Goal: Transaction & Acquisition: Purchase product/service

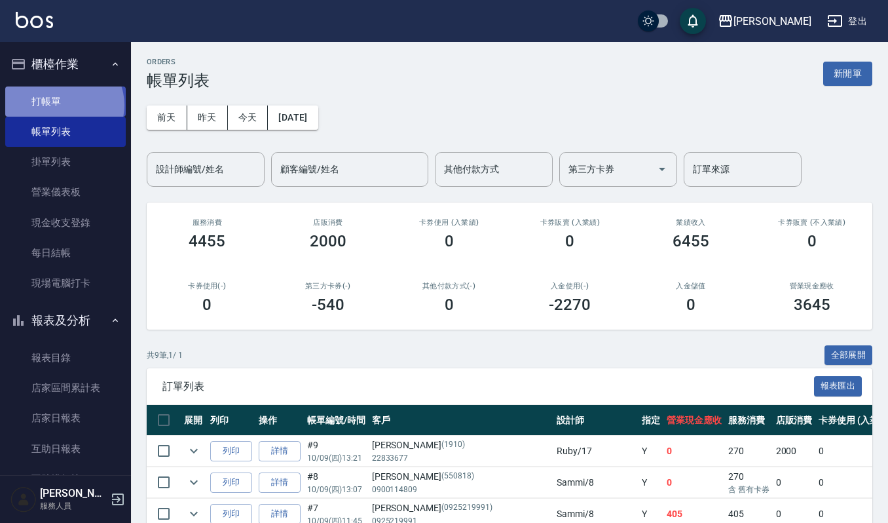
click at [63, 105] on link "打帳單" at bounding box center [65, 101] width 121 height 30
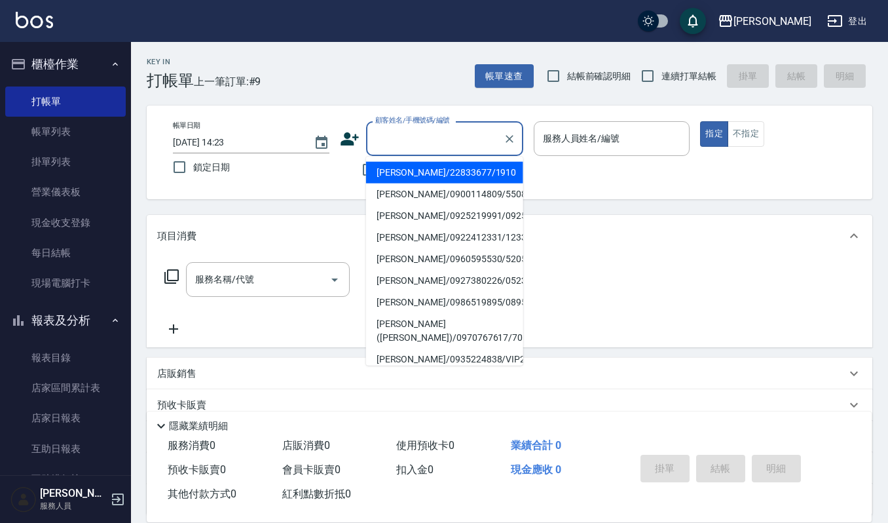
drag, startPoint x: 378, startPoint y: 138, endPoint x: 372, endPoint y: 124, distance: 15.0
click at [372, 124] on div "顧客姓名/手機號碼/編號" at bounding box center [444, 138] width 157 height 35
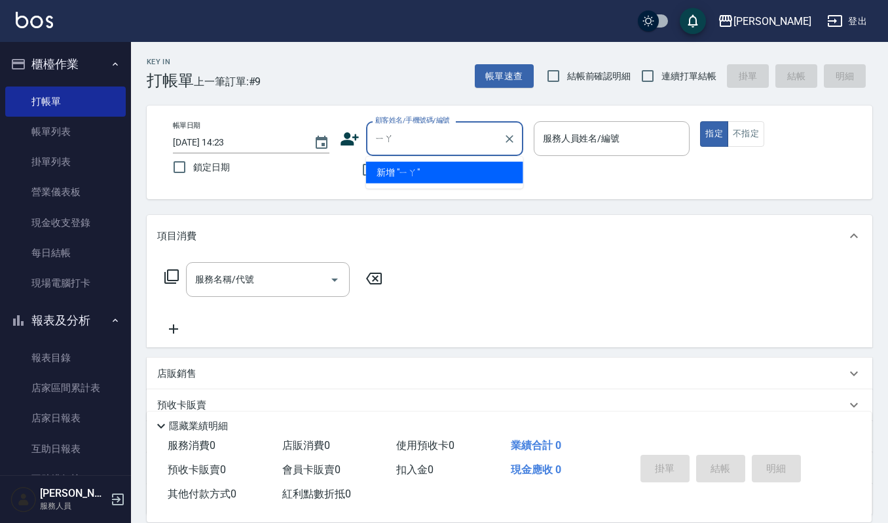
type input "亞"
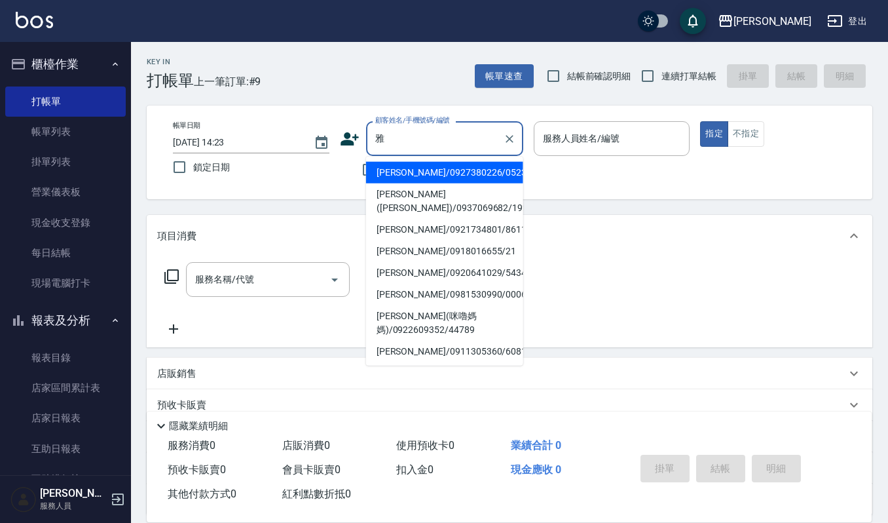
click at [426, 250] on li "[PERSON_NAME]/0918016655/21" at bounding box center [444, 251] width 157 height 22
type input "[PERSON_NAME]/0918016655/21"
type input "Sammi-8"
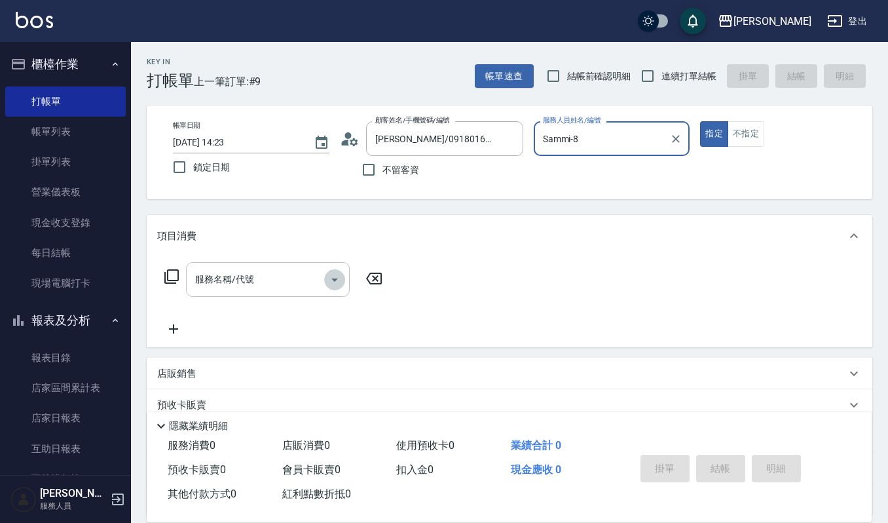
click at [336, 280] on icon "Open" at bounding box center [335, 280] width 16 height 16
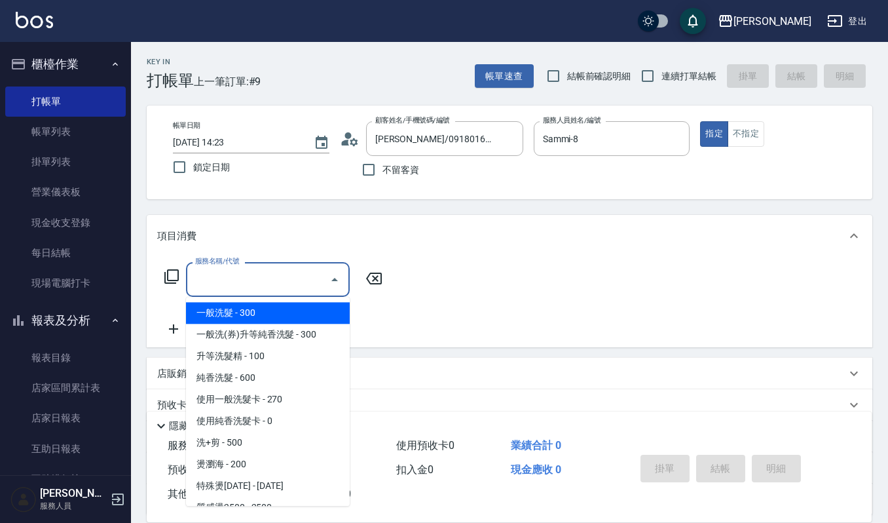
click at [305, 309] on span "一般洗髮 - 300" at bounding box center [268, 313] width 164 height 22
type input "一般洗髮(101)"
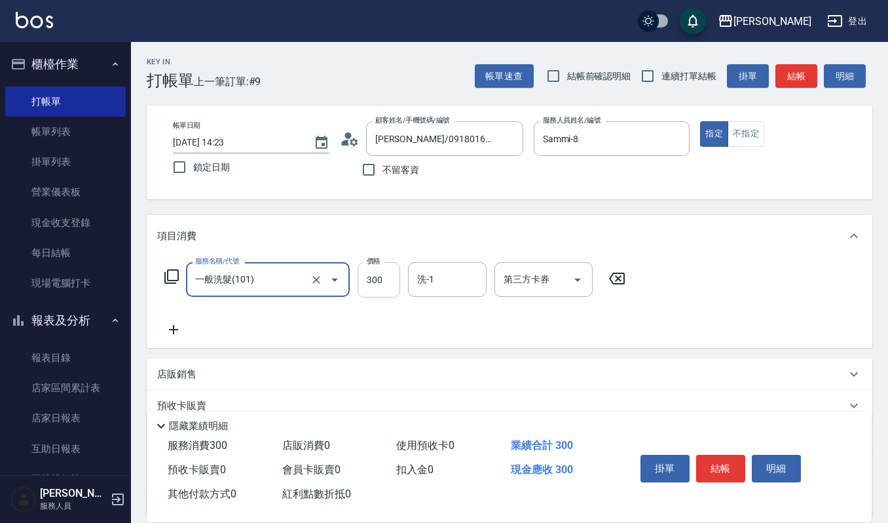
click at [392, 281] on input "300" at bounding box center [379, 279] width 43 height 35
type input "270"
click at [419, 281] on input "洗-1" at bounding box center [447, 279] width 67 height 23
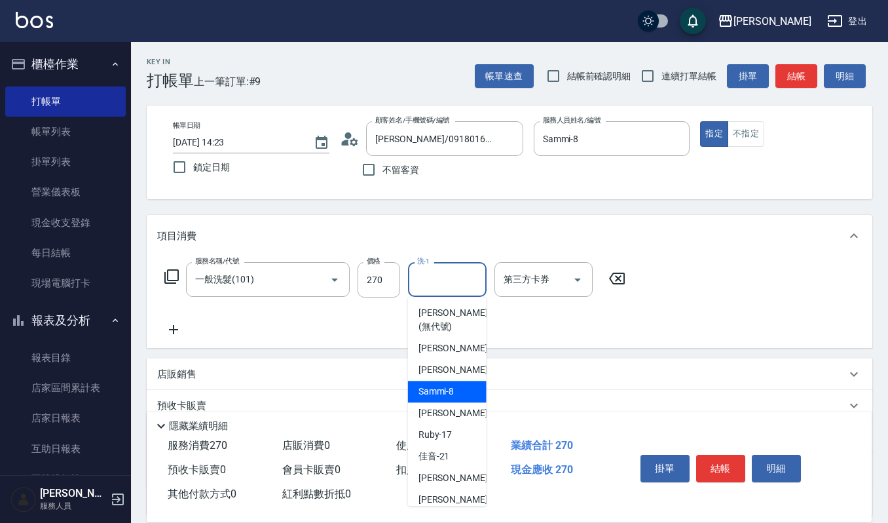
click at [445, 391] on span "Sammi -8" at bounding box center [436, 391] width 36 height 14
type input "Sammi-8"
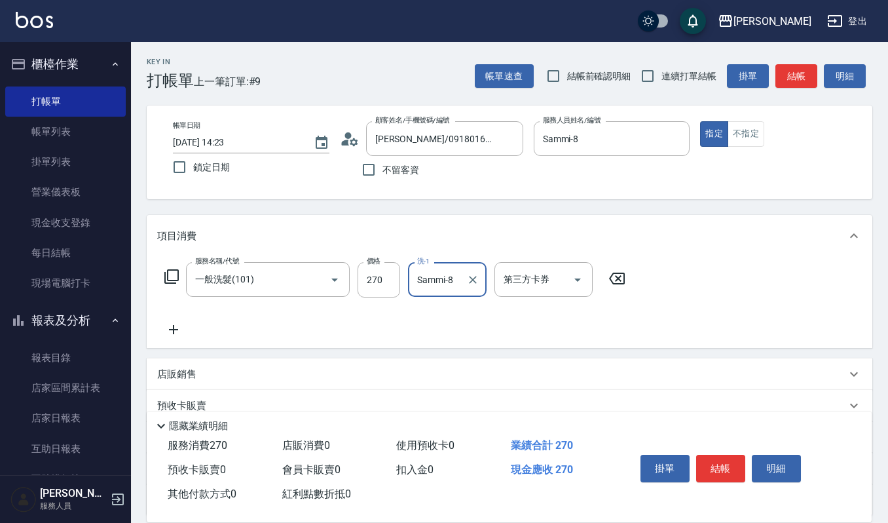
click at [166, 327] on icon at bounding box center [173, 330] width 33 height 16
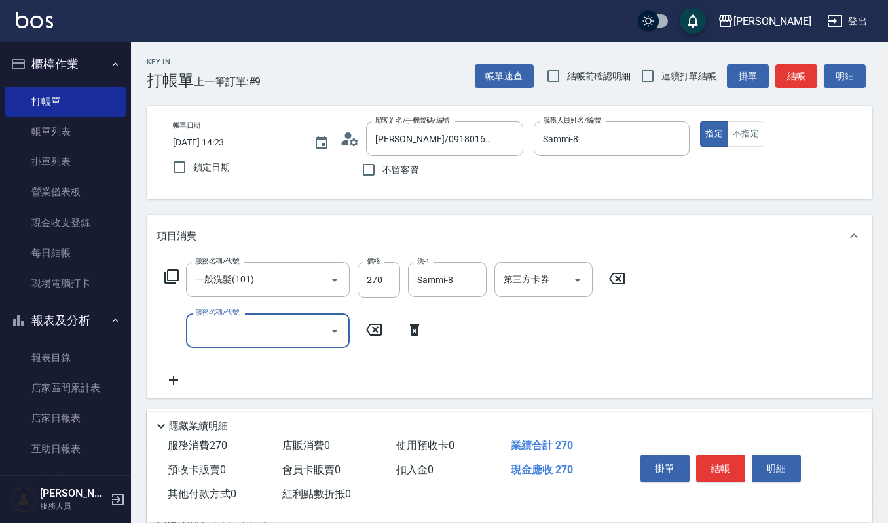
click at [331, 333] on icon "Open" at bounding box center [335, 331] width 16 height 16
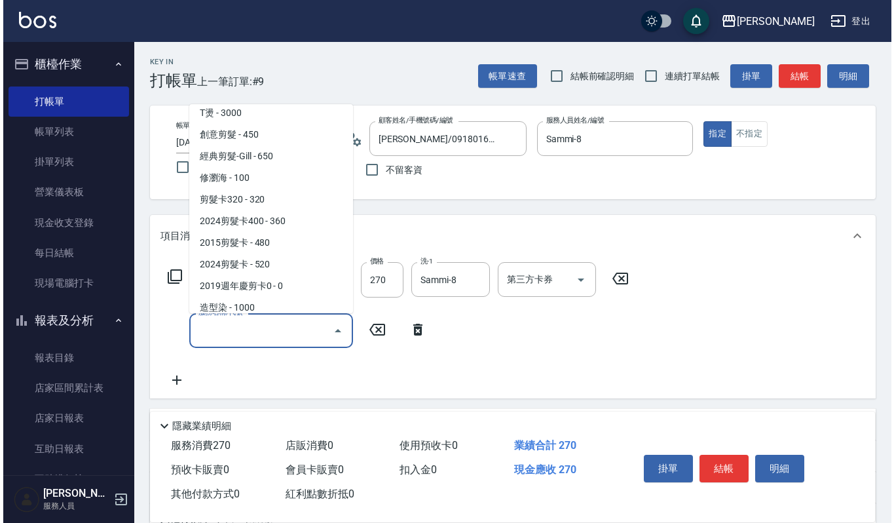
scroll to position [262, 0]
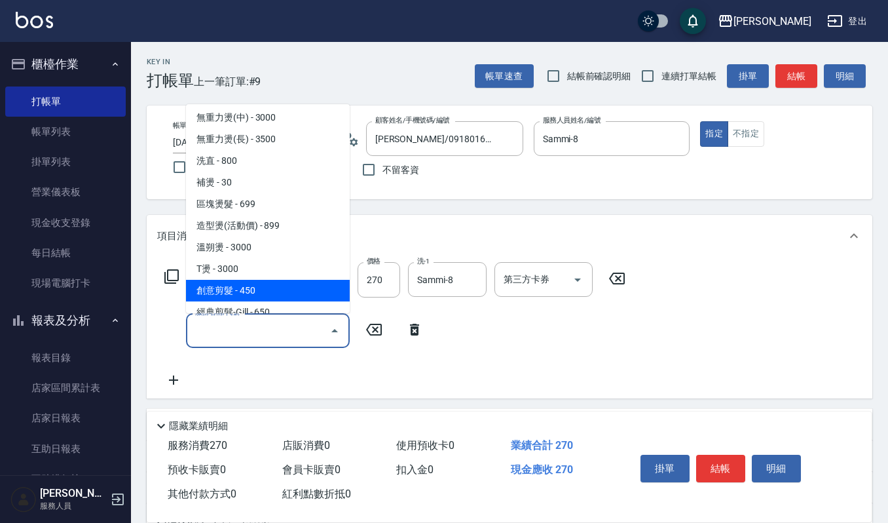
click at [224, 297] on span "創意剪髮 - 450" at bounding box center [268, 291] width 164 height 22
type input "創意剪髮(301)"
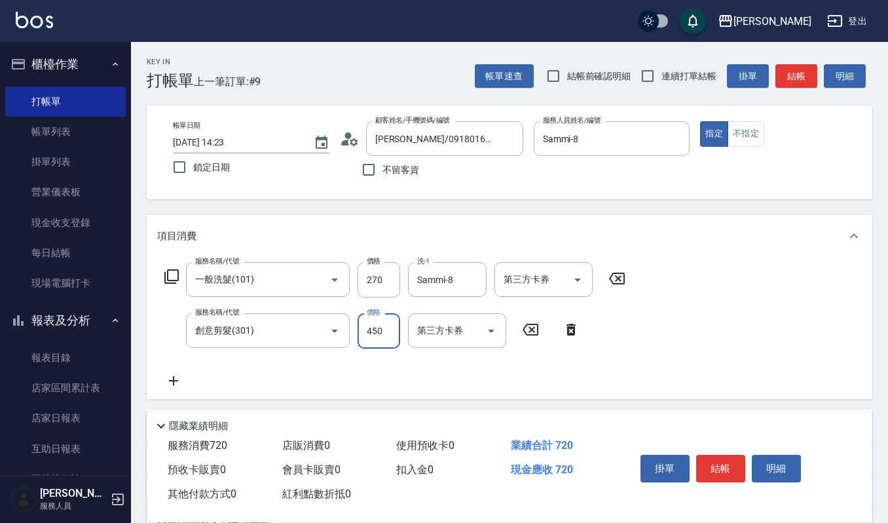
click at [390, 326] on input "450" at bounding box center [379, 330] width 43 height 35
type input "405"
click at [719, 464] on button "結帳" at bounding box center [720, 469] width 49 height 28
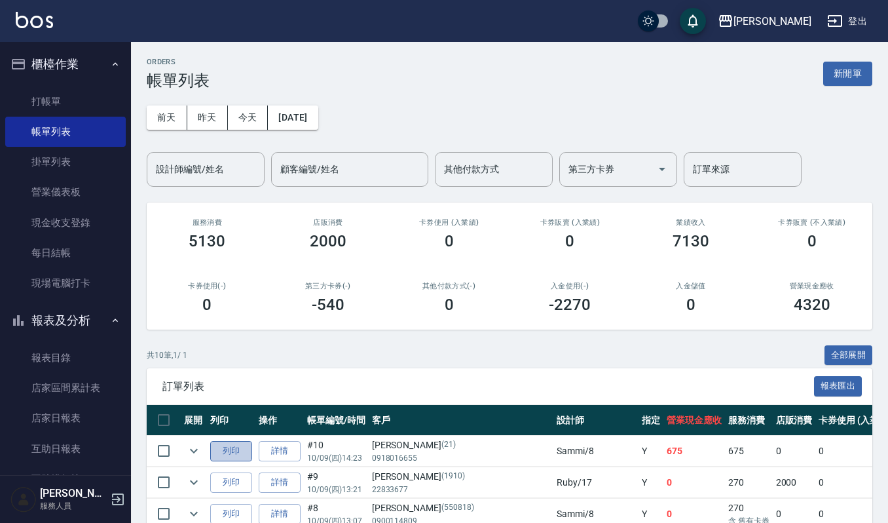
click at [231, 457] on button "列印" at bounding box center [231, 451] width 42 height 20
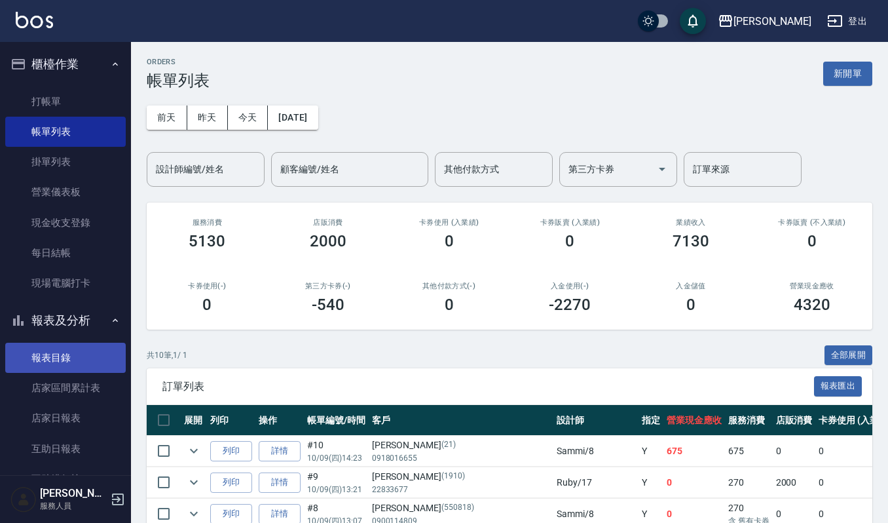
click at [24, 350] on link "報表目錄" at bounding box center [65, 358] width 121 height 30
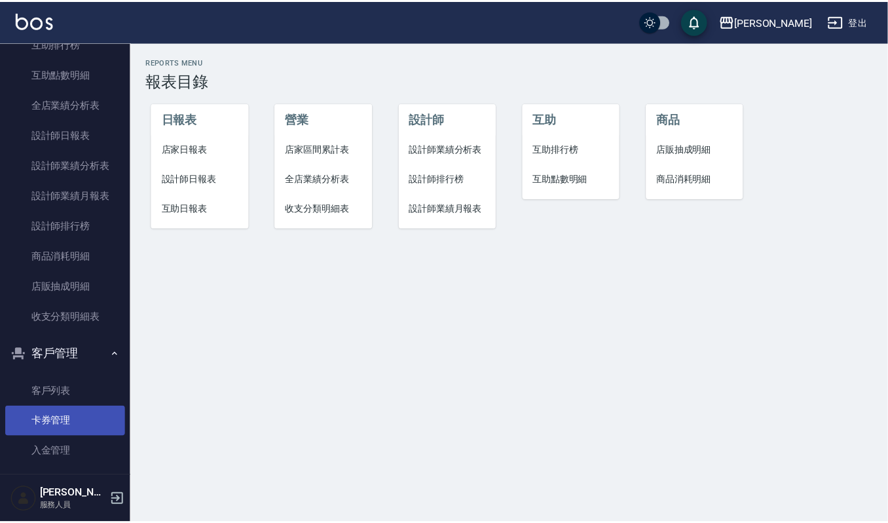
scroll to position [436, 0]
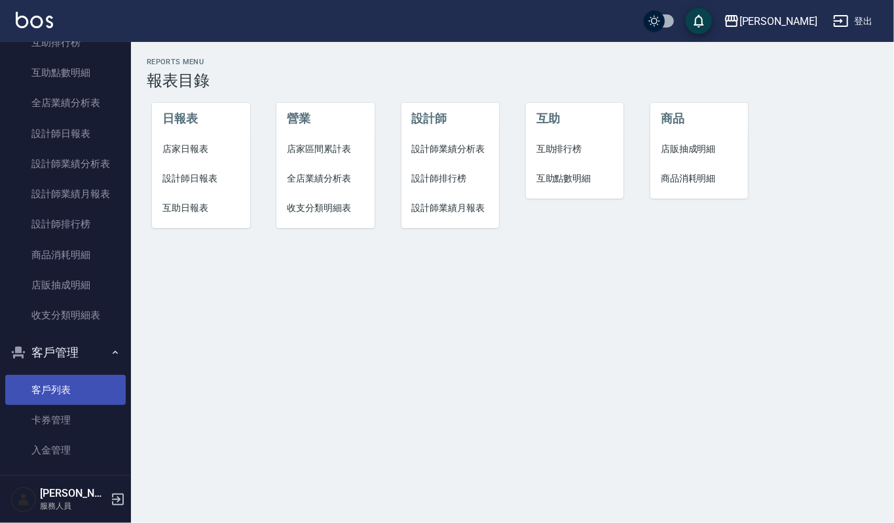
click at [43, 394] on link "客戶列表" at bounding box center [65, 390] width 121 height 30
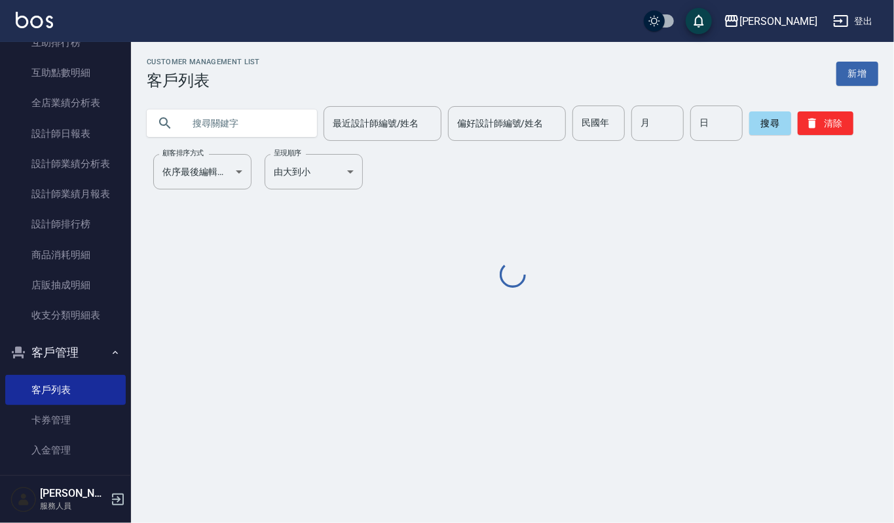
click at [223, 122] on input "text" at bounding box center [244, 122] width 123 height 35
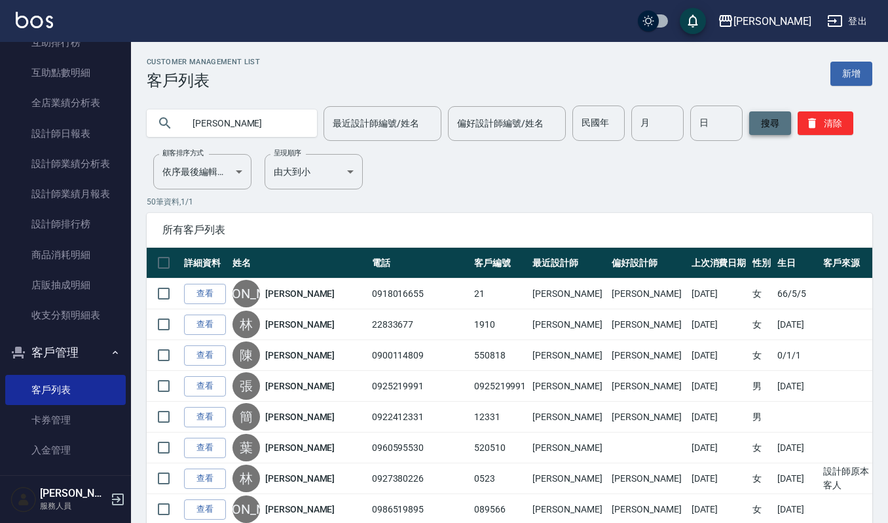
click at [766, 124] on button "搜尋" at bounding box center [770, 123] width 42 height 24
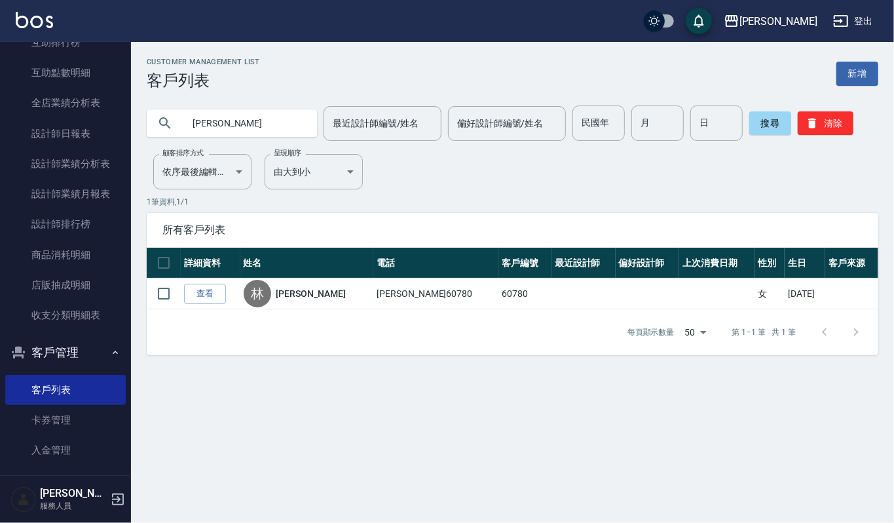
click at [223, 124] on input "林瑜" at bounding box center [244, 122] width 123 height 35
click at [781, 123] on button "搜尋" at bounding box center [770, 123] width 42 height 24
click at [245, 121] on input "林榆" at bounding box center [244, 122] width 123 height 35
type input "林"
type input "["
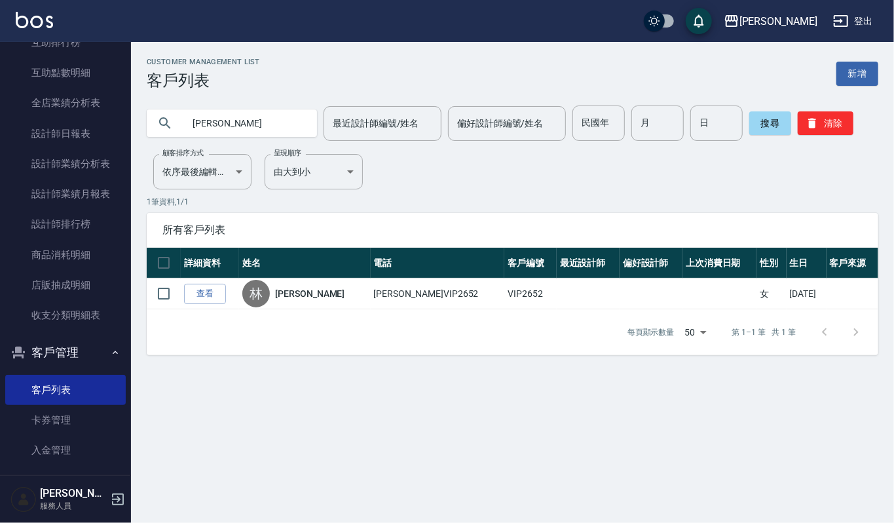
click at [396, 194] on div "Customer Management List 客戶列表 新增 林進進 最近設計師編號/姓名 最近設計師編號/姓名 偏好設計師編號/姓名 偏好設計師編號/姓…" at bounding box center [512, 206] width 763 height 297
click at [229, 119] on input "林進進" at bounding box center [244, 122] width 123 height 35
type input "林"
click at [754, 129] on button "搜尋" at bounding box center [770, 123] width 42 height 24
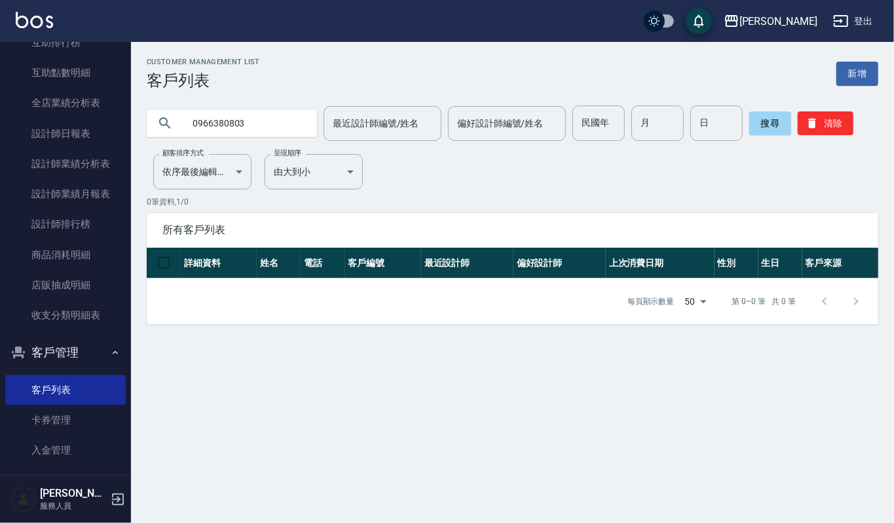
click at [263, 126] on input "0966380803" at bounding box center [244, 122] width 123 height 35
type input "0"
type input "0918821230"
click at [760, 124] on button "搜尋" at bounding box center [770, 123] width 42 height 24
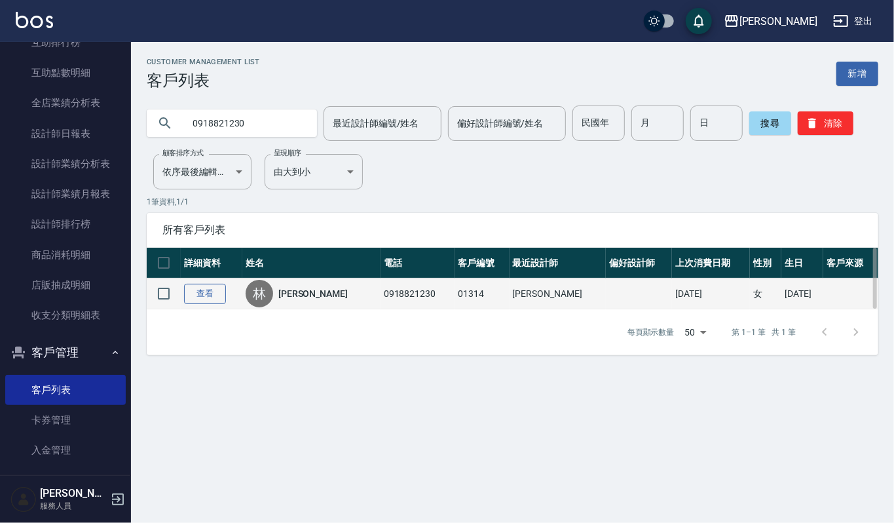
click at [206, 297] on link "查看" at bounding box center [205, 294] width 42 height 20
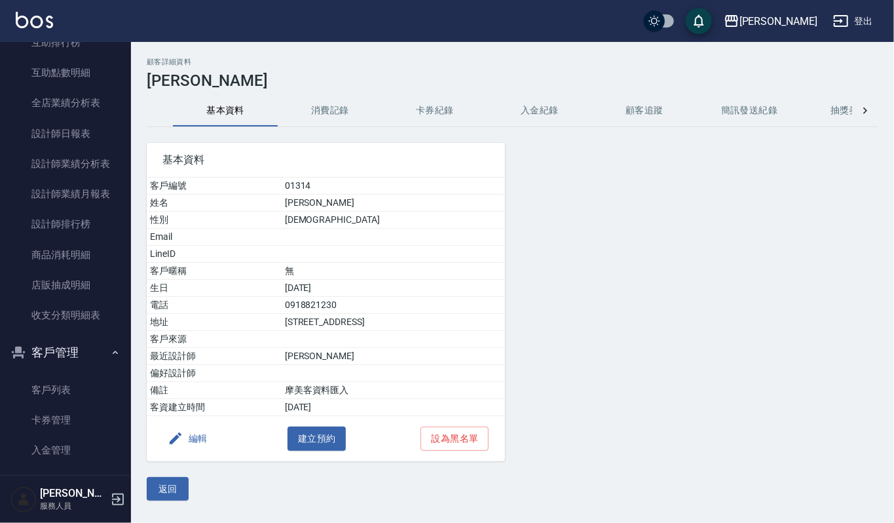
click at [329, 111] on button "消費記錄" at bounding box center [330, 110] width 105 height 31
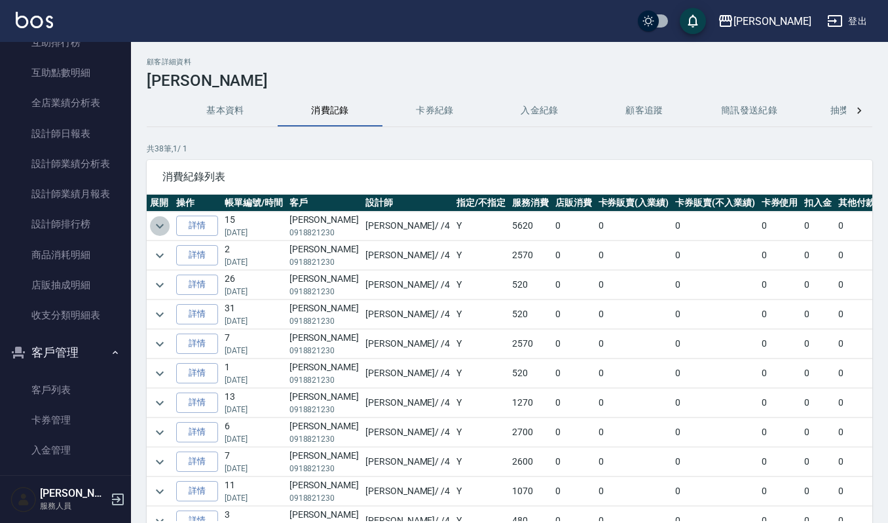
click at [158, 221] on icon "expand row" at bounding box center [160, 226] width 16 height 16
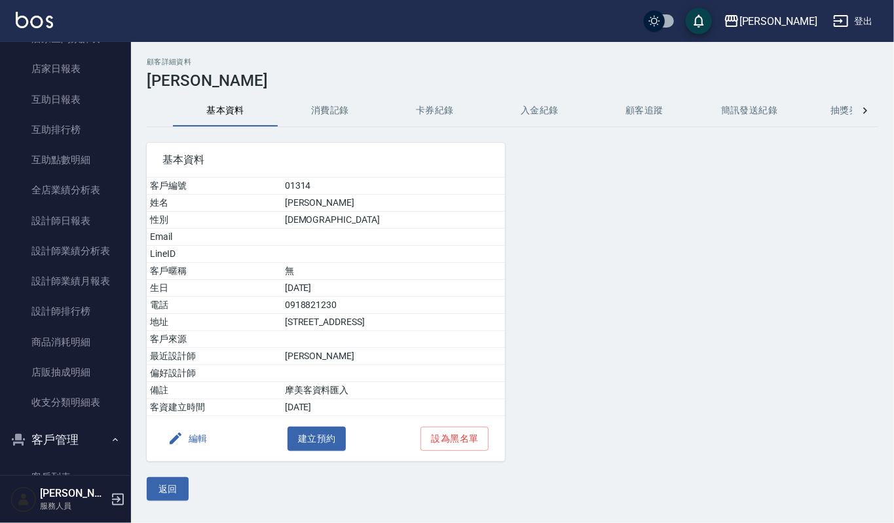
click at [196, 446] on button "編輯" at bounding box center [187, 438] width 50 height 24
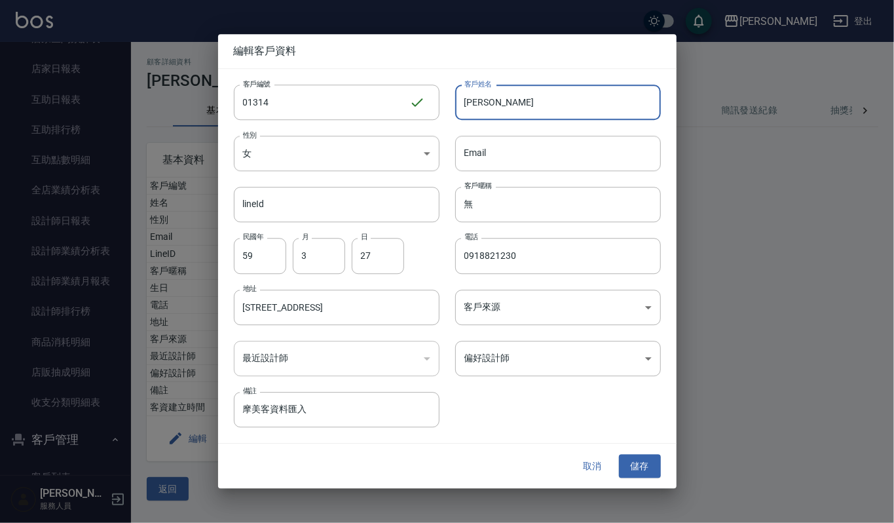
click at [540, 107] on input "林寶玉" at bounding box center [558, 101] width 206 height 35
type input "[PERSON_NAME]"
click at [629, 462] on button "儲存" at bounding box center [640, 466] width 42 height 24
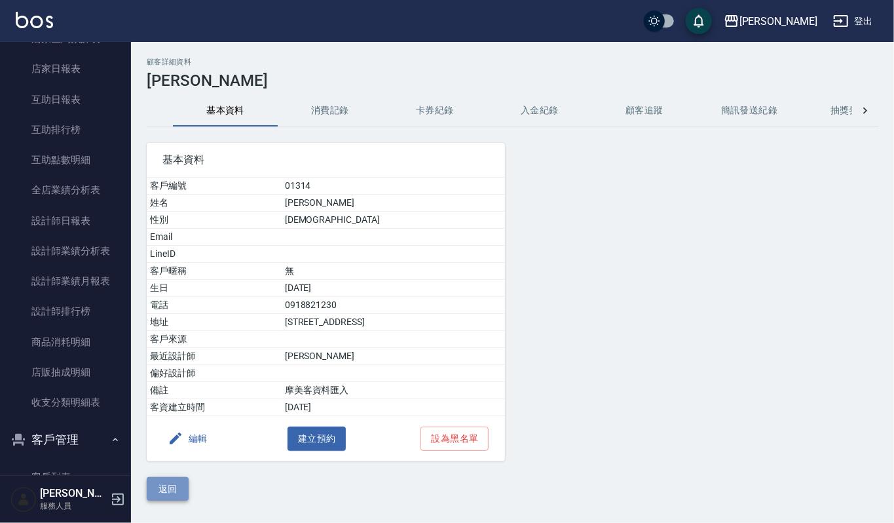
click at [158, 496] on button "返回" at bounding box center [168, 489] width 42 height 24
click at [194, 447] on button "編輯" at bounding box center [187, 438] width 50 height 24
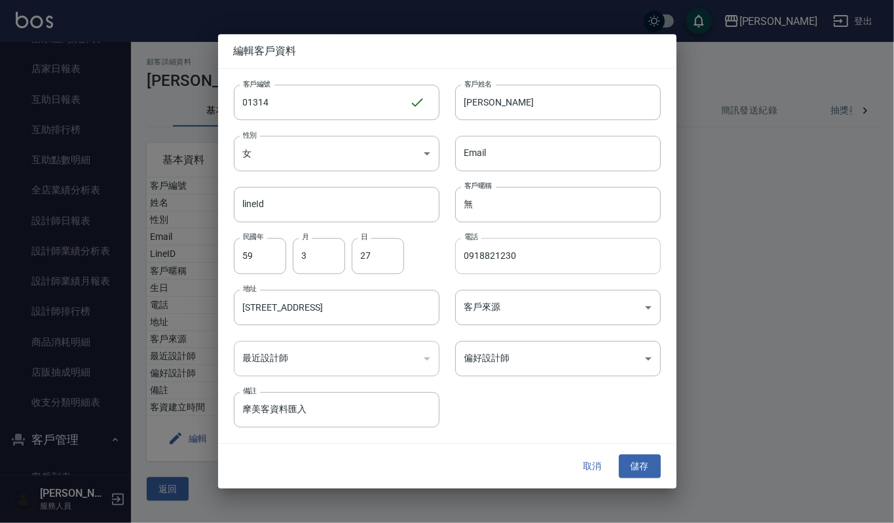
click at [519, 253] on input "0918821230" at bounding box center [558, 255] width 206 height 35
type input "0"
type input "0966380803"
click at [641, 464] on button "儲存" at bounding box center [640, 466] width 42 height 24
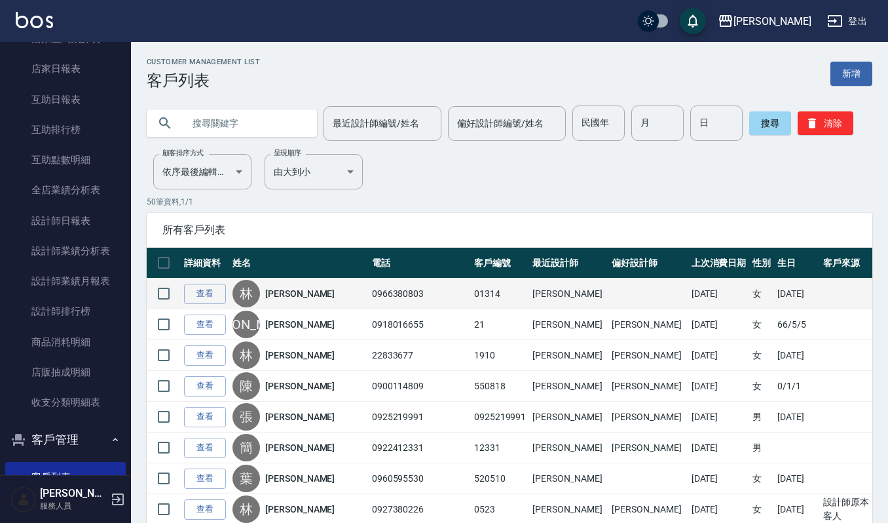
click at [279, 283] on div "林 林榆靜" at bounding box center [298, 294] width 133 height 28
click at [282, 294] on link "[PERSON_NAME]" at bounding box center [299, 293] width 69 height 13
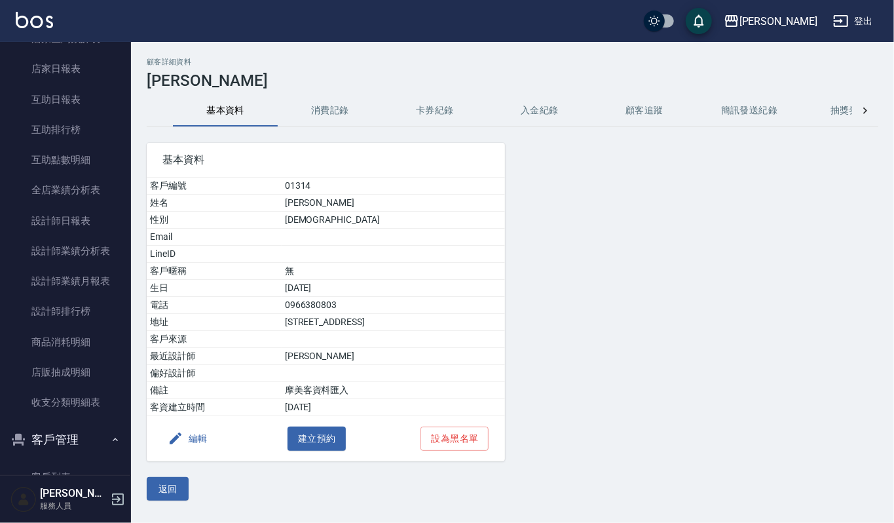
click at [334, 103] on button "消費記錄" at bounding box center [330, 110] width 105 height 31
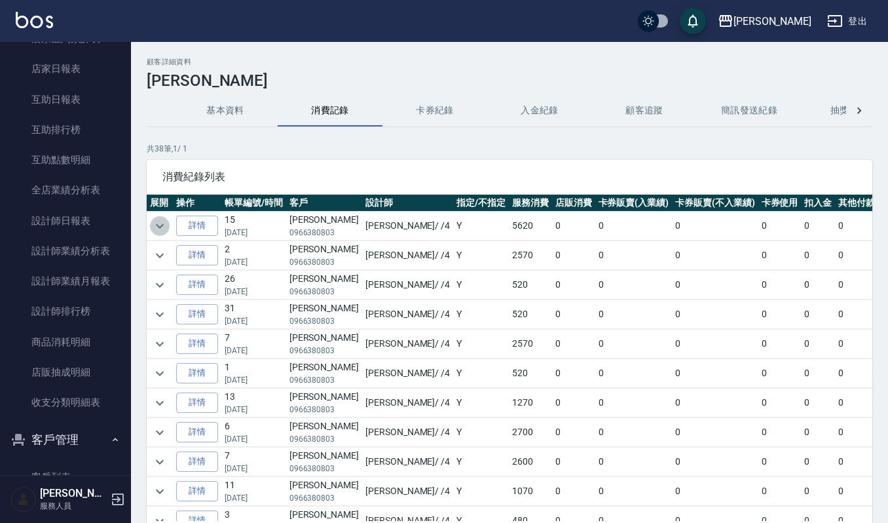
click at [153, 225] on icon "expand row" at bounding box center [160, 226] width 16 height 16
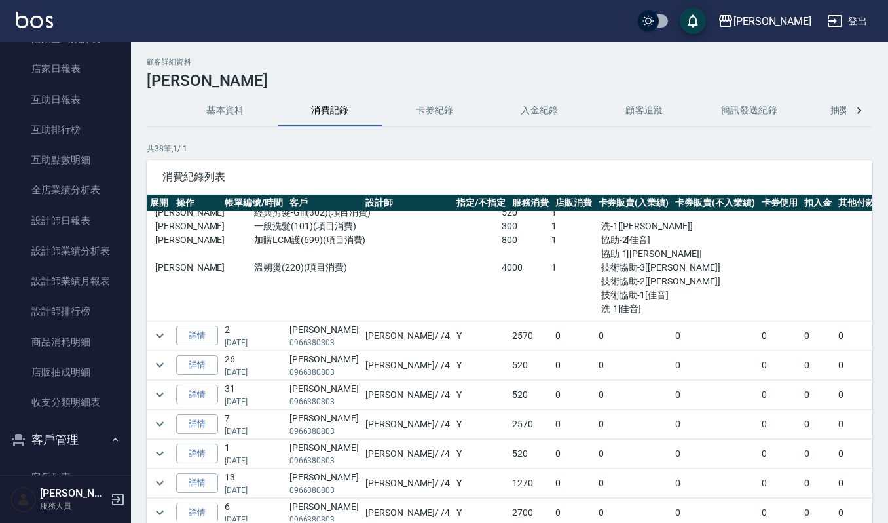
scroll to position [87, 0]
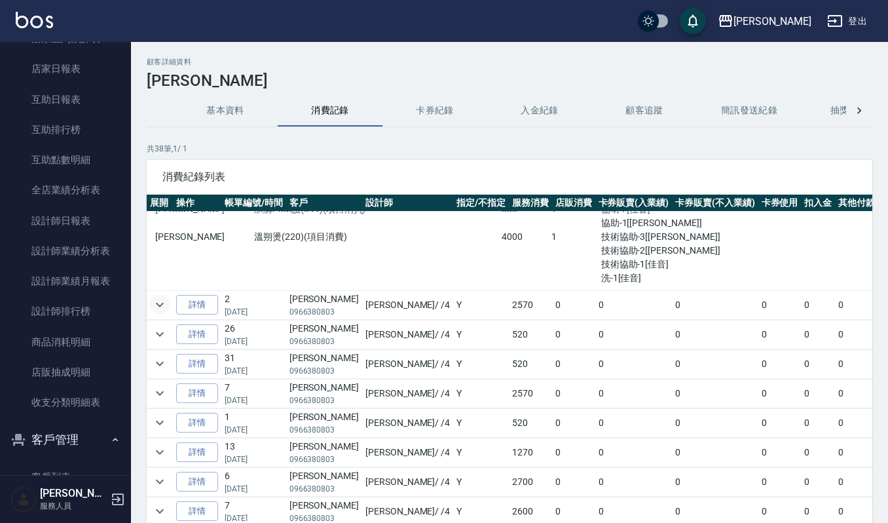
click at [152, 305] on icon "expand row" at bounding box center [160, 305] width 16 height 16
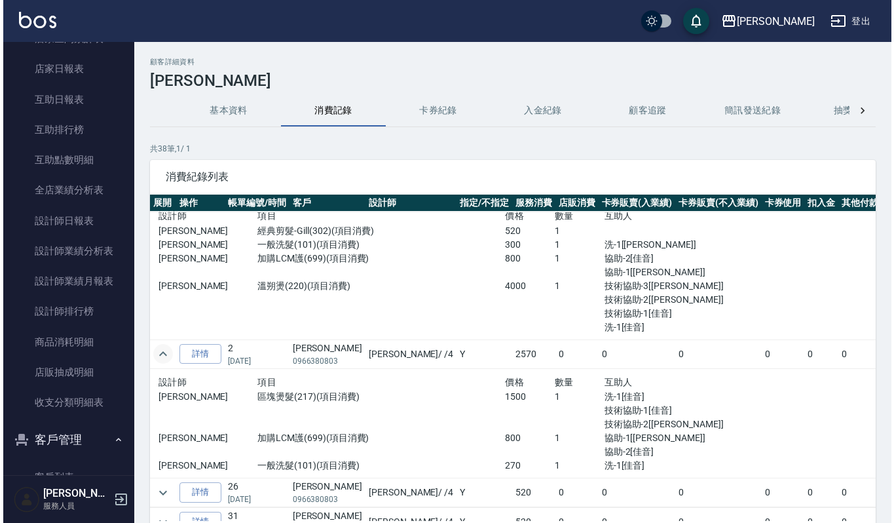
scroll to position [0, 0]
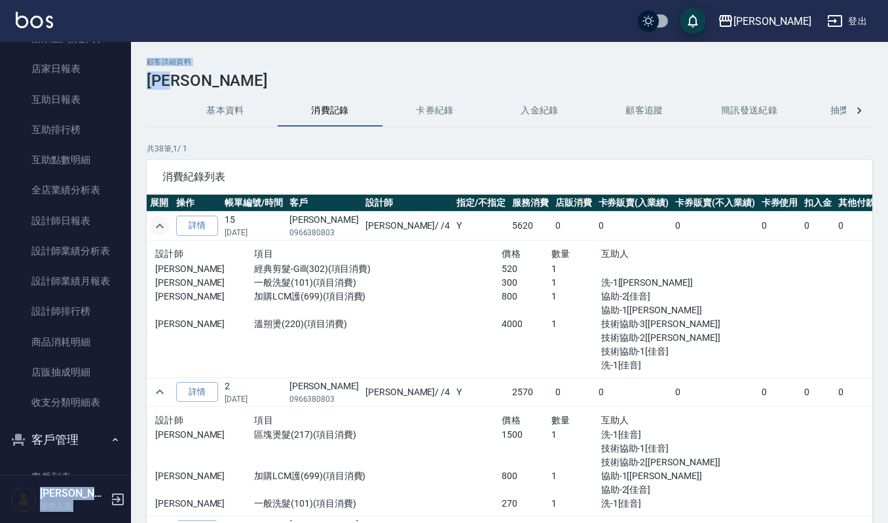
drag, startPoint x: 215, startPoint y: 76, endPoint x: 129, endPoint y: 83, distance: 86.0
click at [129, 83] on div "上越傑森 登出 櫃檯作業 打帳單 帳單列表 掛單列表 營業儀表板 現金收支登錄 每日結帳 現場電腦打卡 報表及分析 報表目錄 店家區間累計表 店家日報表 互助…" at bounding box center [444, 306] width 888 height 612
copy div "櫃檯作業 打帳單 帳單列表 掛單列表 營業儀表板 現金收支登錄 每日結帳 現場電腦打卡 報表及分析 報表目錄 店家區間累計表 店家日報表 互助日報表 互助排行…"
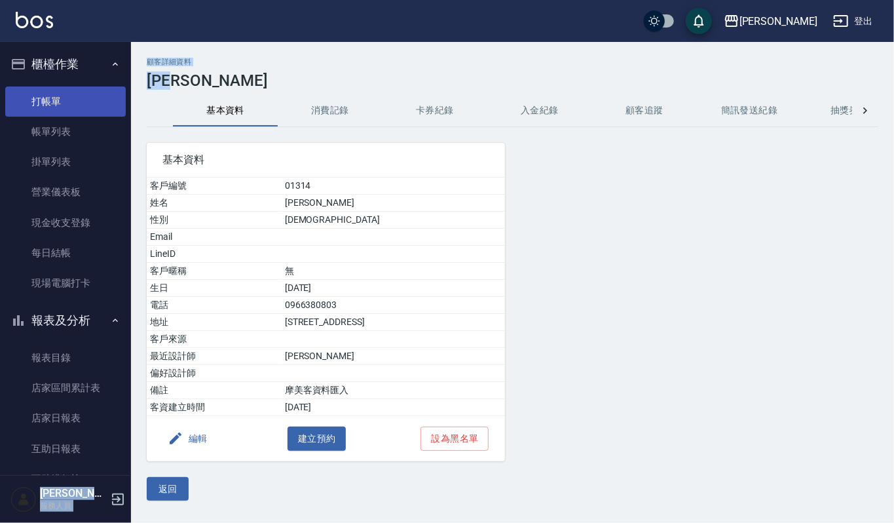
click at [52, 98] on link "打帳單" at bounding box center [65, 101] width 121 height 30
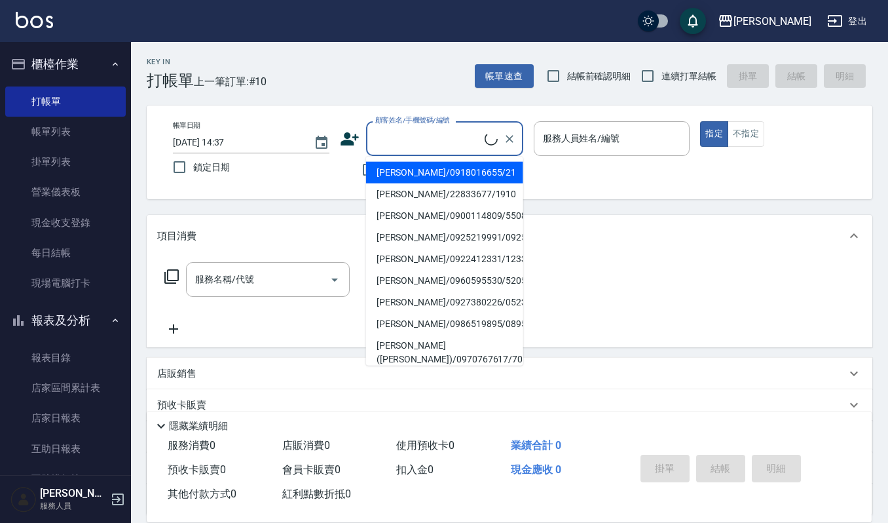
click at [406, 128] on input "顧客姓名/手機號碼/編號" at bounding box center [428, 138] width 113 height 23
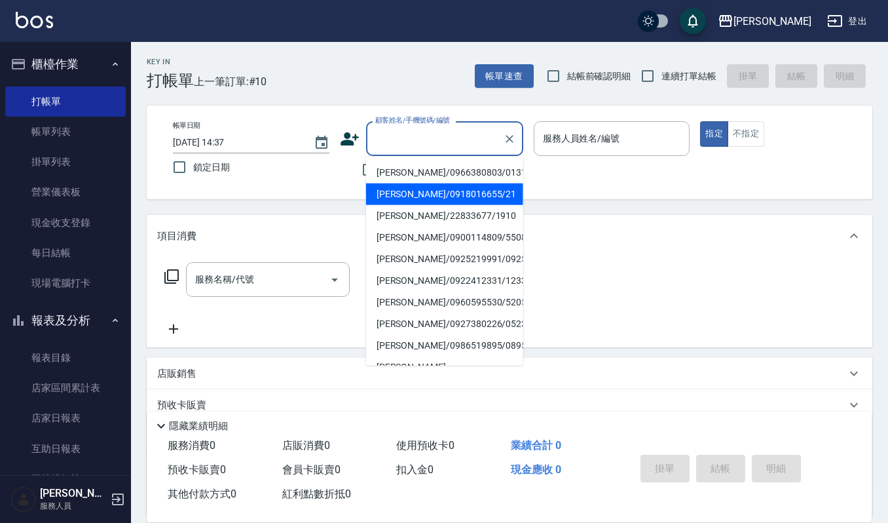
click at [411, 176] on li "[PERSON_NAME]/0966380803/01314" at bounding box center [444, 173] width 157 height 22
type input "[PERSON_NAME]/0966380803/01314"
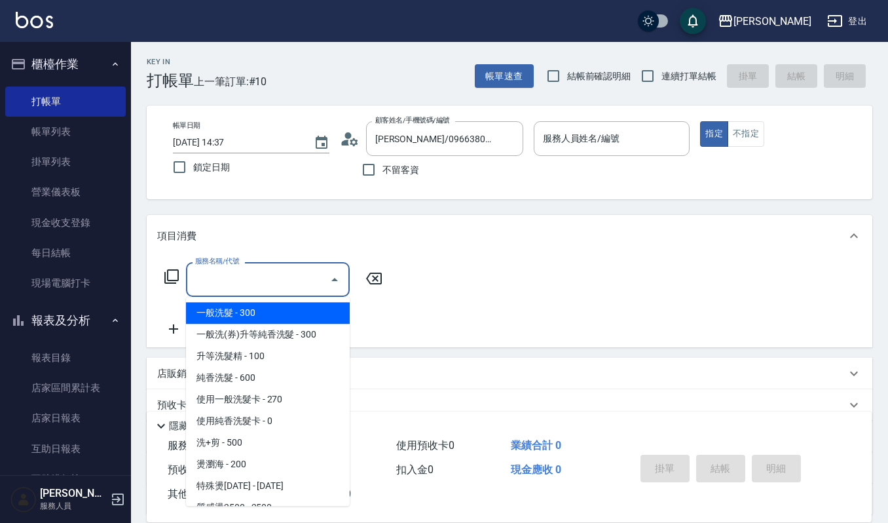
click at [202, 286] on input "服務名稱/代號" at bounding box center [258, 279] width 132 height 23
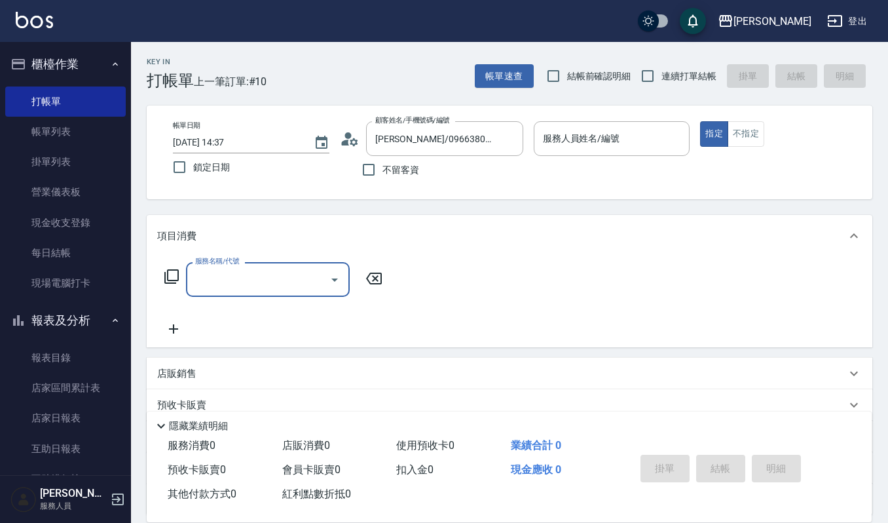
click at [259, 271] on input "服務名稱/代號" at bounding box center [258, 279] width 132 height 23
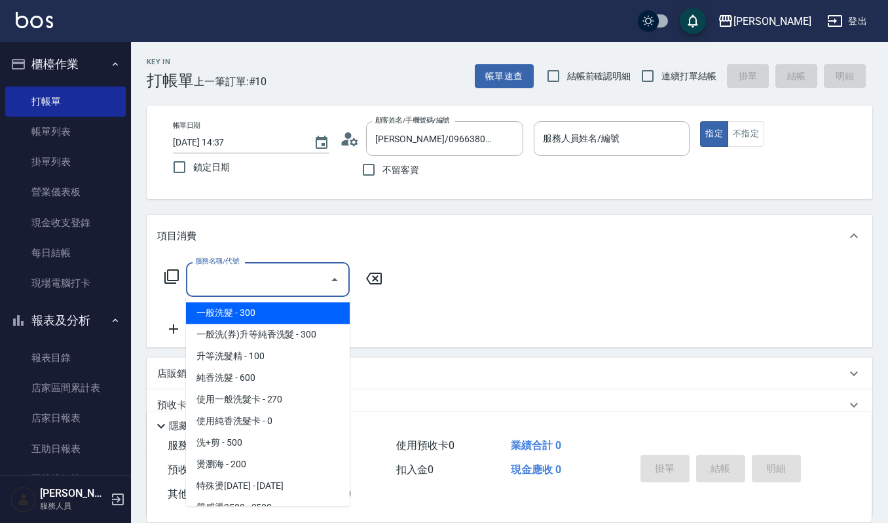
type input "ㄍ"
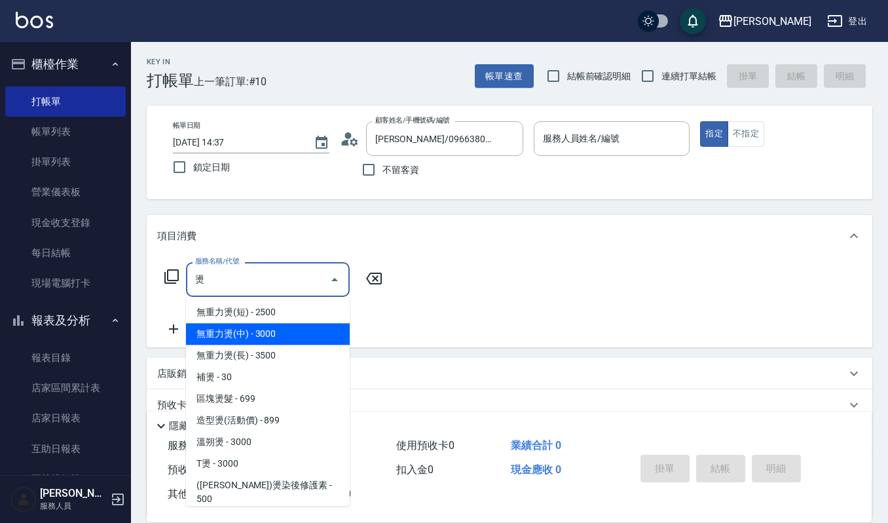
scroll to position [124, 0]
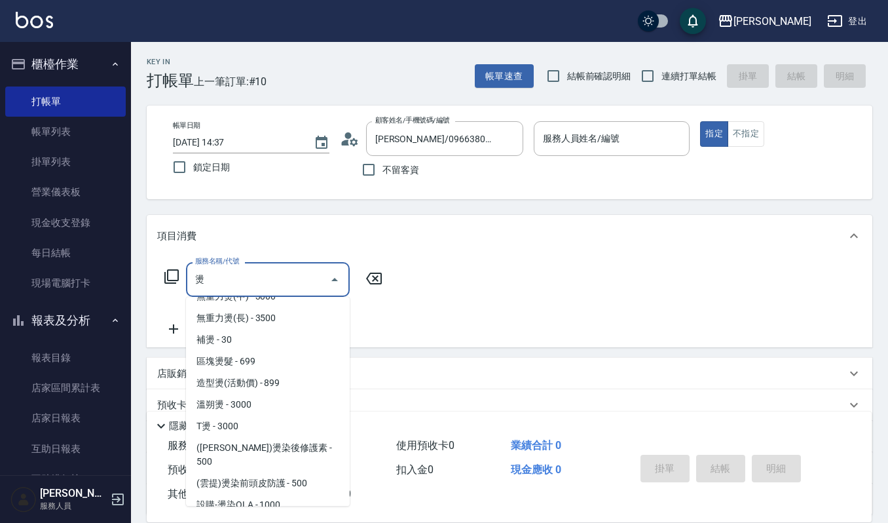
click at [269, 307] on span "無重力燙(中) - 3000" at bounding box center [268, 297] width 164 height 22
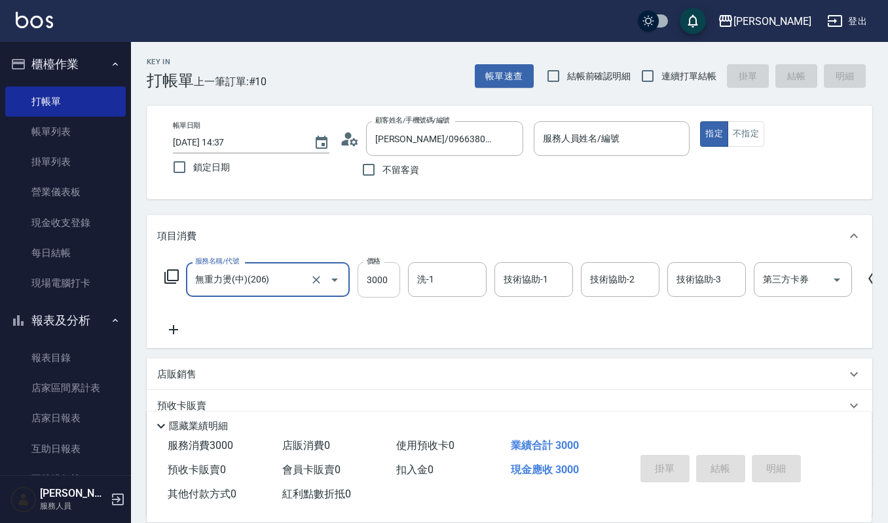
type input "無重力燙(中)(206)"
click at [396, 281] on input "3000" at bounding box center [379, 279] width 43 height 35
type input "40002"
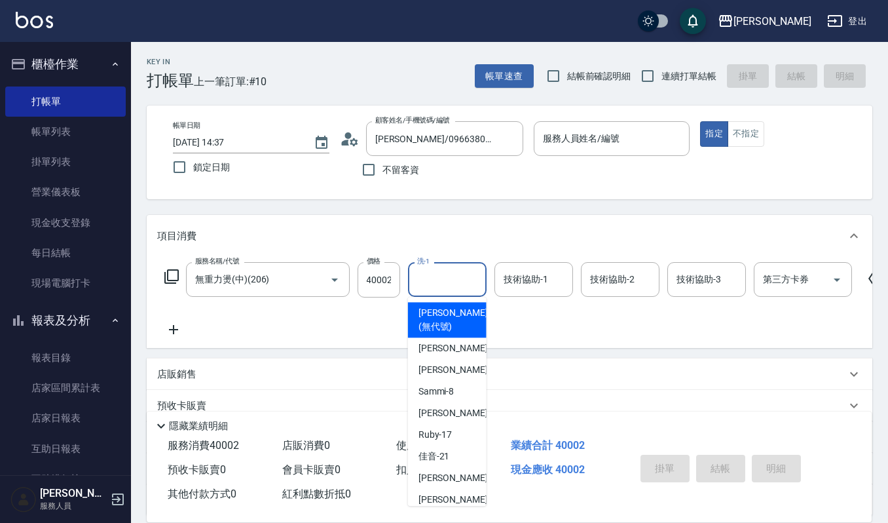
scroll to position [0, 0]
click at [447, 281] on input "洗-1" at bounding box center [447, 279] width 67 height 23
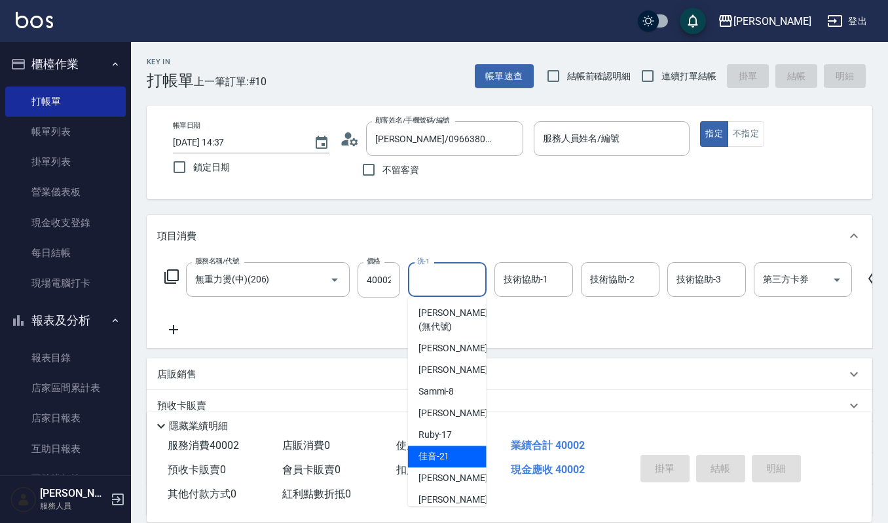
click at [449, 449] on span "佳音 -21" at bounding box center [433, 456] width 31 height 14
type input "佳音-21"
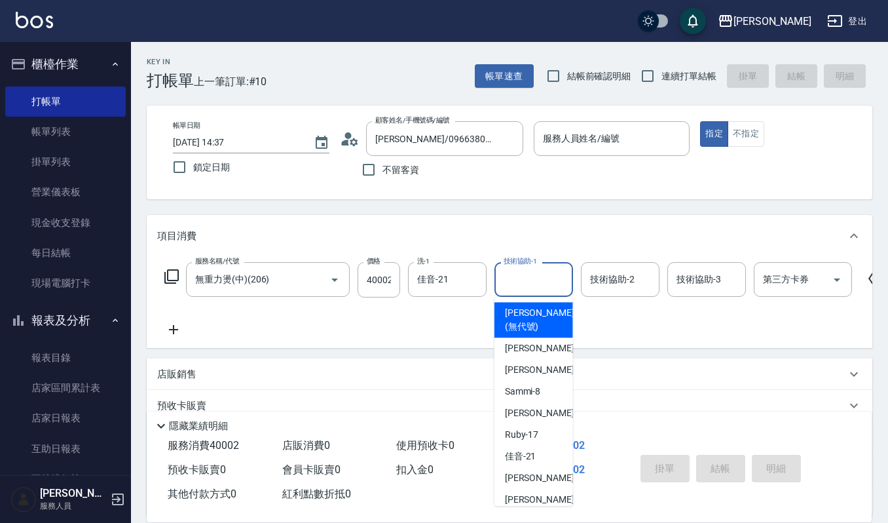
click at [519, 274] on input "技術協助-1" at bounding box center [533, 279] width 67 height 23
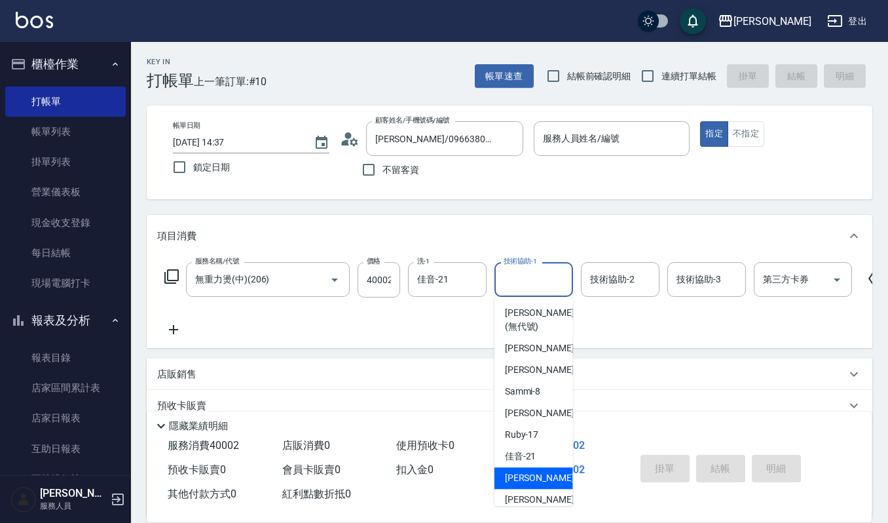
click at [528, 472] on span "宜芳 -22" at bounding box center [546, 478] width 83 height 14
type input "[PERSON_NAME]-22"
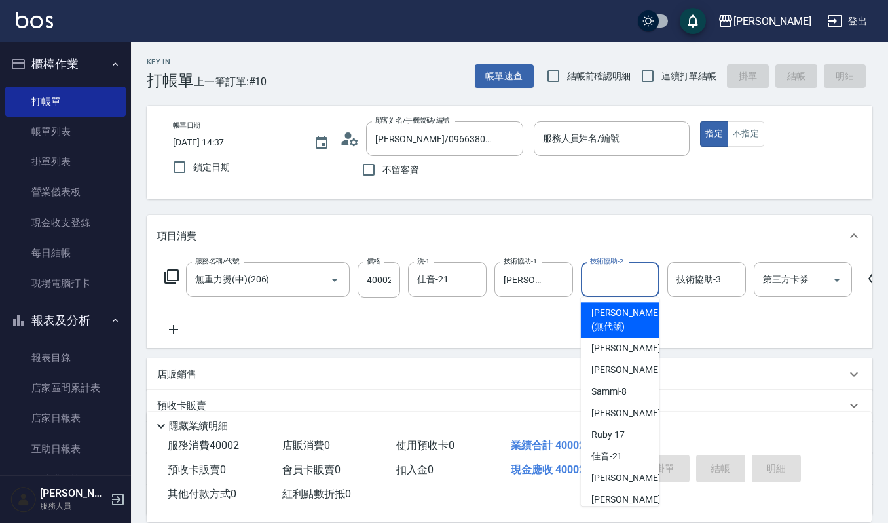
click at [600, 278] on input "技術協助-2" at bounding box center [620, 279] width 67 height 23
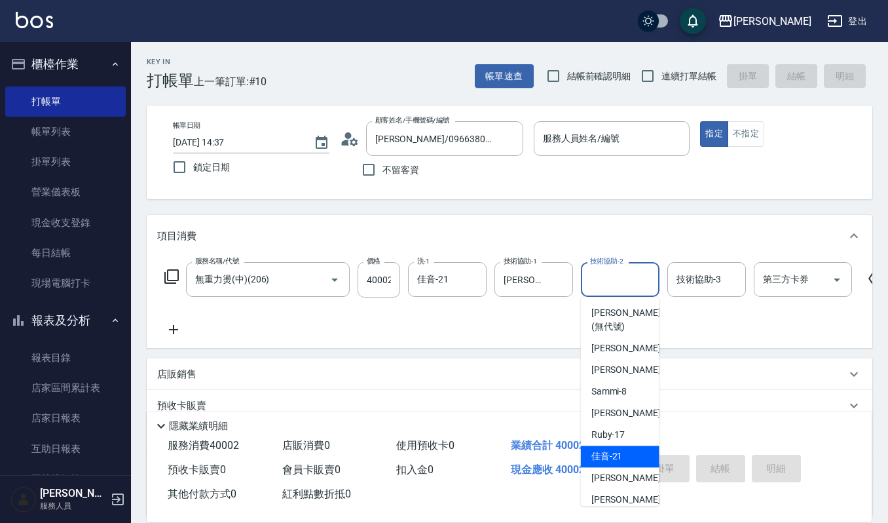
click at [614, 456] on span "佳音 -21" at bounding box center [606, 456] width 31 height 14
type input "佳音-21"
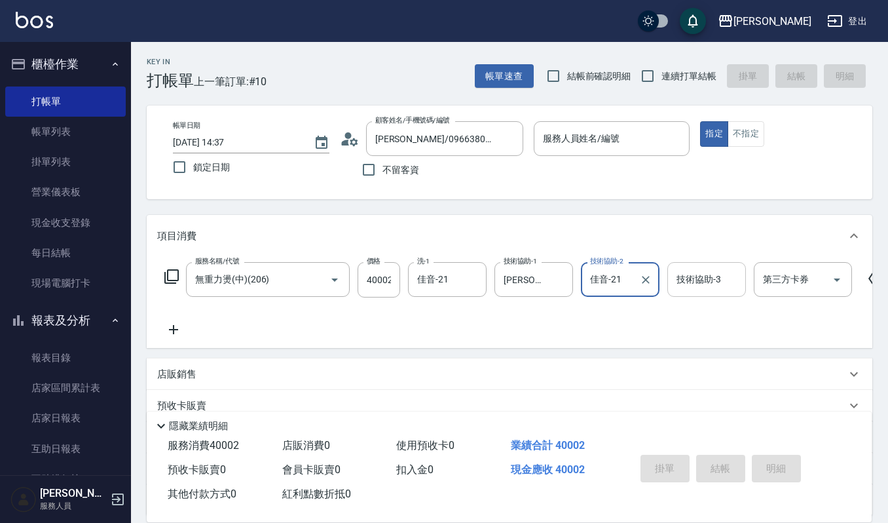
click at [707, 265] on div "技術協助-3" at bounding box center [706, 279] width 79 height 35
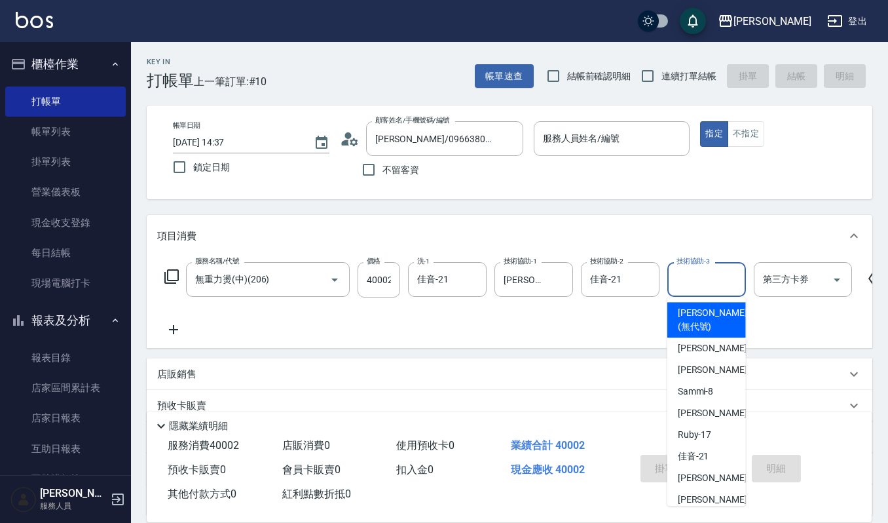
click at [701, 287] on input "技術協助-3" at bounding box center [706, 279] width 67 height 23
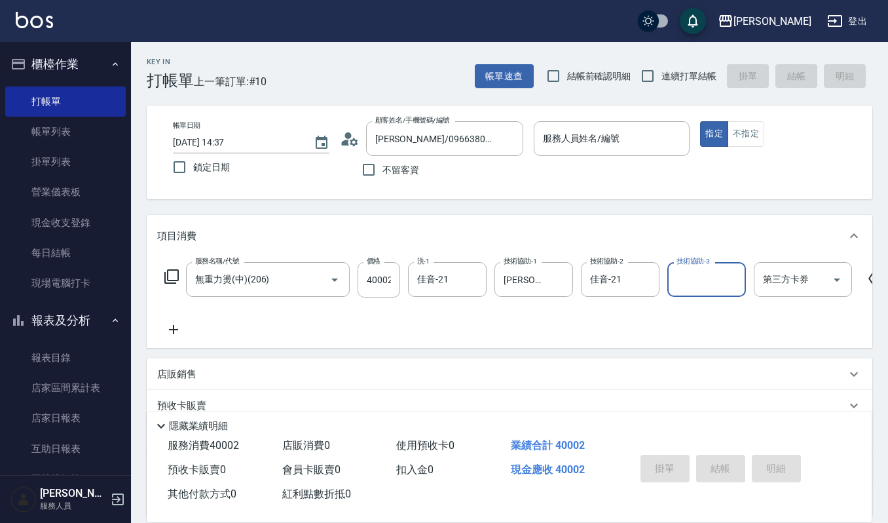
click at [698, 291] on div "技術協助-3" at bounding box center [706, 279] width 79 height 35
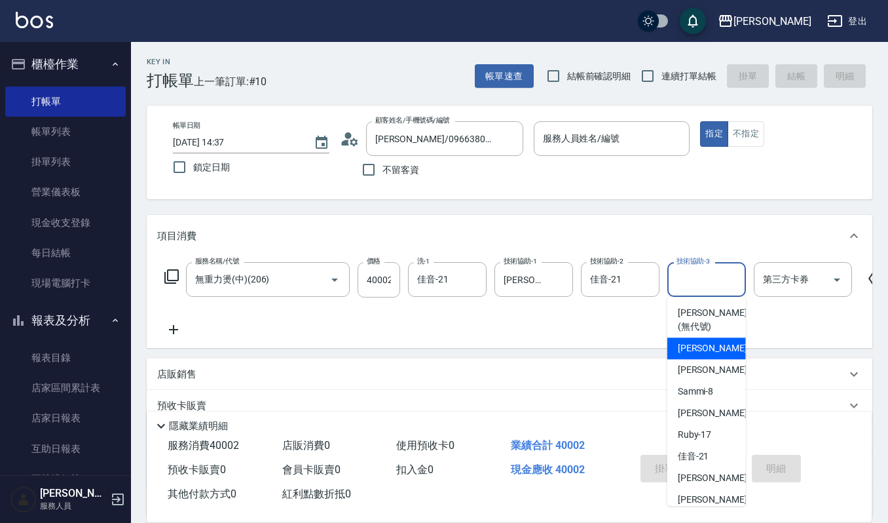
click at [687, 352] on span "[PERSON_NAME] -4" at bounding box center [716, 348] width 77 height 14
type input "[PERSON_NAME]-4"
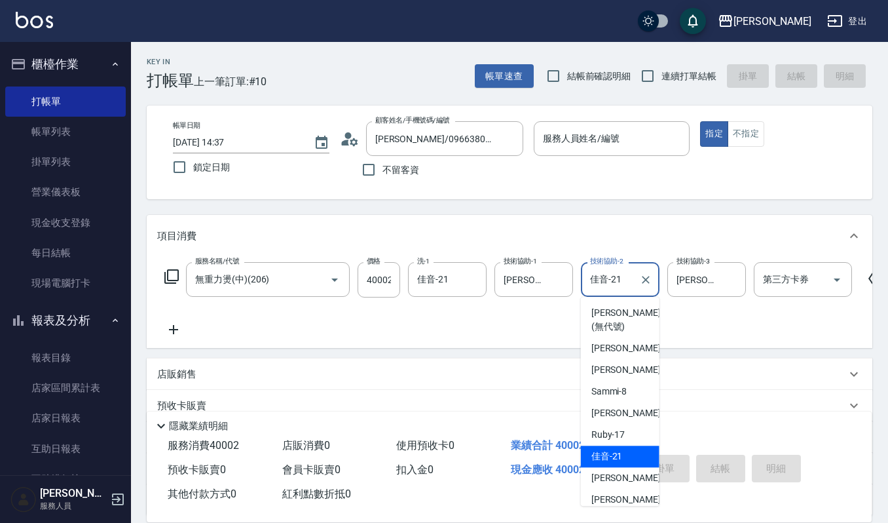
click at [624, 275] on input "佳音-21" at bounding box center [610, 279] width 47 height 23
click at [608, 480] on span "宜芳 -22" at bounding box center [632, 478] width 83 height 14
click at [608, 480] on div "現金應收 40002" at bounding box center [563, 470] width 115 height 24
type input "[PERSON_NAME]-22"
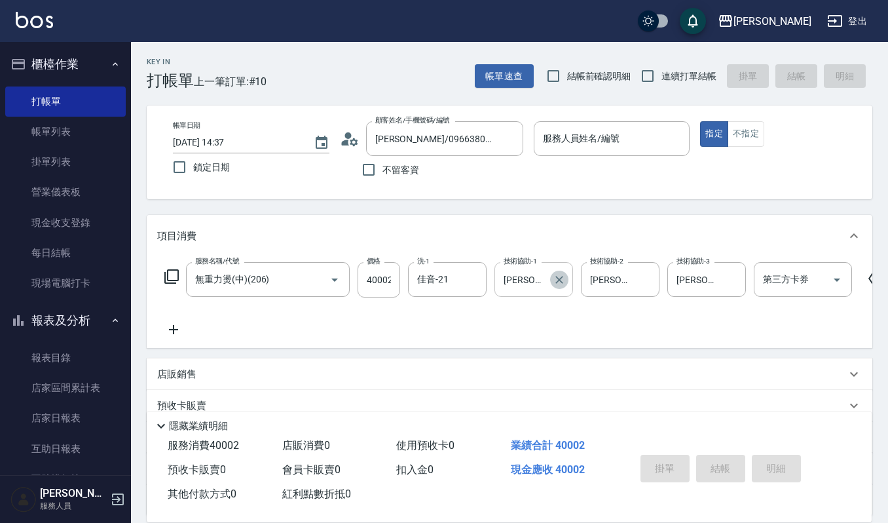
click at [555, 286] on icon "Clear" at bounding box center [559, 279] width 13 height 13
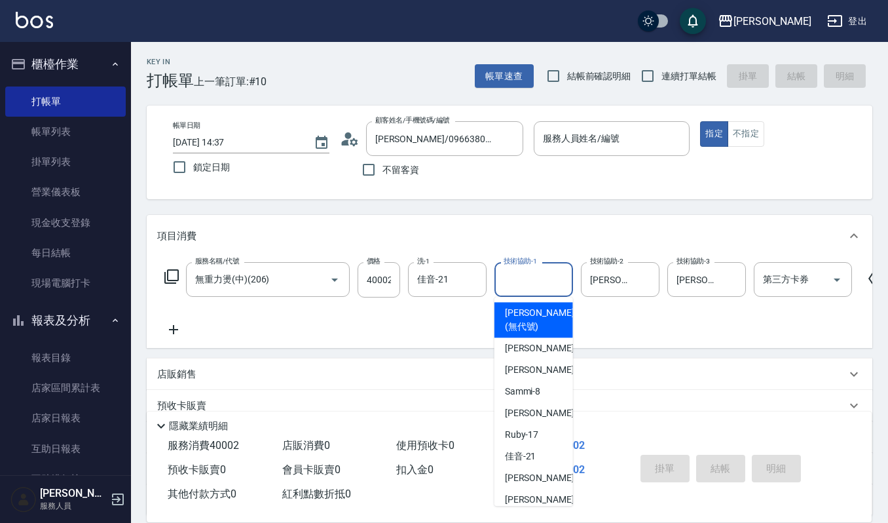
click at [544, 281] on input "技術協助-1" at bounding box center [533, 279] width 67 height 23
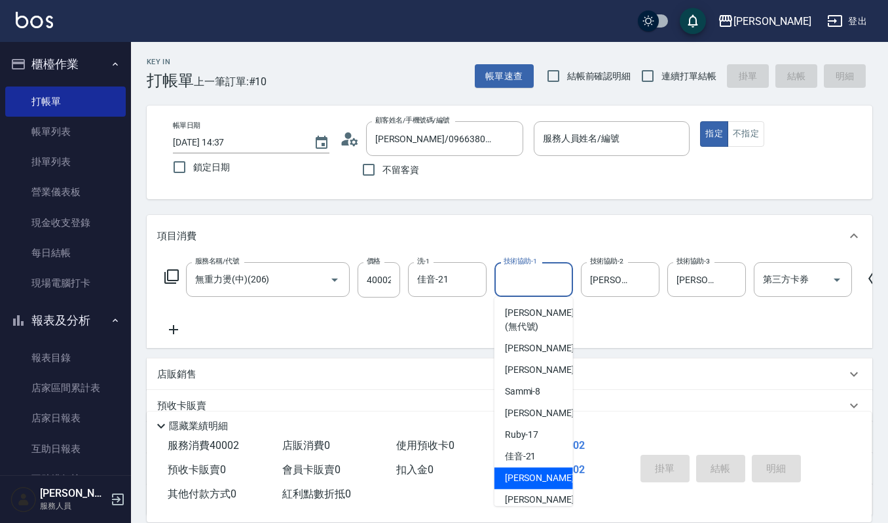
click at [546, 477] on div "宜芳 -22" at bounding box center [533, 478] width 79 height 22
type input "[PERSON_NAME]-22"
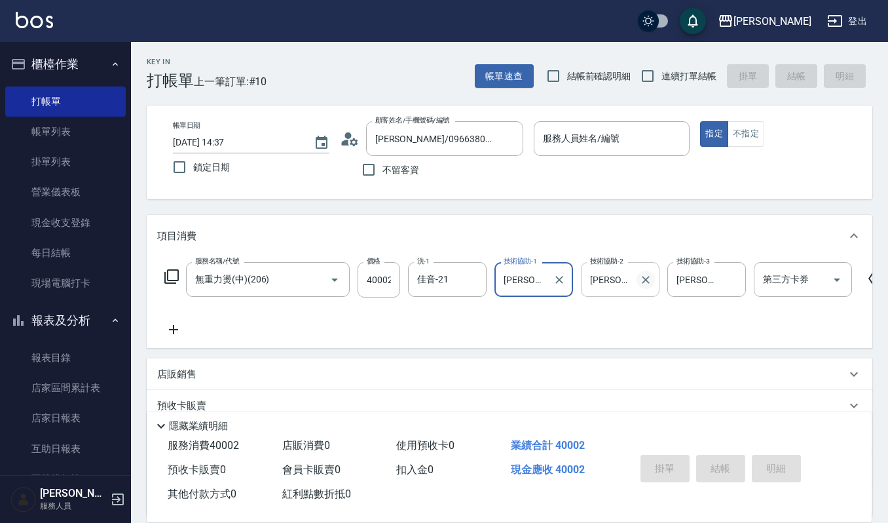
click at [646, 275] on icon "Clear" at bounding box center [645, 279] width 13 height 13
click at [616, 283] on input "技術協助-2" at bounding box center [620, 279] width 67 height 23
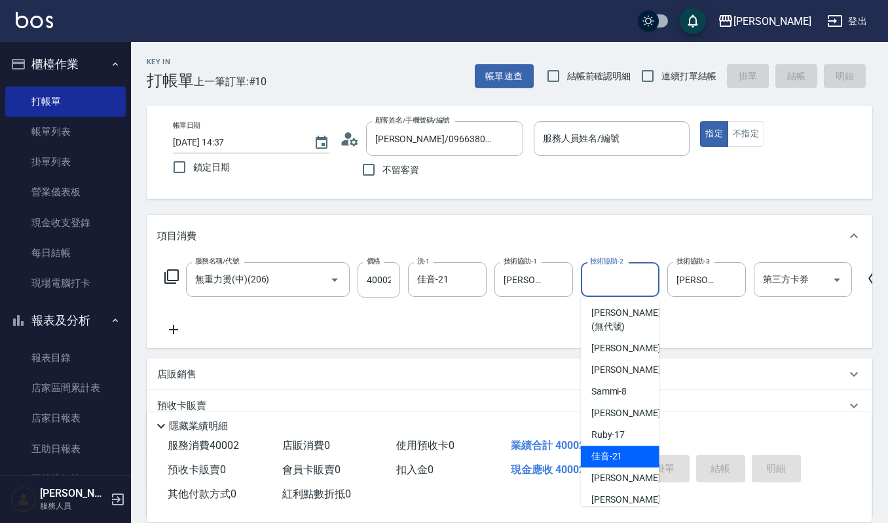
click at [613, 451] on span "佳音 -21" at bounding box center [606, 456] width 31 height 14
type input "佳音-21"
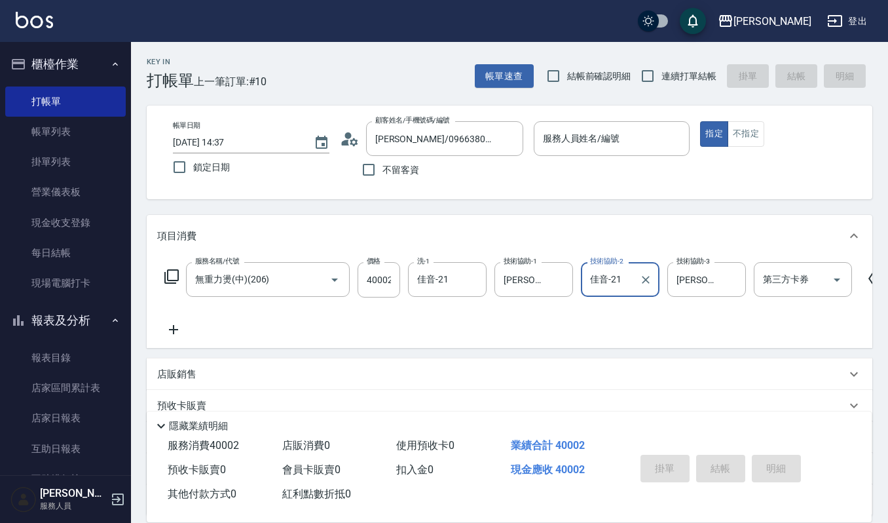
click at [173, 334] on icon at bounding box center [173, 330] width 33 height 16
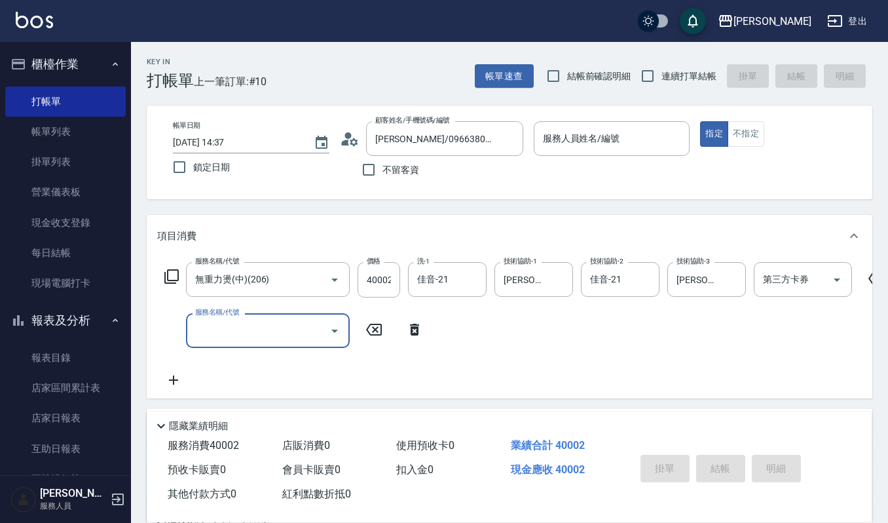
click at [212, 331] on input "服務名稱/代號" at bounding box center [258, 330] width 132 height 23
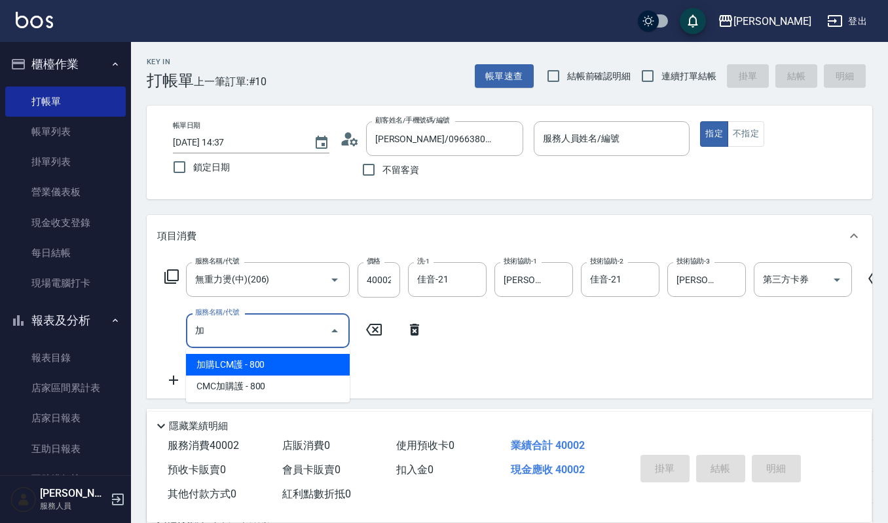
click at [295, 386] on span "CMC加購護 - 800" at bounding box center [268, 386] width 164 height 22
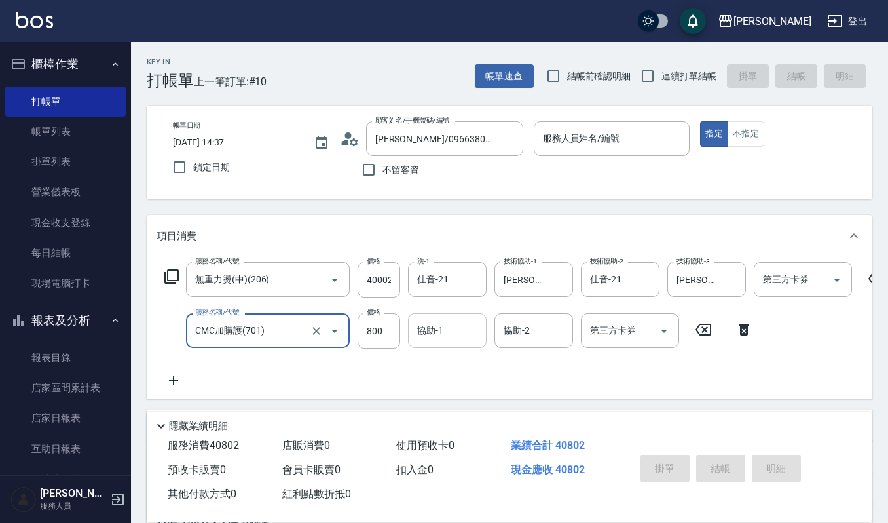
type input "CMC加購護(701)"
click at [451, 328] on input "協助-1" at bounding box center [447, 330] width 67 height 23
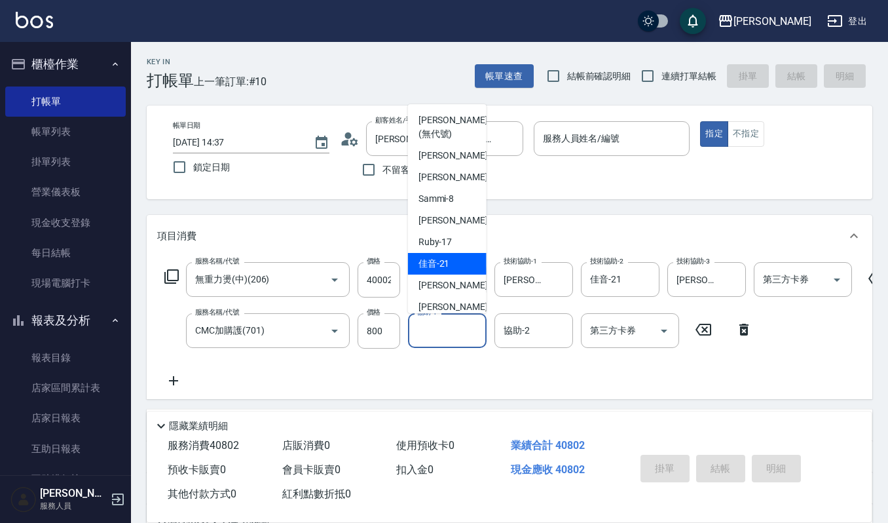
click at [456, 266] on div "佳音 -21" at bounding box center [447, 264] width 79 height 22
type input "佳音-21"
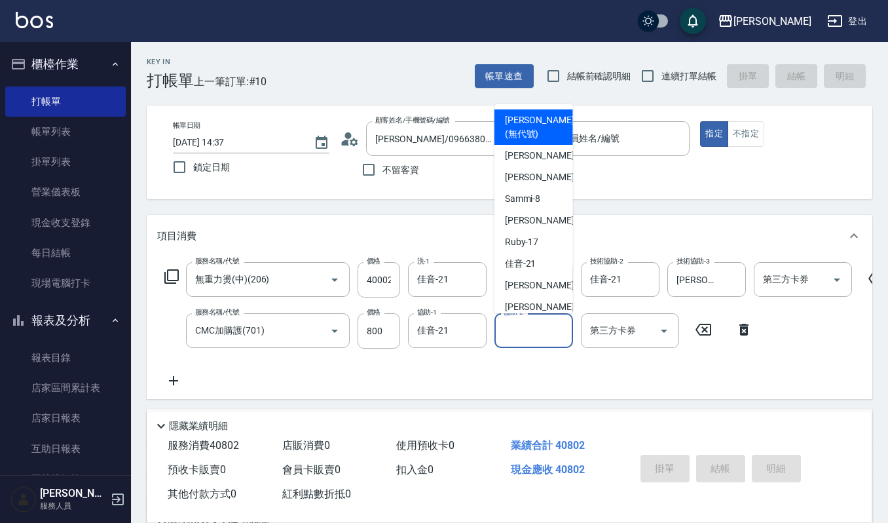
click at [546, 333] on input "協助-2" at bounding box center [533, 330] width 67 height 23
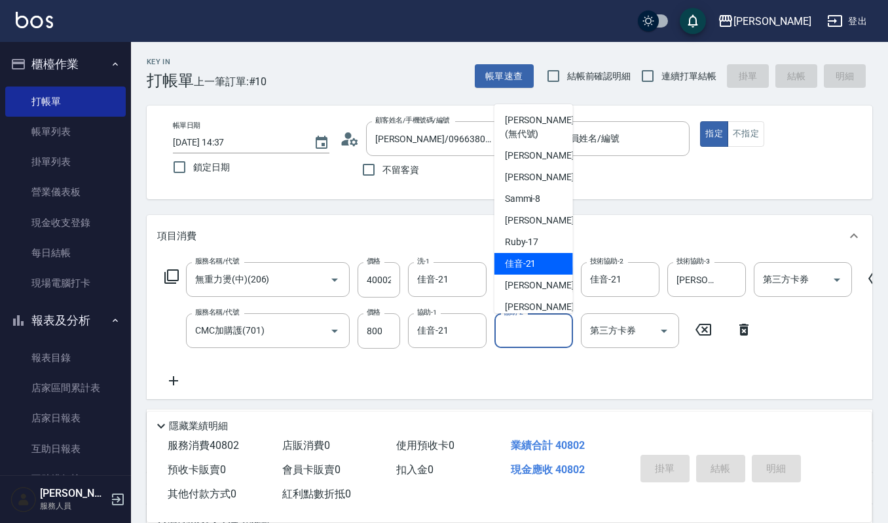
click at [532, 259] on span "佳音 -21" at bounding box center [520, 264] width 31 height 14
type input "佳音-21"
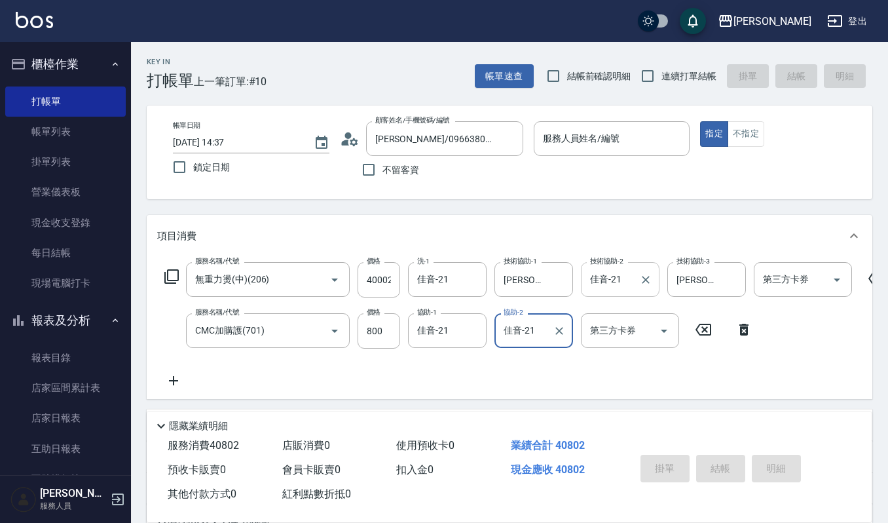
click at [626, 276] on input "佳音-21" at bounding box center [610, 279] width 47 height 23
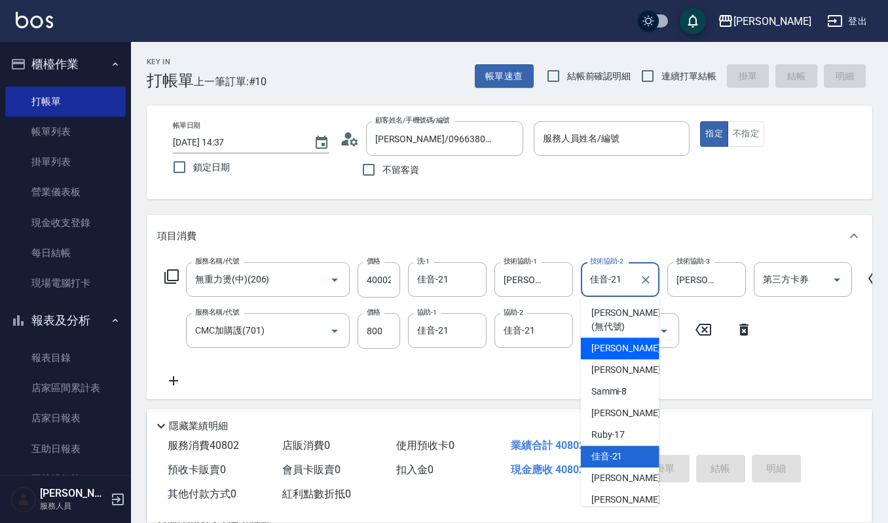
click at [627, 344] on div "[PERSON_NAME] -4" at bounding box center [620, 348] width 79 height 22
type input "[PERSON_NAME]-4"
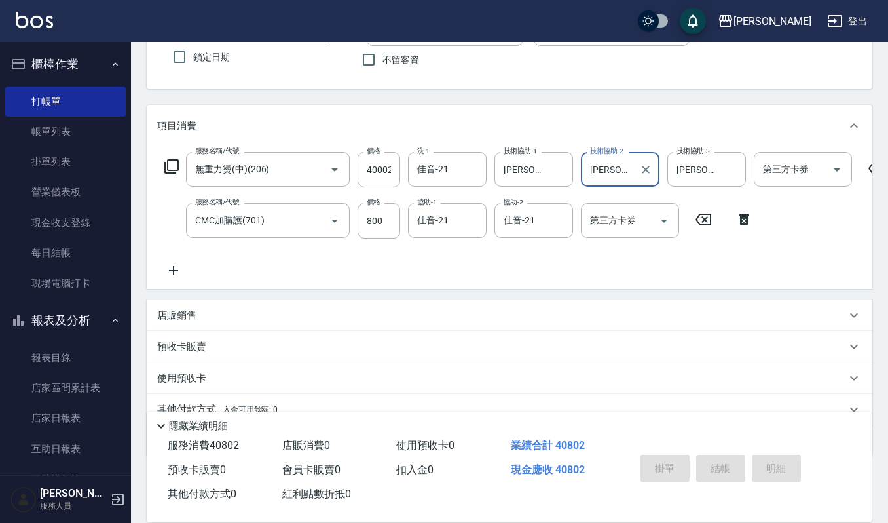
scroll to position [179, 0]
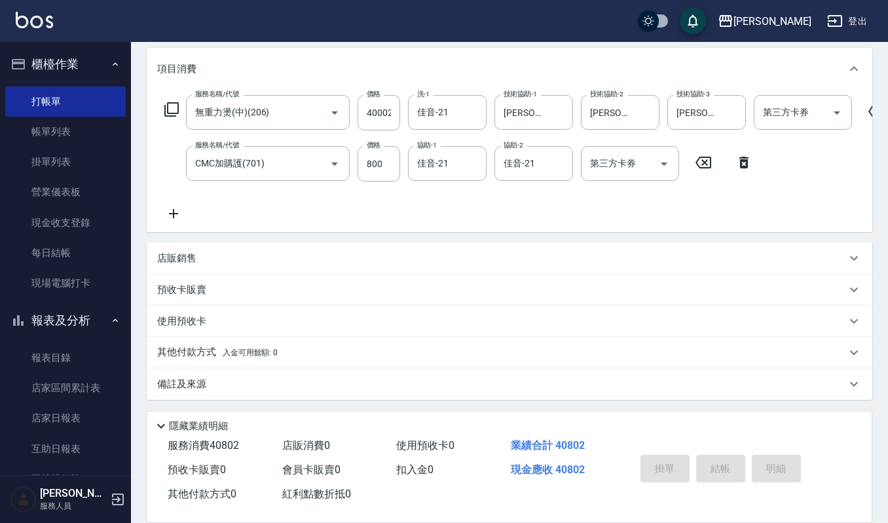
click at [625, 176] on div "服務名稱/代號 無重力燙(中)(206) 服務名稱/代號 價格 40002 價格 洗-1 佳音-21 洗-1 技術協助-1 宜芳-22 技術協助-1 技術協助…" at bounding box center [524, 158] width 735 height 126
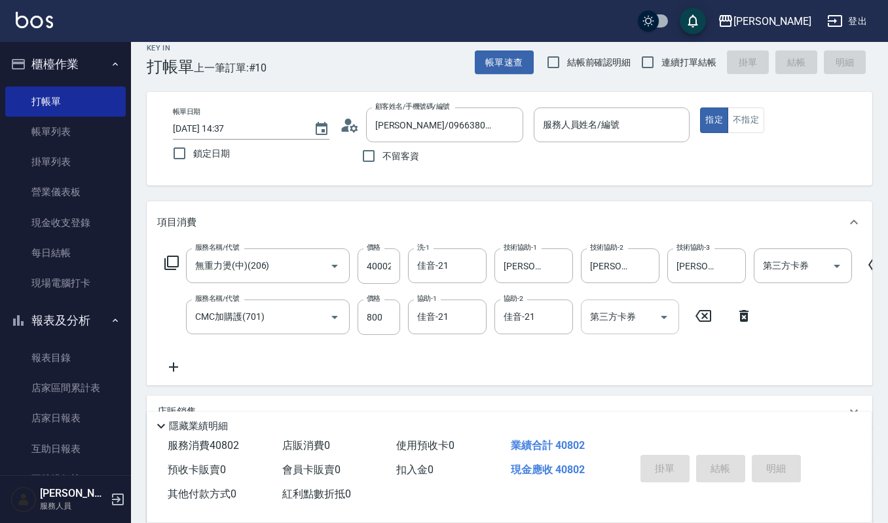
scroll to position [0, 0]
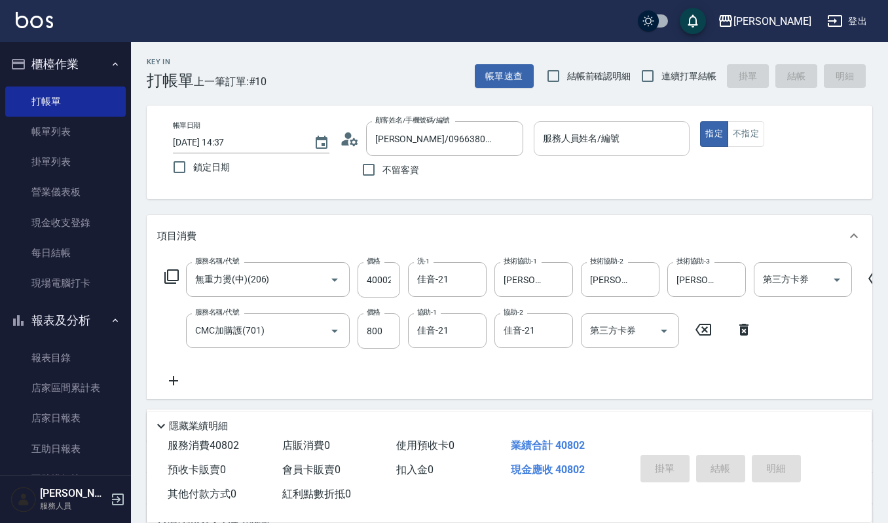
click at [576, 141] on input "服務人員姓名/編號" at bounding box center [612, 138] width 145 height 23
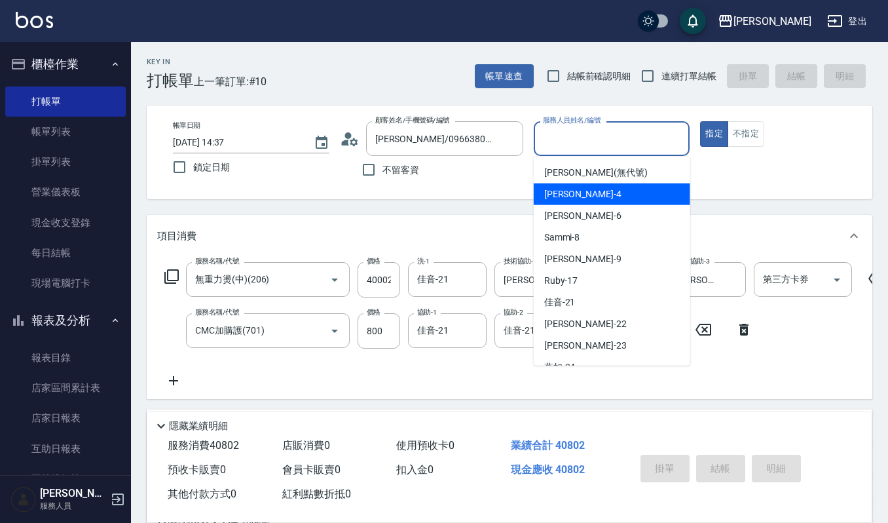
click at [572, 195] on div "[PERSON_NAME] -4" at bounding box center [612, 194] width 157 height 22
type input "[PERSON_NAME]-4"
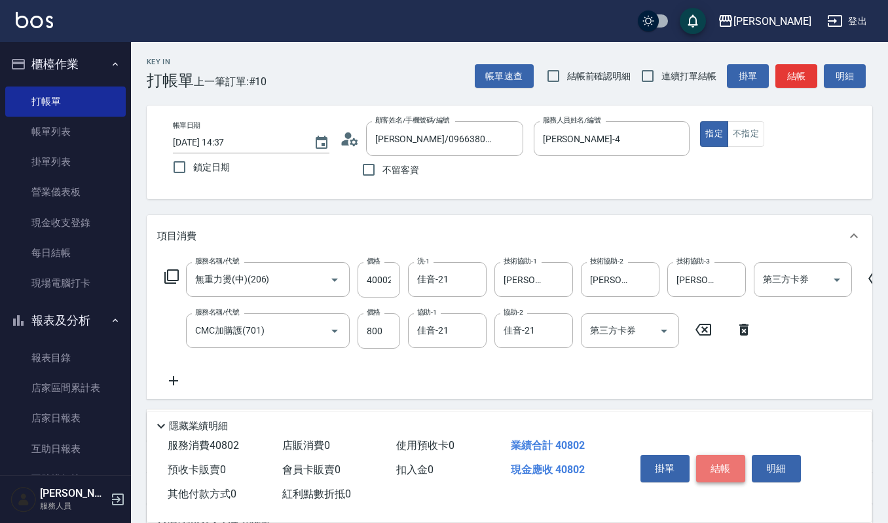
click at [718, 462] on button "結帳" at bounding box center [720, 469] width 49 height 28
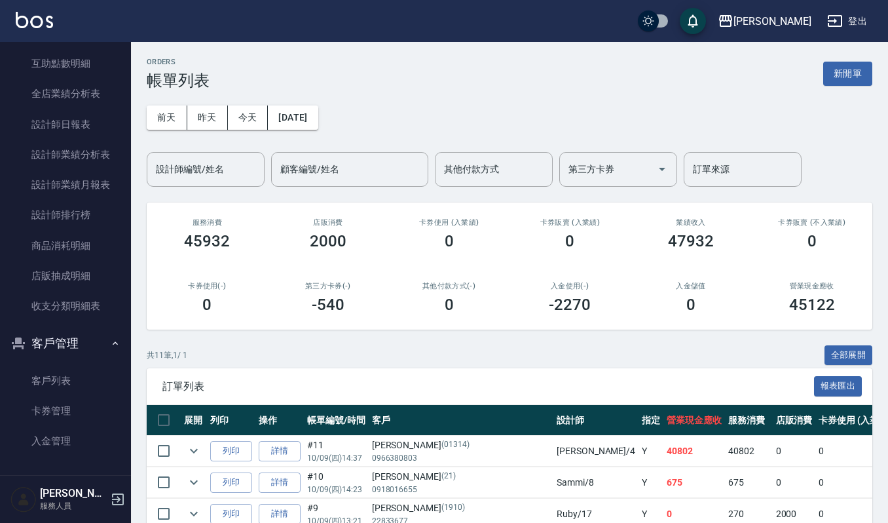
scroll to position [447, 0]
click at [63, 383] on link "客戶列表" at bounding box center [65, 379] width 121 height 30
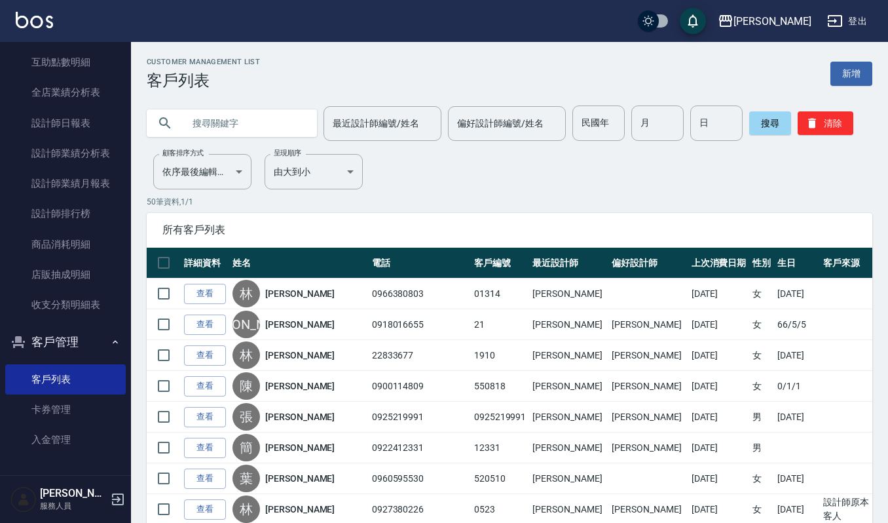
paste input "傑森上越 服務人員 顧客詳細資料 林榆靜"
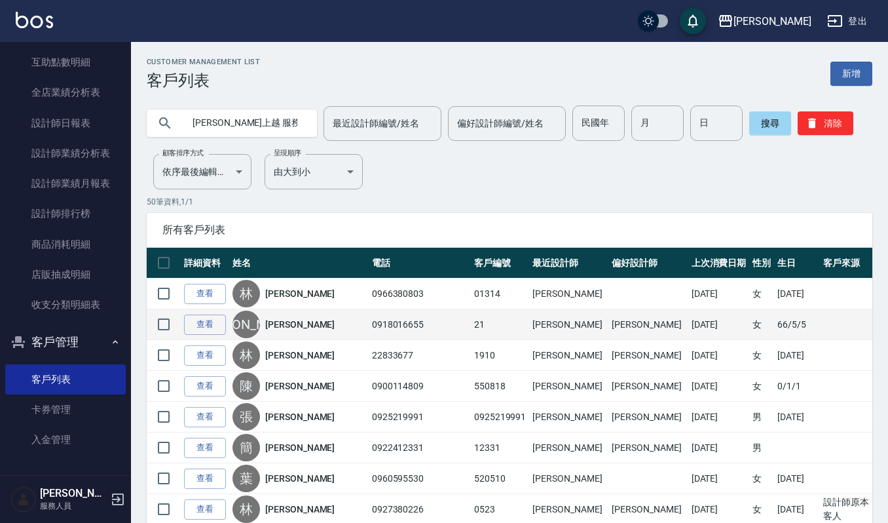
scroll to position [0, 67]
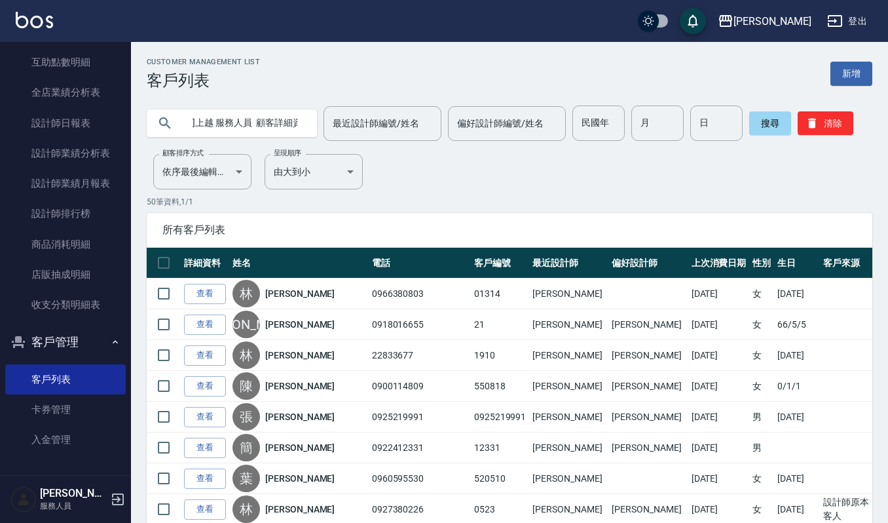
click at [265, 119] on input "傑森上越 服務人員 顧客詳細資料 林榆靜" at bounding box center [244, 122] width 123 height 35
type input "[PERSON_NAME]"
click at [772, 128] on button "搜尋" at bounding box center [770, 123] width 42 height 24
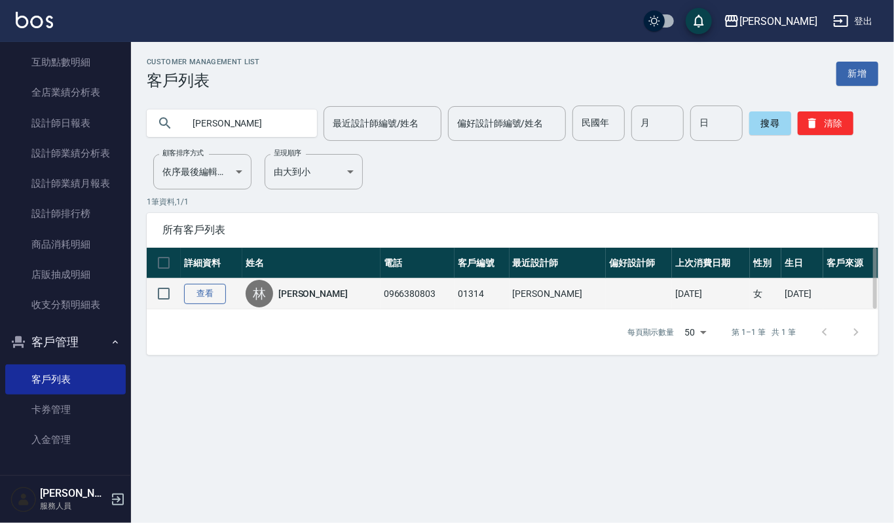
click at [205, 289] on link "查看" at bounding box center [205, 294] width 42 height 20
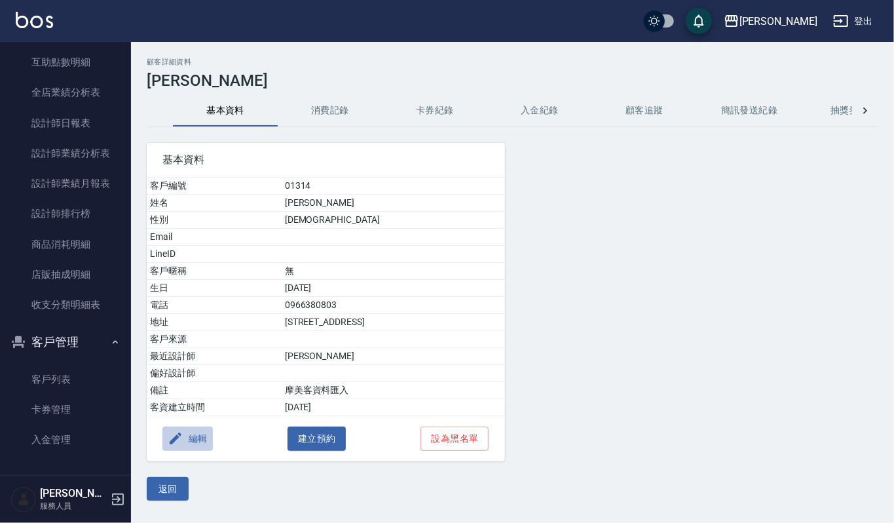
click at [174, 444] on icon "button" at bounding box center [176, 438] width 12 height 12
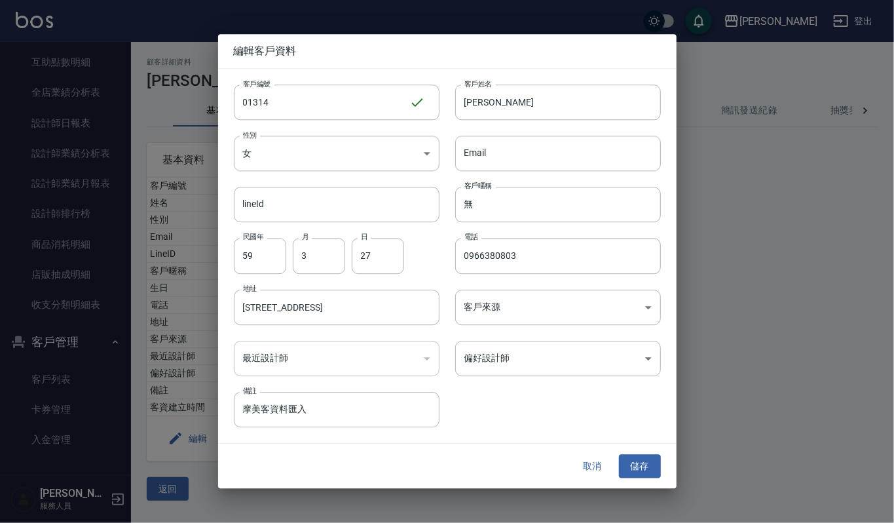
click at [424, 358] on div "​" at bounding box center [337, 358] width 206 height 35
click at [430, 360] on div "​" at bounding box center [337, 358] width 206 height 35
click at [422, 357] on div "​" at bounding box center [337, 358] width 206 height 35
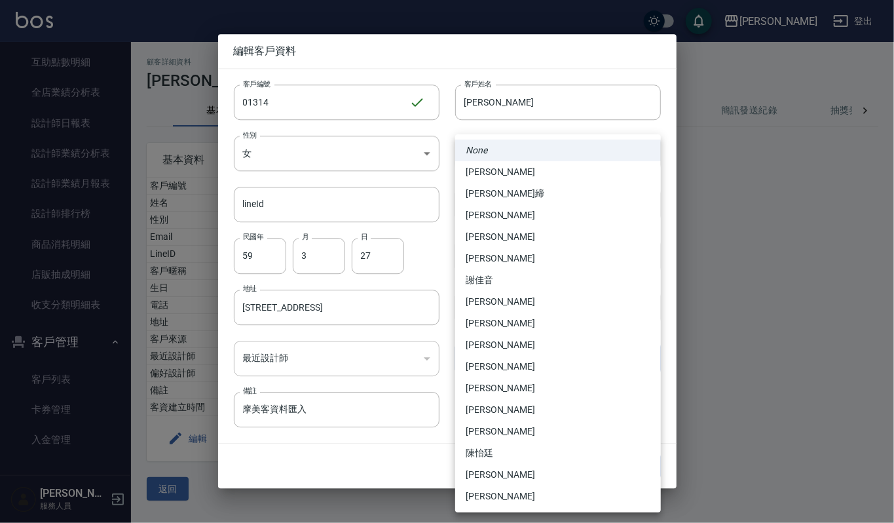
click at [651, 356] on body "上越傑森 登出 櫃檯作業 打帳單 帳單列表 掛單列表 營業儀表板 現金收支登錄 每日結帳 現場電腦打卡 報表及分析 報表目錄 店家區間累計表 店家日報表 互助…" at bounding box center [447, 261] width 894 height 523
click at [487, 171] on li "[PERSON_NAME]" at bounding box center [558, 172] width 206 height 22
type input "3514225b-4ab7-4f2f-88f6-86a52e2fbbeb"
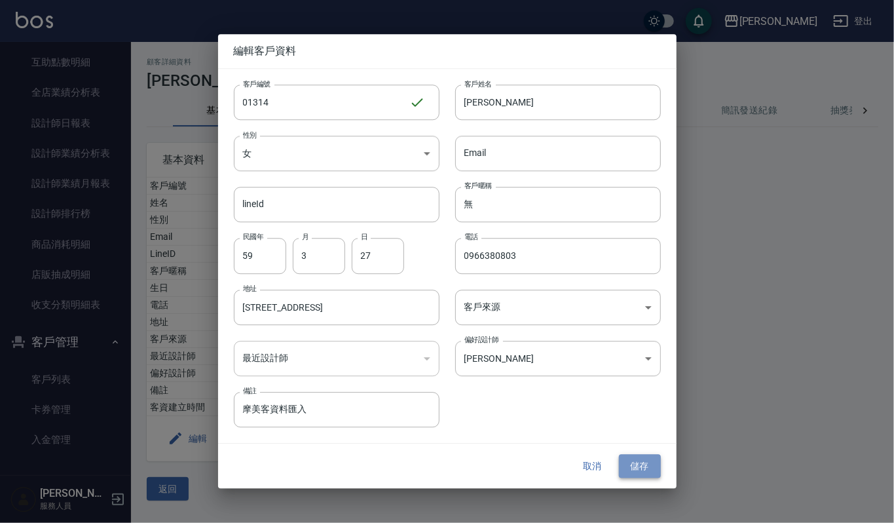
click at [644, 470] on button "儲存" at bounding box center [640, 466] width 42 height 24
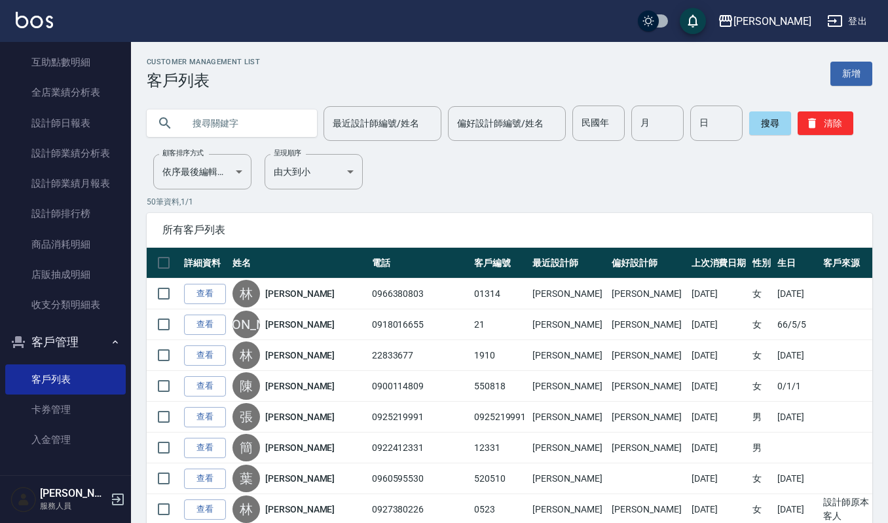
click at [185, 117] on input "text" at bounding box center [244, 122] width 123 height 35
type input "[PERSON_NAME]"
click at [776, 113] on button "搜尋" at bounding box center [770, 123] width 42 height 24
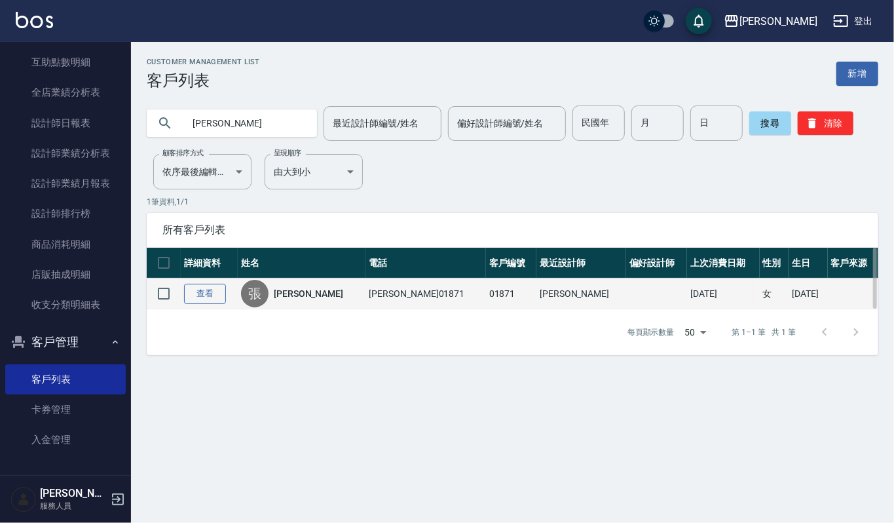
click at [213, 286] on link "查看" at bounding box center [205, 294] width 42 height 20
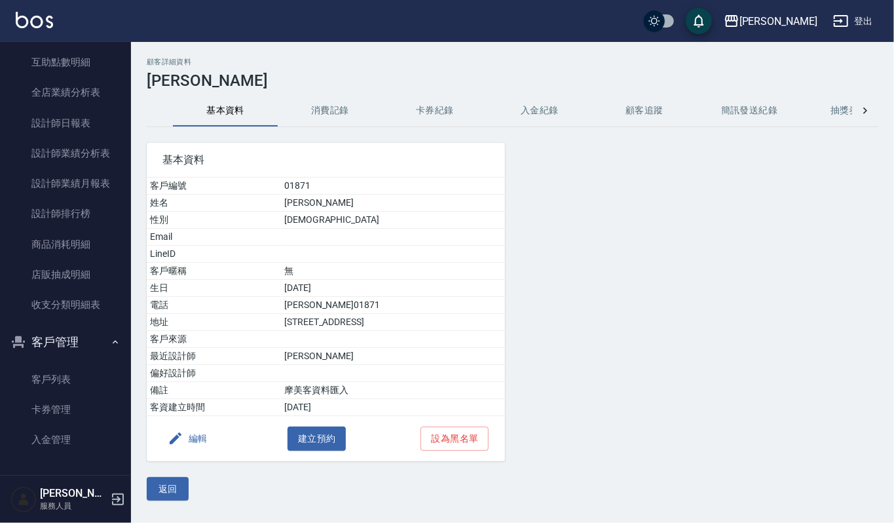
click at [318, 111] on button "消費記錄" at bounding box center [330, 110] width 105 height 31
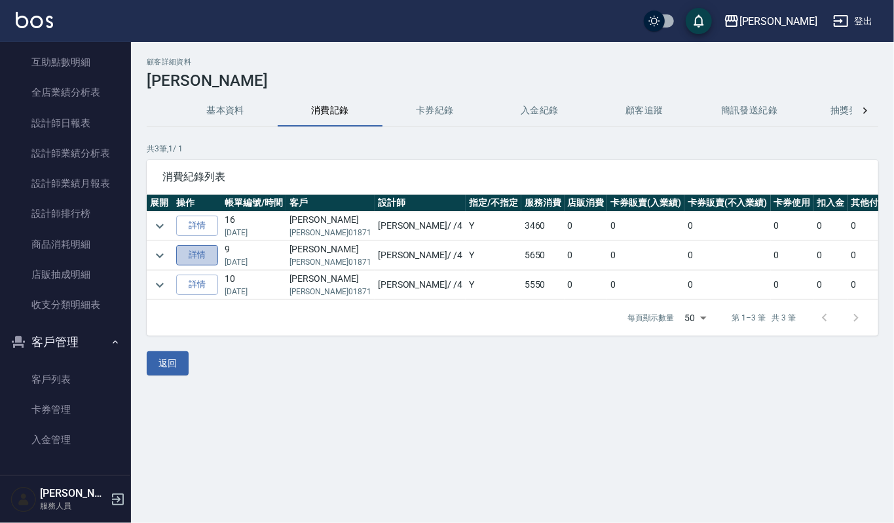
click at [200, 249] on link "詳情" at bounding box center [197, 255] width 42 height 20
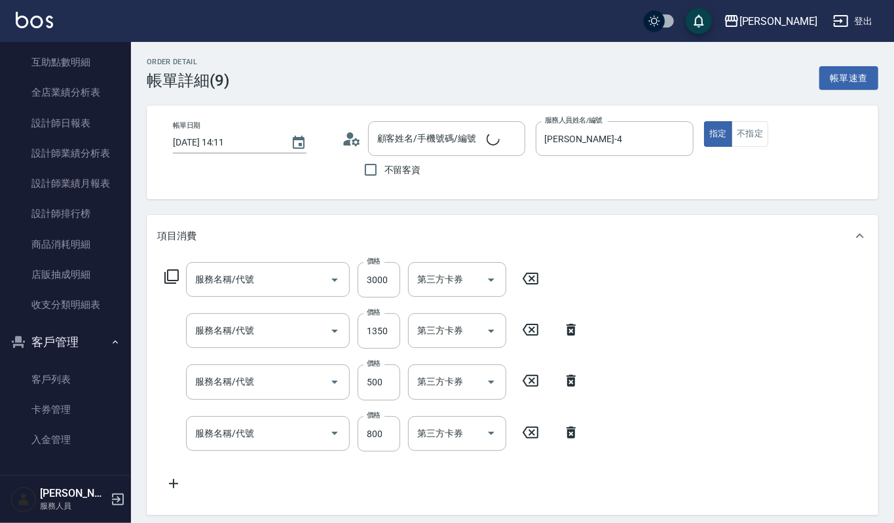
type input "2023/06/09 14:11"
type input "[PERSON_NAME]-4"
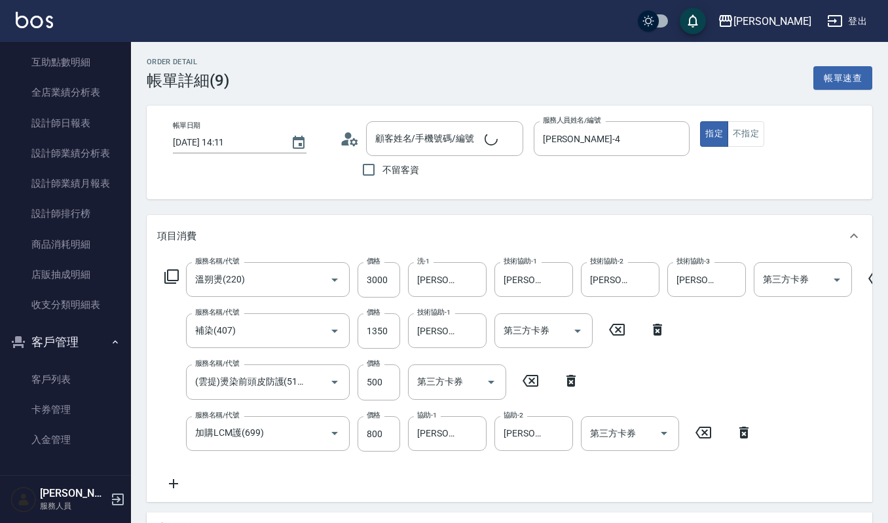
type input "溫朔燙(220)"
type input "補染(407)"
type input "(雲提)燙染前頭皮防護(518)"
type input "加購LCM護(699)"
type input "[PERSON_NAME]/[PERSON_NAME]01871/01871"
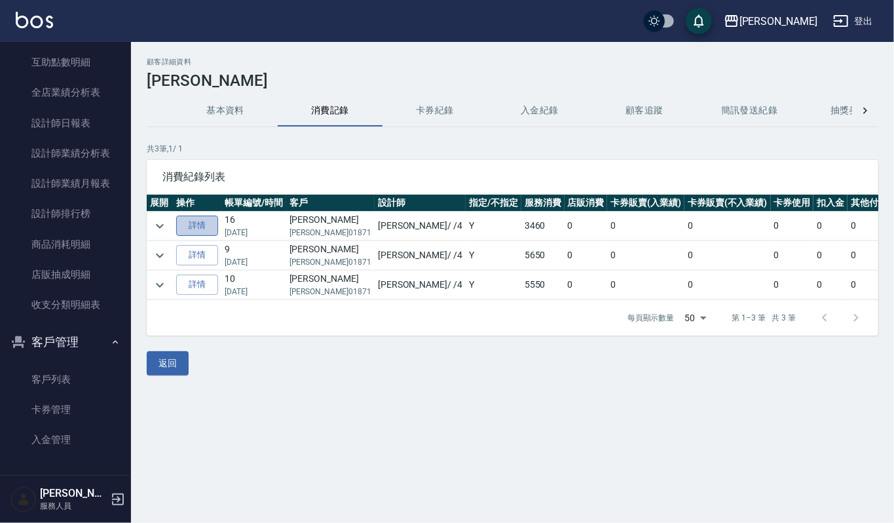
click at [191, 223] on link "詳情" at bounding box center [197, 225] width 42 height 20
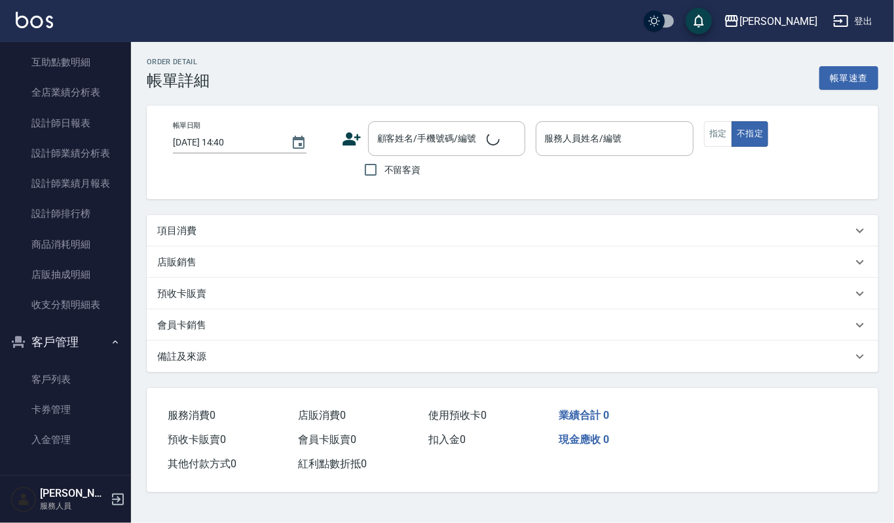
type input "2023/09/07 16:02"
type input "[PERSON_NAME]-4"
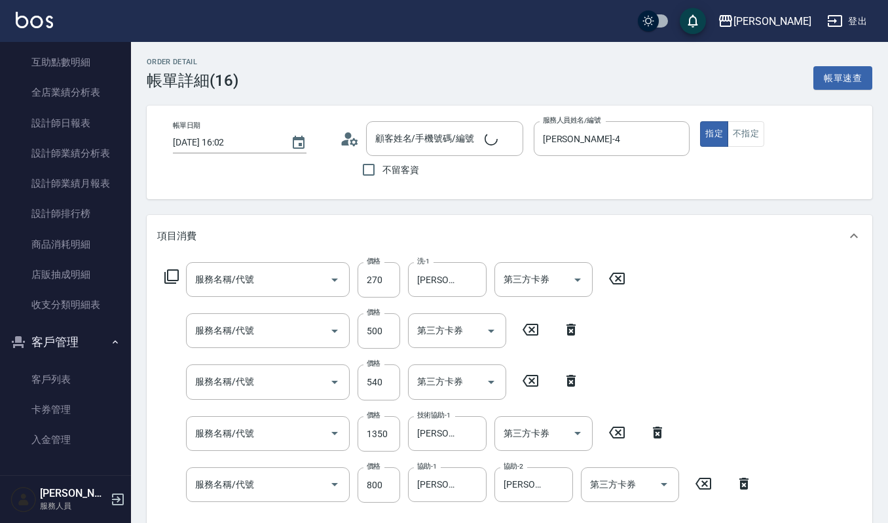
type input "[PERSON_NAME]/[PERSON_NAME]01871/01871"
type input "一般洗髮(101)"
type input "(雲提)燙染前頭皮防護(518)"
type input "經典剪髮-Gill(302)"
type input "補染(407)"
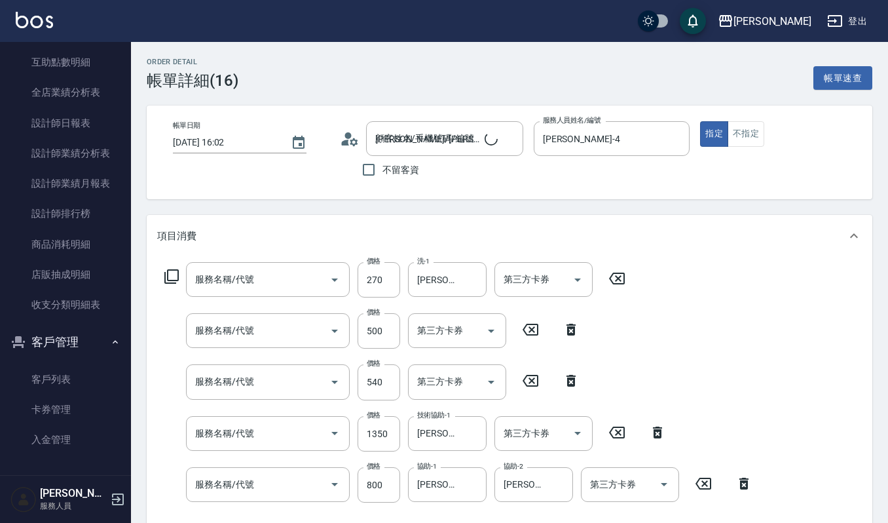
type input "加購LCM護(699)"
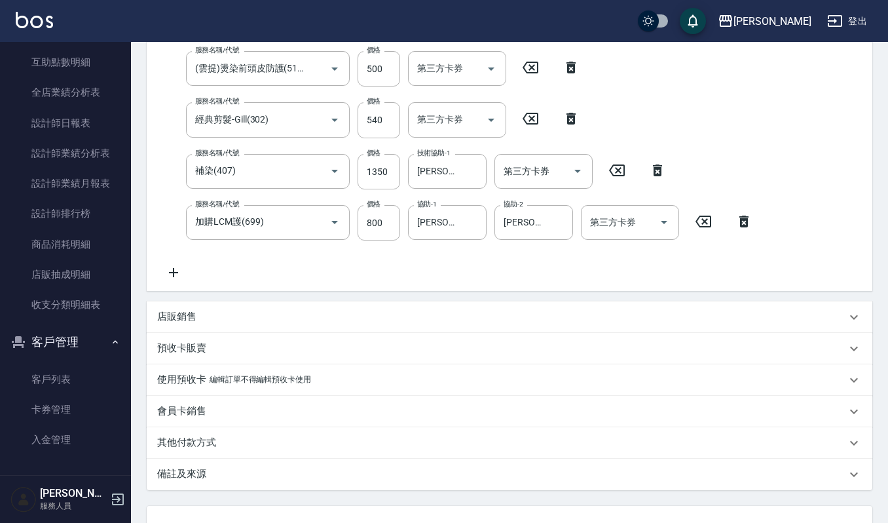
scroll to position [349, 0]
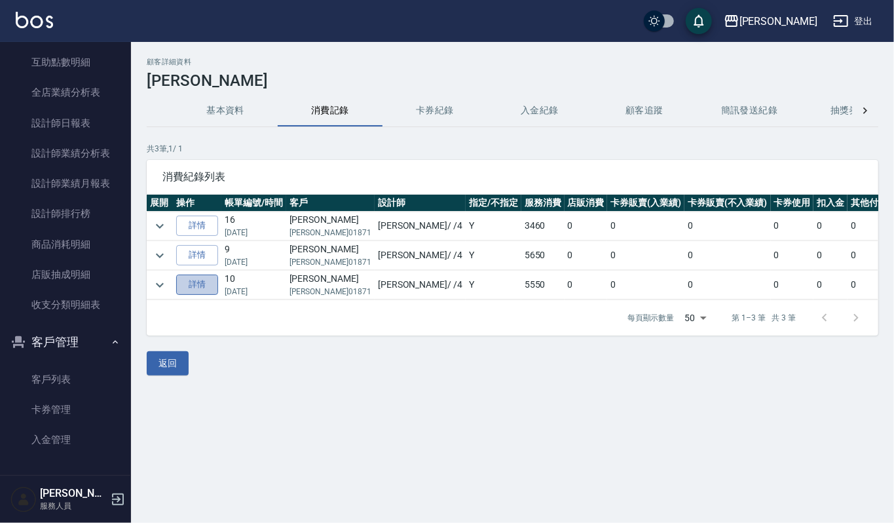
click at [208, 283] on link "詳情" at bounding box center [197, 284] width 42 height 20
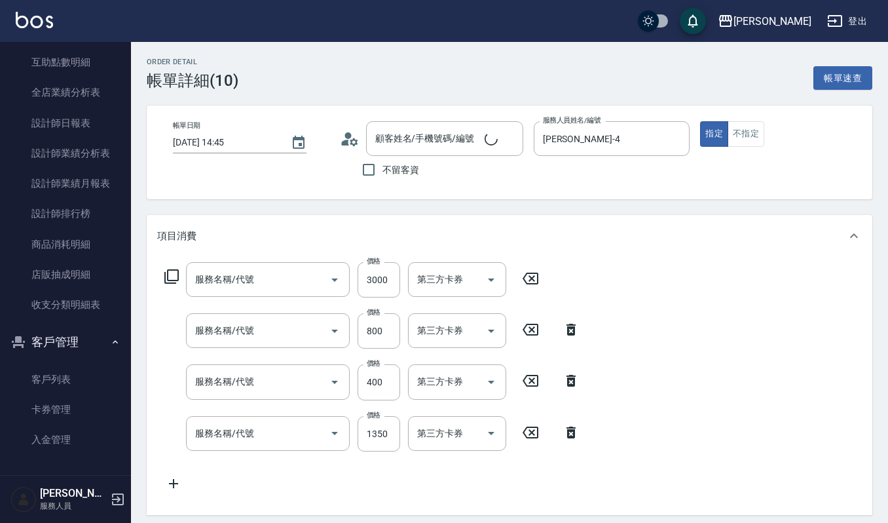
type input "2022/12/29 14:45"
type input "[PERSON_NAME]-4"
type input "溫朔燙(220)"
type input "加購LCM護(699)"
type input "(雲提)燙染前頭皮防護(518)"
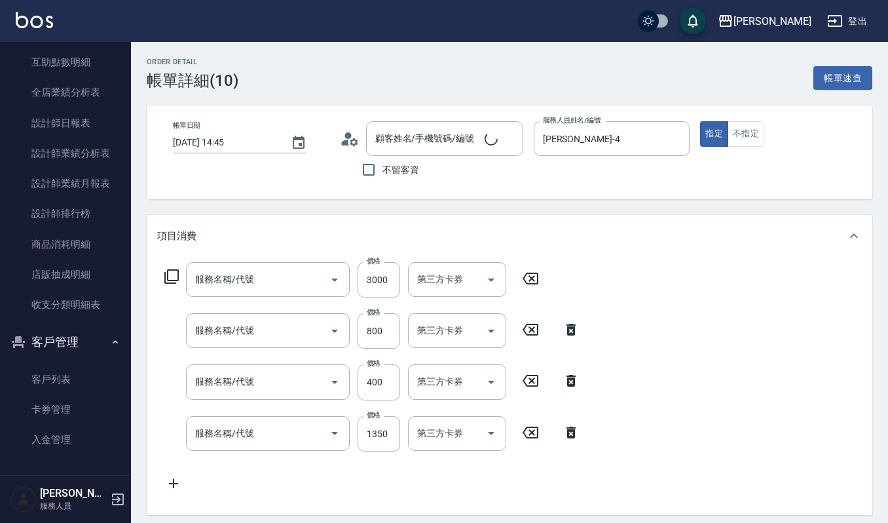
type input "補染(407)"
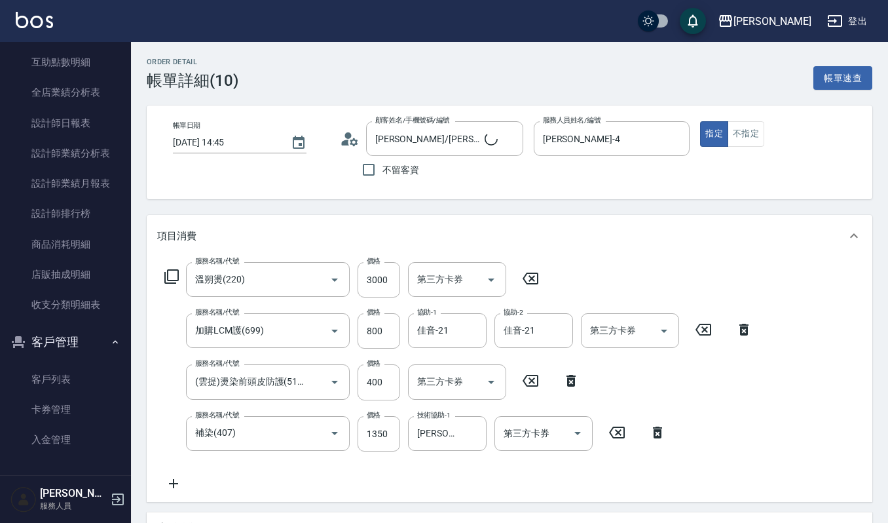
type input "[PERSON_NAME]/[PERSON_NAME]01871/01871"
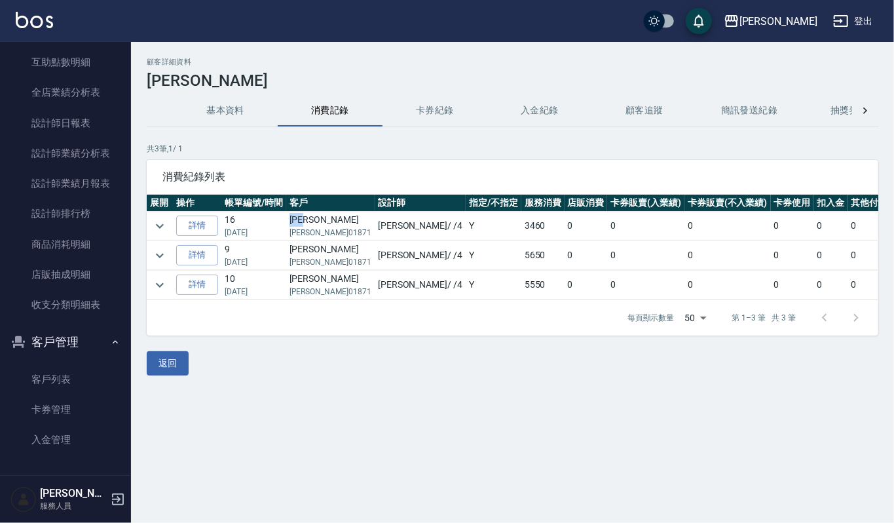
drag, startPoint x: 288, startPoint y: 219, endPoint x: 320, endPoint y: 217, distance: 32.1
click at [320, 217] on td "張碧玉 張碧玉01871" at bounding box center [330, 226] width 88 height 29
copy td "[PERSON_NAME]"
click at [77, 379] on link "客戶列表" at bounding box center [65, 379] width 121 height 30
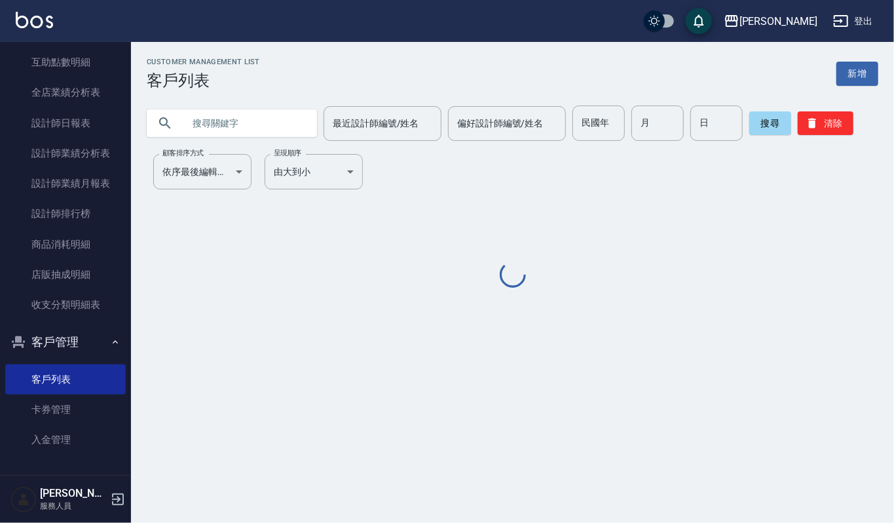
click at [231, 132] on input "text" at bounding box center [244, 122] width 123 height 35
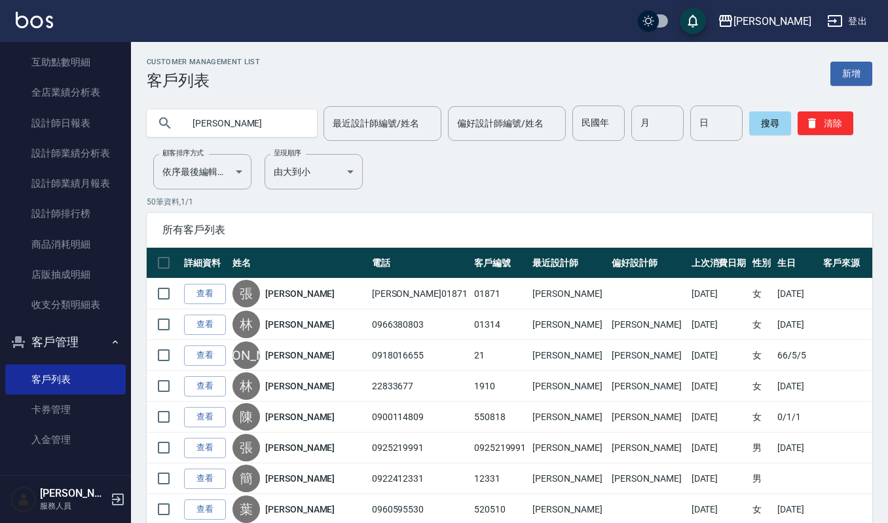
type input "[PERSON_NAME]"
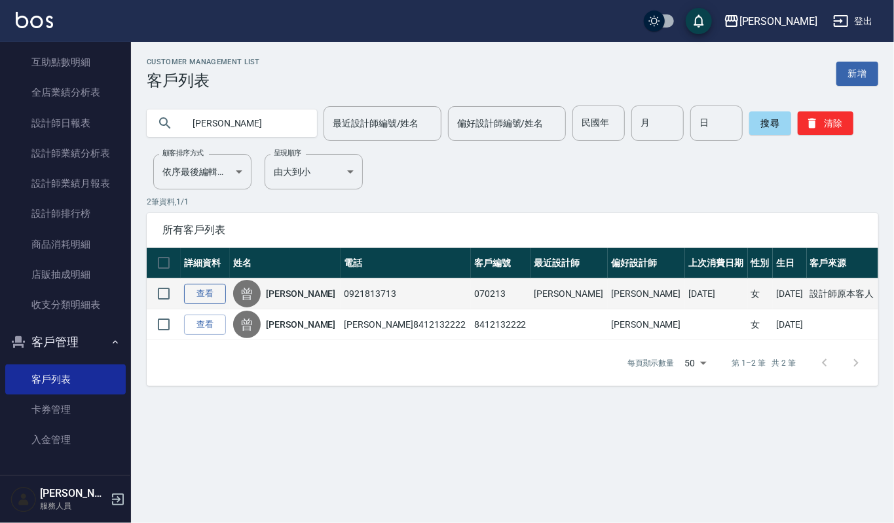
click at [220, 299] on link "查看" at bounding box center [205, 294] width 42 height 20
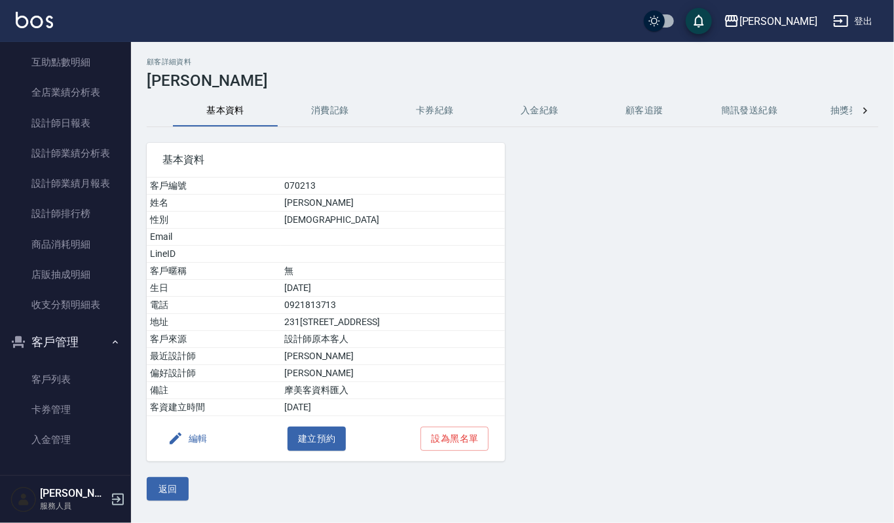
click at [325, 121] on button "消費記錄" at bounding box center [330, 110] width 105 height 31
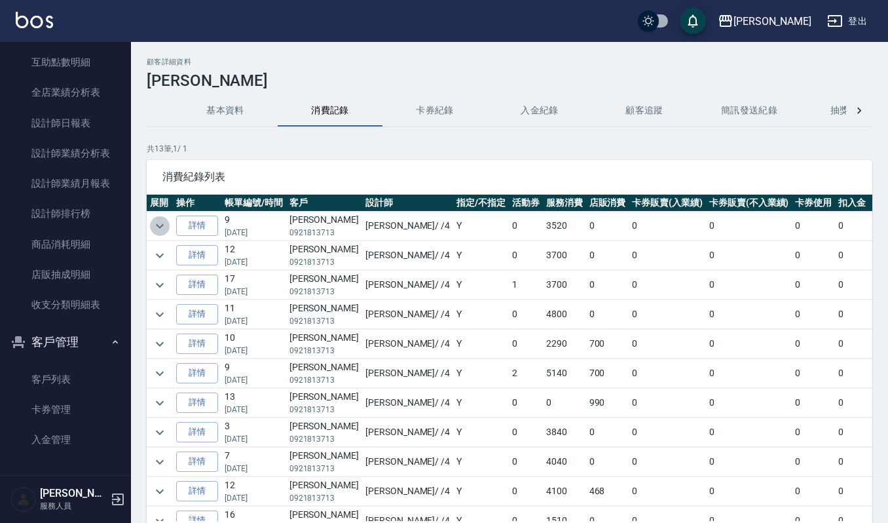
click at [160, 217] on button "expand row" at bounding box center [160, 226] width 20 height 20
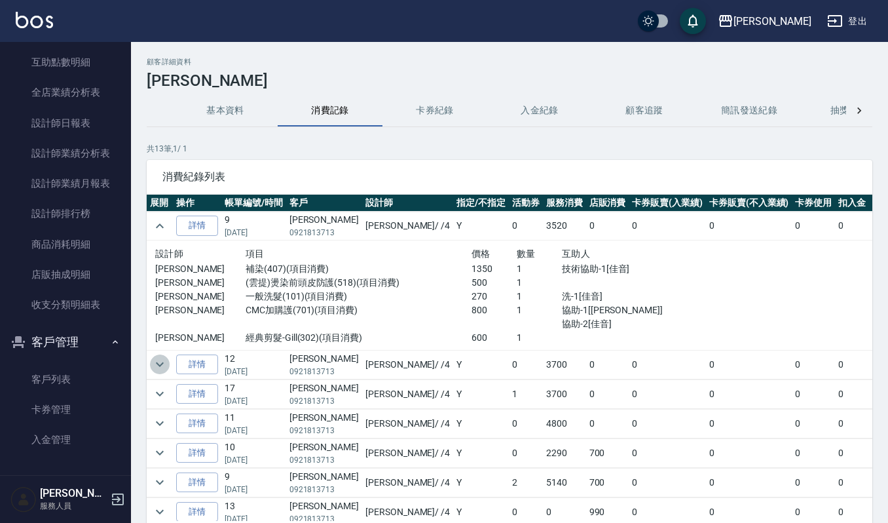
click at [155, 364] on icon "expand row" at bounding box center [160, 364] width 16 height 16
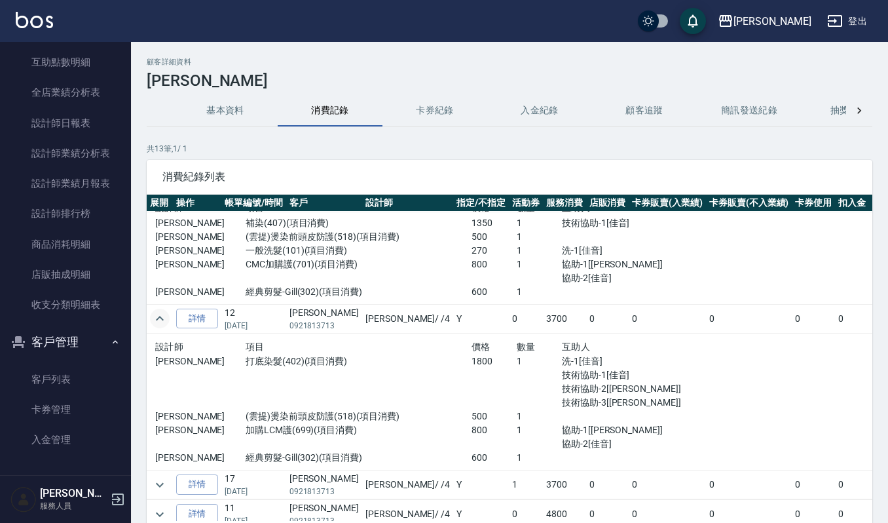
scroll to position [87, 0]
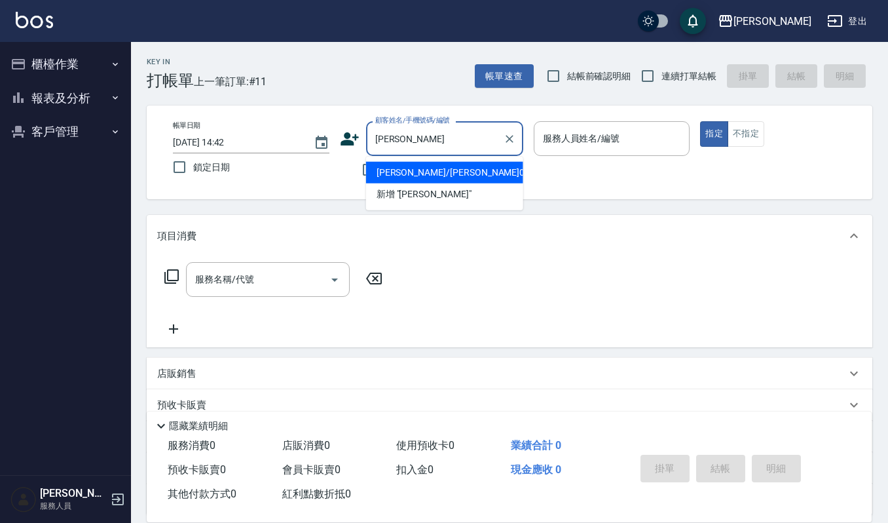
click at [462, 171] on li "[PERSON_NAME]/[PERSON_NAME]01871/01871" at bounding box center [444, 173] width 157 height 22
type input "[PERSON_NAME]/[PERSON_NAME]01871/01871"
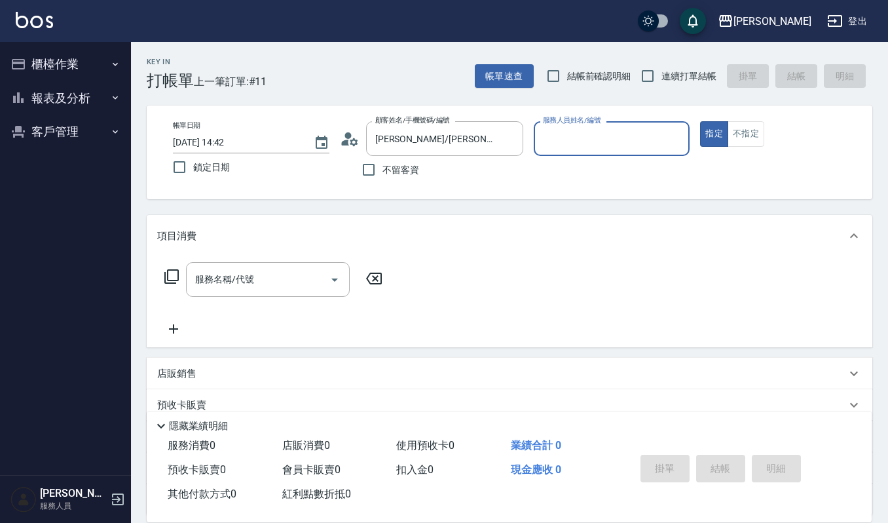
click at [589, 126] on div "服務人員姓名/編號" at bounding box center [612, 138] width 157 height 35
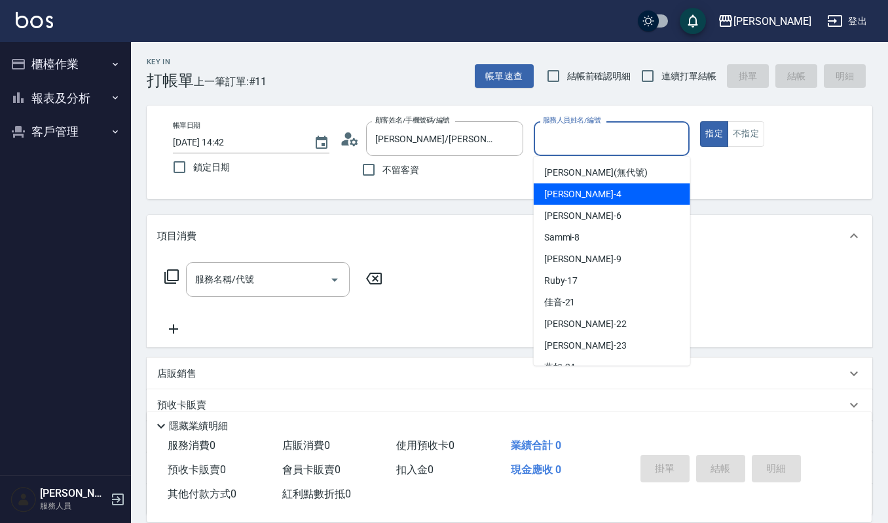
click at [592, 186] on div "[PERSON_NAME] -4" at bounding box center [612, 194] width 157 height 22
type input "[PERSON_NAME]-4"
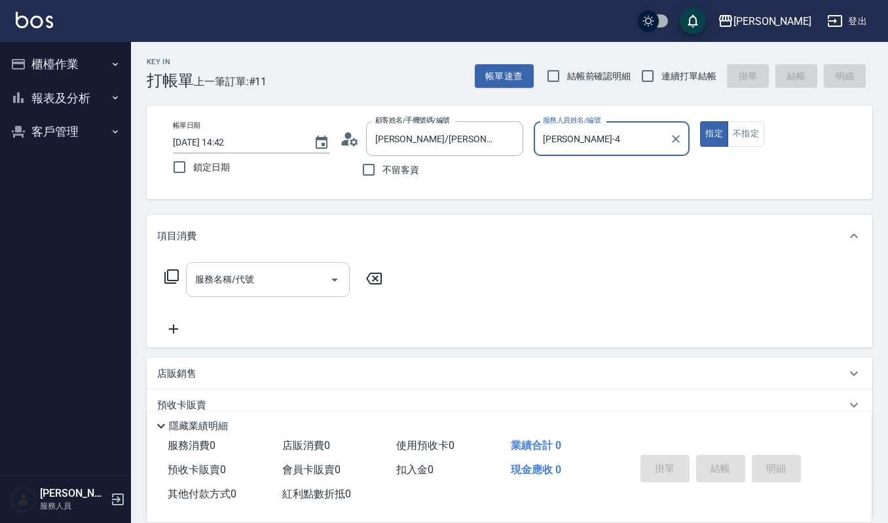
click at [244, 271] on div "服務名稱/代號 服務名稱/代號" at bounding box center [268, 279] width 164 height 35
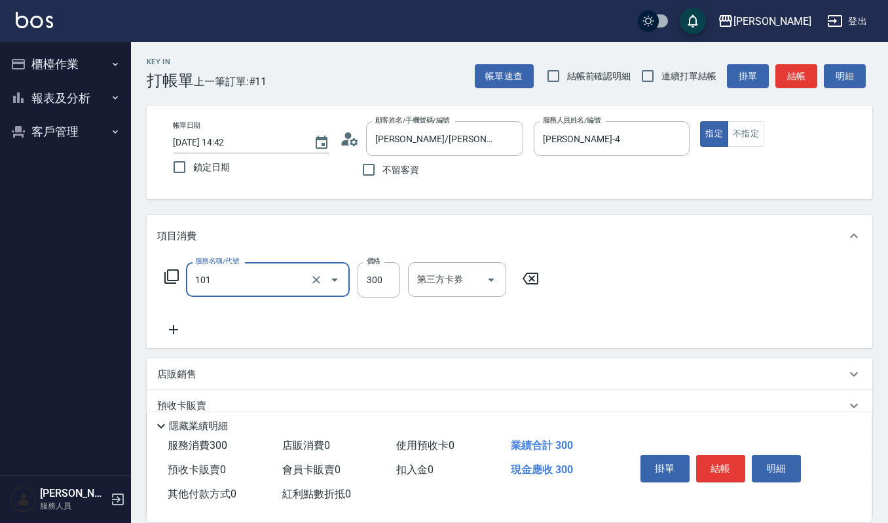
type input "一般洗髮(101)"
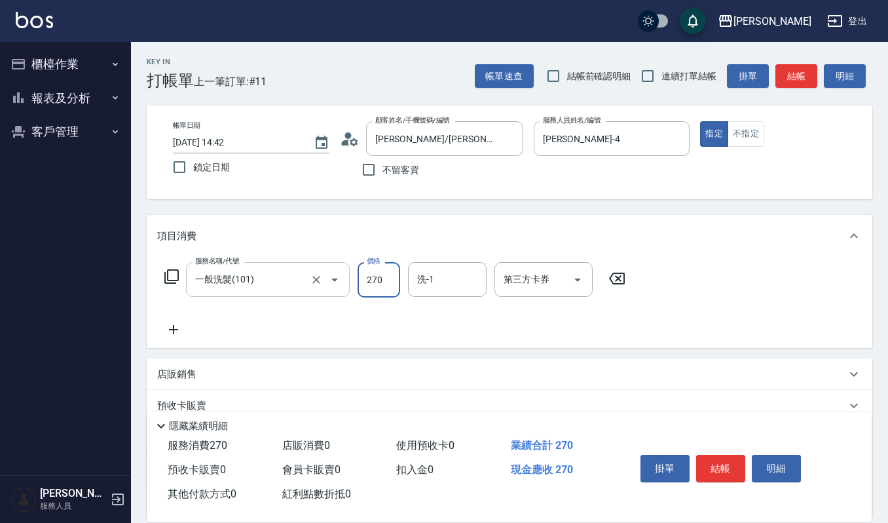
type input "270"
type input "[PERSON_NAME]-22"
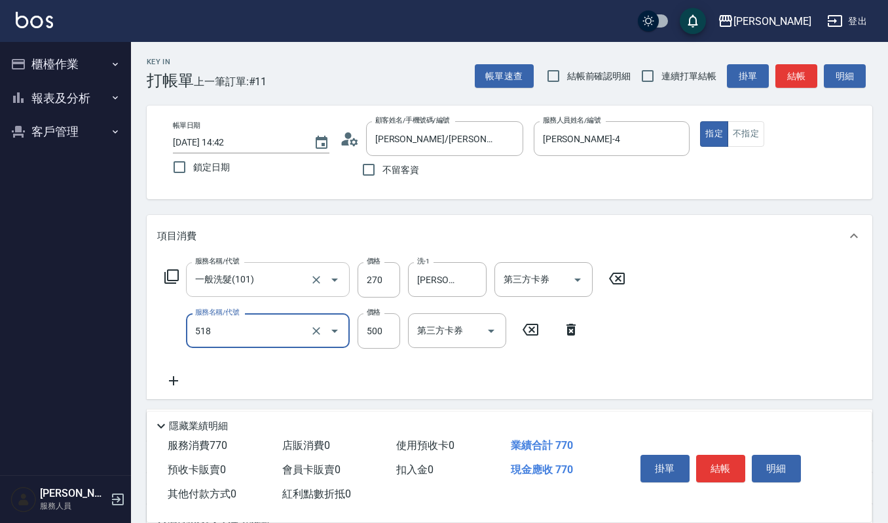
type input "(雲提)燙染前頭皮防護(518)"
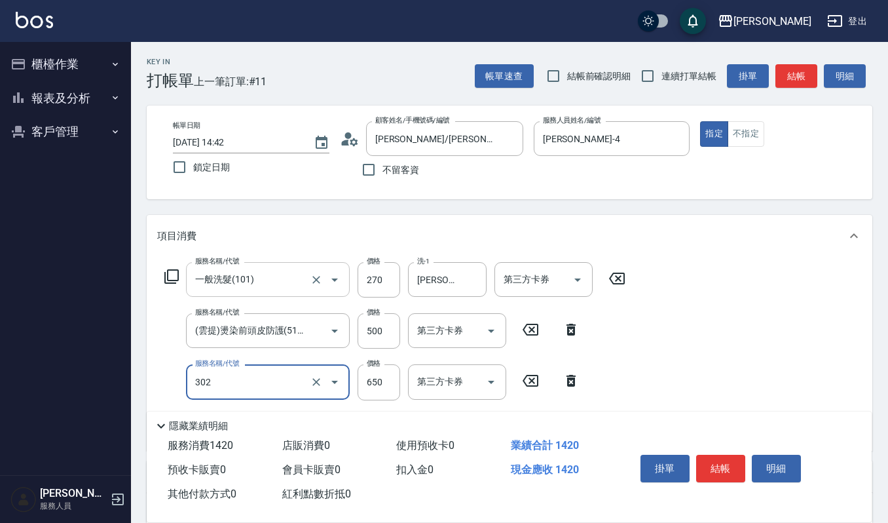
type input "經典剪髮-Gill(302)"
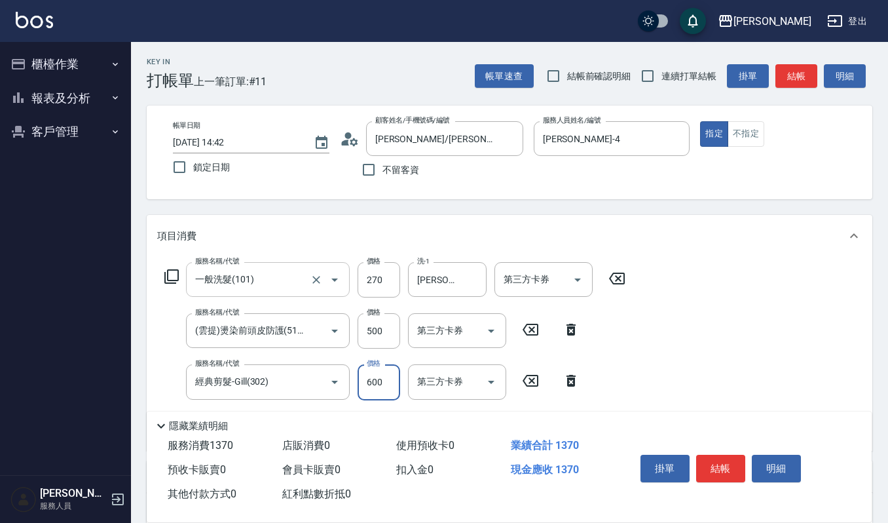
type input "600"
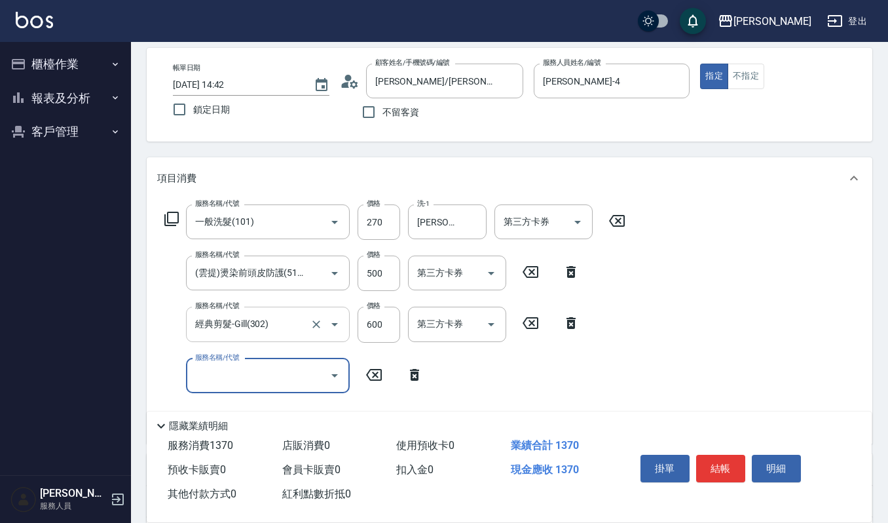
scroll to position [87, 0]
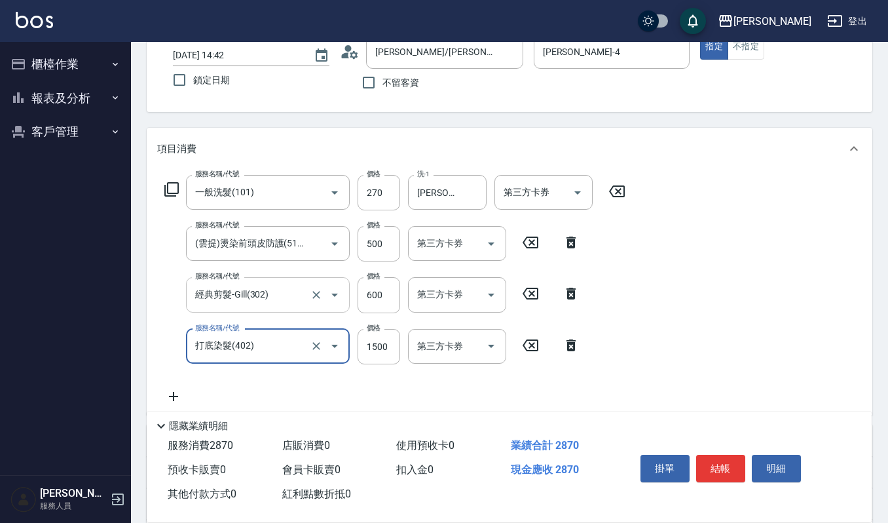
type input "打底染髮(402)"
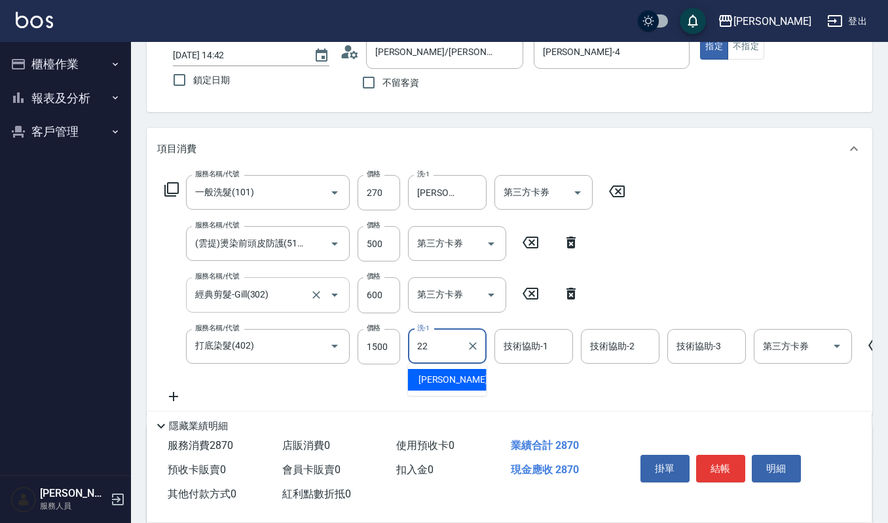
type input "[PERSON_NAME]-22"
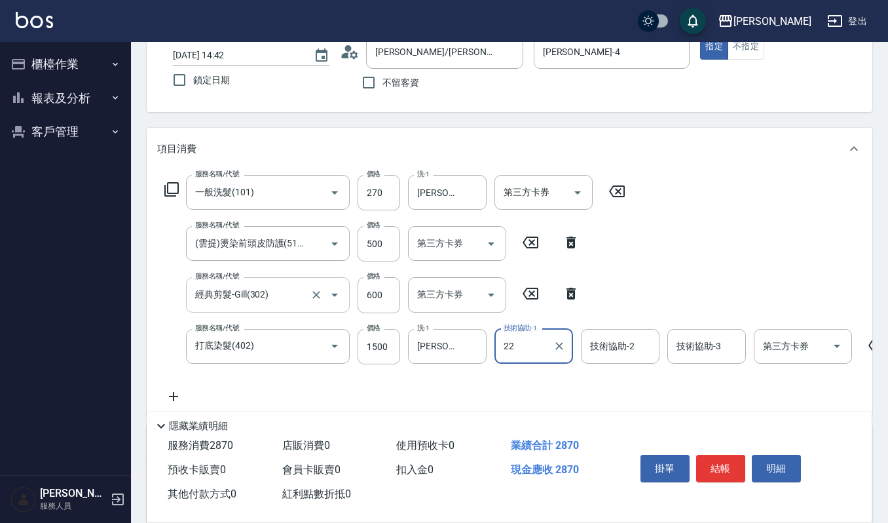
type input "[PERSON_NAME]-22"
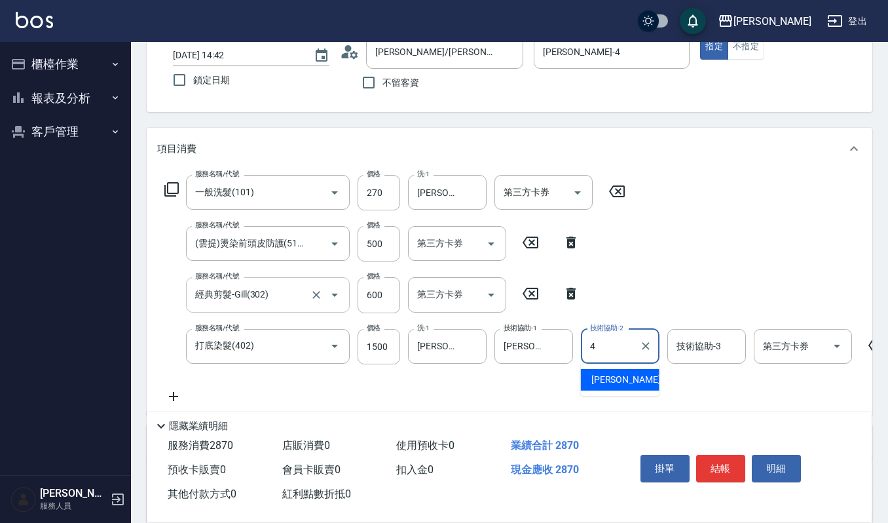
type input "[PERSON_NAME]-4"
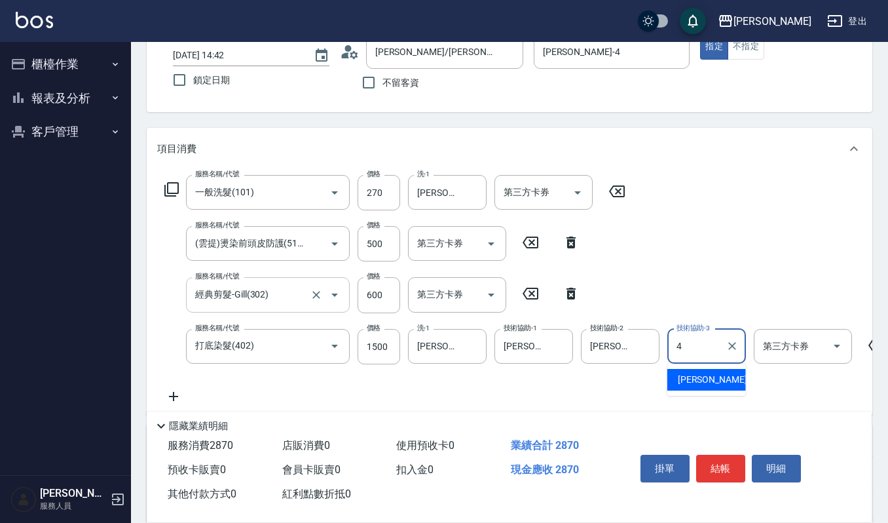
type input "[PERSON_NAME]-4"
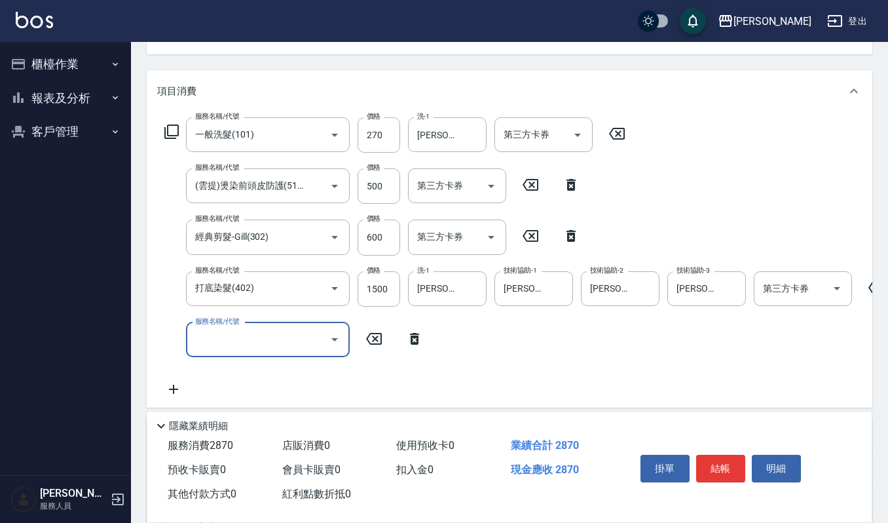
scroll to position [174, 0]
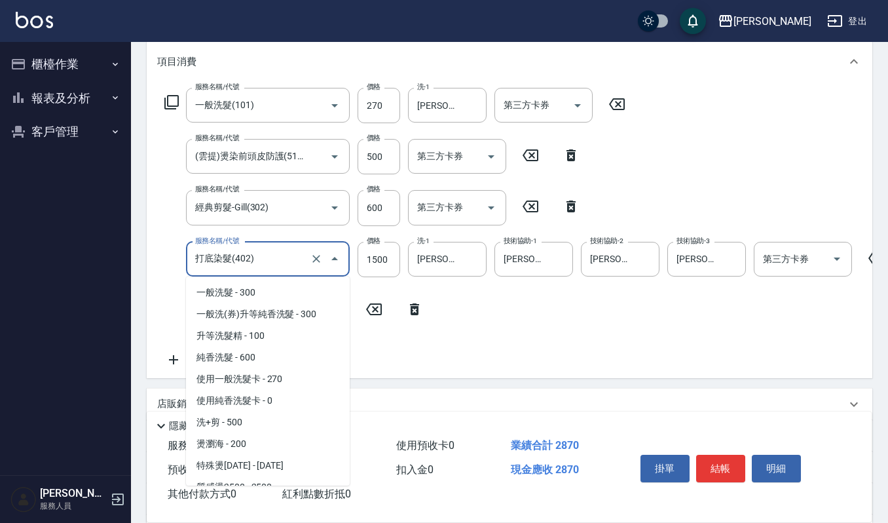
click at [274, 261] on input "打底染髮(402)" at bounding box center [249, 259] width 115 height 23
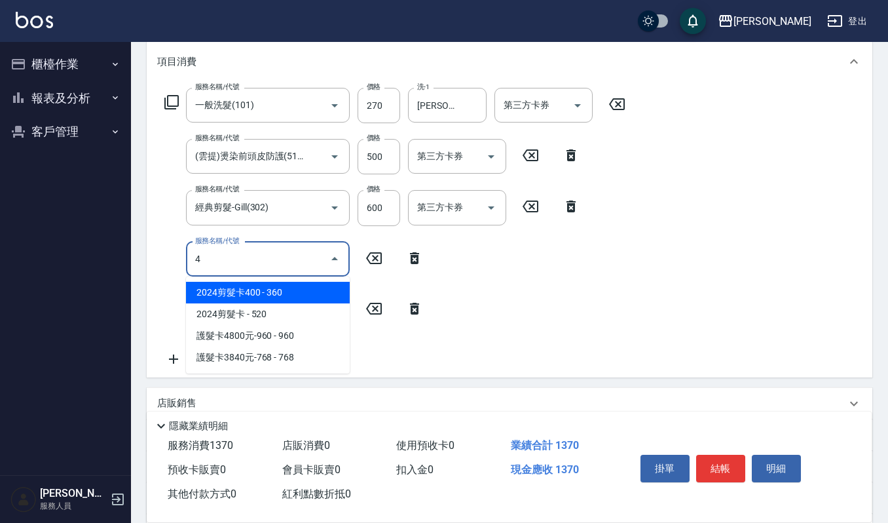
scroll to position [0, 0]
type input "補染(407)"
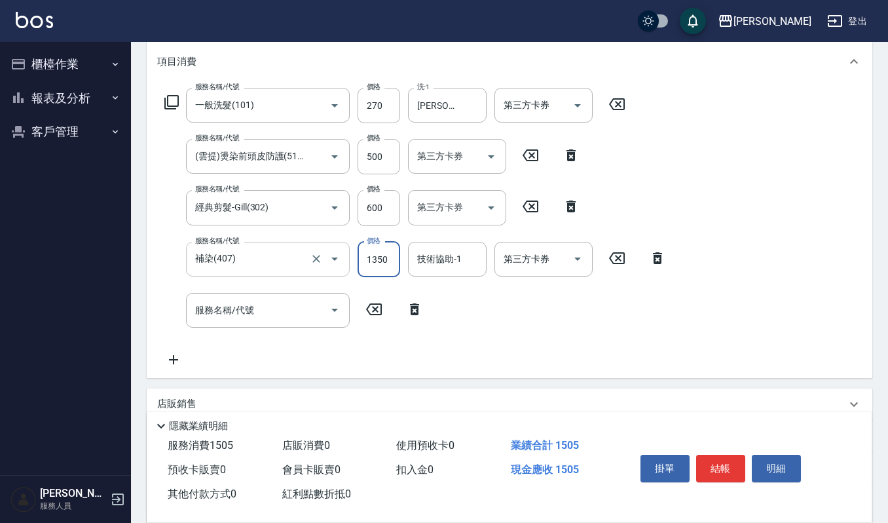
type input "1350"
click at [455, 258] on input "技術協助-1" at bounding box center [447, 259] width 67 height 23
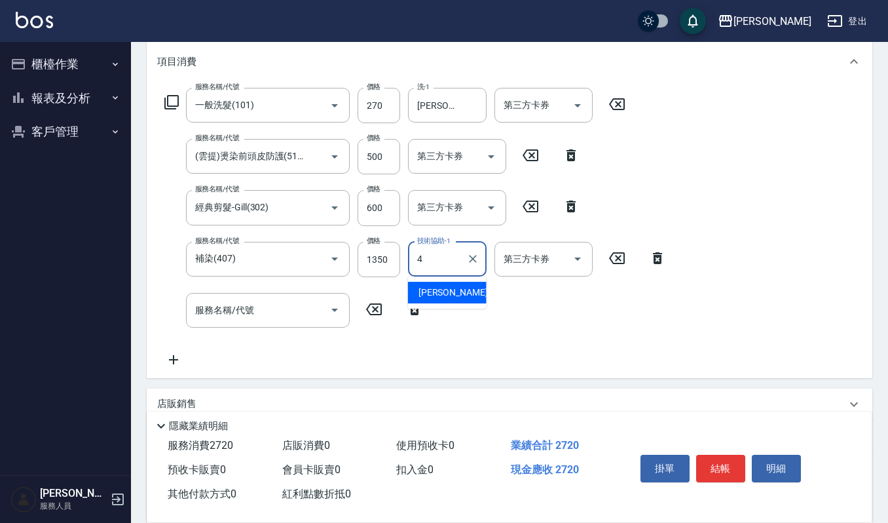
type input "[PERSON_NAME]-4"
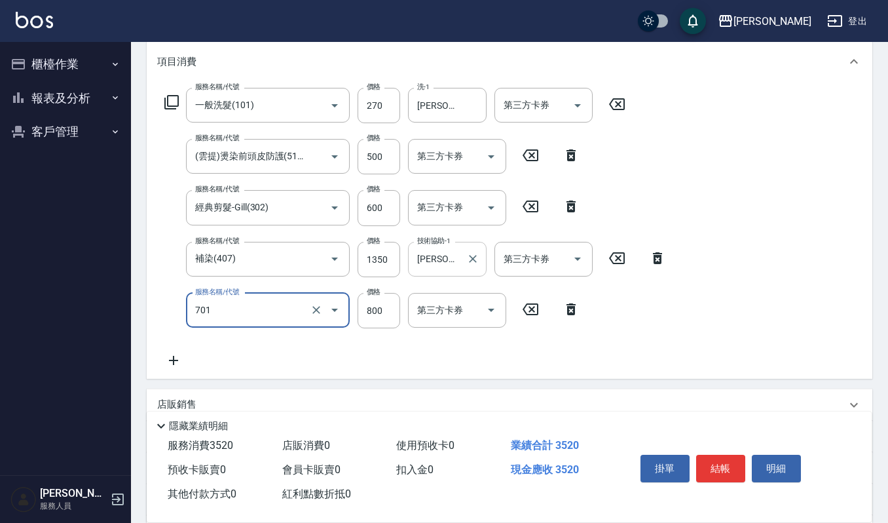
type input "CMC加購護(701)"
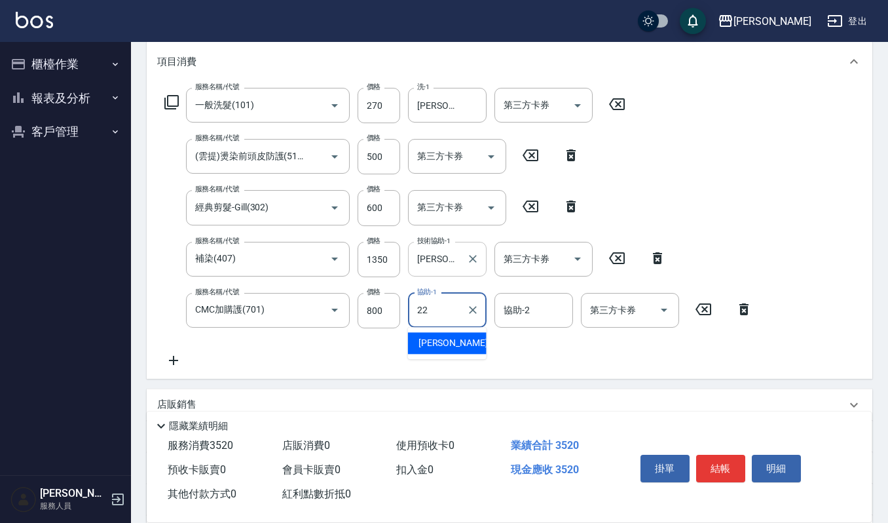
type input "[PERSON_NAME]-22"
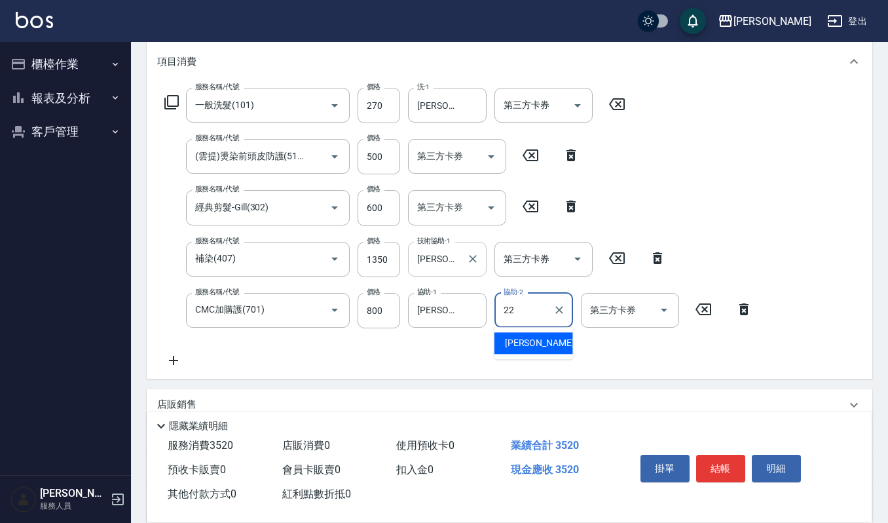
type input "[PERSON_NAME]-22"
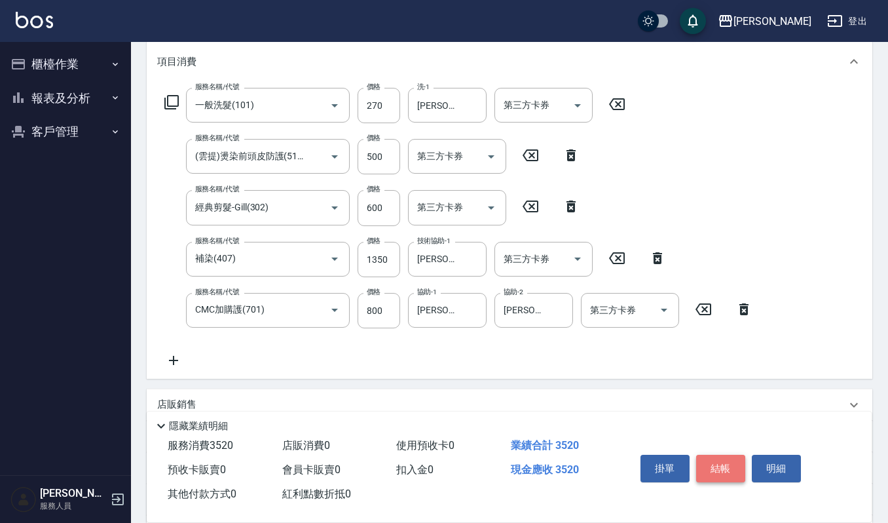
click at [711, 465] on button "結帳" at bounding box center [720, 469] width 49 height 28
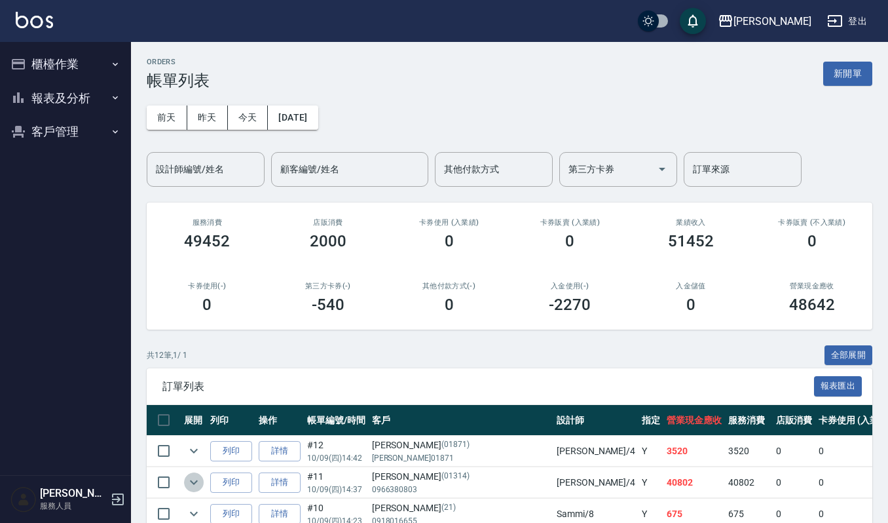
click at [191, 483] on icon "expand row" at bounding box center [194, 482] width 8 height 5
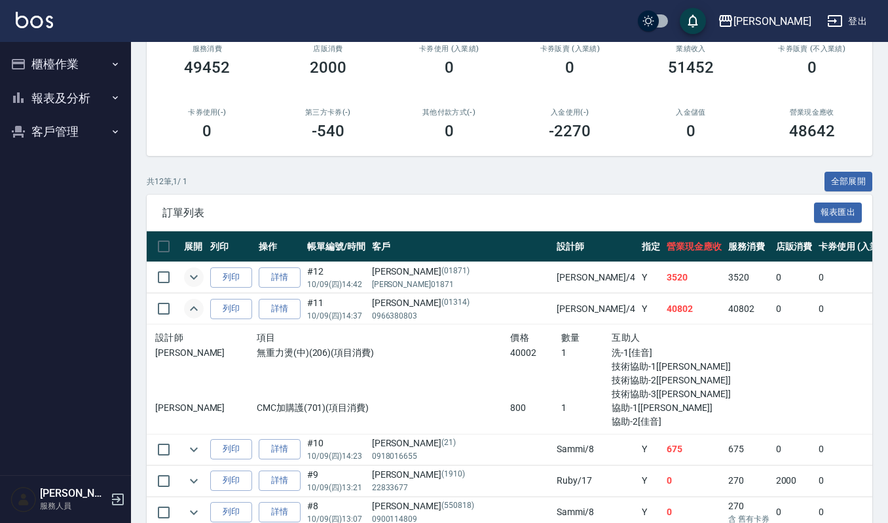
scroll to position [174, 0]
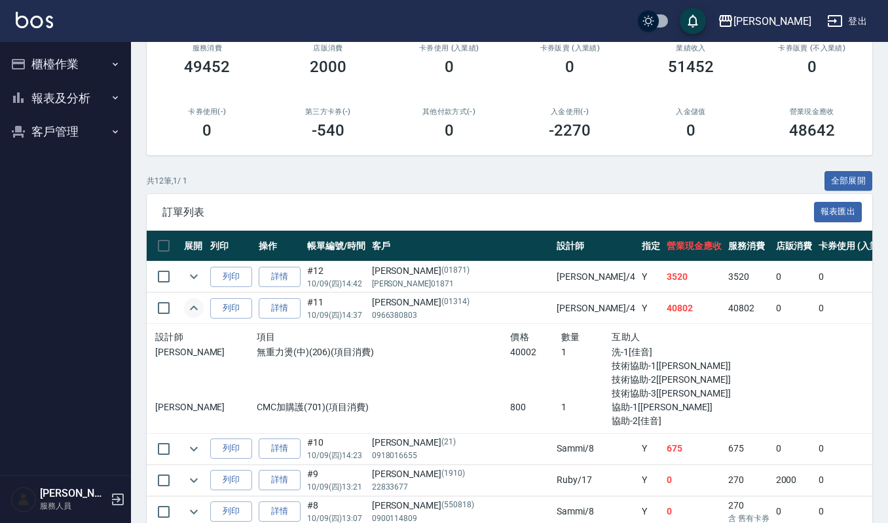
click at [185, 300] on td at bounding box center [194, 308] width 26 height 31
click at [192, 308] on icon "expand row" at bounding box center [194, 307] width 8 height 5
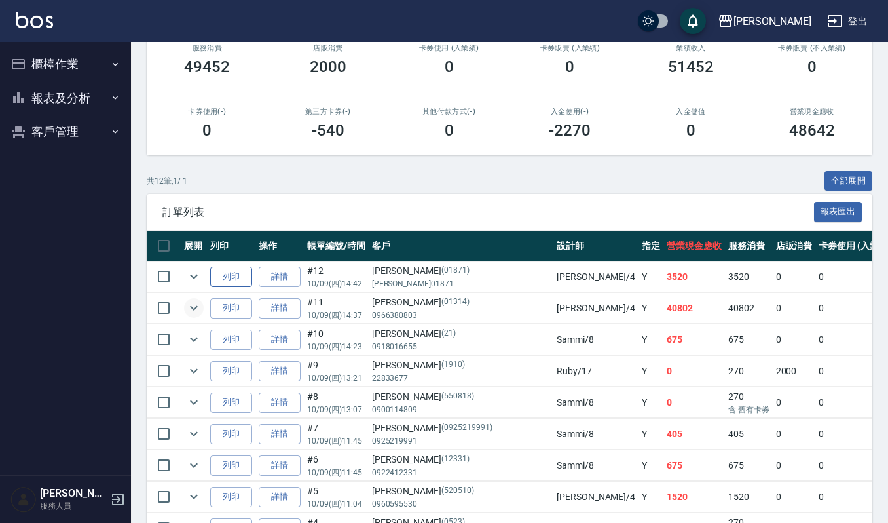
click at [242, 274] on button "列印" at bounding box center [231, 277] width 42 height 20
click at [71, 69] on button "櫃檯作業" at bounding box center [65, 64] width 121 height 34
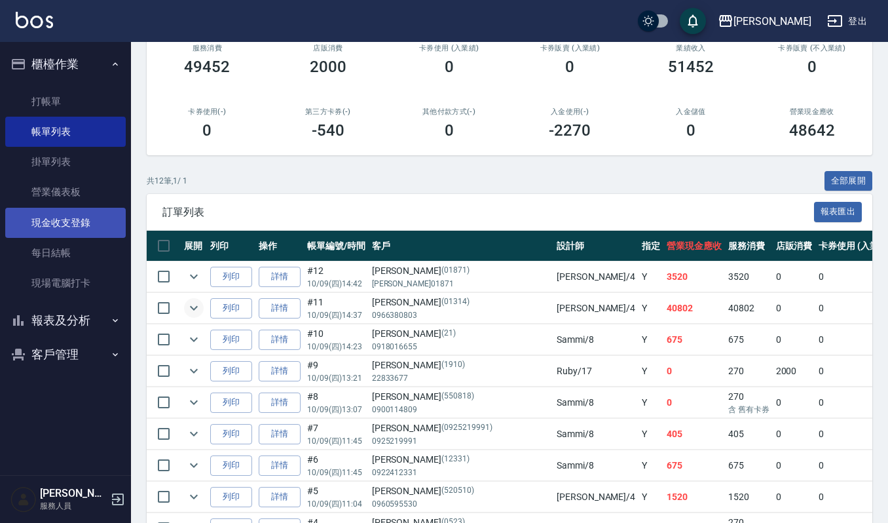
click at [69, 234] on link "現金收支登錄" at bounding box center [65, 223] width 121 height 30
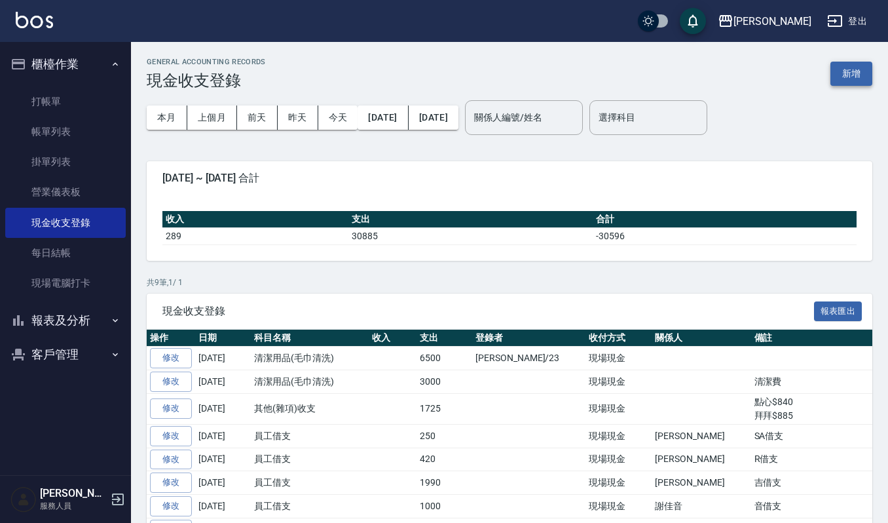
click at [853, 74] on button "新增" at bounding box center [851, 74] width 42 height 24
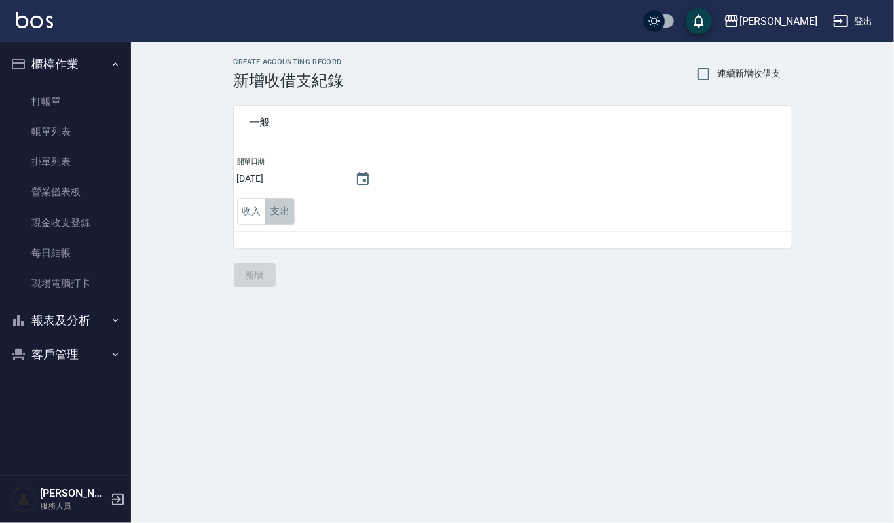
click at [287, 208] on button "支出" at bounding box center [279, 211] width 29 height 27
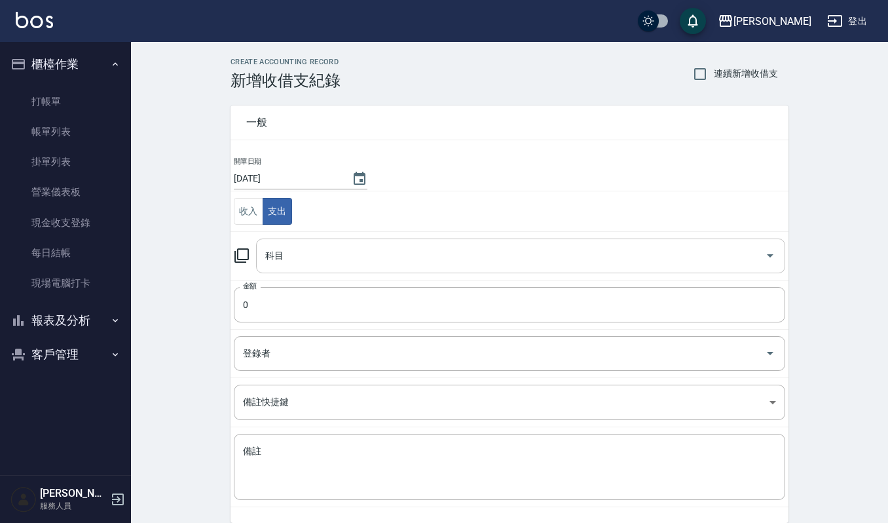
click at [288, 273] on div "科目" at bounding box center [520, 255] width 529 height 35
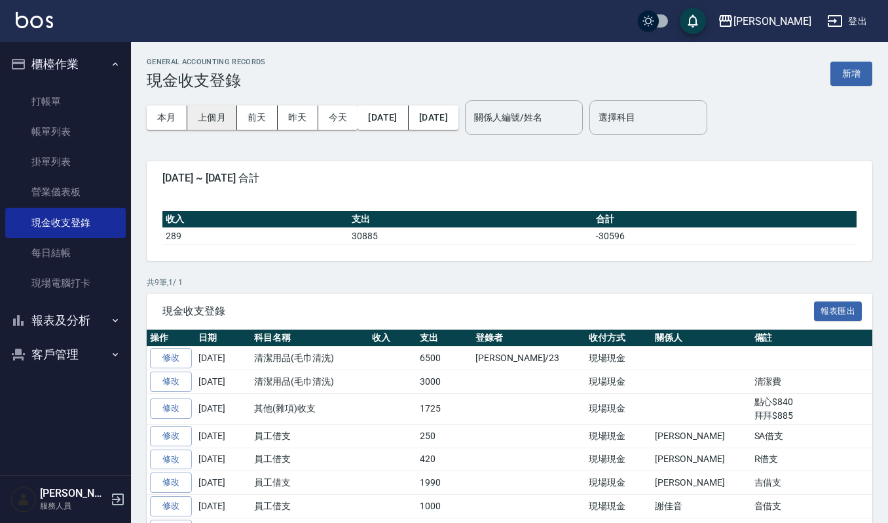
click at [229, 119] on button "上個月" at bounding box center [212, 117] width 50 height 24
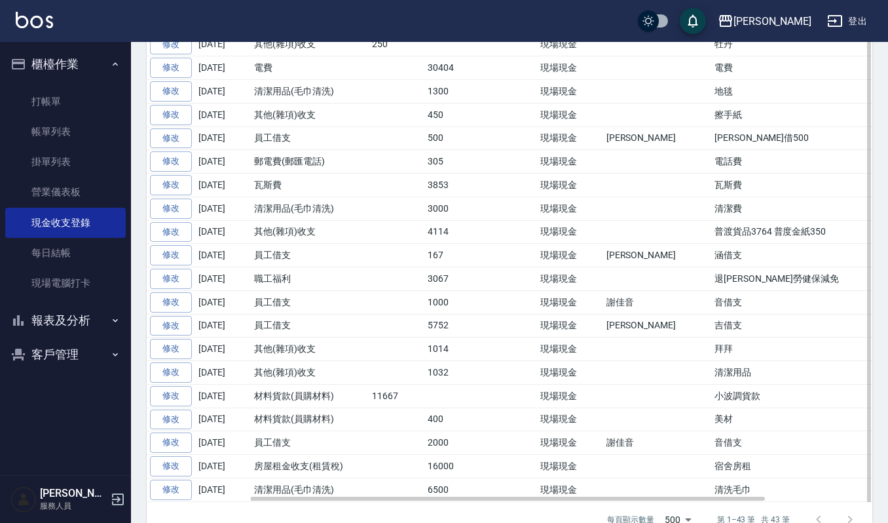
scroll to position [823, 0]
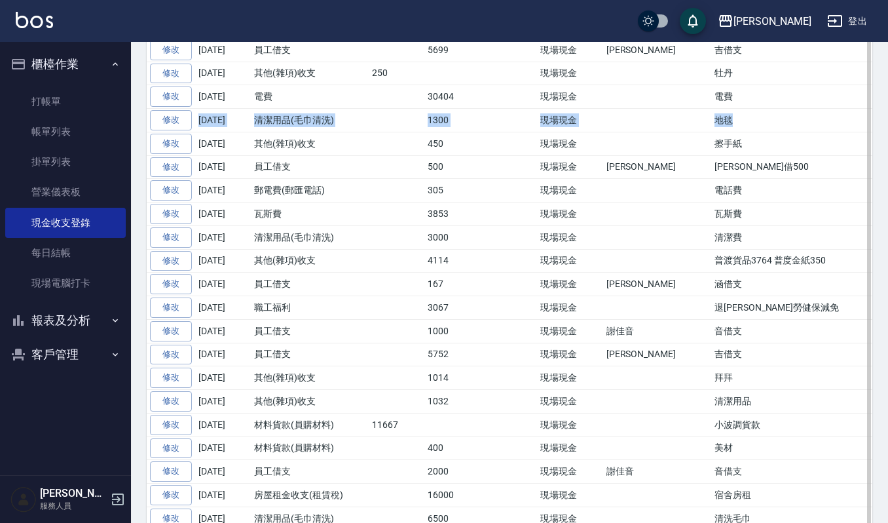
drag, startPoint x: 571, startPoint y: 139, endPoint x: 193, endPoint y: 132, distance: 378.6
click at [193, 132] on tr "修改 [DATE] 清潔用品(毛巾清洗) 1300 現場現金 地毯" at bounding box center [572, 121] width 851 height 24
click at [711, 296] on td "涵借支" at bounding box center [854, 284] width 287 height 24
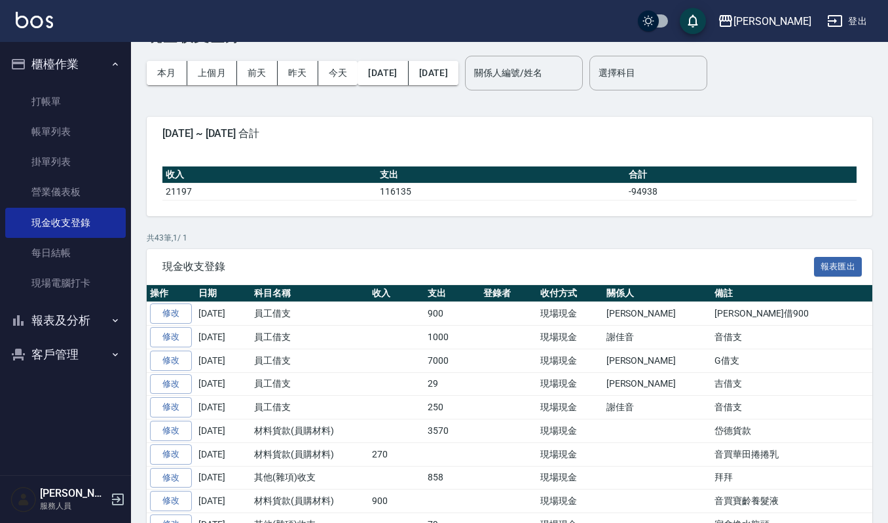
scroll to position [0, 0]
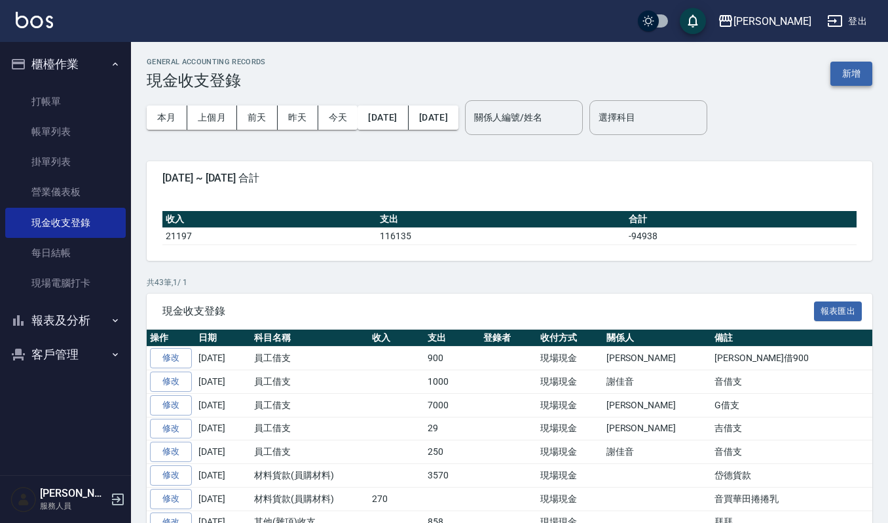
click at [858, 84] on button "新增" at bounding box center [851, 74] width 42 height 24
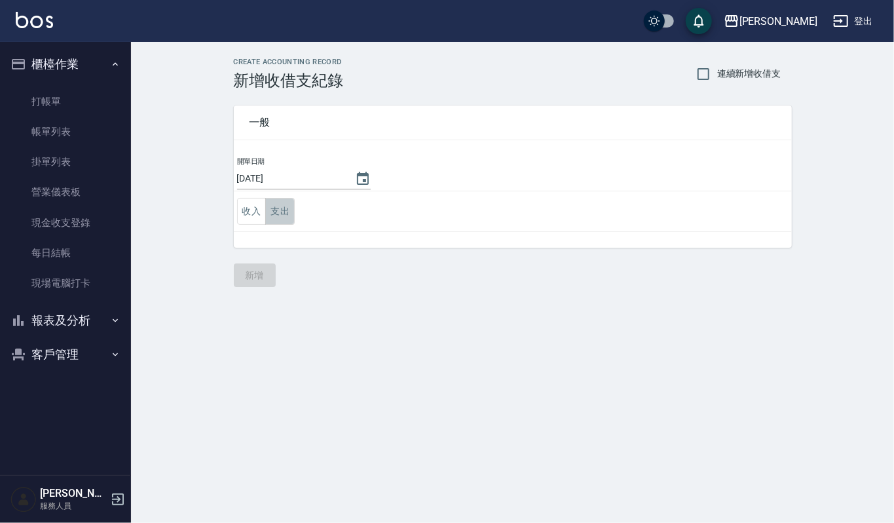
click at [291, 219] on button "支出" at bounding box center [279, 211] width 29 height 27
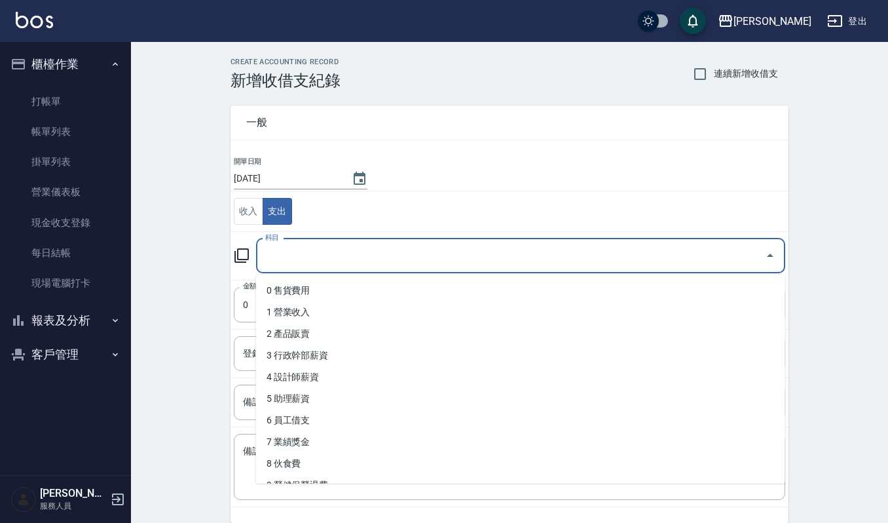
click at [303, 255] on input "科目" at bounding box center [511, 255] width 498 height 23
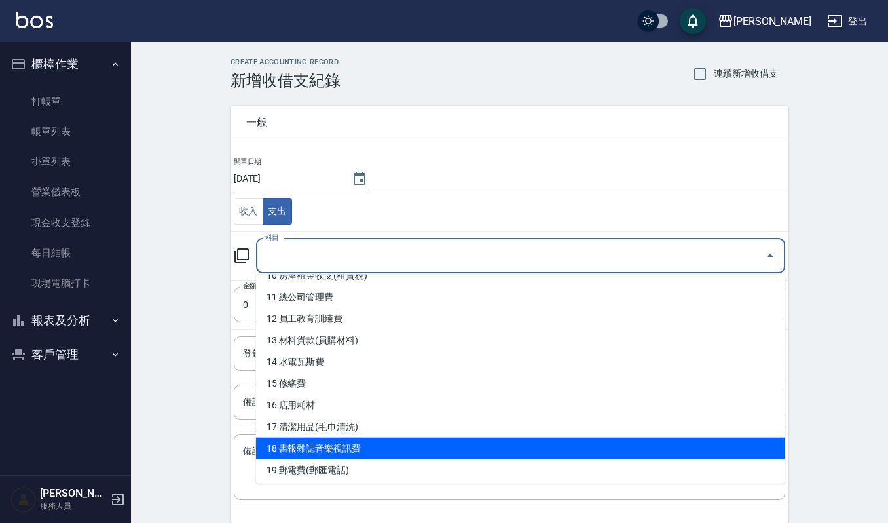
scroll to position [262, 0]
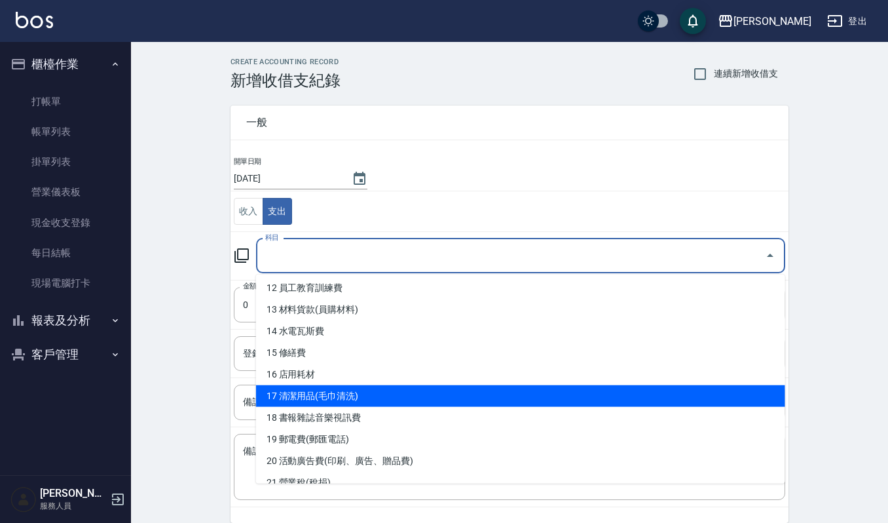
click at [381, 401] on li "17 清潔用品(毛巾清洗)" at bounding box center [520, 396] width 529 height 22
type input "17 清潔用品(毛巾清洗)"
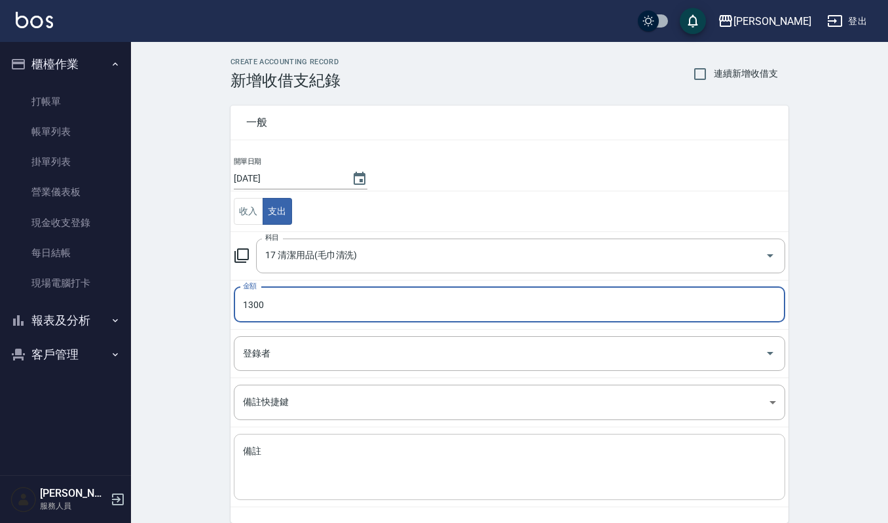
type input "1300"
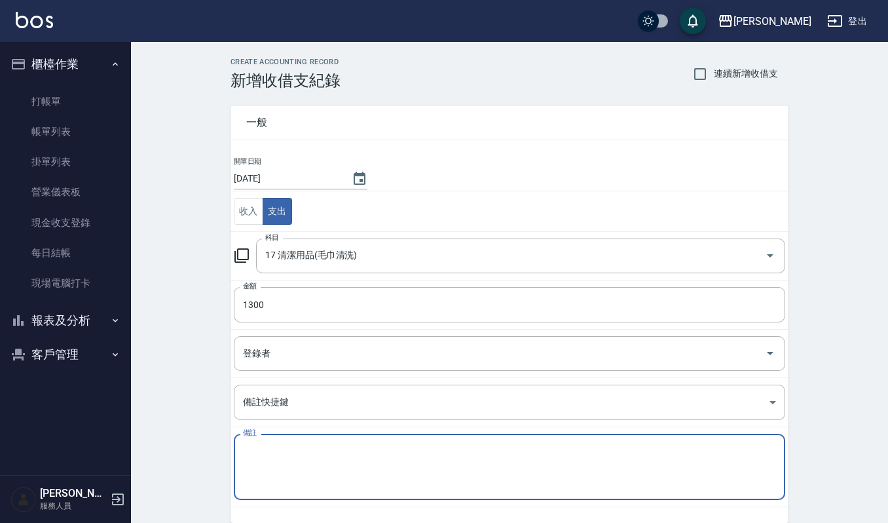
click at [309, 467] on textarea "備註" at bounding box center [509, 467] width 533 height 45
type textarea "2"
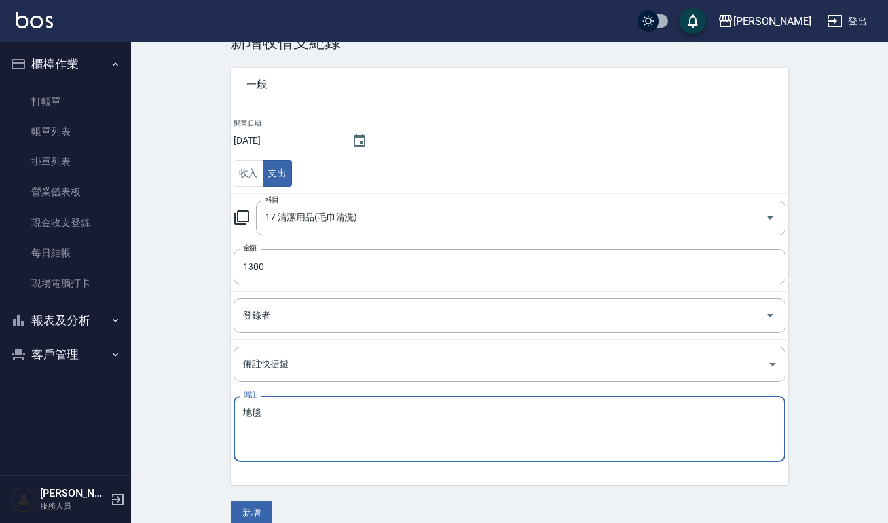
scroll to position [56, 0]
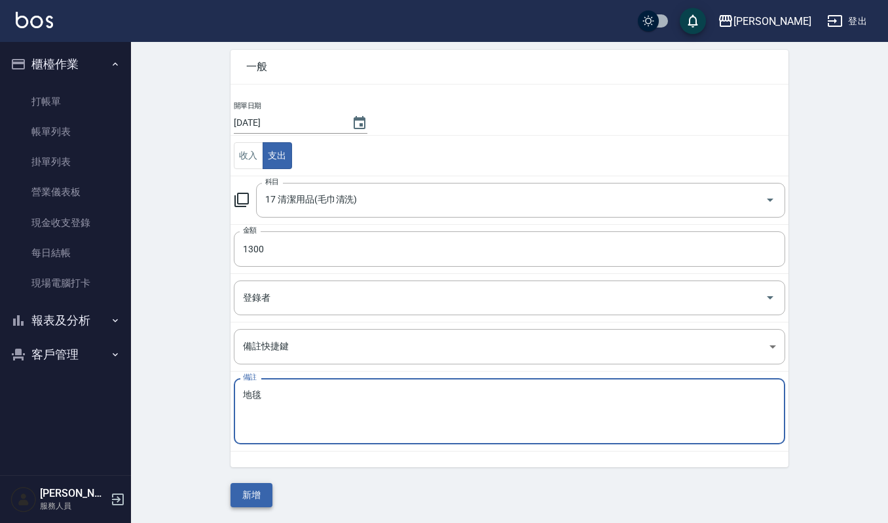
type textarea "地毯"
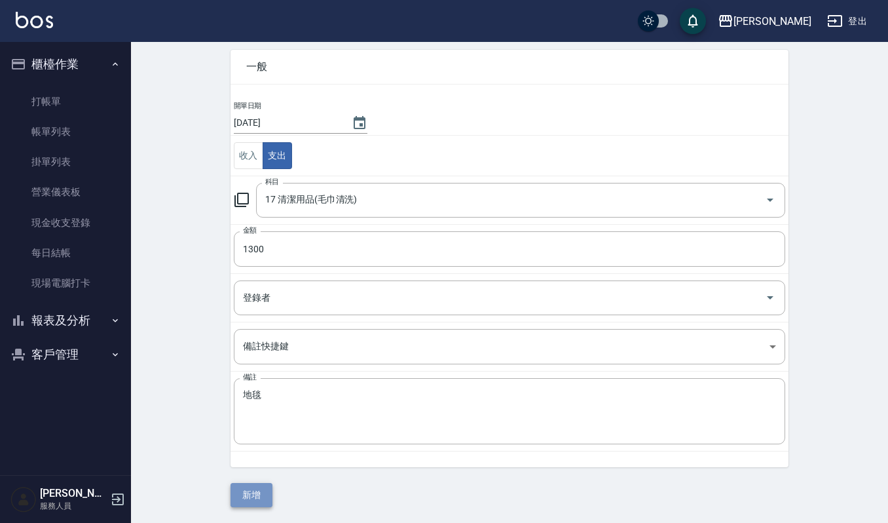
click at [238, 491] on button "新增" at bounding box center [252, 495] width 42 height 24
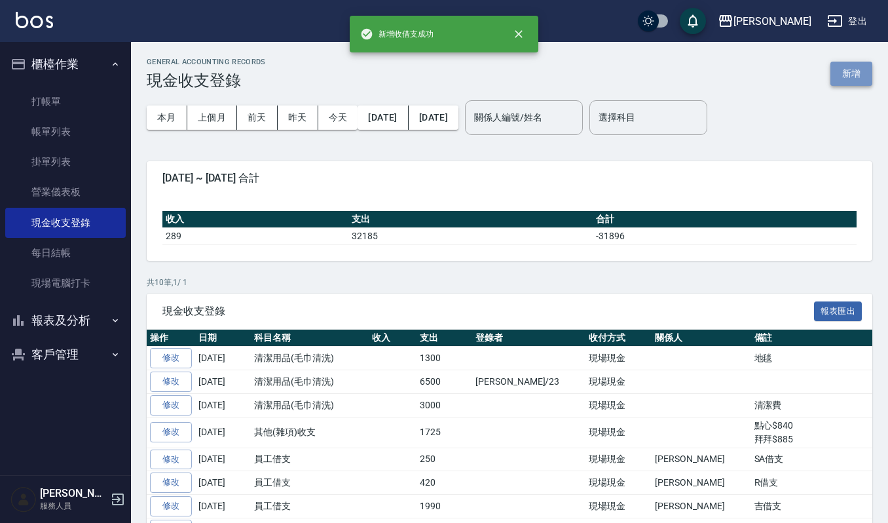
click at [854, 72] on button "新增" at bounding box center [851, 74] width 42 height 24
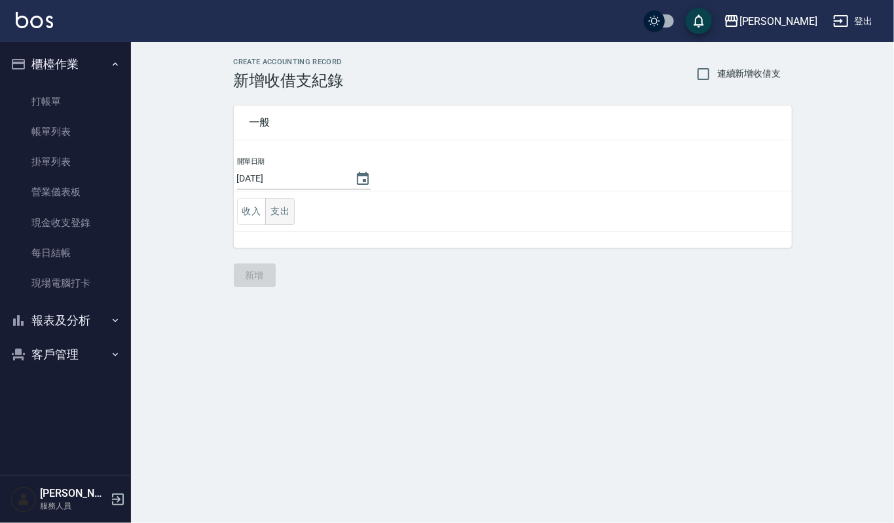
click at [276, 210] on button "支出" at bounding box center [279, 211] width 29 height 27
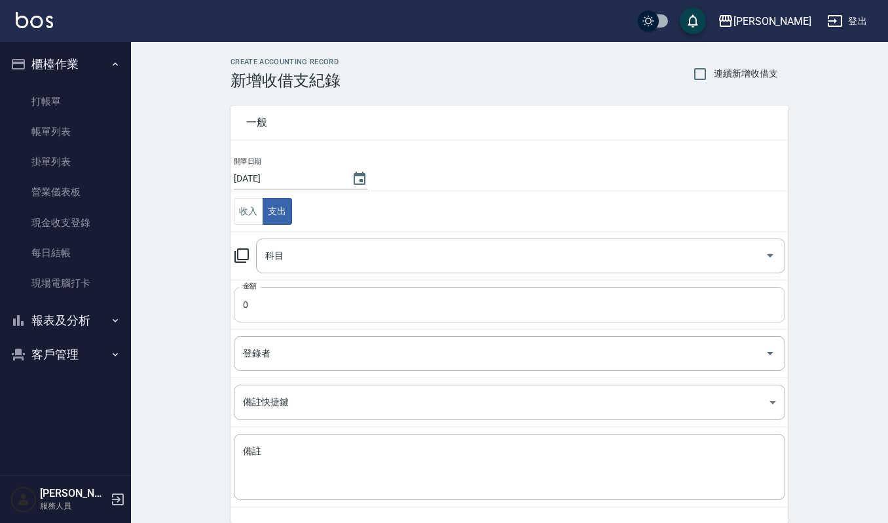
click at [294, 315] on input "0" at bounding box center [509, 304] width 551 height 35
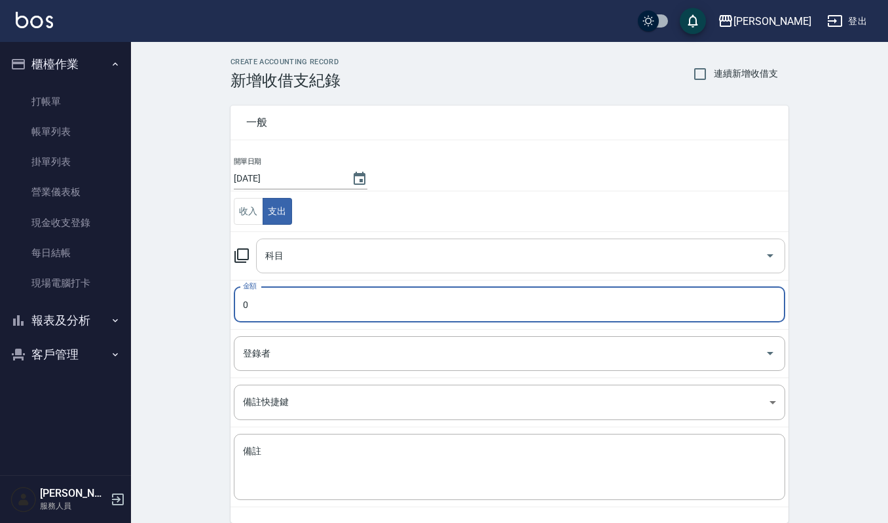
click at [357, 244] on input "科目" at bounding box center [511, 255] width 498 height 23
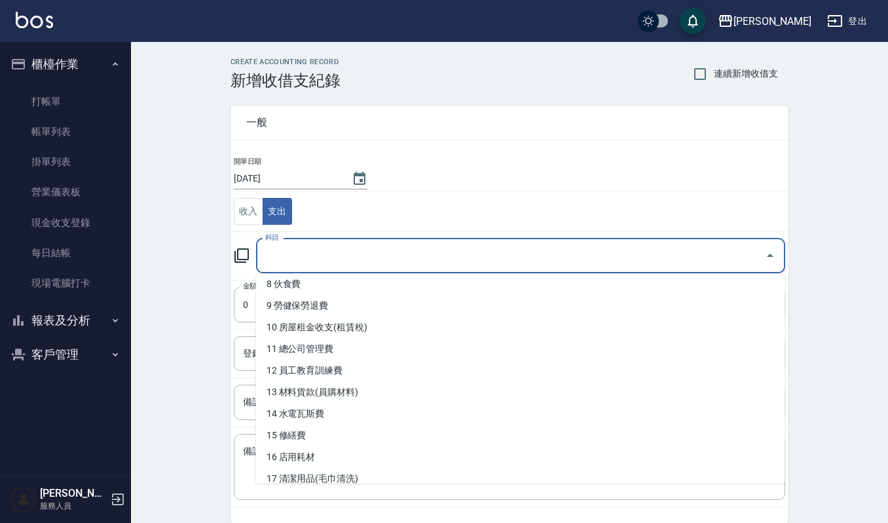
scroll to position [174, 0]
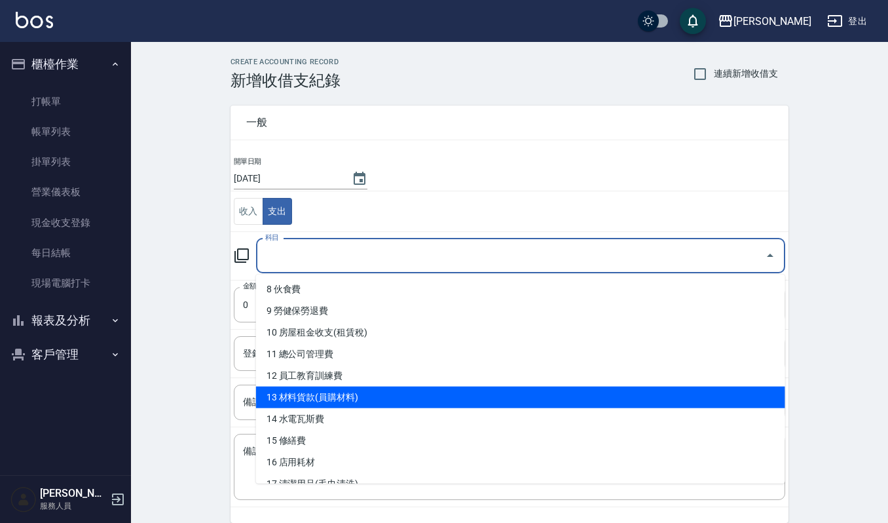
click at [373, 394] on li "13 材料貨款(員購材料)" at bounding box center [520, 397] width 529 height 22
type input "13 材料貨款(員購材料)"
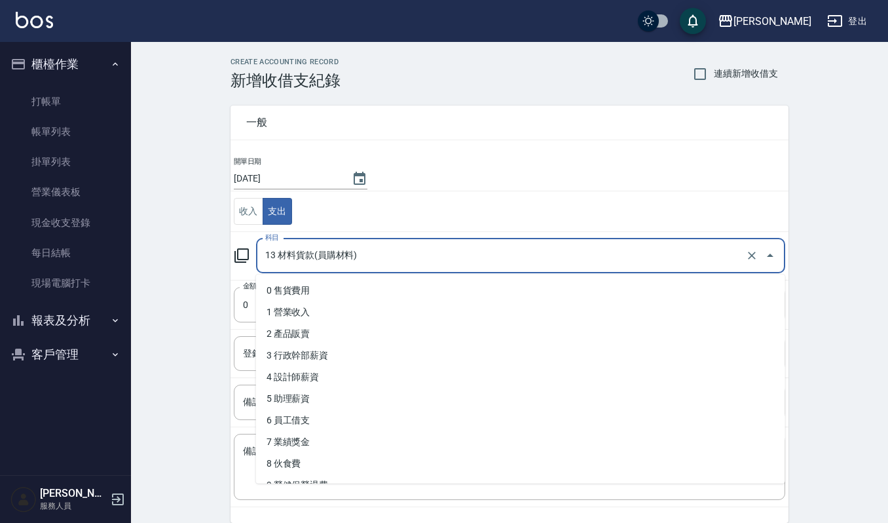
click at [420, 252] on input "13 材料貨款(員購材料)" at bounding box center [502, 255] width 481 height 23
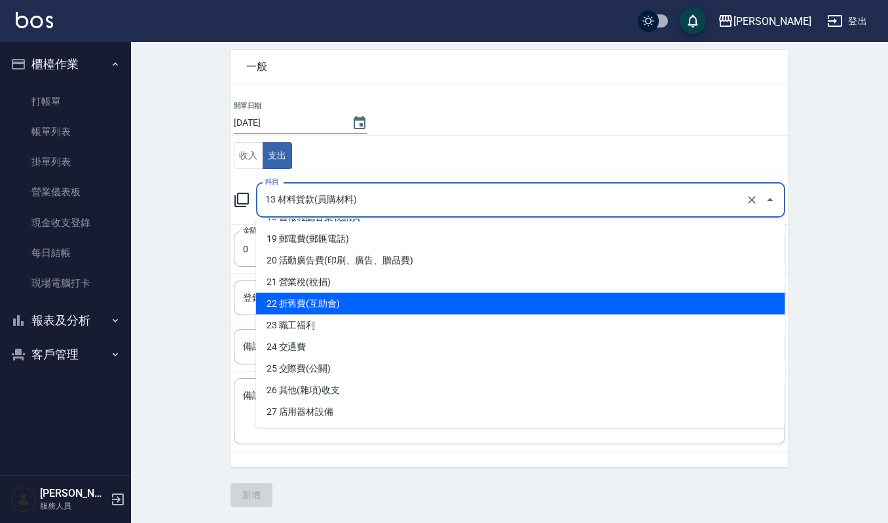
scroll to position [403, 0]
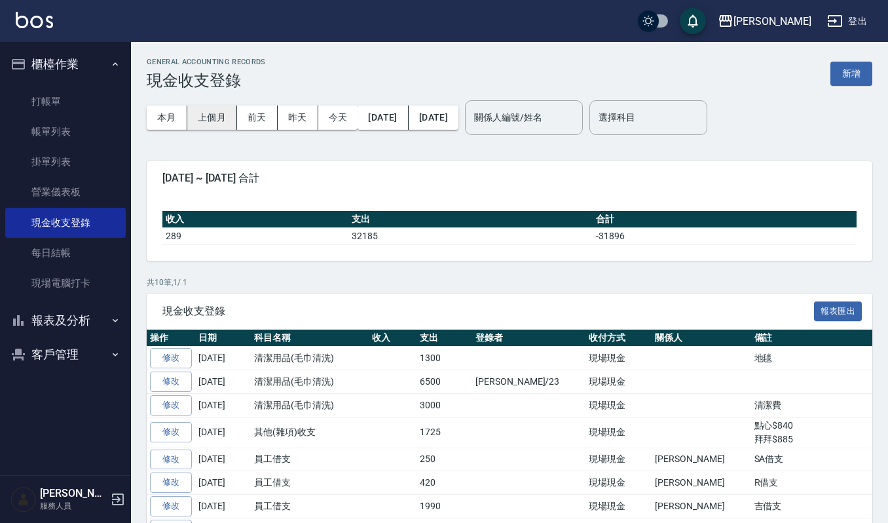
click at [212, 111] on button "上個月" at bounding box center [212, 117] width 50 height 24
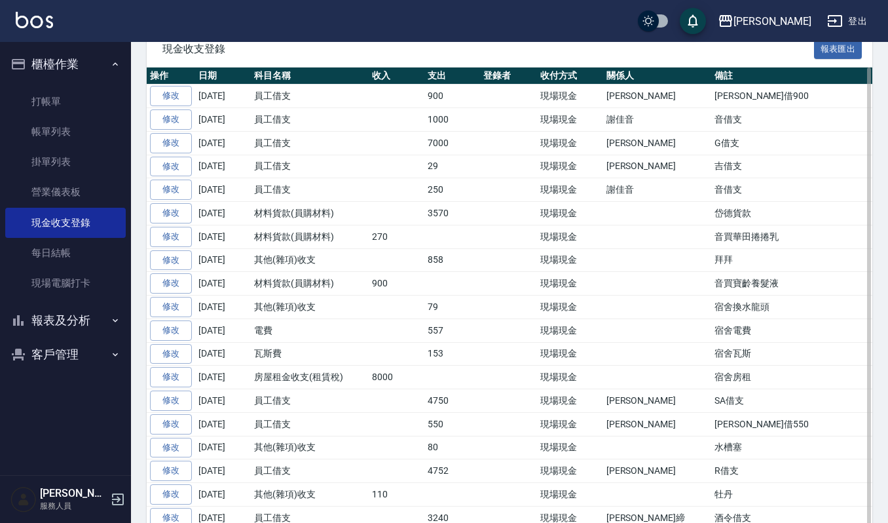
scroll to position [349, 0]
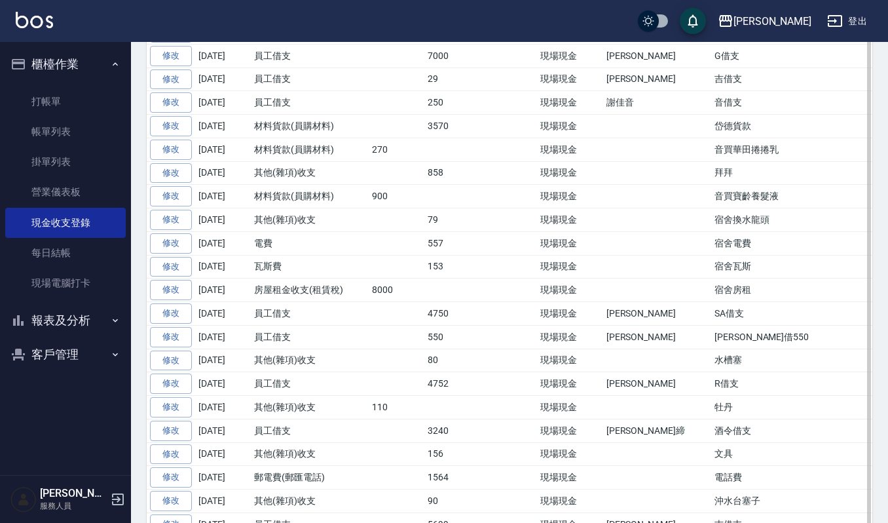
click at [727, 148] on td "音買華田捲捲乳" at bounding box center [854, 150] width 287 height 24
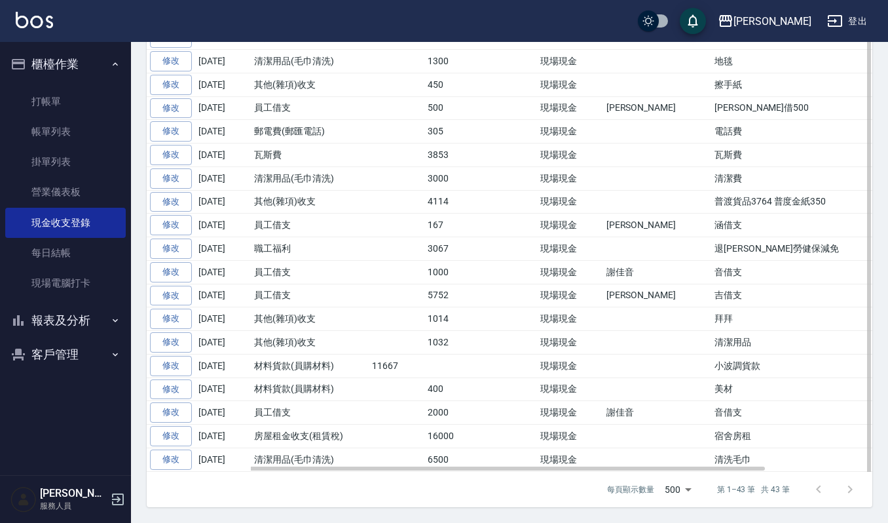
scroll to position [910, 0]
drag, startPoint x: 716, startPoint y: 350, endPoint x: 255, endPoint y: 368, distance: 460.8
click at [255, 368] on tr "修改 [DATE] 材料貨款(員購材料) 11667 現場現金 小波調貨款" at bounding box center [572, 366] width 851 height 24
click at [310, 386] on td "材料貨款(員購材料)" at bounding box center [310, 389] width 118 height 24
drag, startPoint x: 677, startPoint y: 355, endPoint x: 697, endPoint y: 307, distance: 52.3
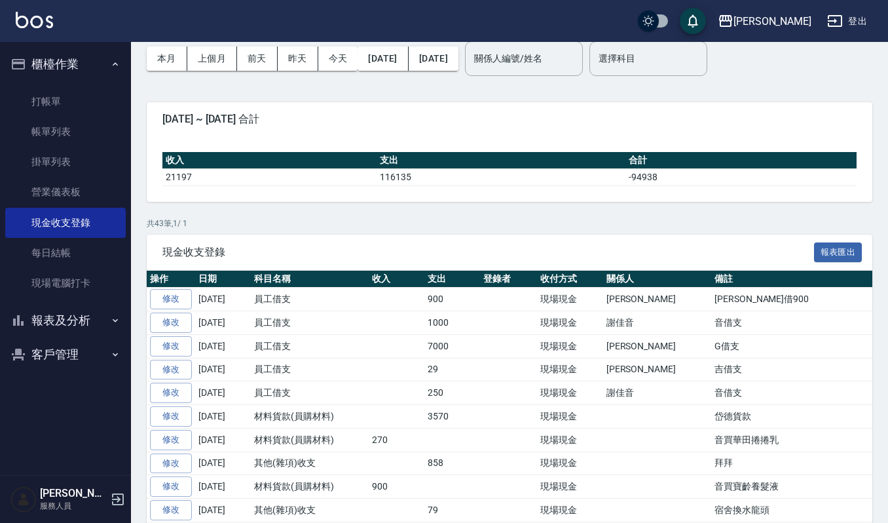
scroll to position [0, 0]
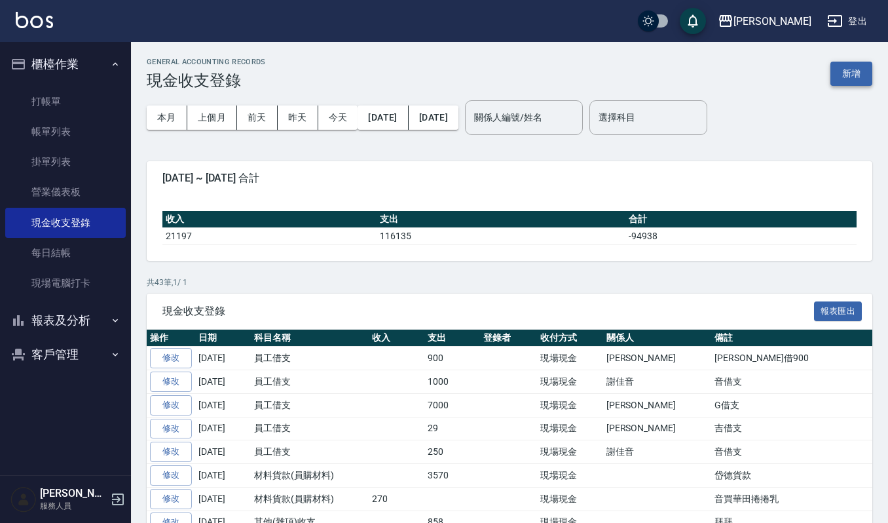
click at [859, 74] on button "新增" at bounding box center [851, 74] width 42 height 24
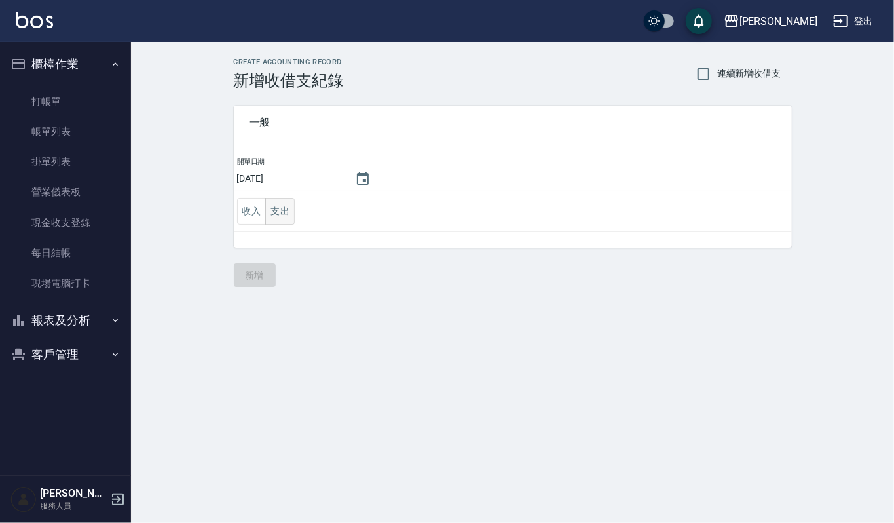
click at [275, 208] on button "支出" at bounding box center [279, 211] width 29 height 27
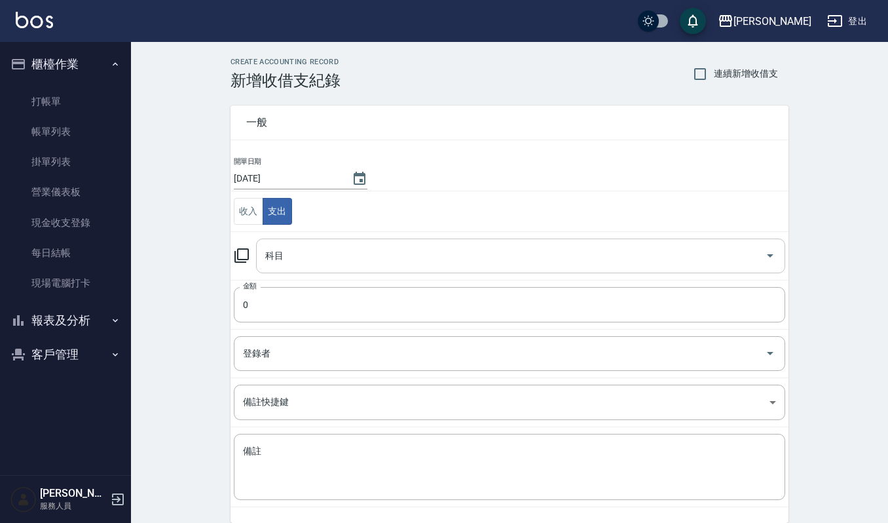
click at [368, 255] on input "科目" at bounding box center [511, 255] width 498 height 23
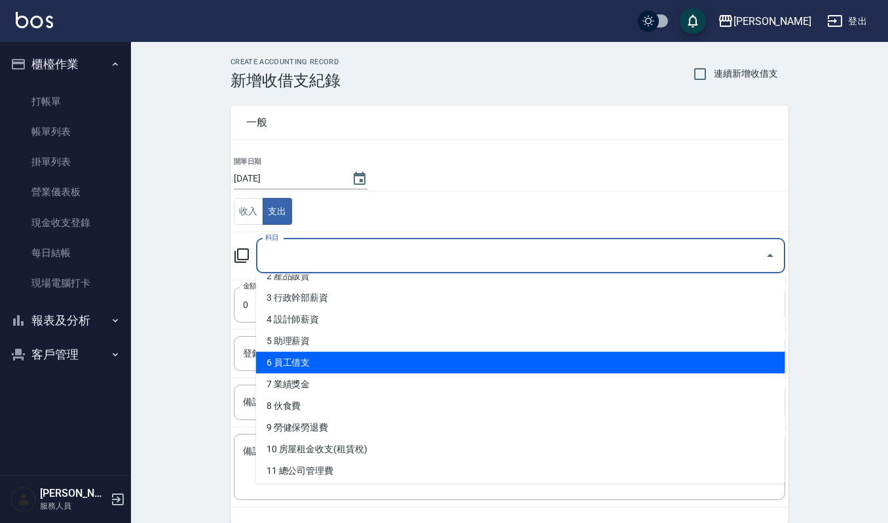
scroll to position [87, 0]
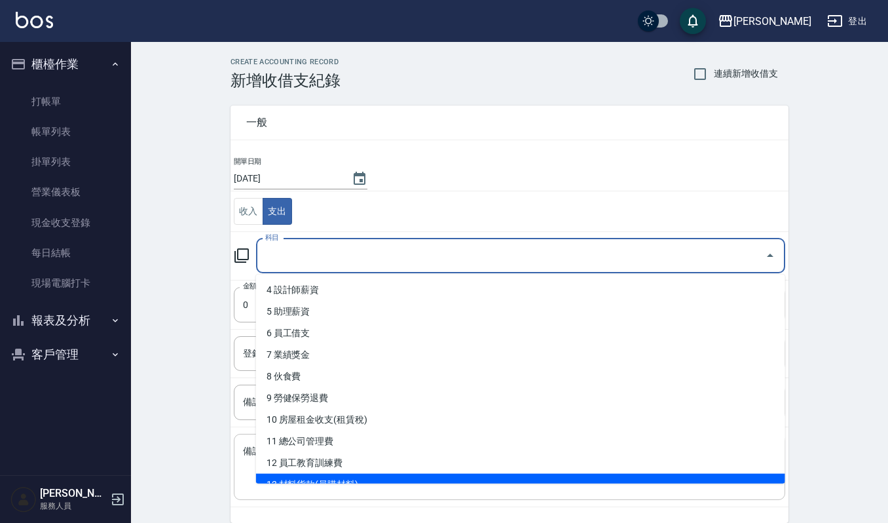
click at [360, 483] on textarea "備註" at bounding box center [509, 467] width 533 height 45
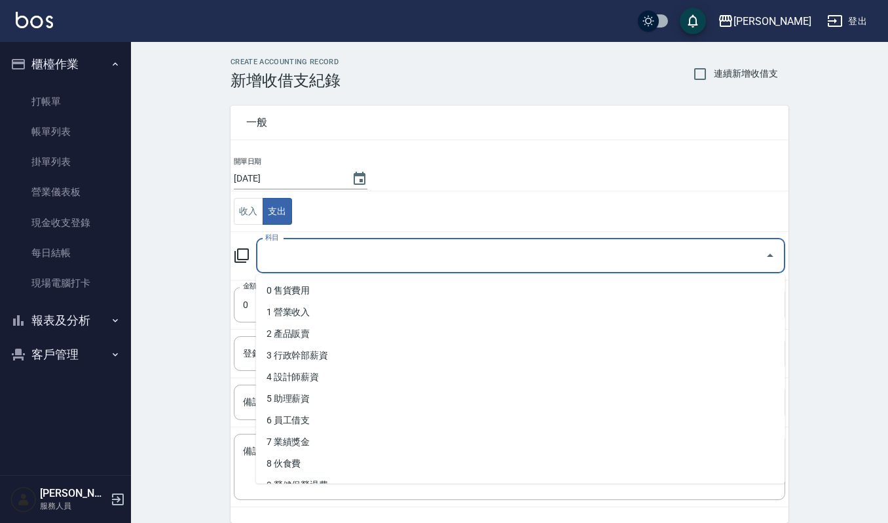
click at [346, 247] on input "科目" at bounding box center [511, 255] width 498 height 23
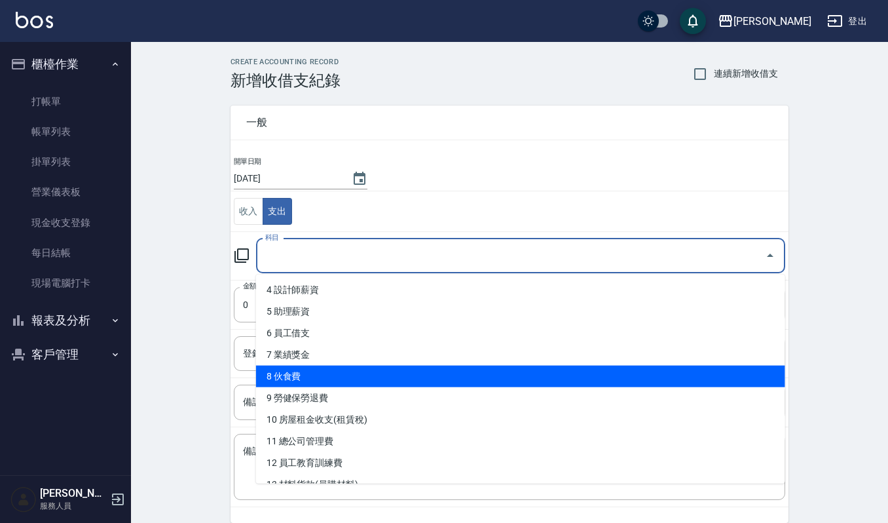
scroll to position [174, 0]
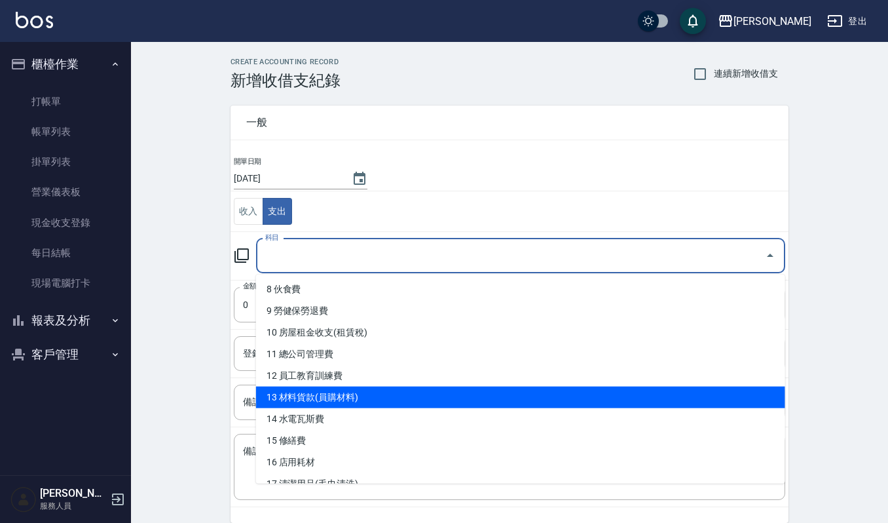
click at [360, 399] on li "13 材料貨款(員購材料)" at bounding box center [520, 397] width 529 height 22
type input "13 材料貨款(員購材料)"
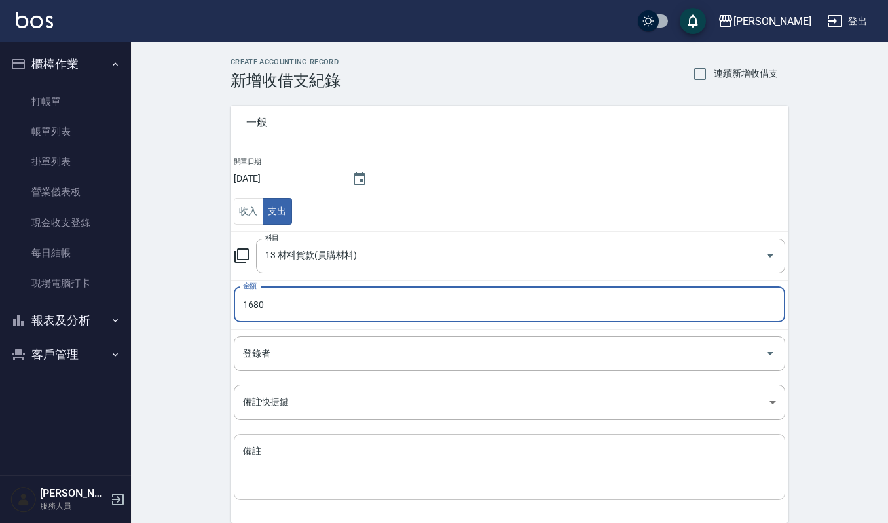
type input "1680"
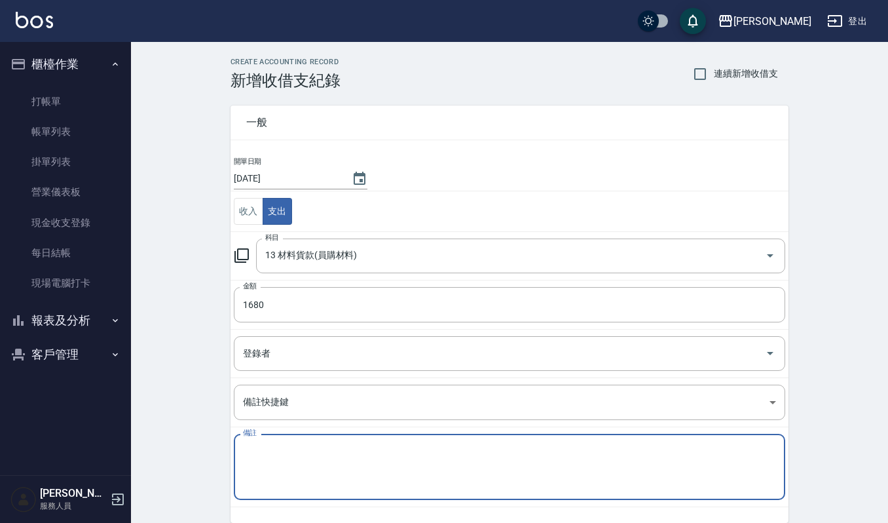
click at [315, 464] on textarea "備註" at bounding box center [509, 467] width 533 height 45
type textarea "x"
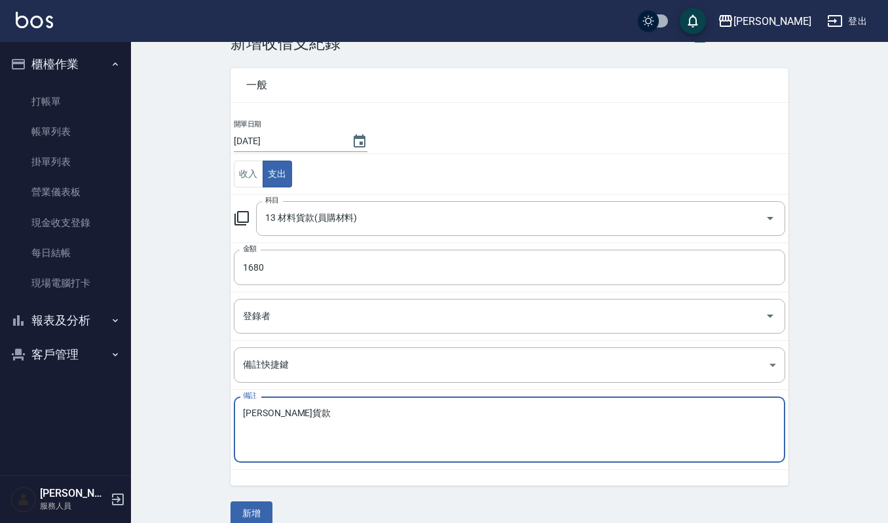
scroll to position [56, 0]
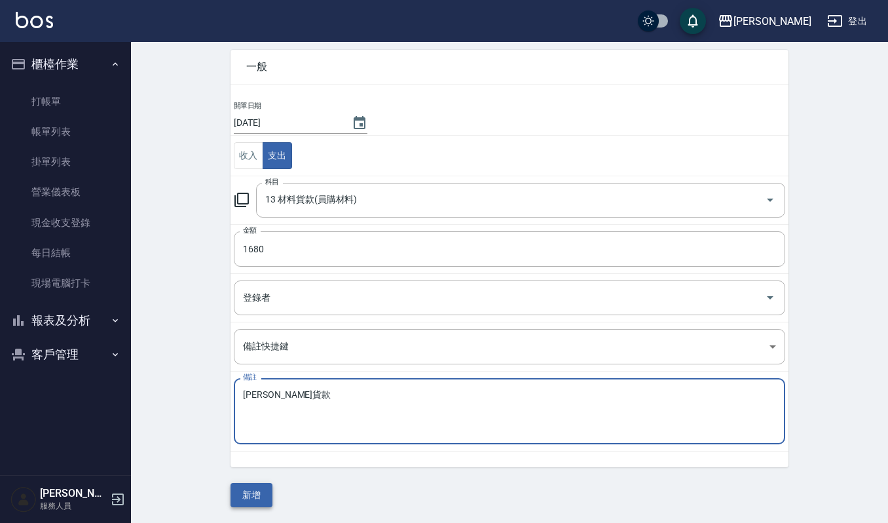
type textarea "[PERSON_NAME]貨款"
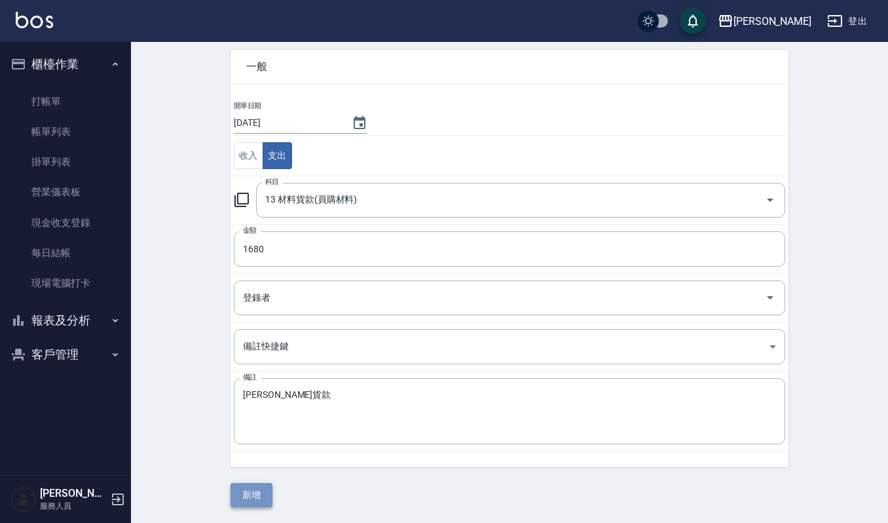
click at [257, 493] on button "新增" at bounding box center [252, 495] width 42 height 24
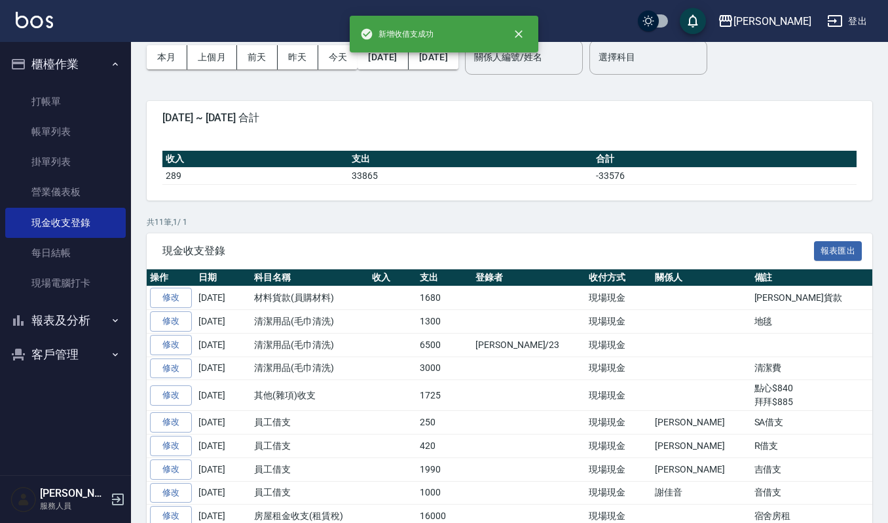
scroll to position [87, 0]
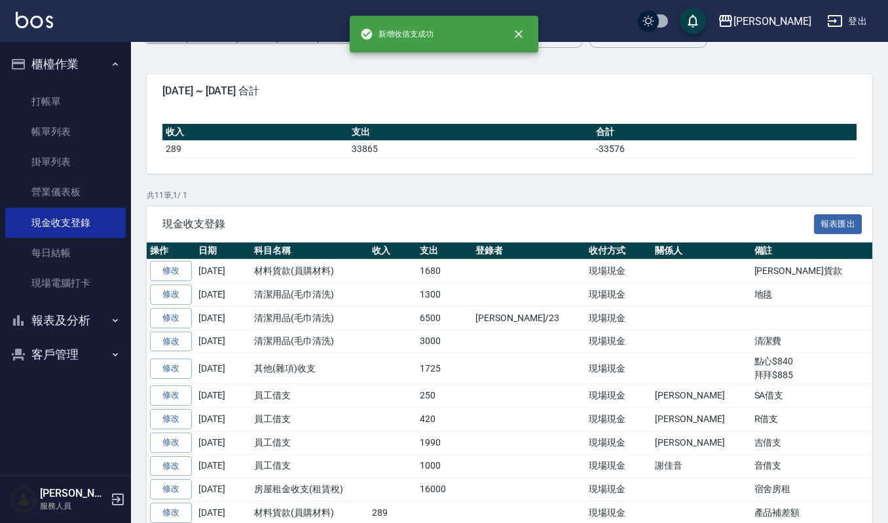
click at [380, 193] on p "共 11 筆, 1 / 1" at bounding box center [510, 195] width 726 height 12
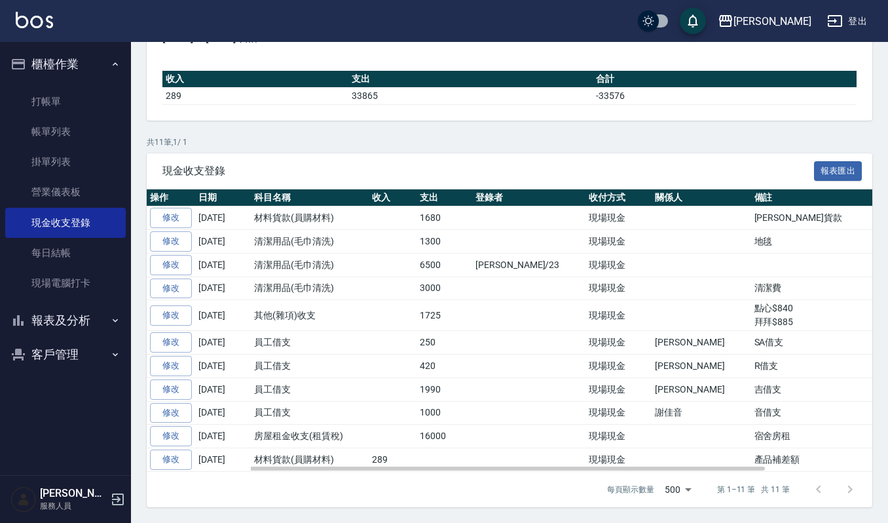
scroll to position [60, 0]
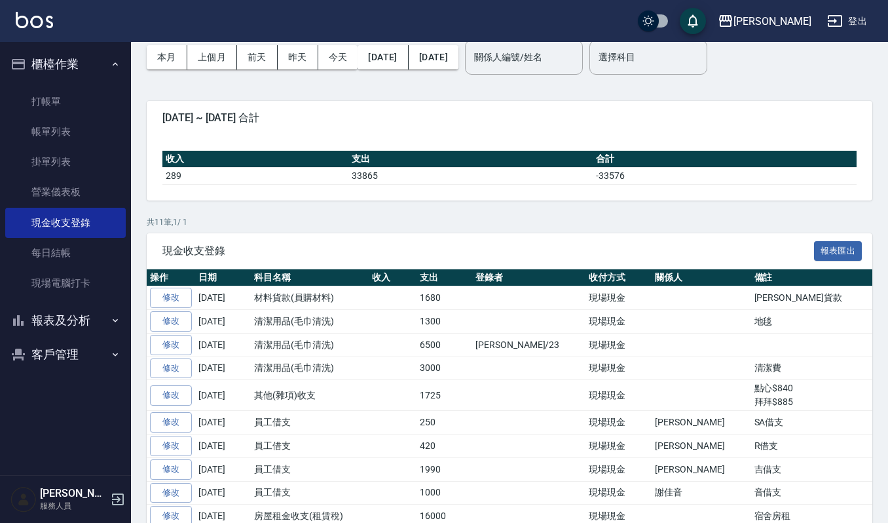
drag, startPoint x: 65, startPoint y: 129, endPoint x: 327, endPoint y: 297, distance: 311.0
click at [65, 129] on link "帳單列表" at bounding box center [65, 132] width 121 height 30
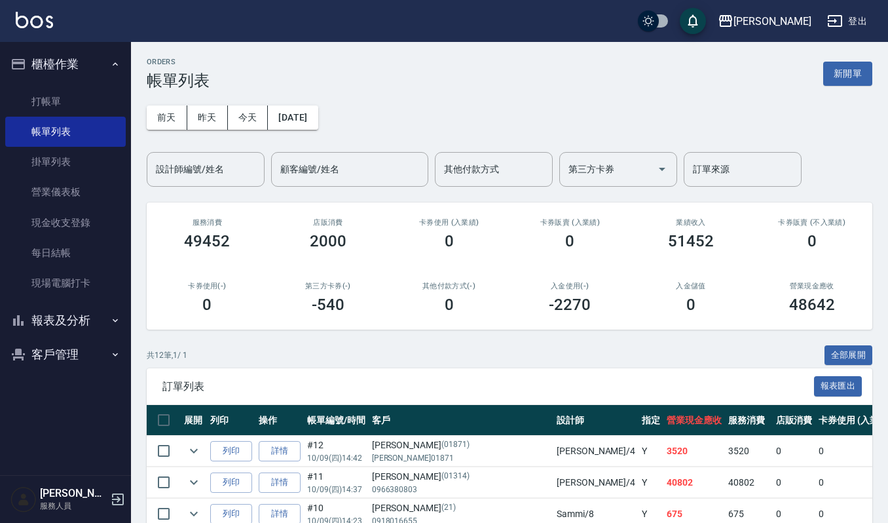
scroll to position [87, 0]
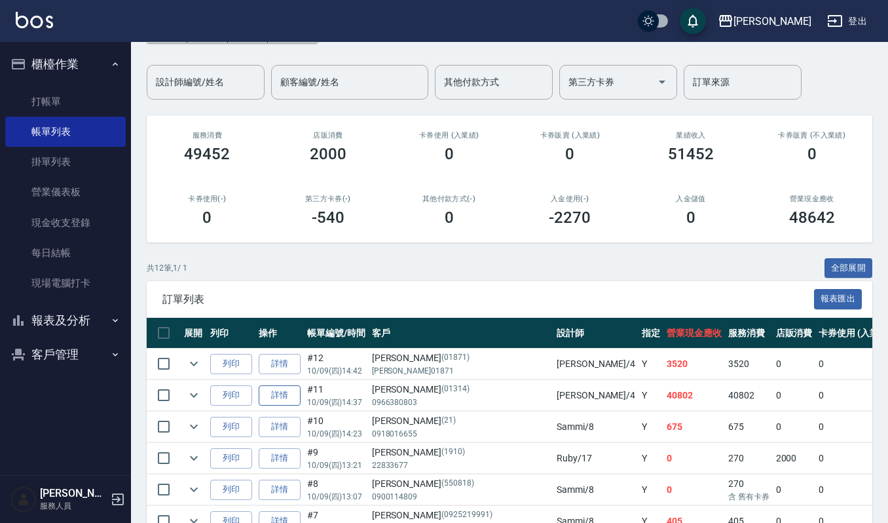
click at [284, 394] on link "詳情" at bounding box center [280, 395] width 42 height 20
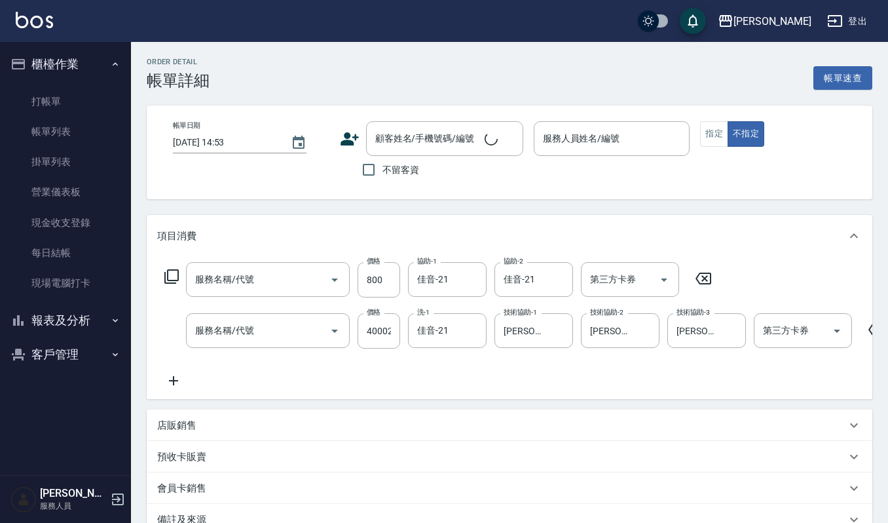
type input "[DATE] 14:37"
type input "[PERSON_NAME]-4"
type input "CMC加購護(701)"
type input "無重力燙(中)(206)"
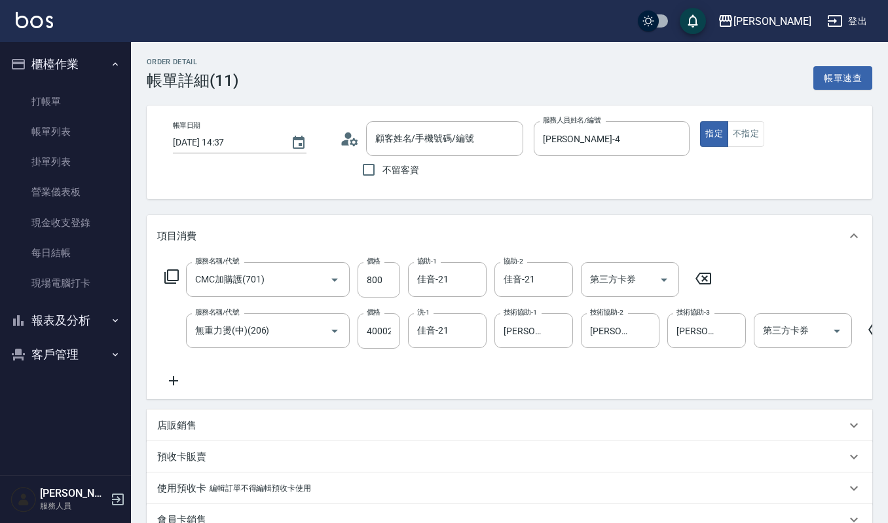
type input "[PERSON_NAME]/0966380803/01314"
click at [389, 331] on input "40002" at bounding box center [379, 330] width 43 height 35
type input "4000"
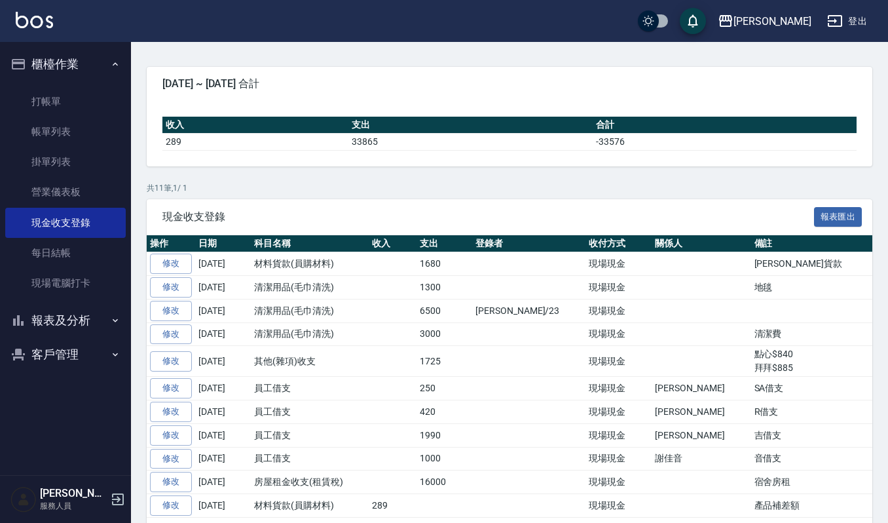
scroll to position [147, 0]
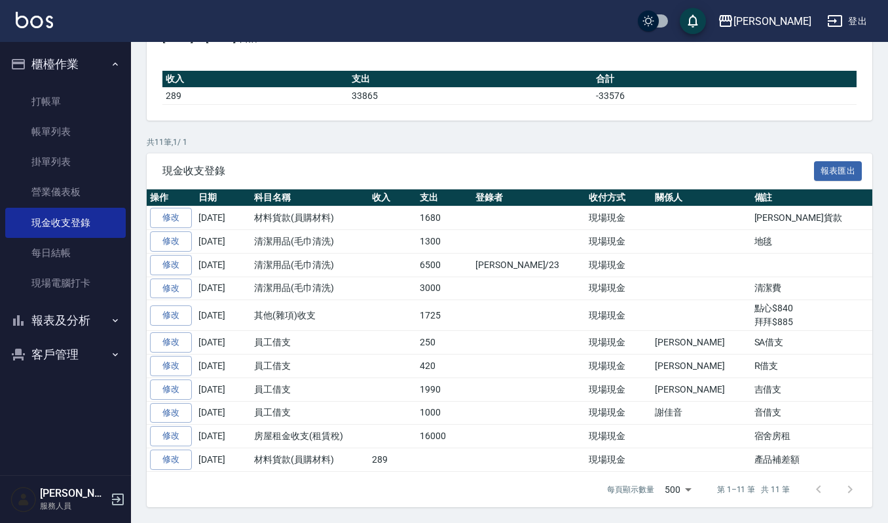
drag, startPoint x: 63, startPoint y: 126, endPoint x: 375, endPoint y: 194, distance: 319.7
click at [63, 126] on link "帳單列表" at bounding box center [65, 132] width 121 height 30
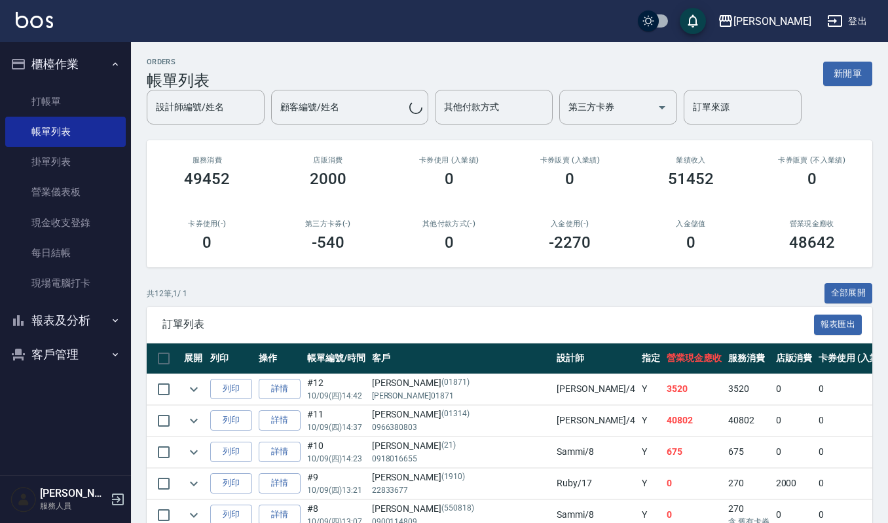
scroll to position [87, 0]
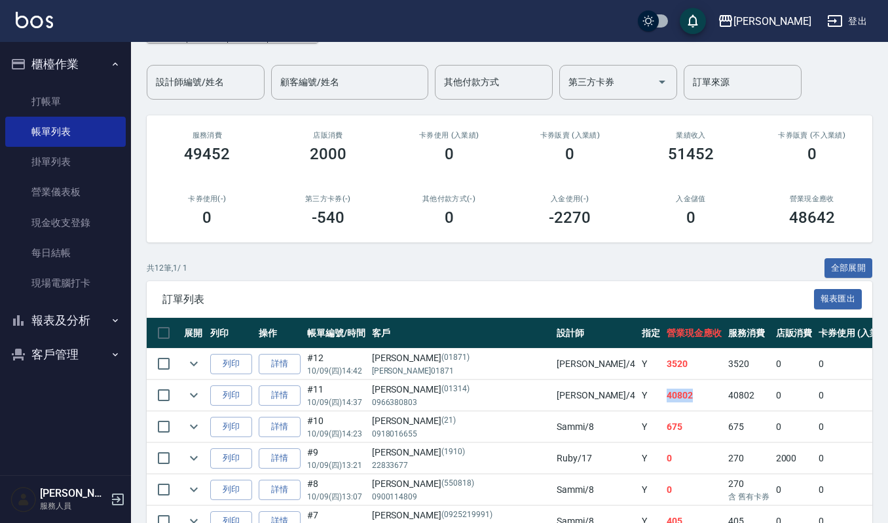
drag, startPoint x: 582, startPoint y: 390, endPoint x: 532, endPoint y: 409, distance: 52.4
click at [532, 409] on tr "列印 詳情 #11 10/09 (四) 14:37 [PERSON_NAME][PHONE_NUMBER] [PERSON_NAME] /4 Y 40802 …" at bounding box center [780, 395] width 1267 height 31
click at [639, 412] on td "Y" at bounding box center [651, 426] width 25 height 31
click at [284, 393] on link "詳情" at bounding box center [280, 395] width 42 height 20
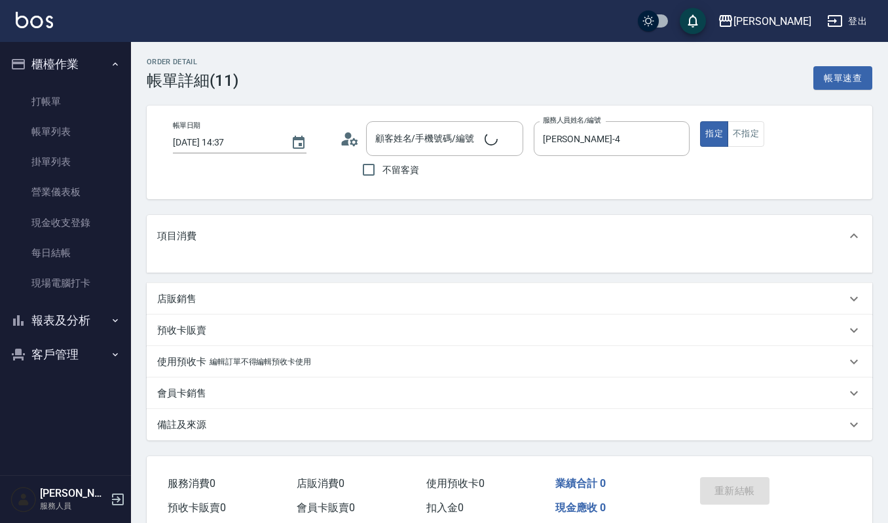
type input "[PERSON_NAME]/0966380803/01314"
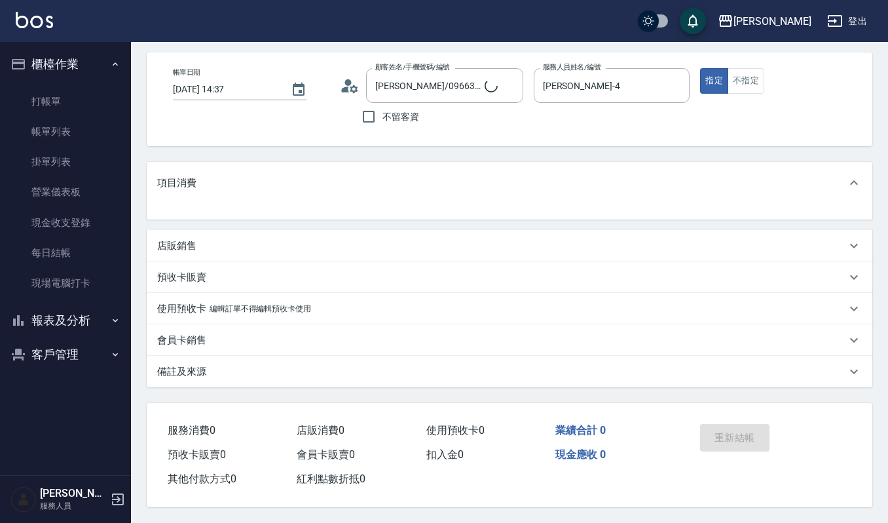
scroll to position [56, 0]
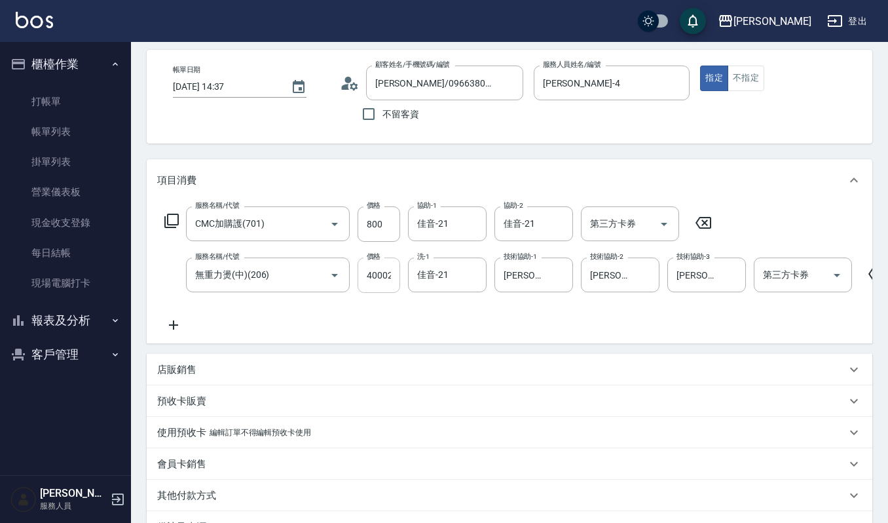
click at [391, 267] on input "40002" at bounding box center [379, 274] width 43 height 35
type input "4000"
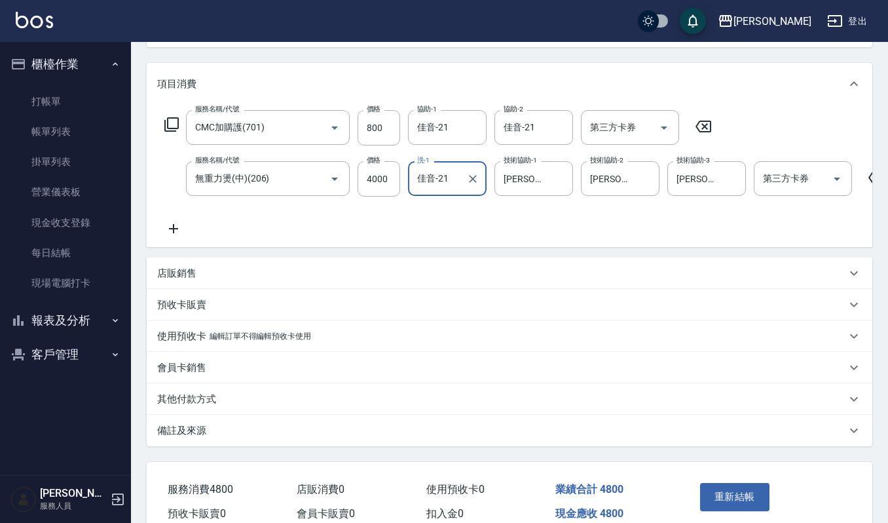
scroll to position [227, 0]
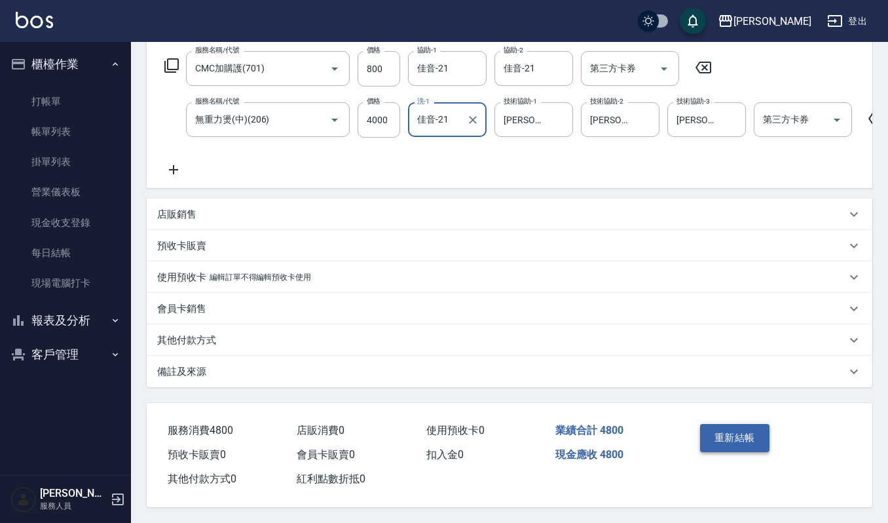
click at [721, 430] on button "重新結帳" at bounding box center [734, 438] width 69 height 28
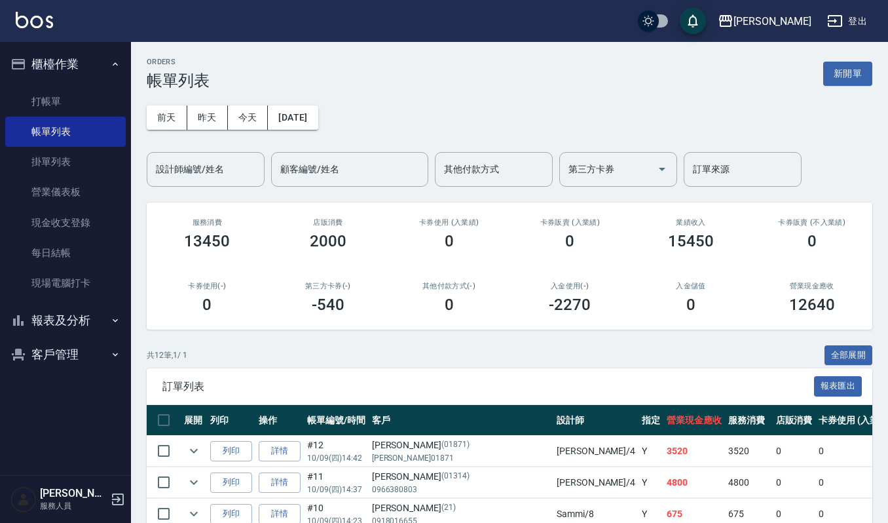
click at [550, 381] on span "訂單列表" at bounding box center [488, 386] width 652 height 13
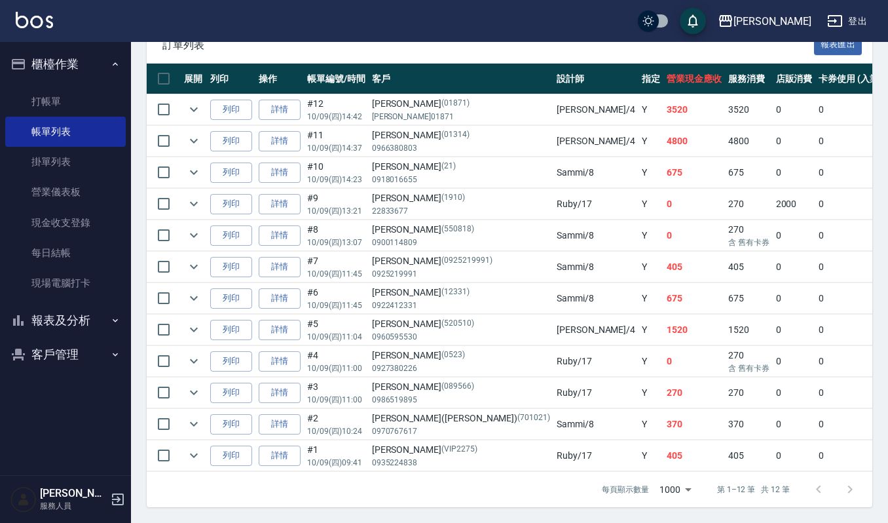
scroll to position [349, 0]
click at [71, 93] on link "打帳單" at bounding box center [65, 101] width 121 height 30
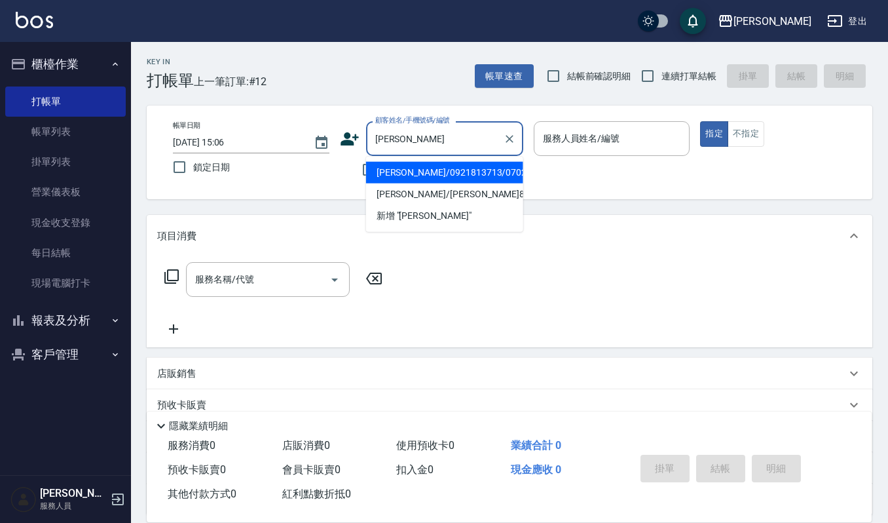
click at [402, 174] on li "[PERSON_NAME]/0921813713/070213" at bounding box center [444, 173] width 157 height 22
type input "[PERSON_NAME]/0921813713/070213"
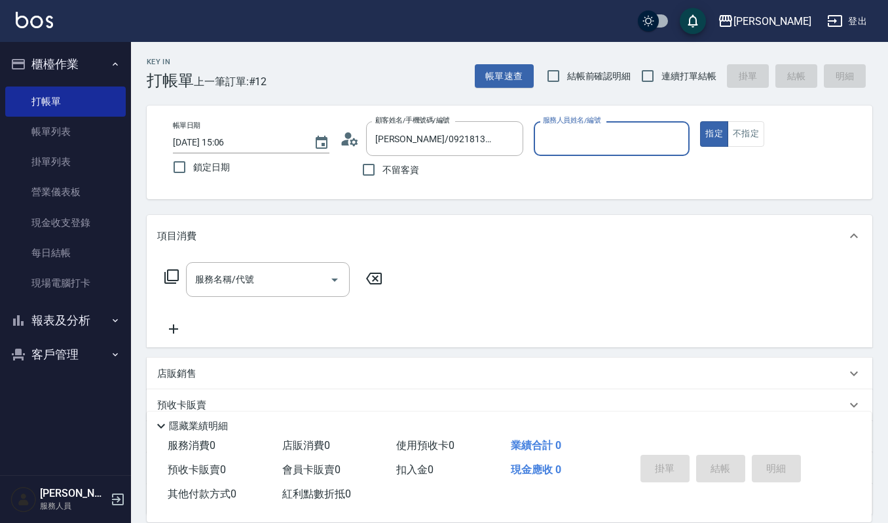
type input "[PERSON_NAME]-4"
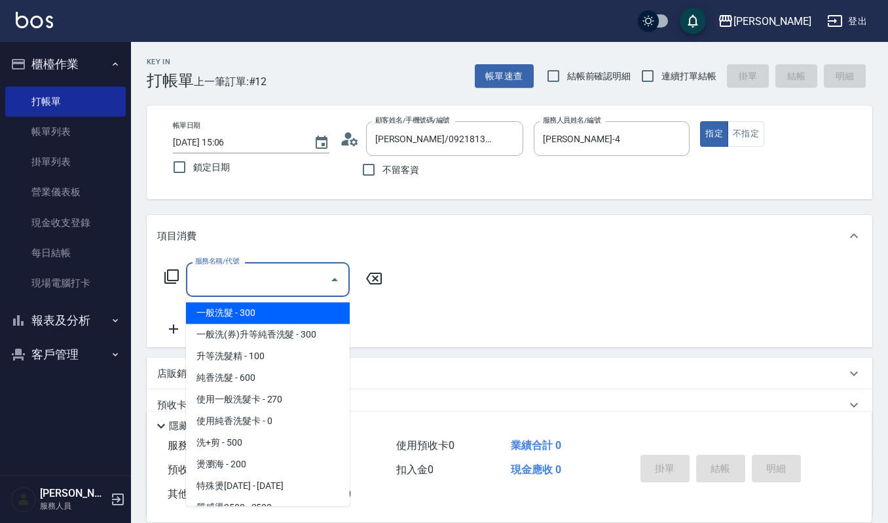
click at [287, 283] on input "服務名稱/代號" at bounding box center [258, 279] width 132 height 23
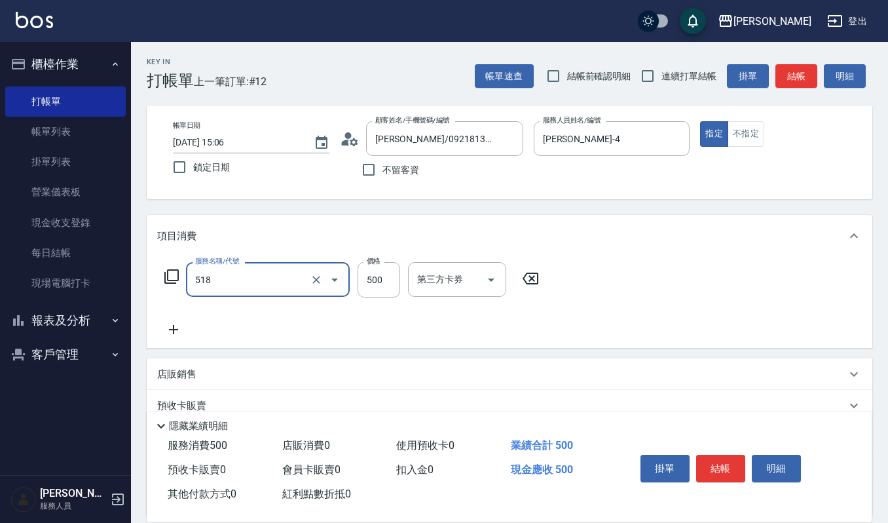
type input "(雲提)燙染前頭皮防護(518)"
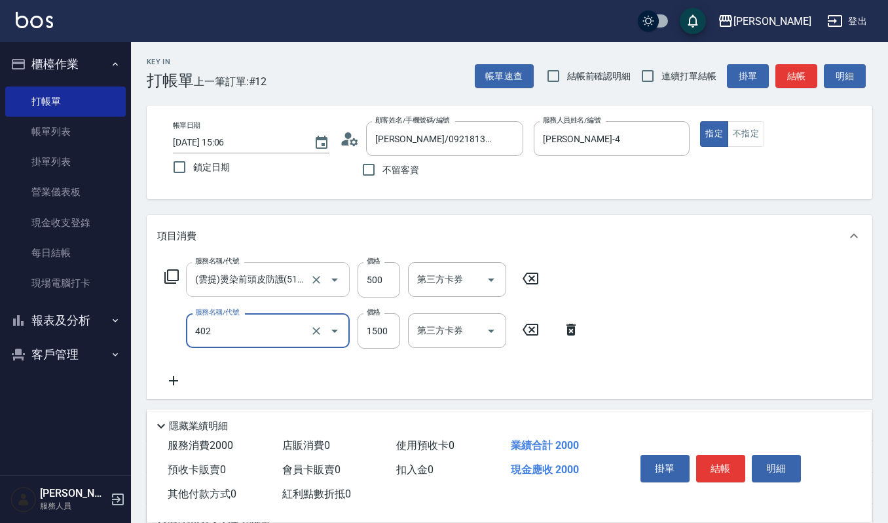
type input "打底染髮(402)"
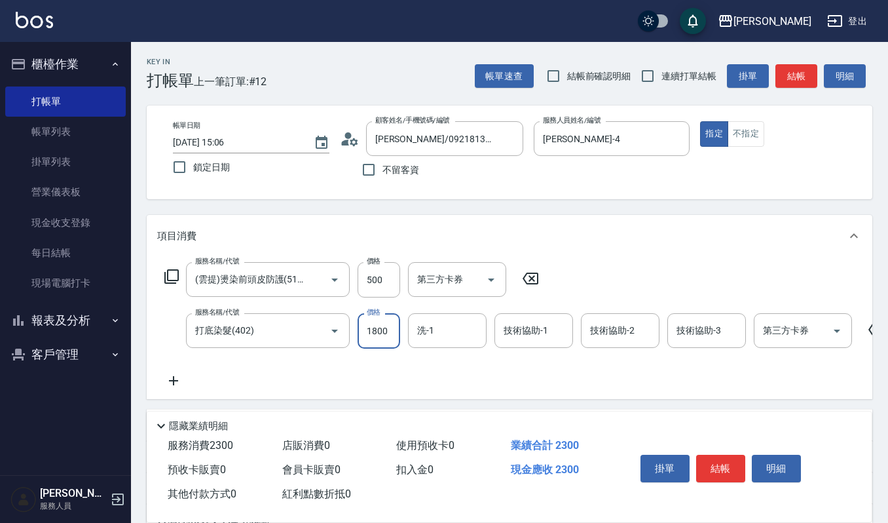
type input "1800"
click at [464, 335] on input "洗-1" at bounding box center [447, 330] width 67 height 23
type input "佳音-21"
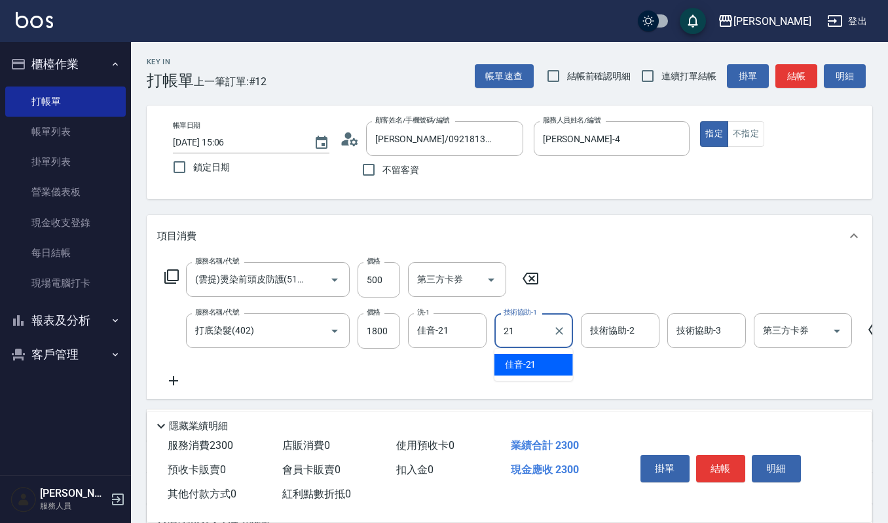
type input "佳音-21"
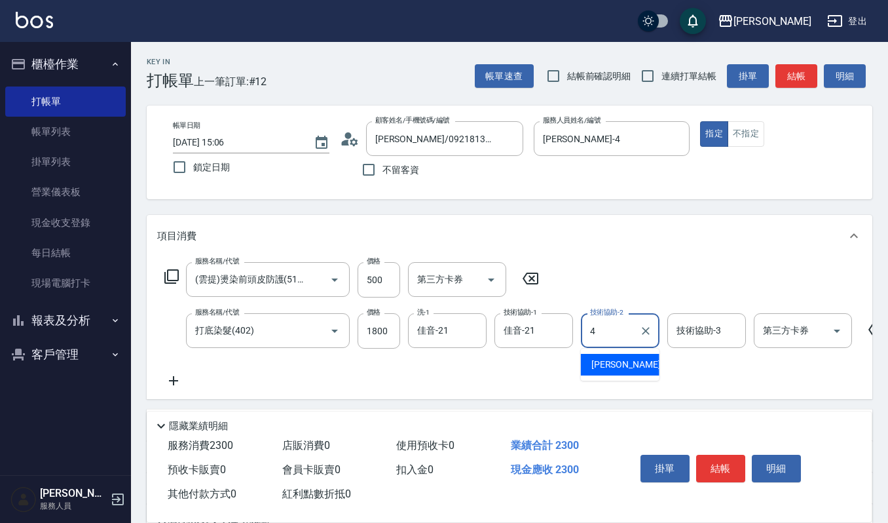
type input "[PERSON_NAME]-4"
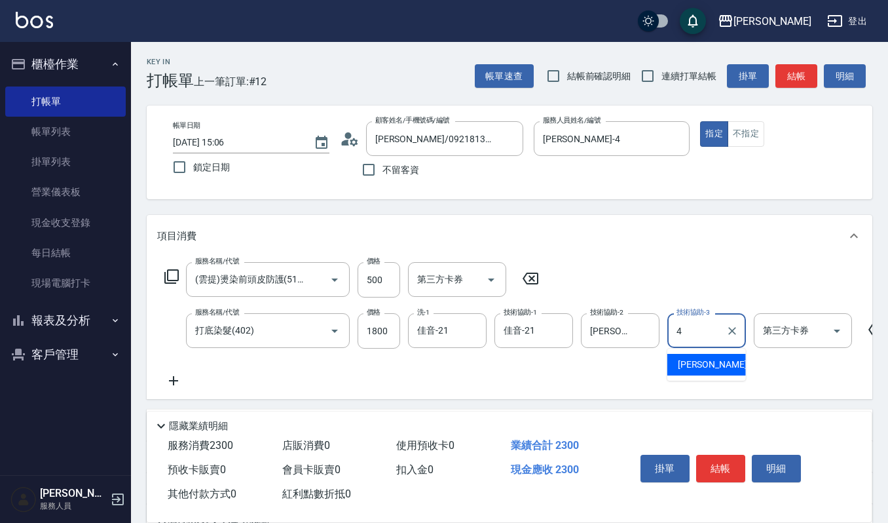
type input "[PERSON_NAME]-4"
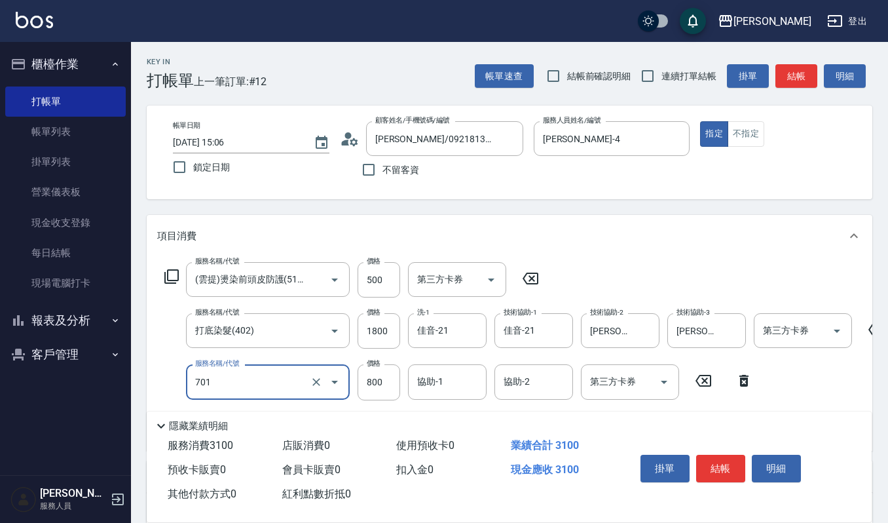
type input "CMC加購護(701)"
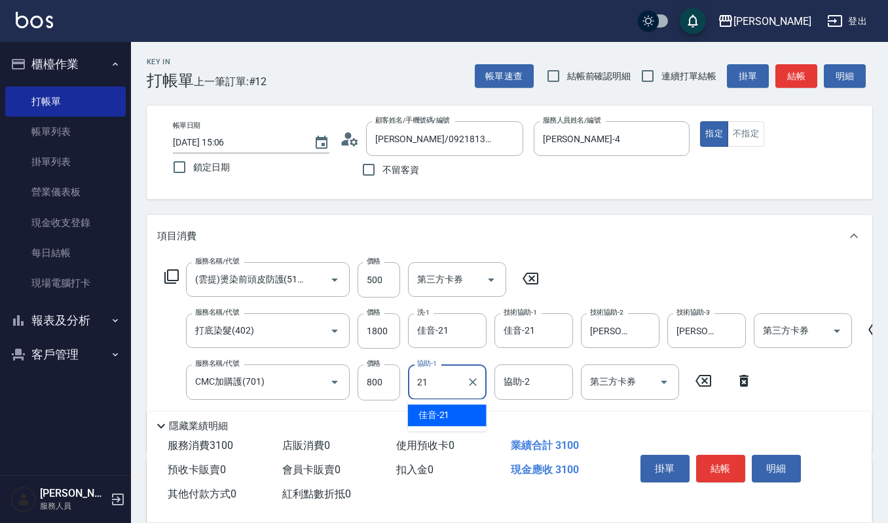
type input "佳音-21"
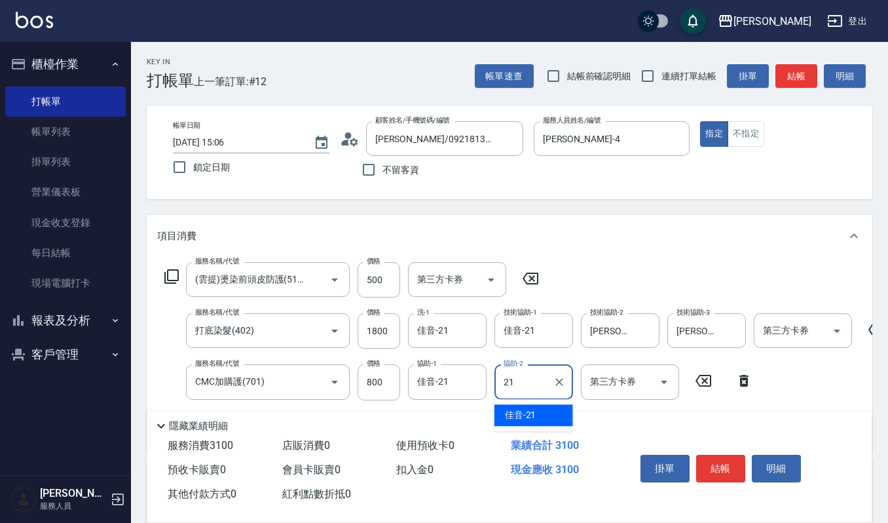
type input "佳音-21"
type input "經典剪髮-Gill(302)"
type input "600"
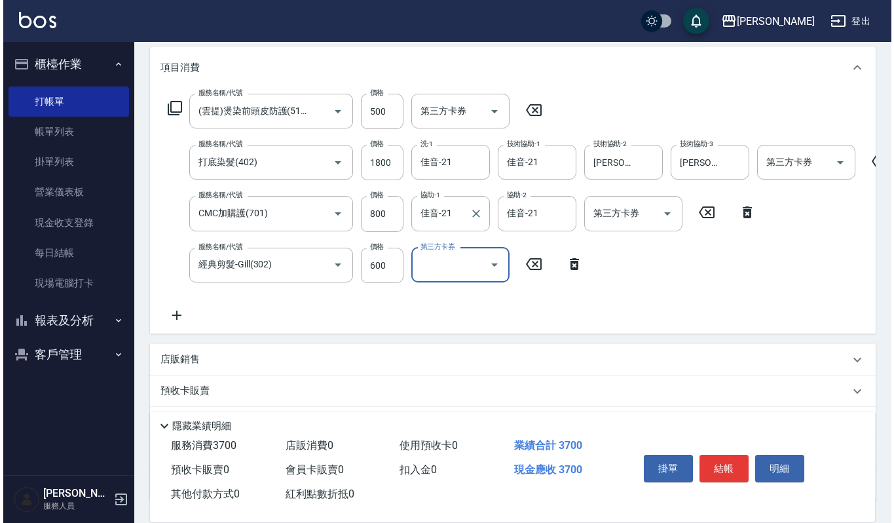
scroll to position [174, 0]
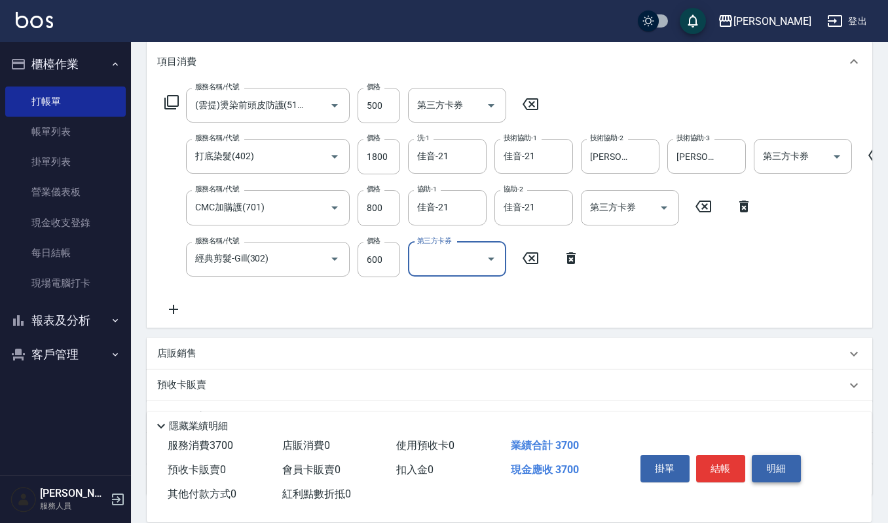
click at [791, 464] on button "明細" at bounding box center [776, 469] width 49 height 28
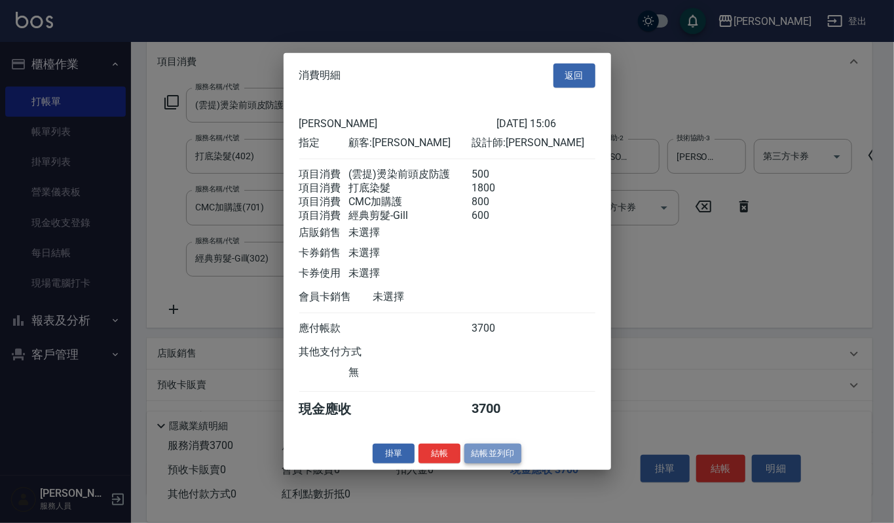
click at [511, 462] on button "結帳並列印" at bounding box center [492, 453] width 57 height 20
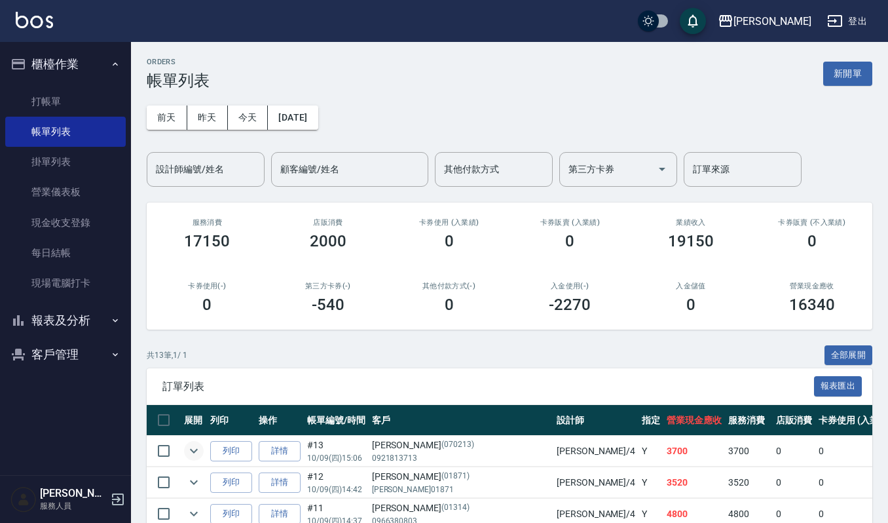
click at [195, 459] on button "expand row" at bounding box center [194, 451] width 20 height 20
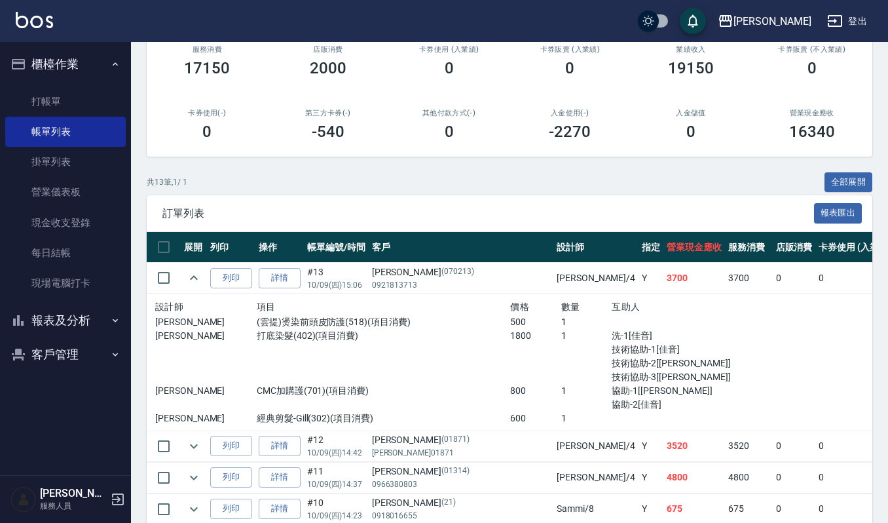
scroll to position [174, 0]
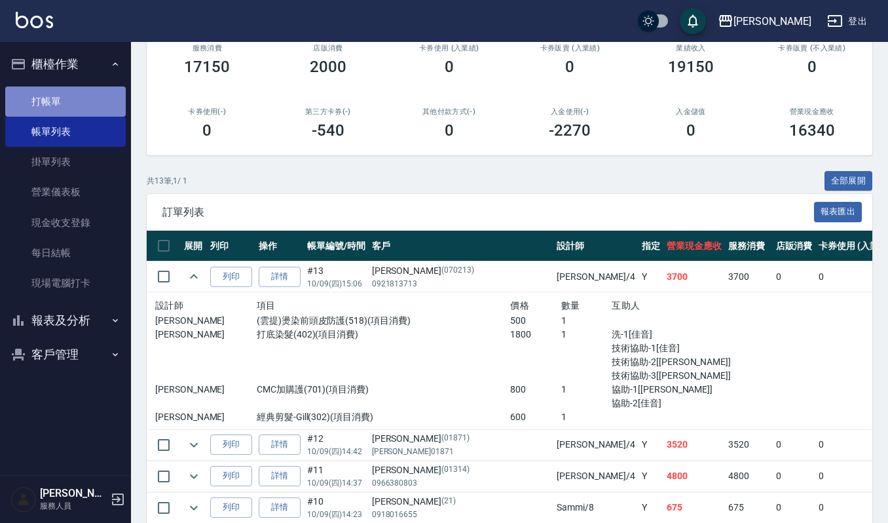
click at [52, 107] on link "打帳單" at bounding box center [65, 101] width 121 height 30
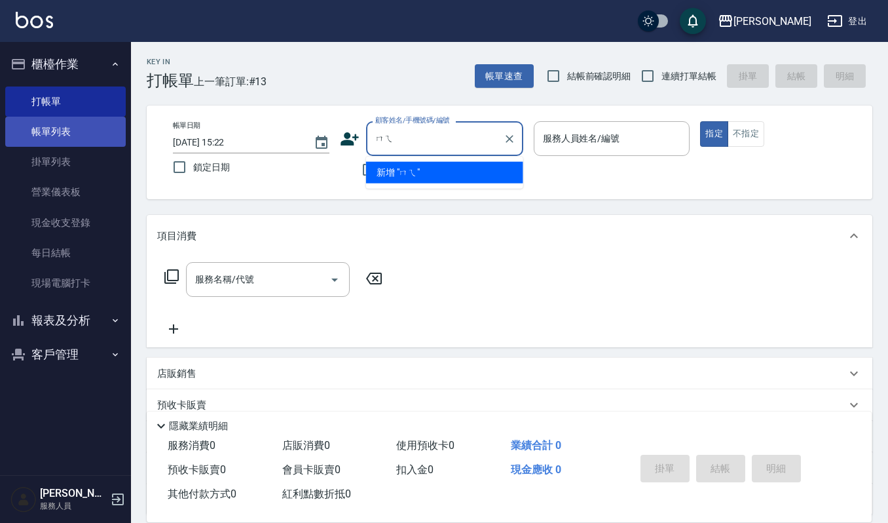
type input "沒"
type input "妹"
type input "每"
type input "梅"
type input "妹"
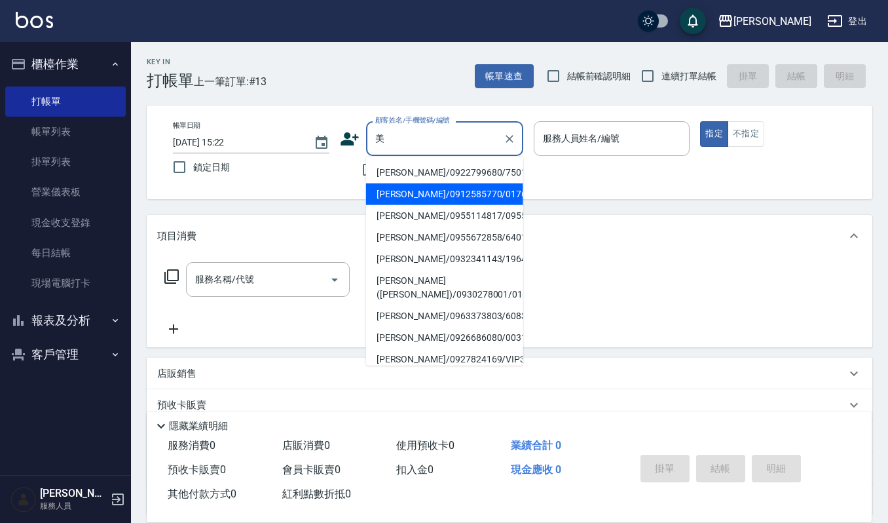
click at [405, 189] on li "[PERSON_NAME]/0912585770/01761" at bounding box center [444, 194] width 157 height 22
type input "[PERSON_NAME]/0912585770/01761"
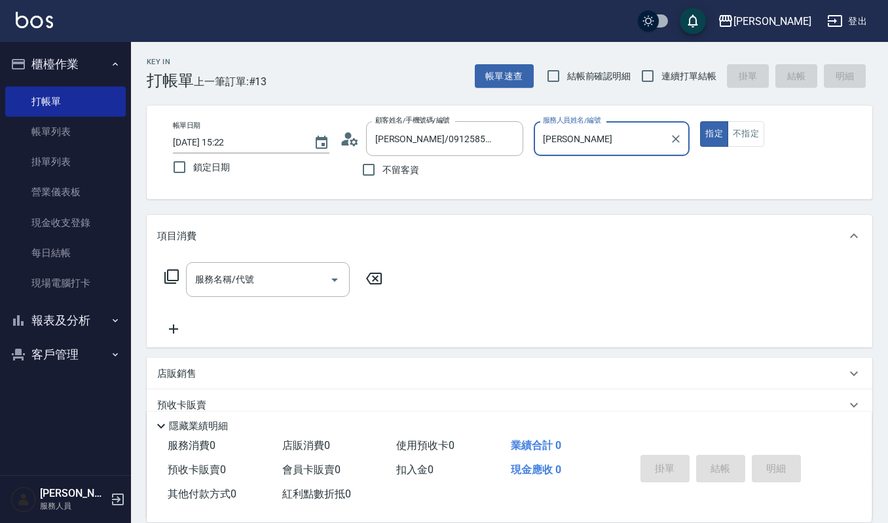
type input "[PERSON_NAME]"
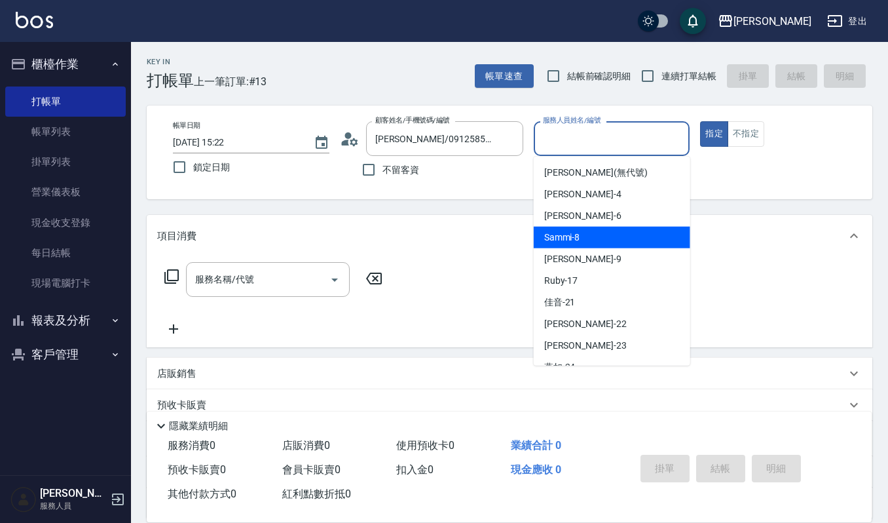
click at [563, 234] on span "Sammi -8" at bounding box center [562, 238] width 36 height 14
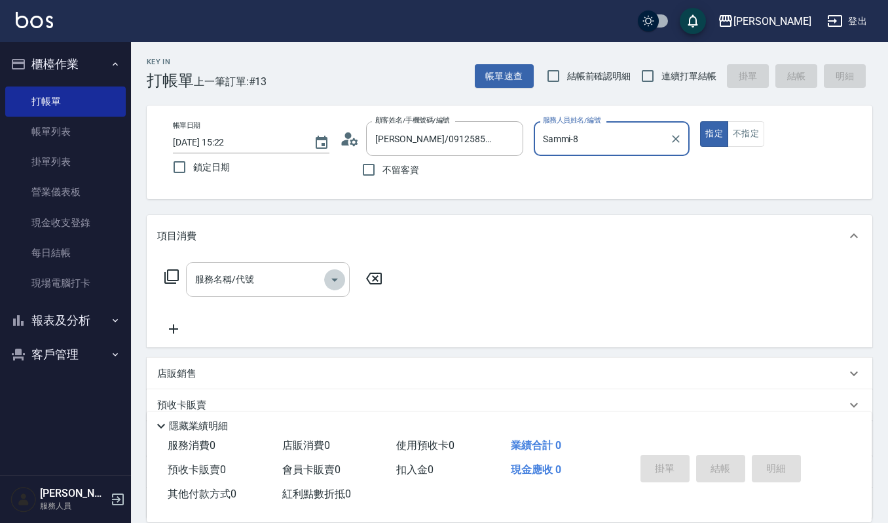
click at [333, 276] on icon "Open" at bounding box center [335, 280] width 16 height 16
type input "Sammi-8"
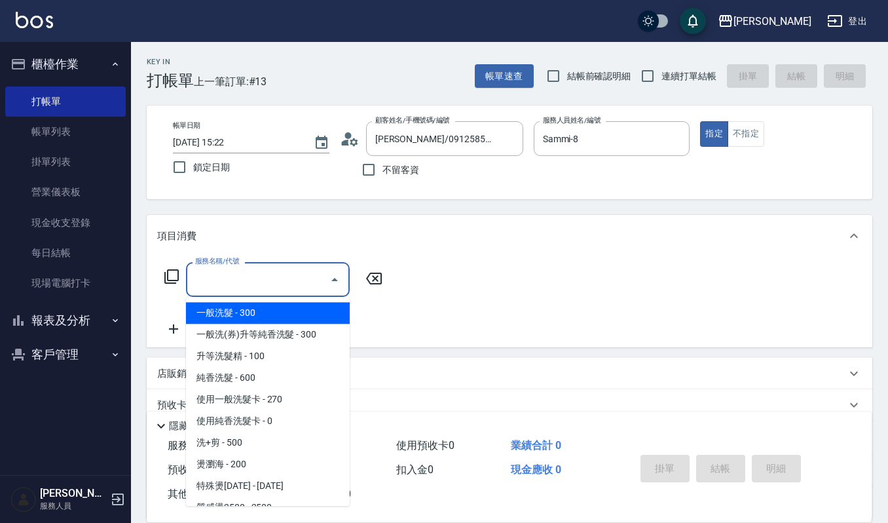
click at [228, 310] on span "一般洗髮 - 300" at bounding box center [268, 313] width 164 height 22
type input "一般洗髮(101)"
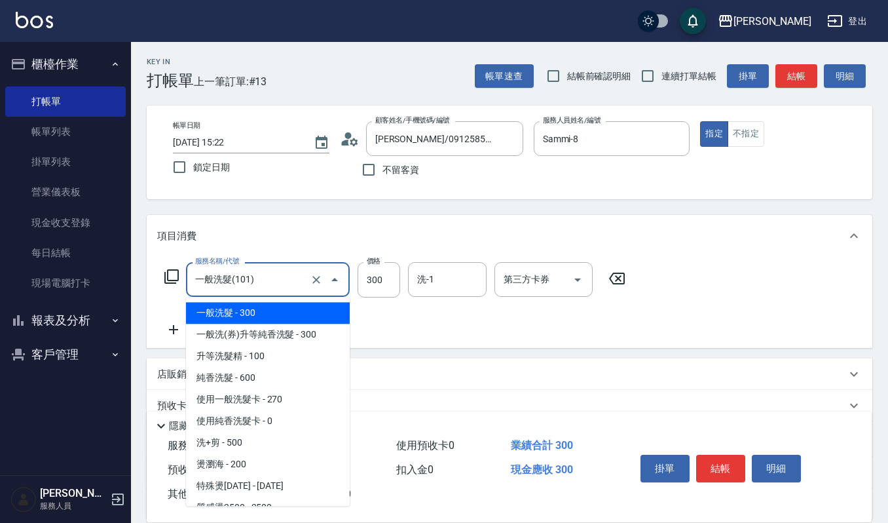
click at [271, 278] on input "一般洗髮(101)" at bounding box center [249, 279] width 115 height 23
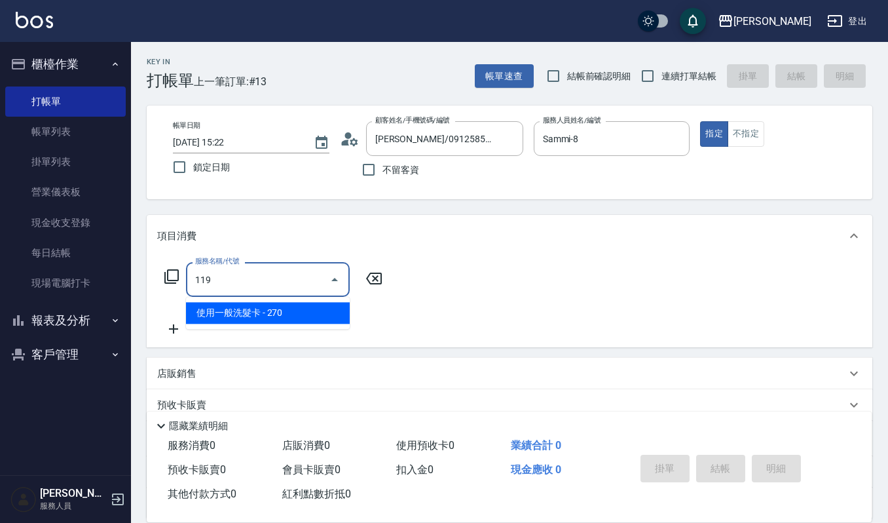
click at [296, 320] on span "使用一般洗髮卡 - 270" at bounding box center [268, 313] width 164 height 22
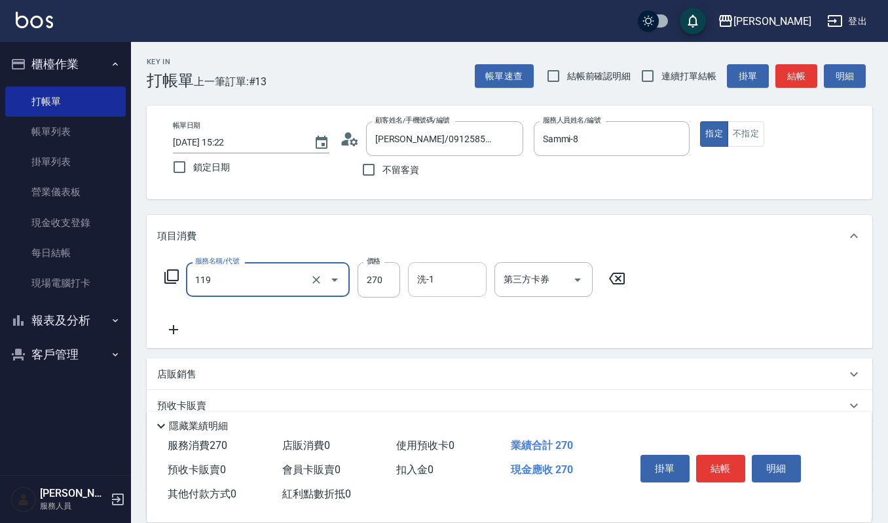
type input "使用一般洗髮卡(119)"
click at [437, 280] on input "洗-1" at bounding box center [447, 279] width 67 height 23
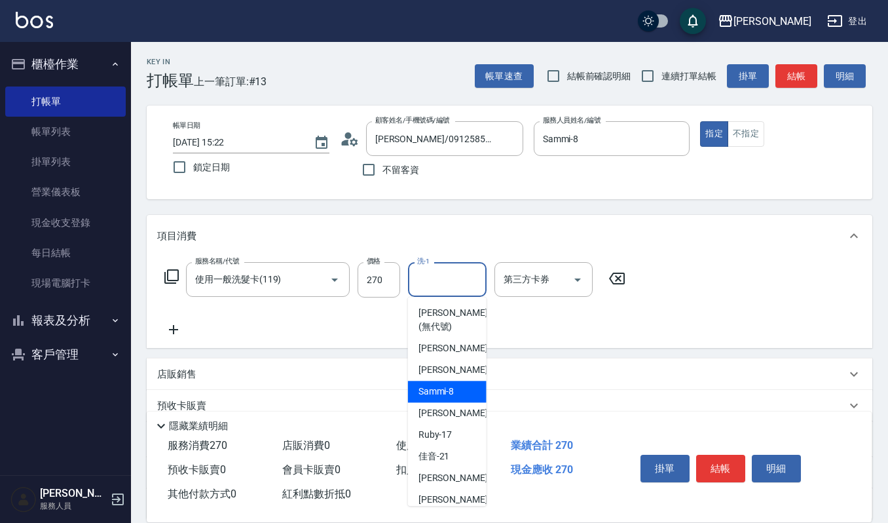
click at [462, 396] on div "Sammi -8" at bounding box center [447, 392] width 79 height 22
type input "Sammi-8"
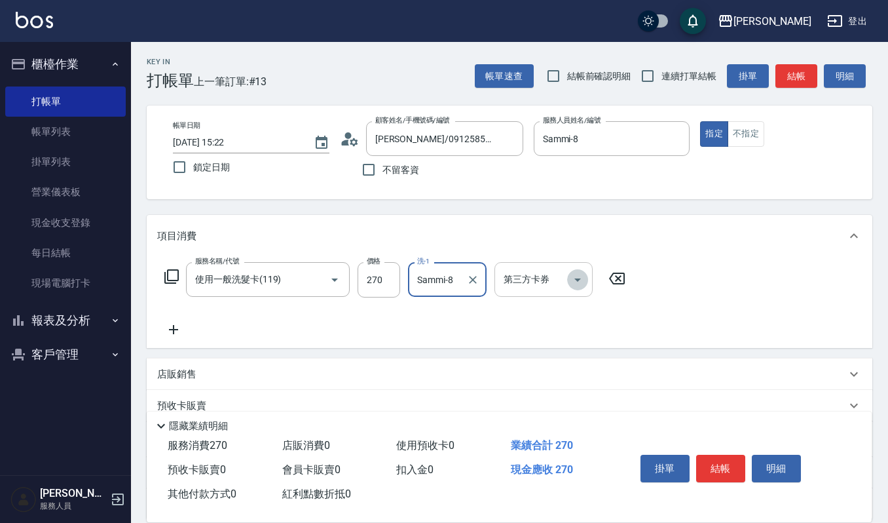
click at [574, 284] on icon "Open" at bounding box center [578, 280] width 16 height 16
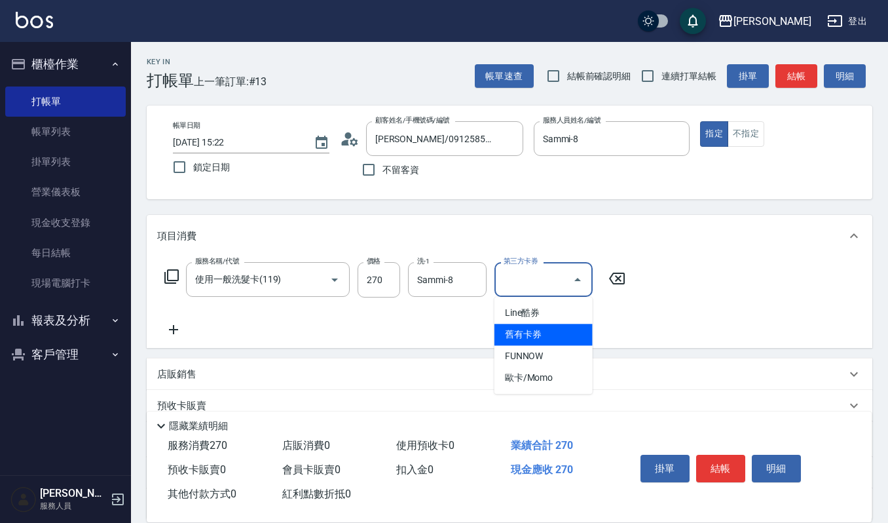
click at [557, 341] on span "舊有卡券" at bounding box center [543, 335] width 98 height 22
type input "舊有卡券"
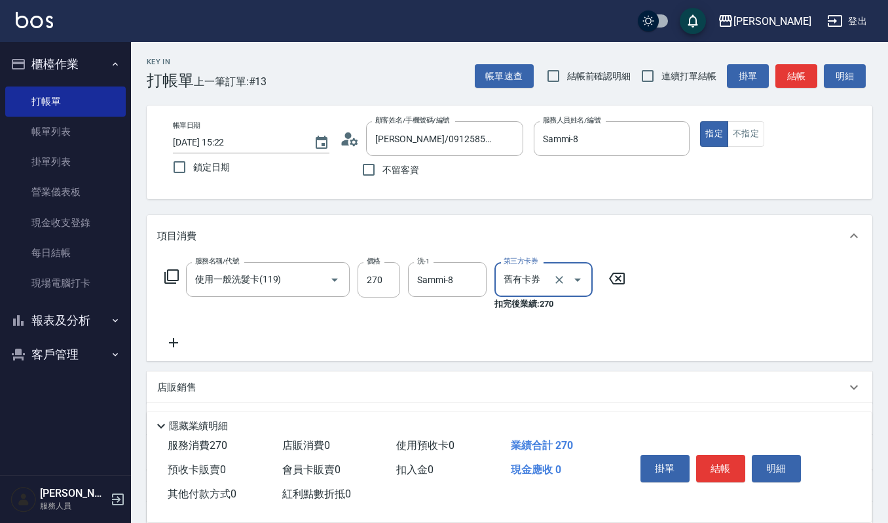
click at [172, 341] on icon at bounding box center [173, 343] width 33 height 16
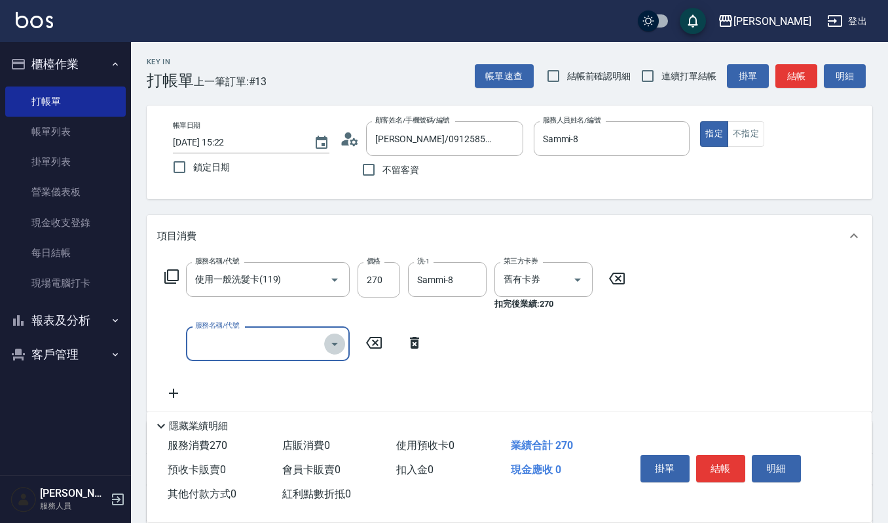
click at [334, 341] on icon "Open" at bounding box center [335, 344] width 16 height 16
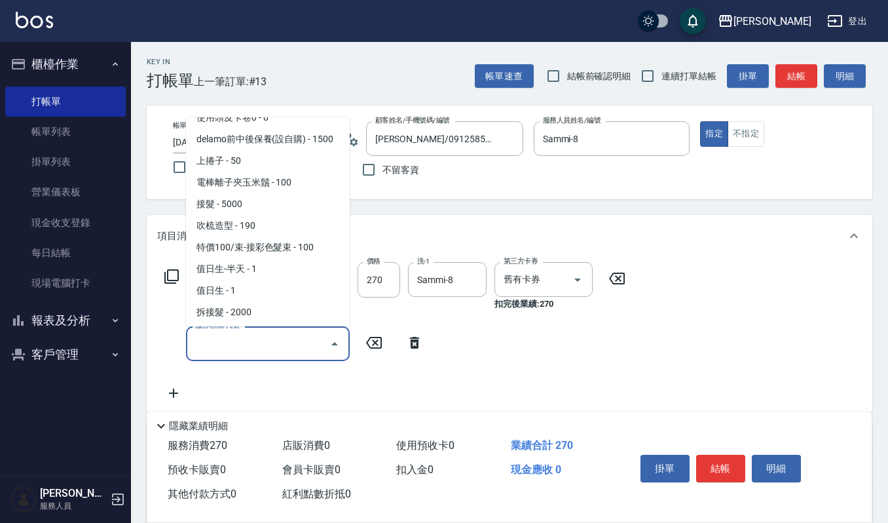
scroll to position [1956, 0]
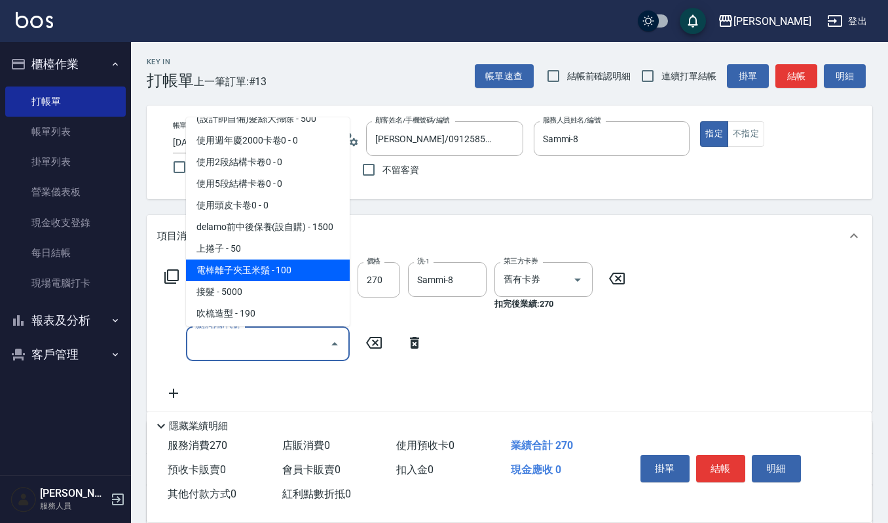
click at [279, 259] on span "電棒離子夾玉米鬚 - 100" at bounding box center [268, 270] width 164 height 22
type input "電棒離子夾玉米鬚(603)"
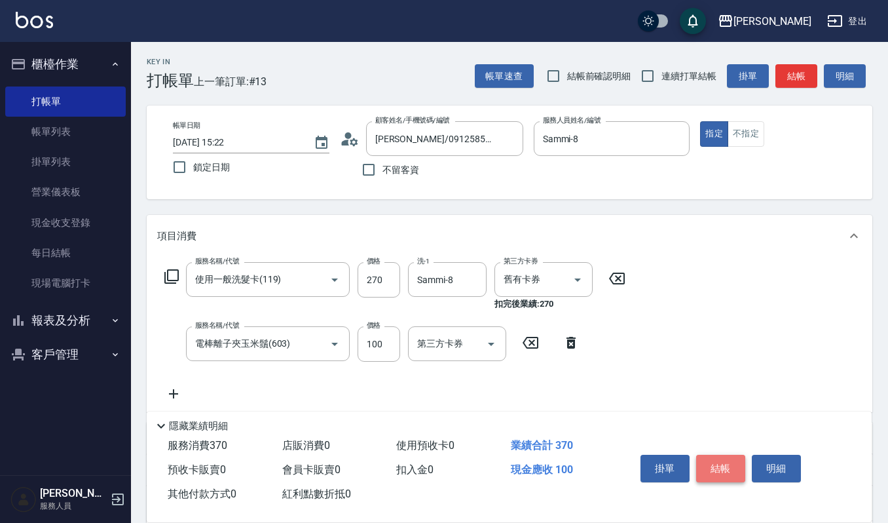
click at [724, 462] on button "結帳" at bounding box center [720, 469] width 49 height 28
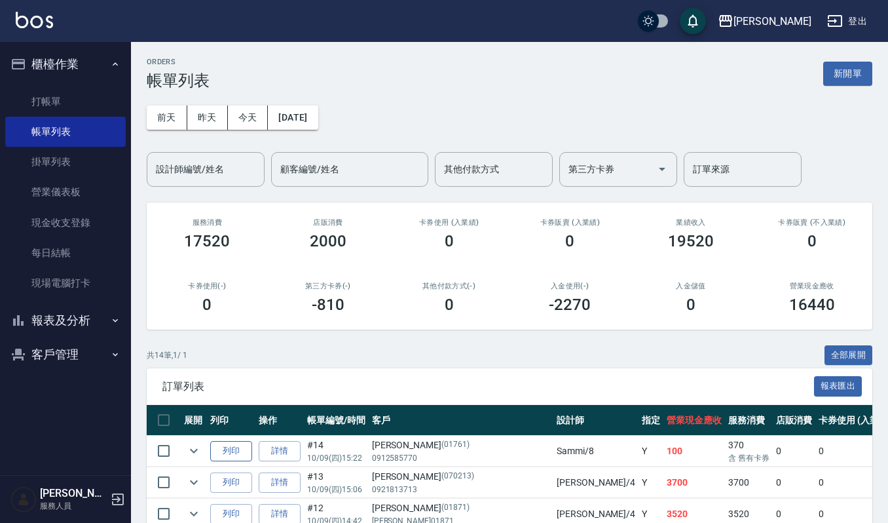
click at [232, 448] on button "列印" at bounding box center [231, 451] width 42 height 20
click at [199, 162] on input "設計師編號/姓名" at bounding box center [206, 169] width 106 height 23
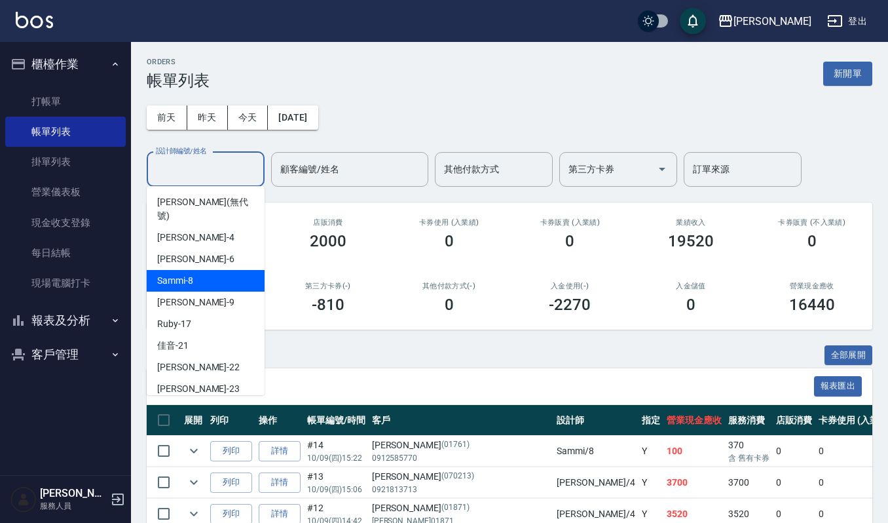
click at [208, 270] on div "Sammi -8" at bounding box center [206, 281] width 118 height 22
type input "Sammi-8"
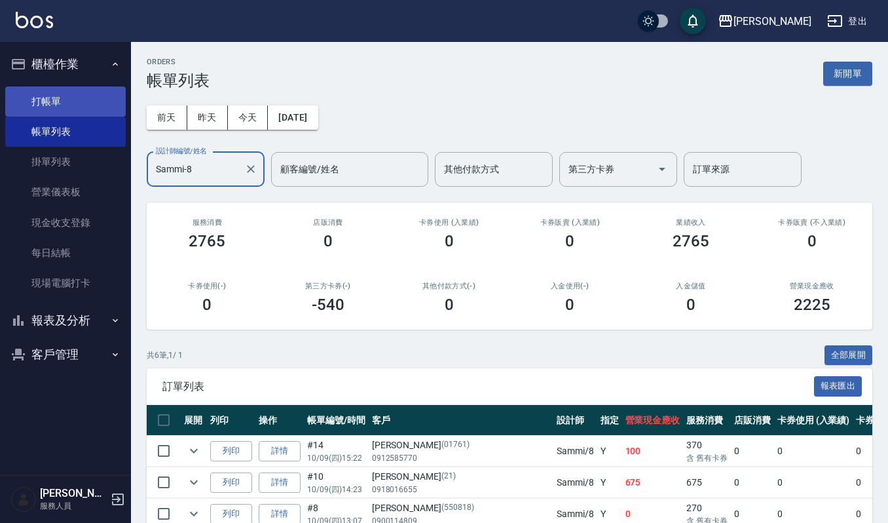
click at [54, 103] on link "打帳單" at bounding box center [65, 101] width 121 height 30
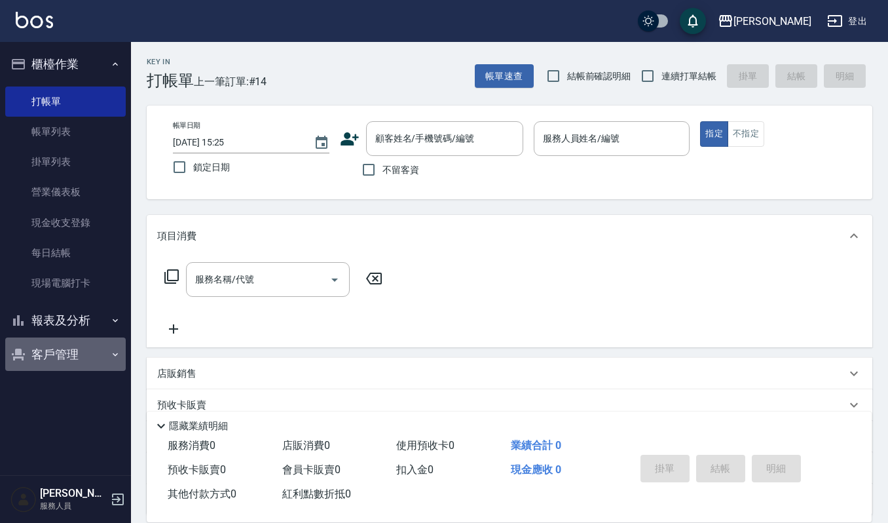
click at [56, 360] on button "客戶管理" at bounding box center [65, 354] width 121 height 34
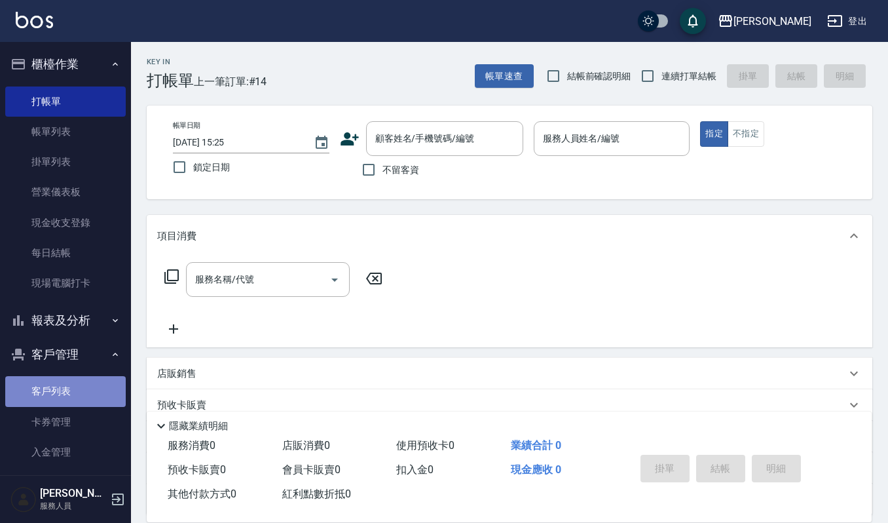
click at [81, 401] on link "客戶列表" at bounding box center [65, 391] width 121 height 30
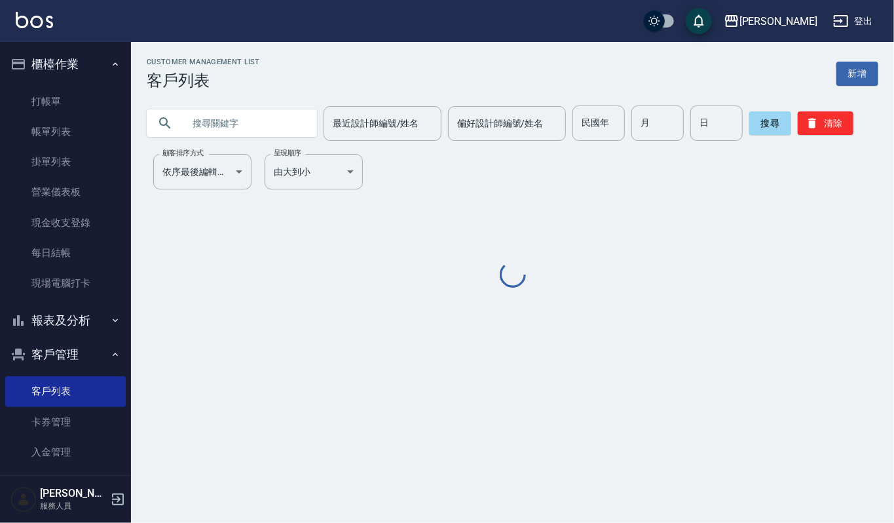
click at [293, 118] on input "text" at bounding box center [244, 122] width 123 height 35
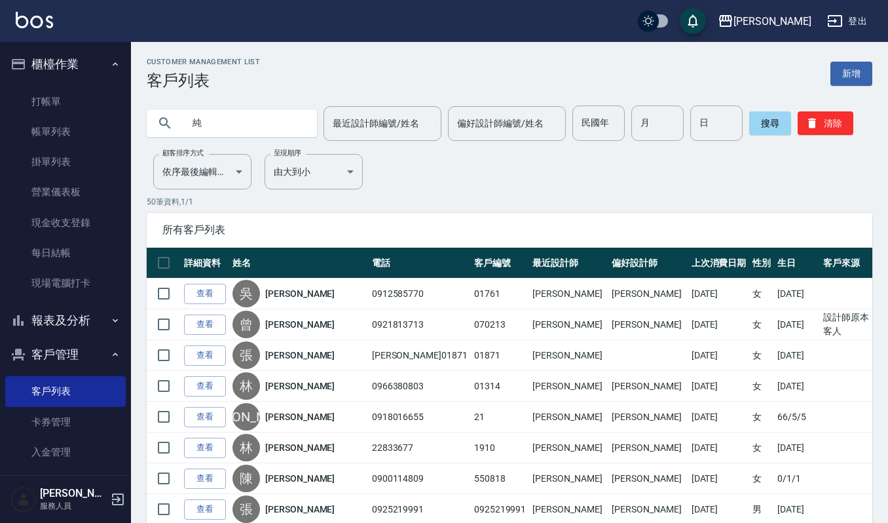
type input "純"
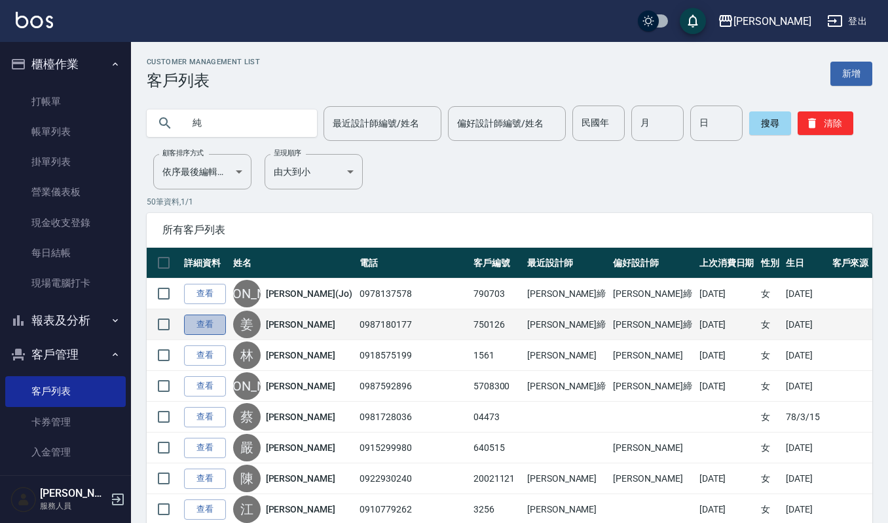
click at [196, 320] on link "查看" at bounding box center [205, 324] width 42 height 20
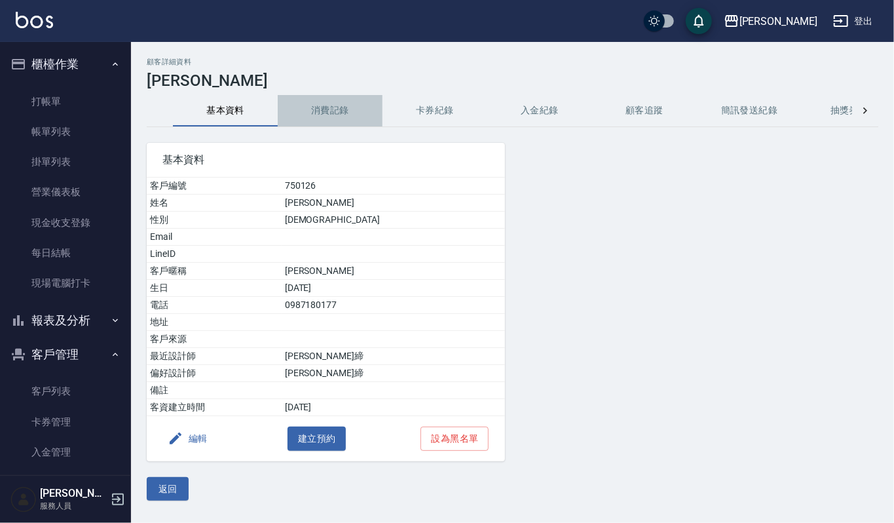
click at [347, 106] on button "消費記錄" at bounding box center [330, 110] width 105 height 31
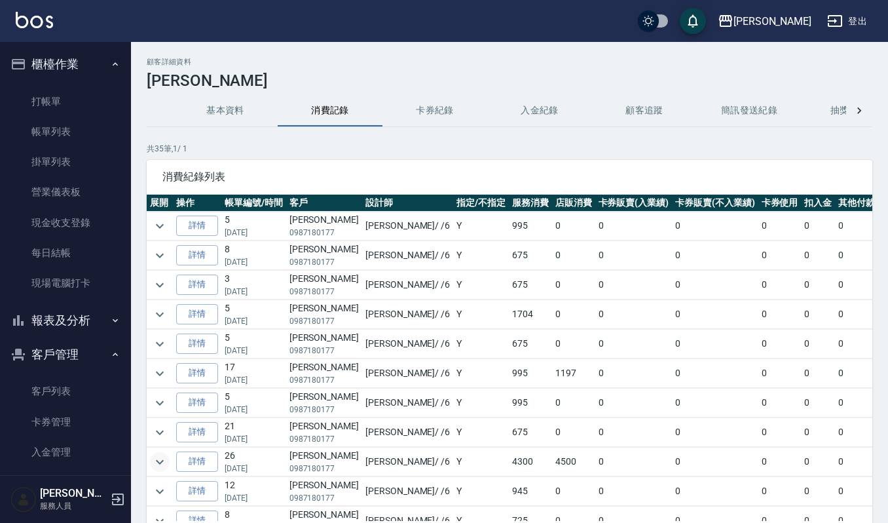
click at [168, 466] on button "expand row" at bounding box center [160, 462] width 20 height 20
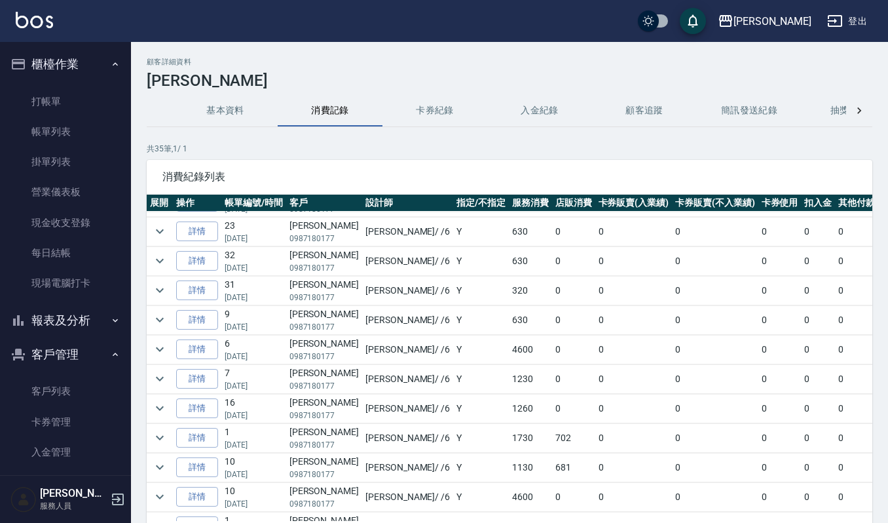
scroll to position [574, 0]
click at [166, 328] on icon "expand row" at bounding box center [160, 320] width 16 height 16
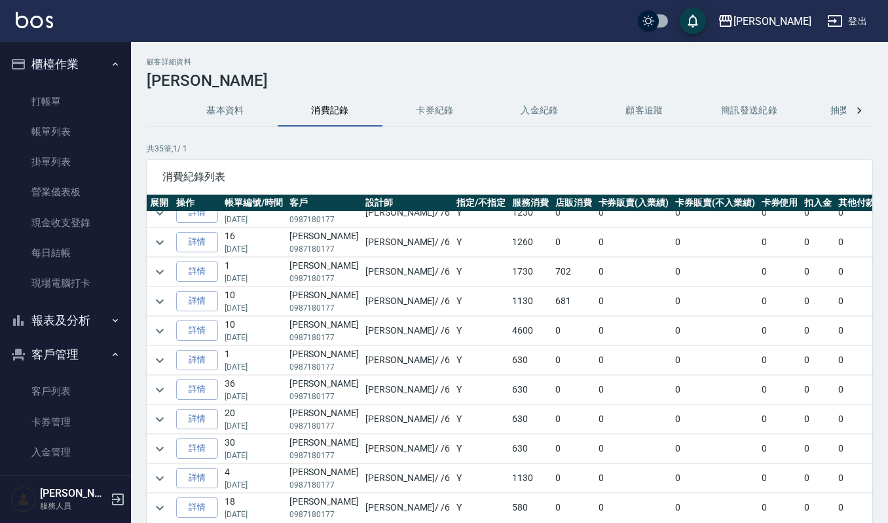
scroll to position [821, 0]
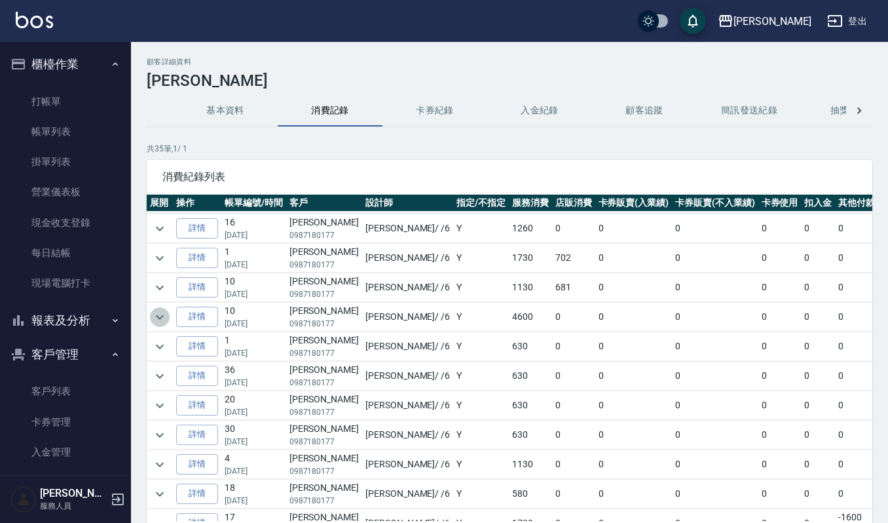
click at [160, 325] on icon "expand row" at bounding box center [160, 317] width 16 height 16
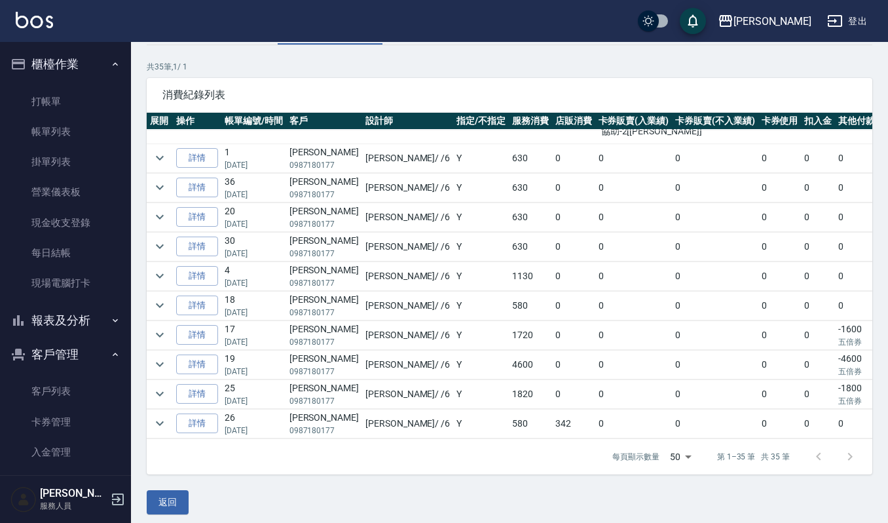
scroll to position [89, 0]
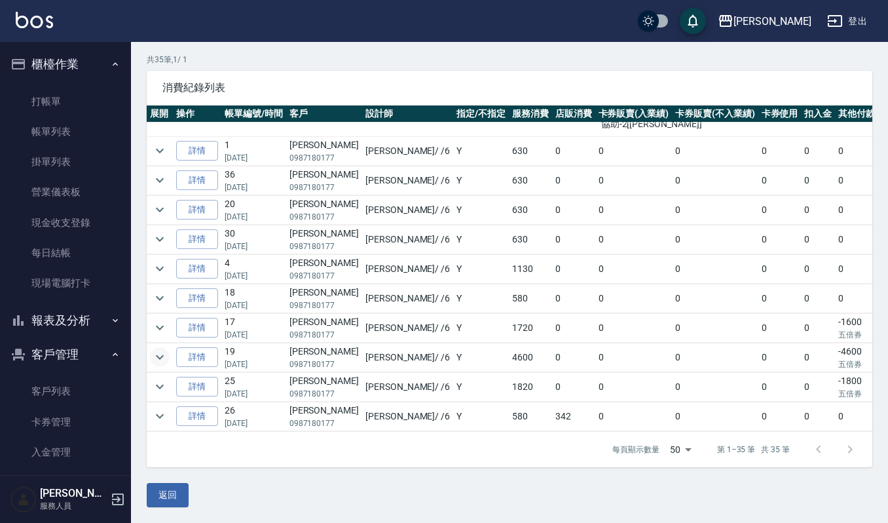
click at [160, 355] on icon "expand row" at bounding box center [160, 357] width 8 height 5
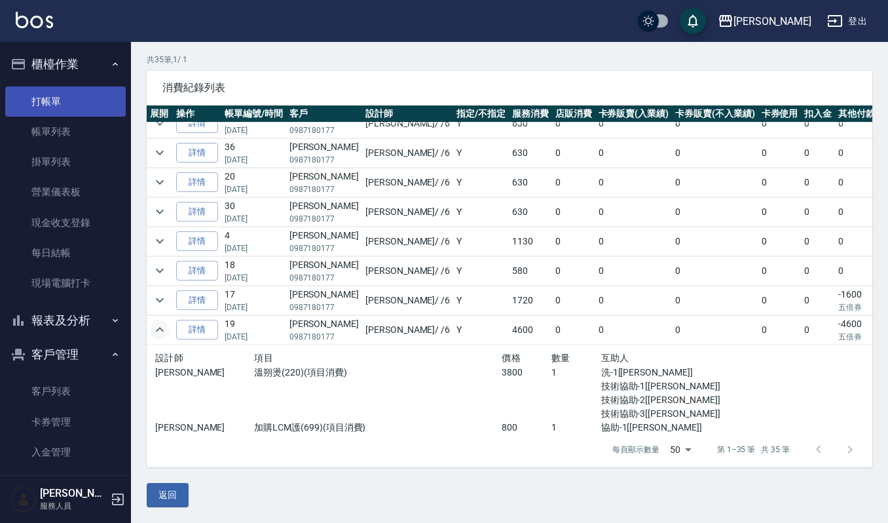
click at [72, 102] on link "打帳單" at bounding box center [65, 101] width 121 height 30
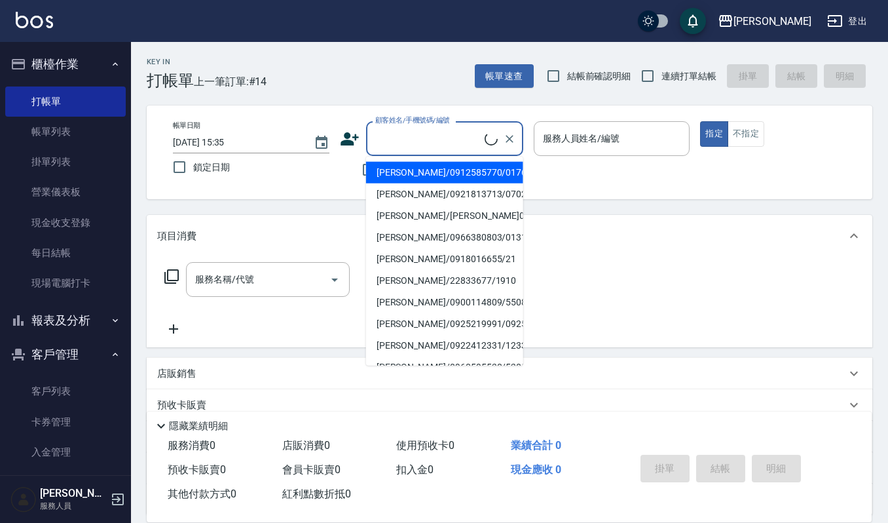
click at [411, 135] on input "顧客姓名/手機號碼/編號" at bounding box center [428, 138] width 113 height 23
click at [462, 160] on ul "[PERSON_NAME]/0987180177/750126 姜佳柔/0989165270/5270 [PERSON_NAME]/0975096088/20…" at bounding box center [444, 261] width 157 height 209
click at [462, 174] on li "[PERSON_NAME]/0987180177/750126" at bounding box center [444, 173] width 157 height 22
type input "[PERSON_NAME]/0987180177/750126"
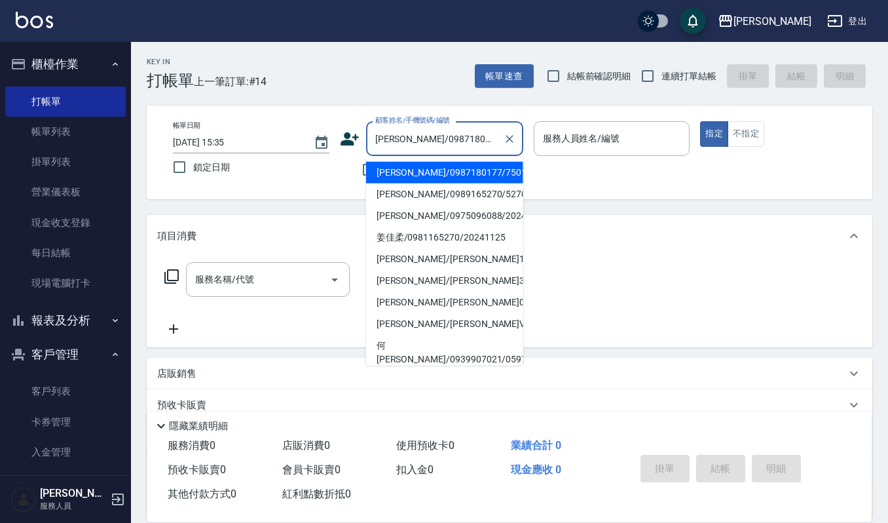
type input "Joalin-6"
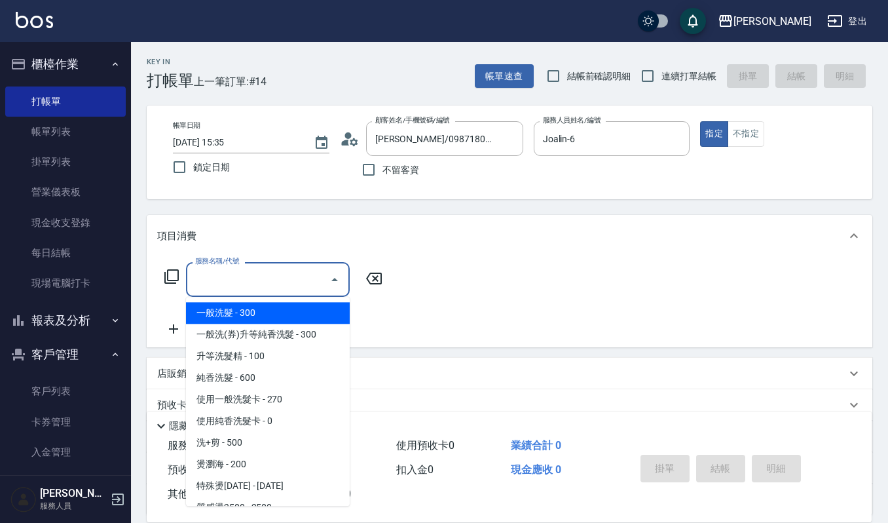
click at [231, 284] on input "服務名稱/代號" at bounding box center [258, 279] width 132 height 23
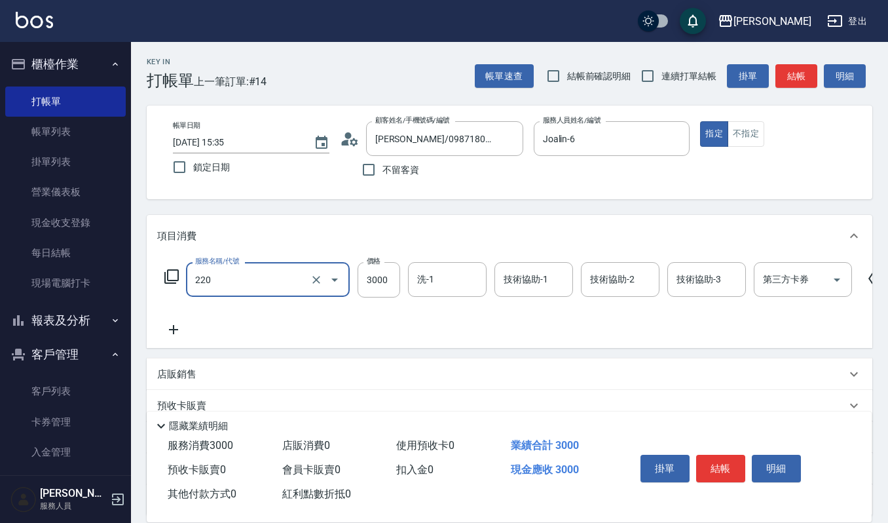
type input "溫朔燙(220)"
type input "3800"
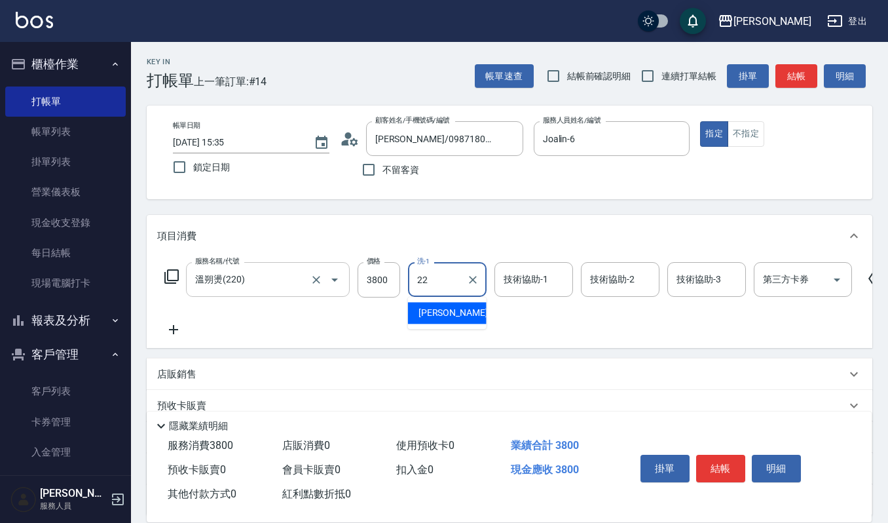
type input "[PERSON_NAME]-22"
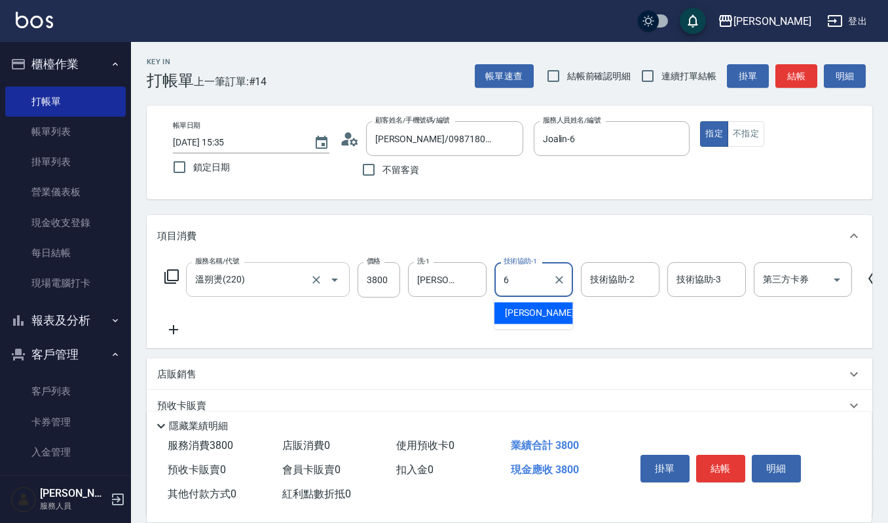
type input "Joalin-6"
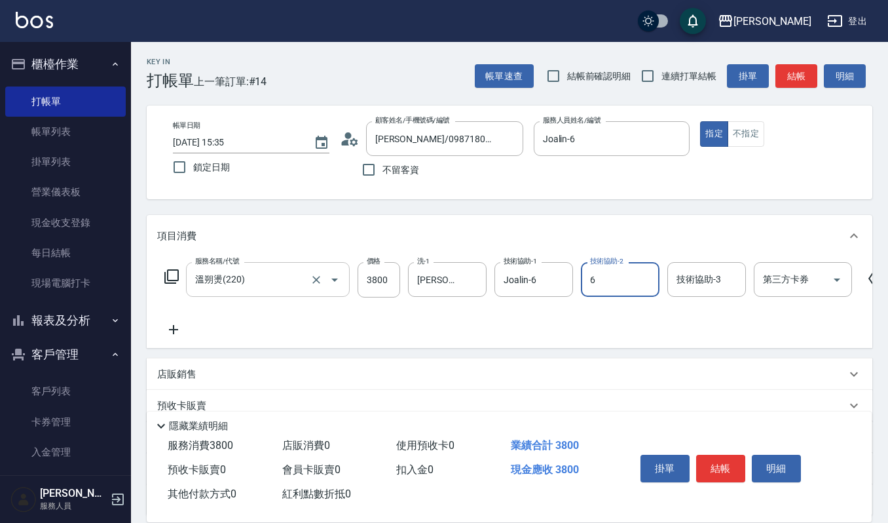
type input "Joalin-6"
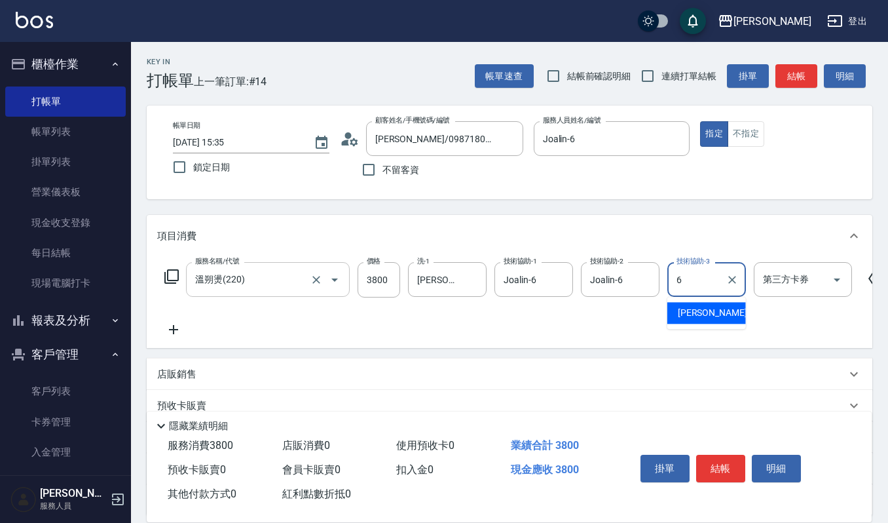
type input "Joalin-6"
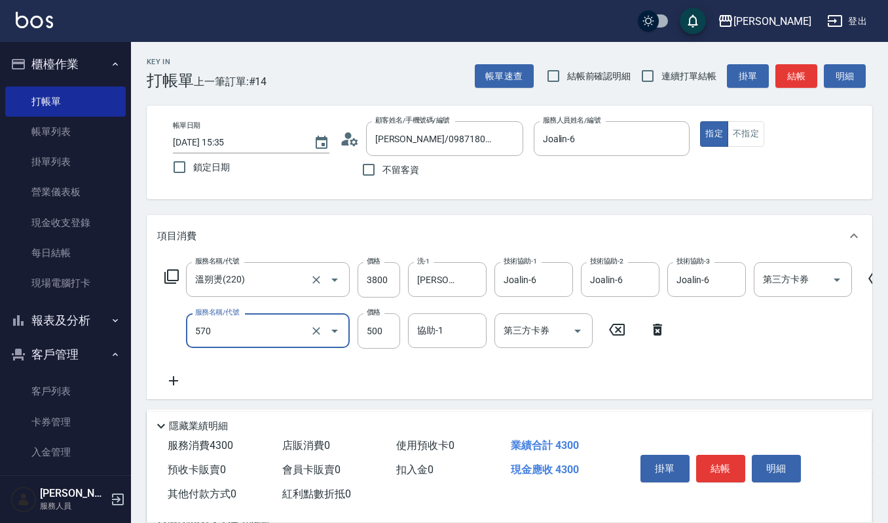
type input "(設計師自備)藍色小精靈(570)"
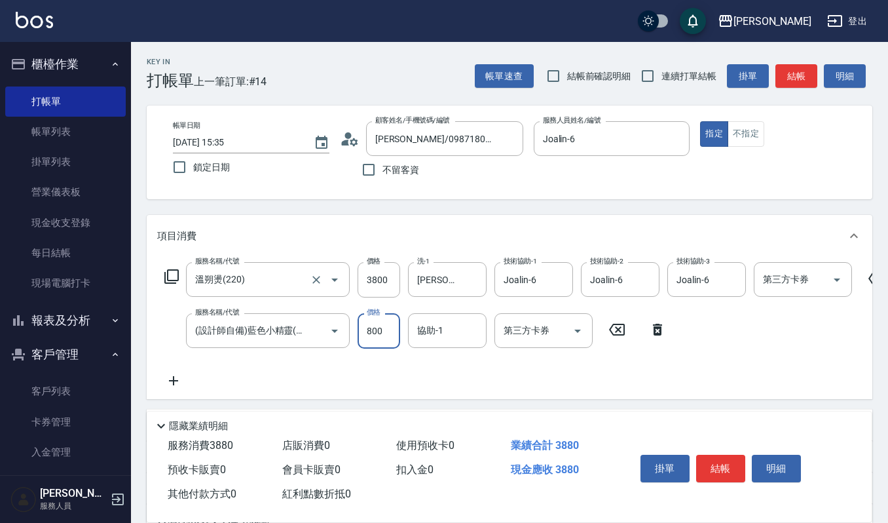
type input "800"
type input "[PERSON_NAME]-22"
click at [734, 473] on button "結帳" at bounding box center [720, 469] width 49 height 28
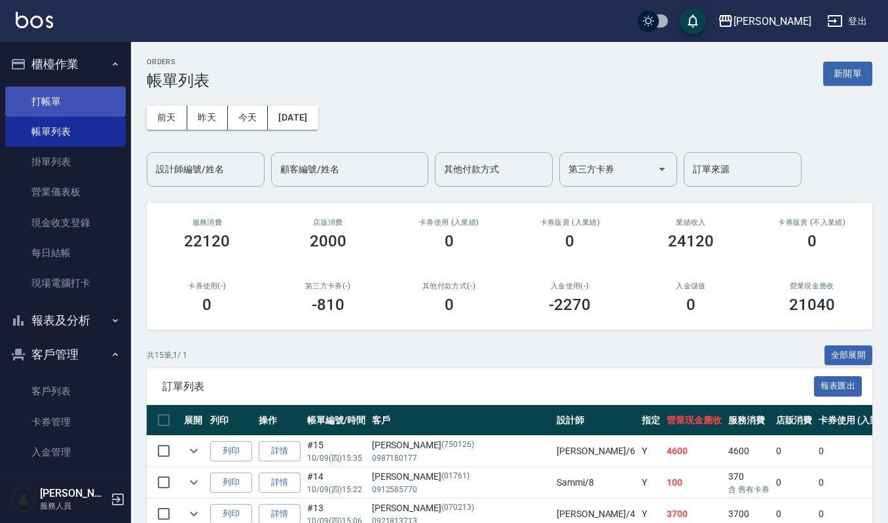
drag, startPoint x: 56, startPoint y: 100, endPoint x: 64, endPoint y: 107, distance: 10.2
click at [55, 101] on link "打帳單" at bounding box center [65, 101] width 121 height 30
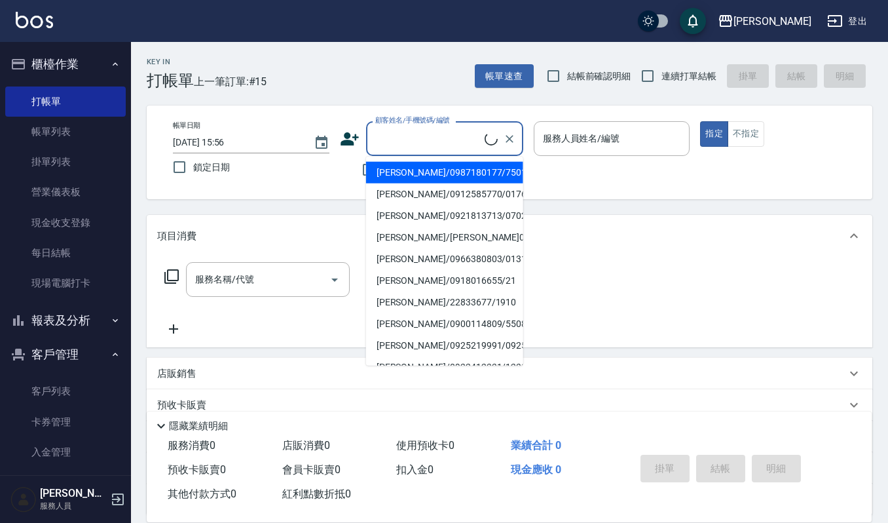
click at [406, 145] on input "顧客姓名/手機號碼/編號" at bounding box center [428, 138] width 113 height 23
type input "0"
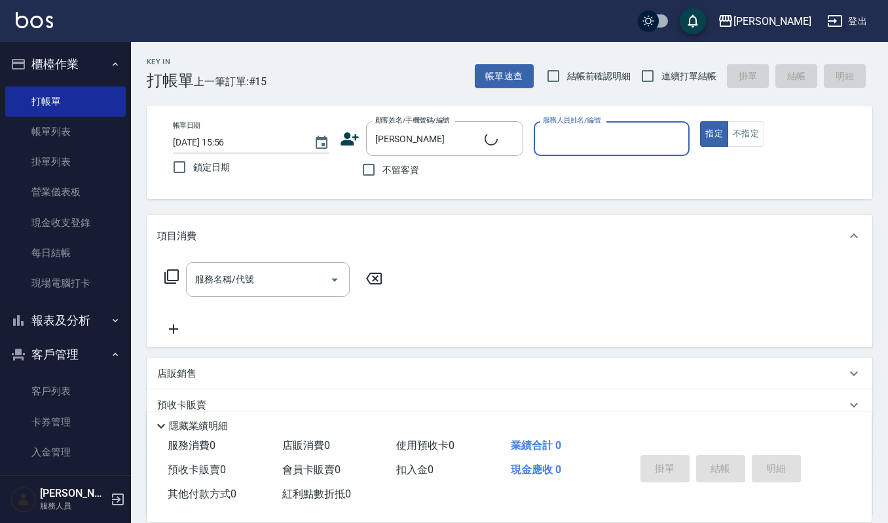
type input "無名字/[PERSON_NAME]/null"
click at [510, 134] on icon "Clear" at bounding box center [509, 138] width 13 height 13
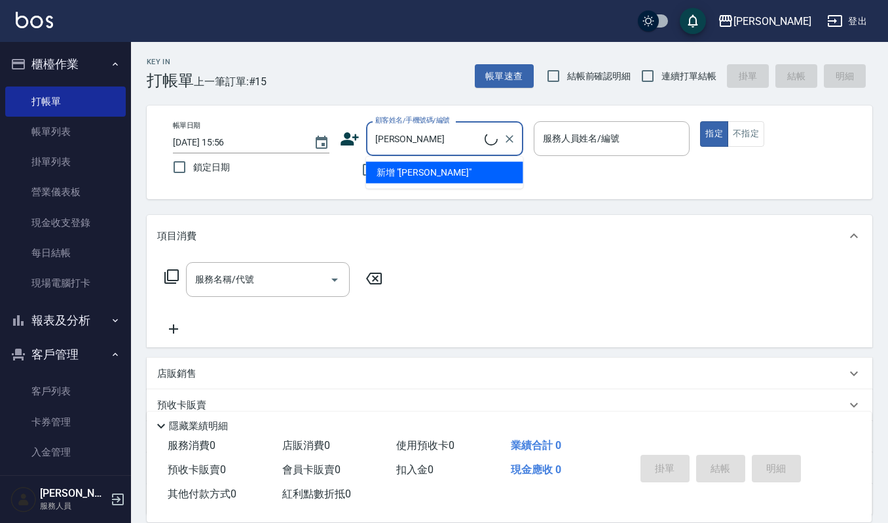
type input "[PERSON_NAME]/0929300242/300242"
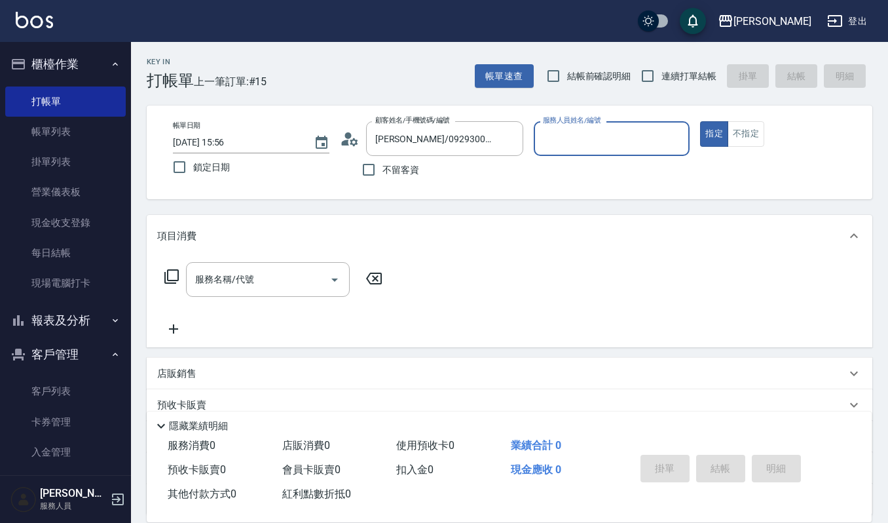
type input "Ruby-17"
click at [294, 288] on input "服務名稱/代號" at bounding box center [258, 279] width 132 height 23
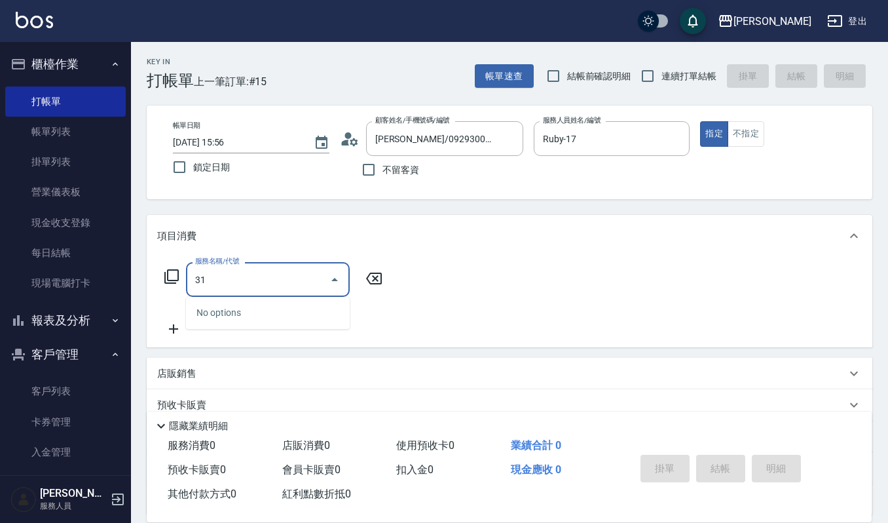
type input "3"
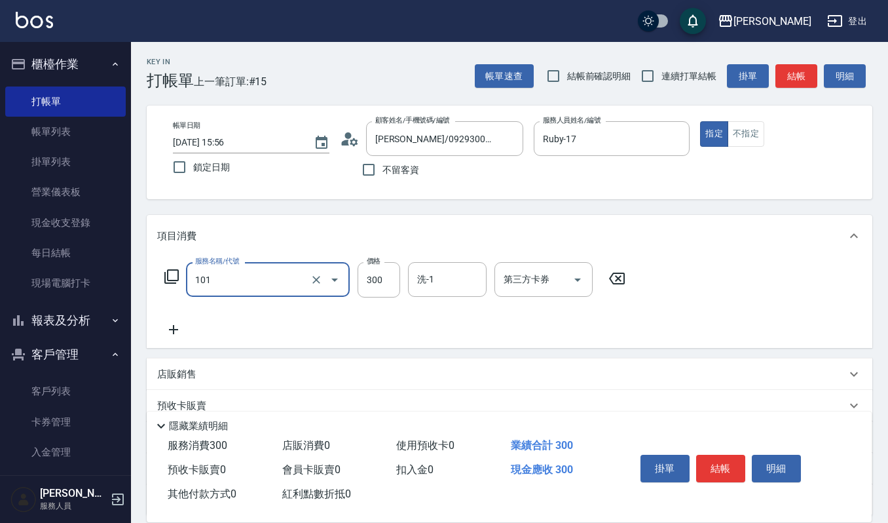
type input "一般洗髮(101)"
type input "270"
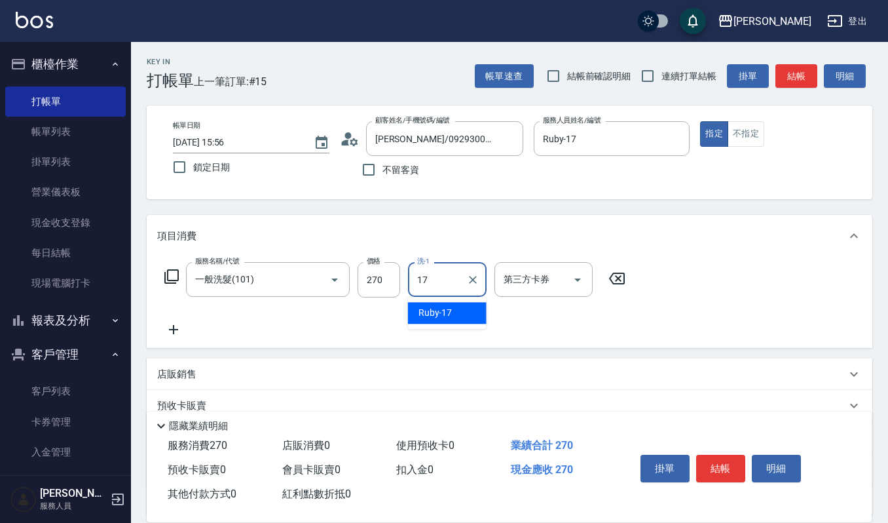
type input "Ruby-17"
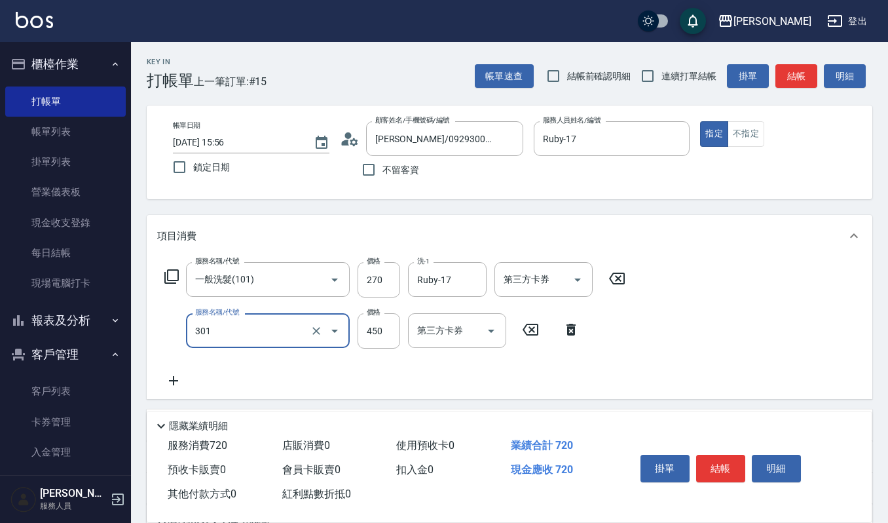
type input "創意剪髮(301)"
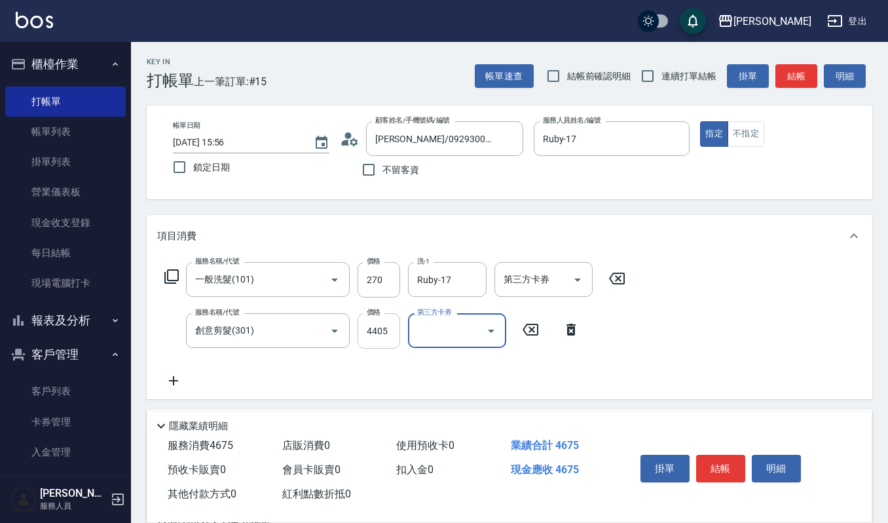
click at [388, 334] on input "4405" at bounding box center [379, 330] width 43 height 35
type input "405"
click at [729, 473] on button "結帳" at bounding box center [720, 469] width 49 height 28
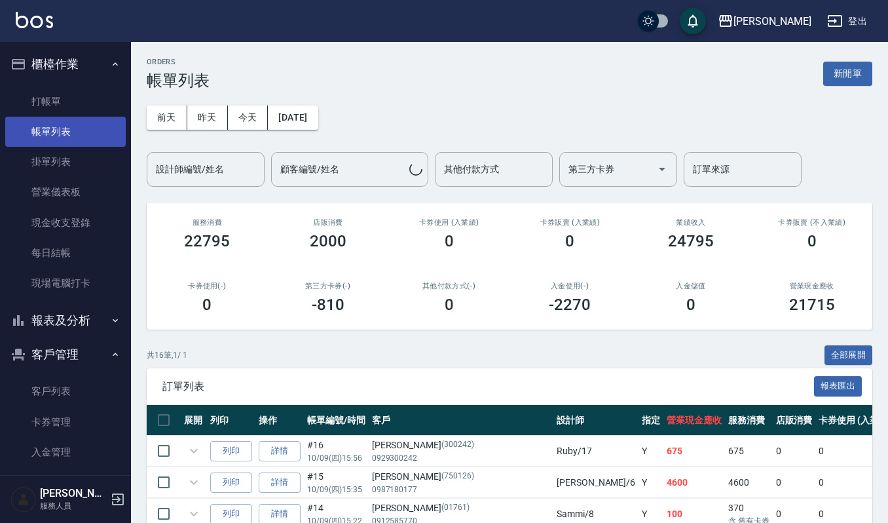
click at [66, 140] on link "帳單列表" at bounding box center [65, 132] width 121 height 30
click at [223, 170] on input "設計師編號/姓名" at bounding box center [206, 169] width 106 height 23
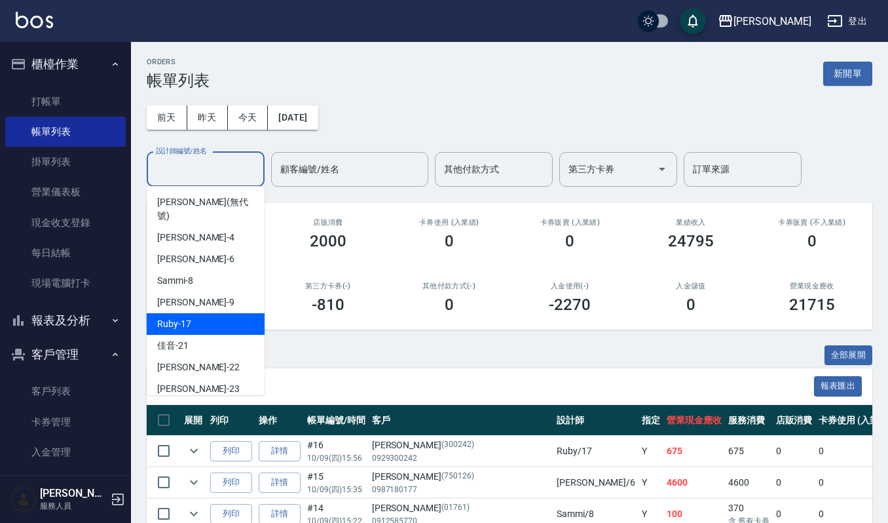
click at [219, 313] on div "Ruby -17" at bounding box center [206, 324] width 118 height 22
type input "Ruby-17"
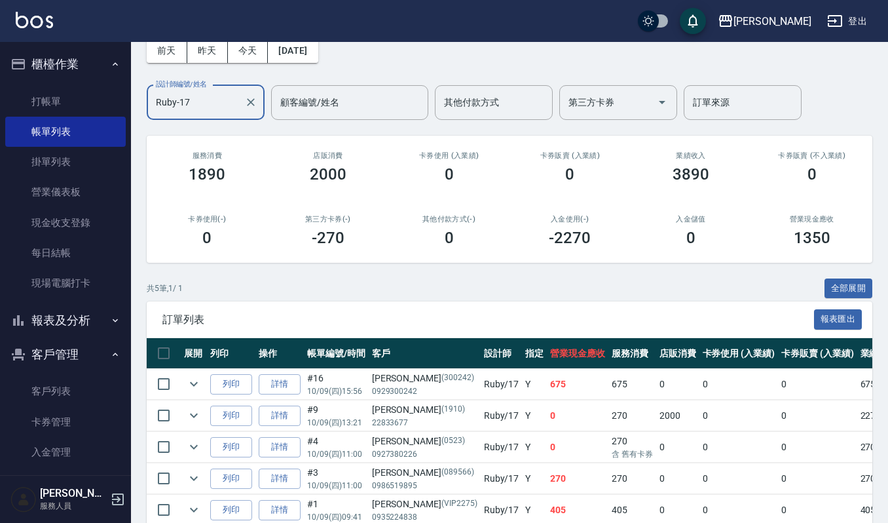
scroll to position [136, 0]
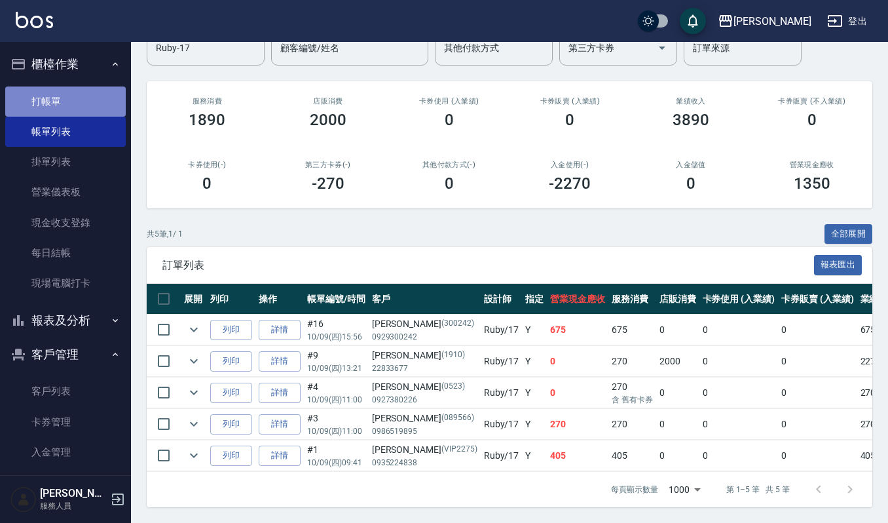
click at [71, 101] on link "打帳單" at bounding box center [65, 101] width 121 height 30
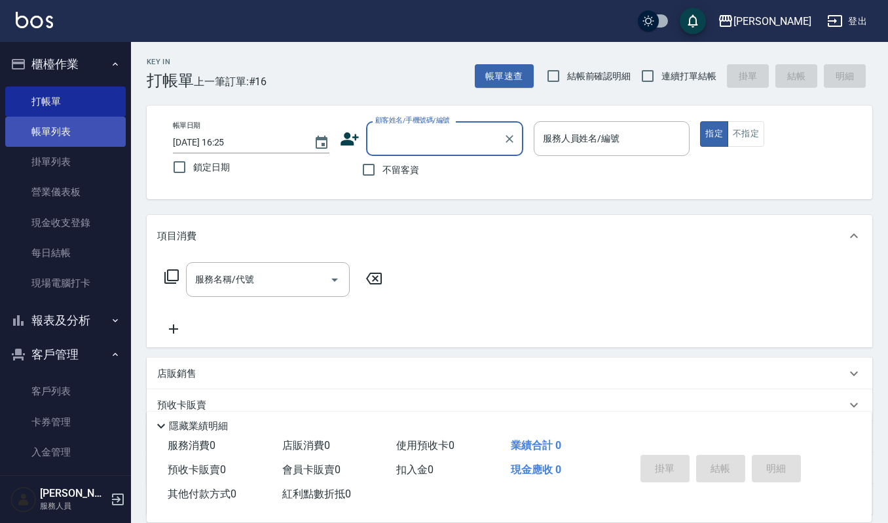
click at [74, 118] on link "帳單列表" at bounding box center [65, 132] width 121 height 30
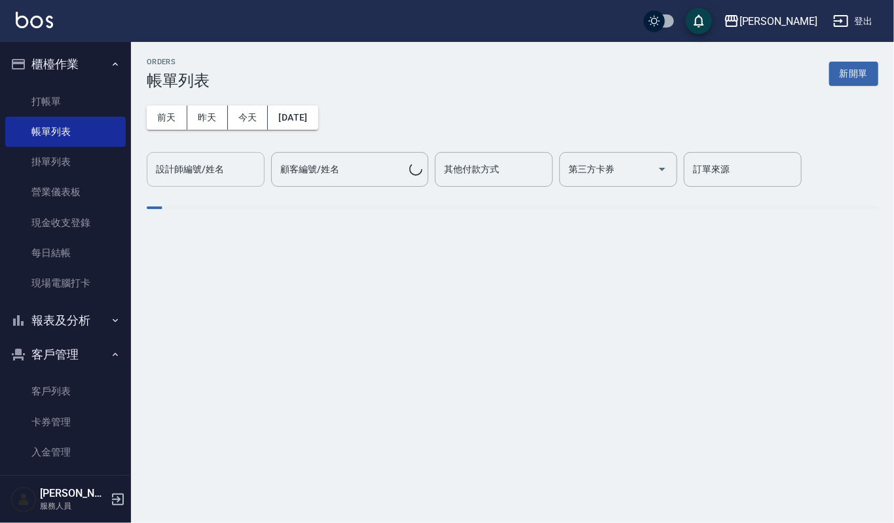
click at [212, 170] on input "設計師編號/姓名" at bounding box center [206, 169] width 106 height 23
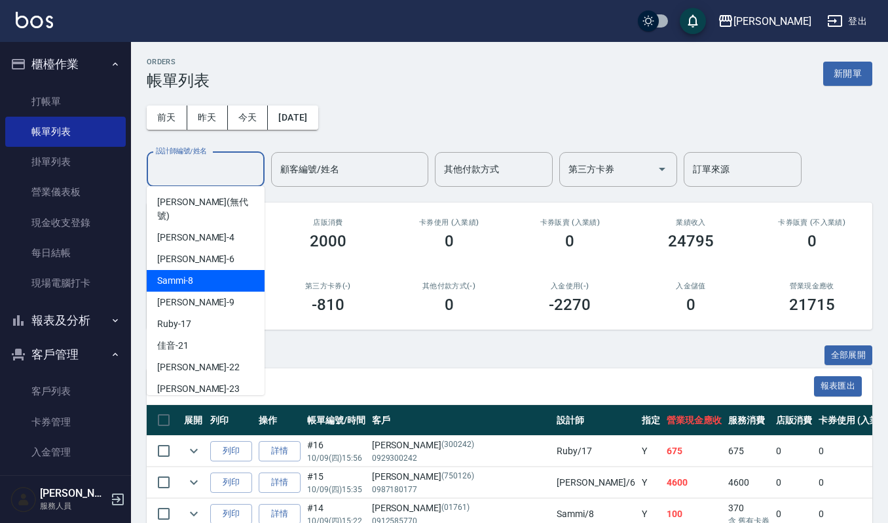
click at [229, 274] on div "Sammi -8" at bounding box center [206, 281] width 118 height 22
type input "Sammi-8"
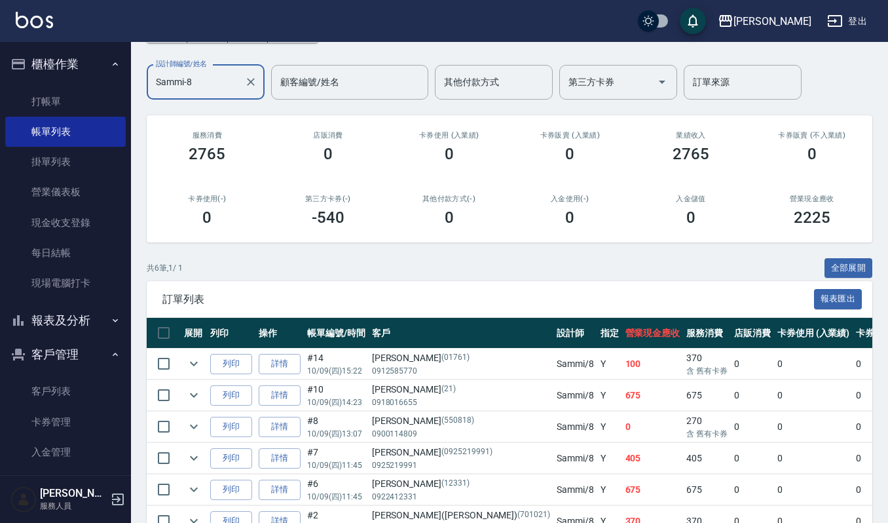
scroll to position [168, 0]
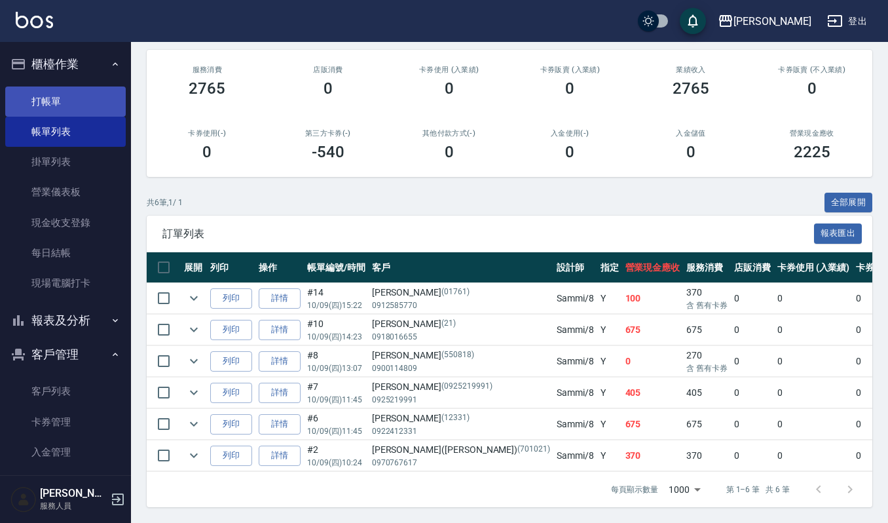
click at [66, 97] on link "打帳單" at bounding box center [65, 101] width 121 height 30
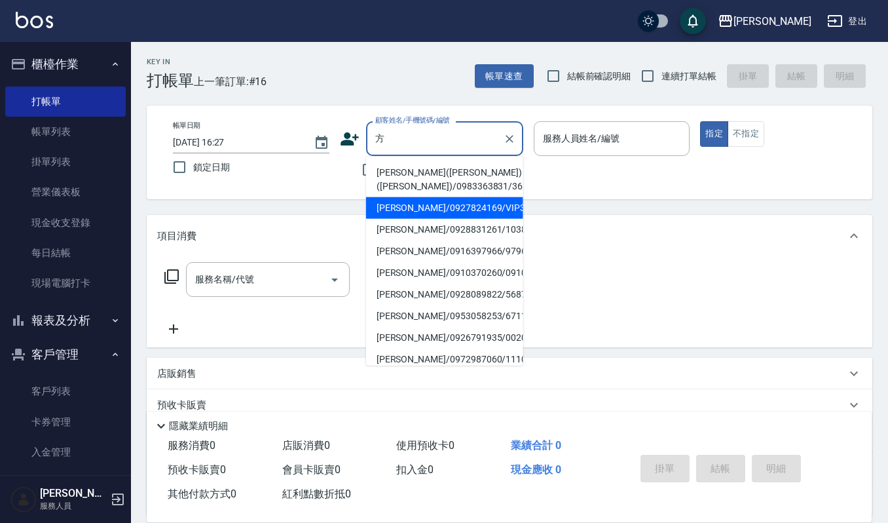
type input "[PERSON_NAME]/0927824169/VIP3352"
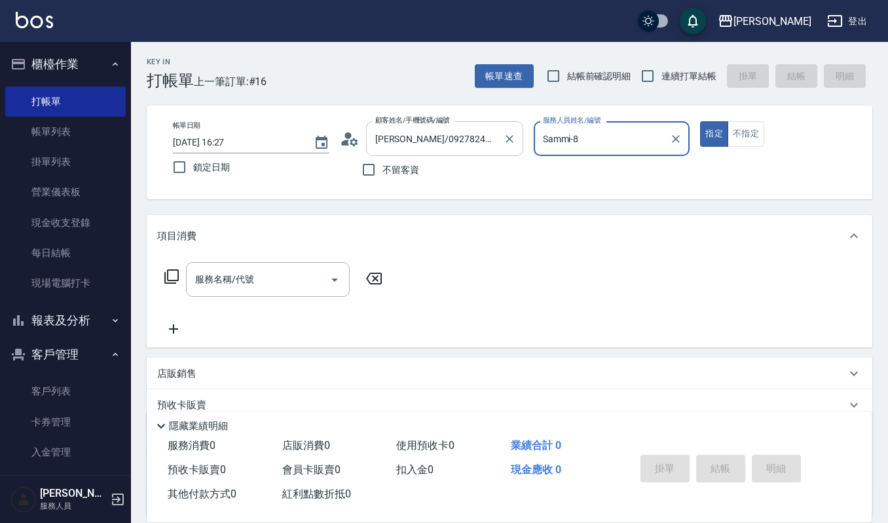
type input "Sammi-8"
click at [700, 121] on button "指定" at bounding box center [714, 134] width 28 height 26
type button "true"
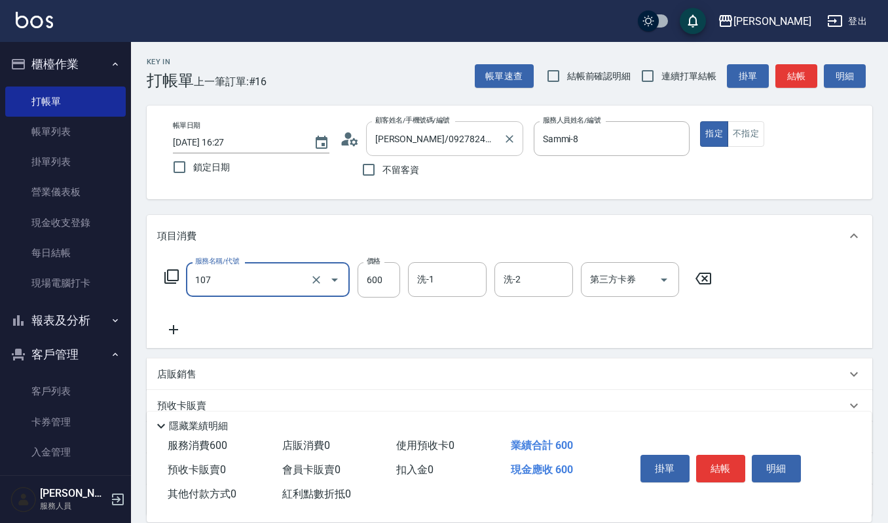
type input "純香洗髮(107)"
type input "550"
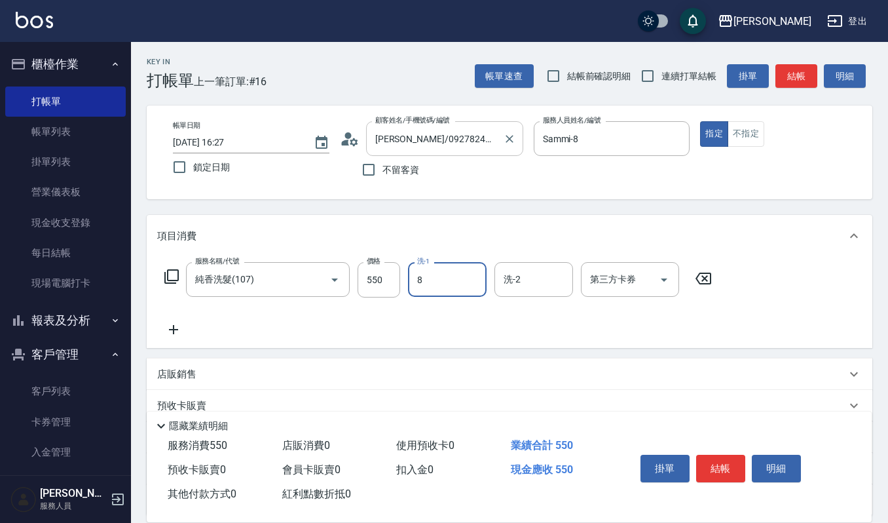
type input "Sammi-8"
type input "2"
click at [517, 278] on input "洗-2" at bounding box center [533, 279] width 67 height 23
type input "[PERSON_NAME]-22"
click at [726, 475] on button "結帳" at bounding box center [720, 469] width 49 height 28
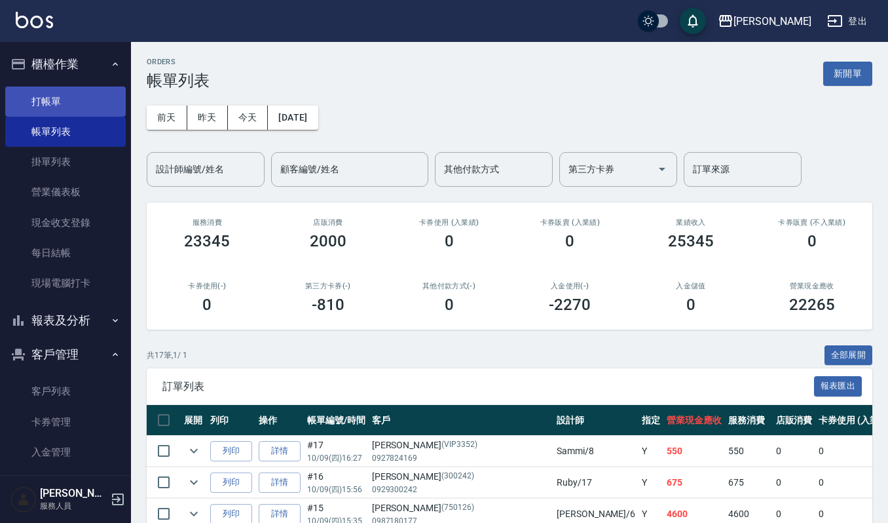
click at [82, 92] on link "打帳單" at bounding box center [65, 101] width 121 height 30
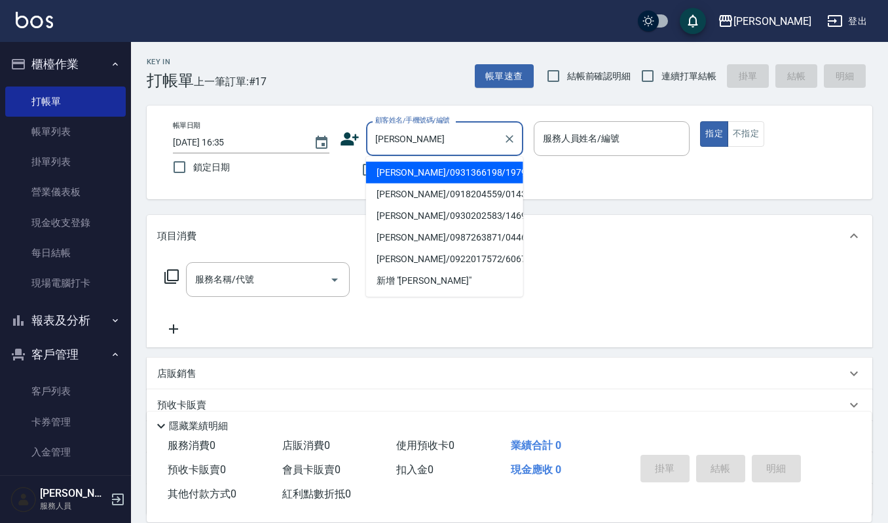
click at [462, 173] on li "[PERSON_NAME]/0931366198/1979" at bounding box center [444, 173] width 157 height 22
type input "[PERSON_NAME]/0931366198/1979"
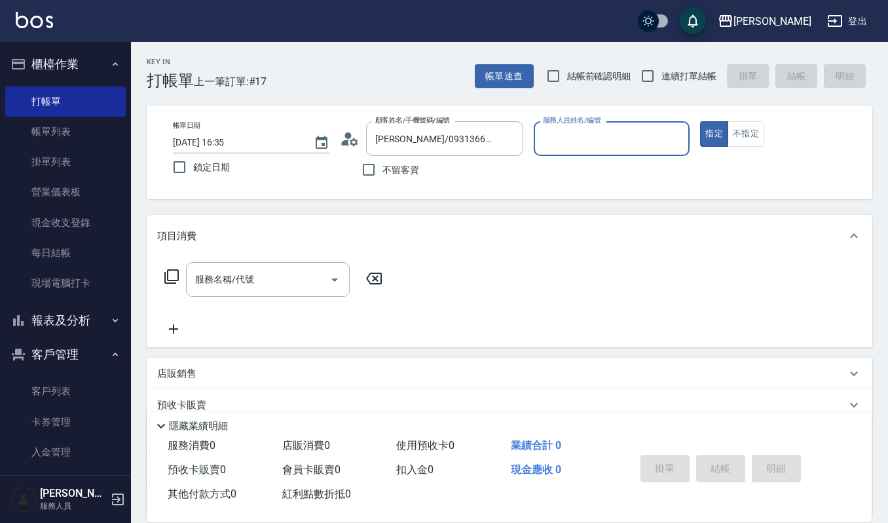
type input "[PERSON_NAME]-4"
click at [286, 275] on input "服務名稱/代號" at bounding box center [258, 279] width 132 height 23
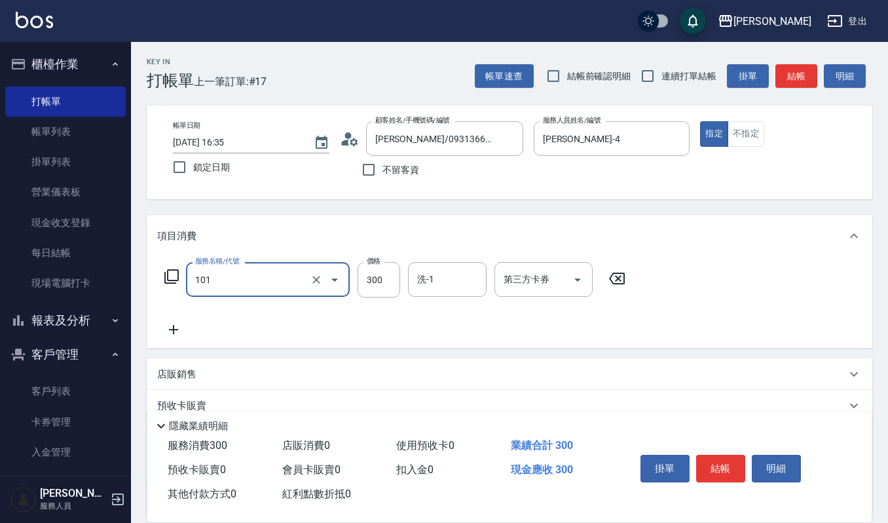
type input "一般洗髮(101)"
type input "270"
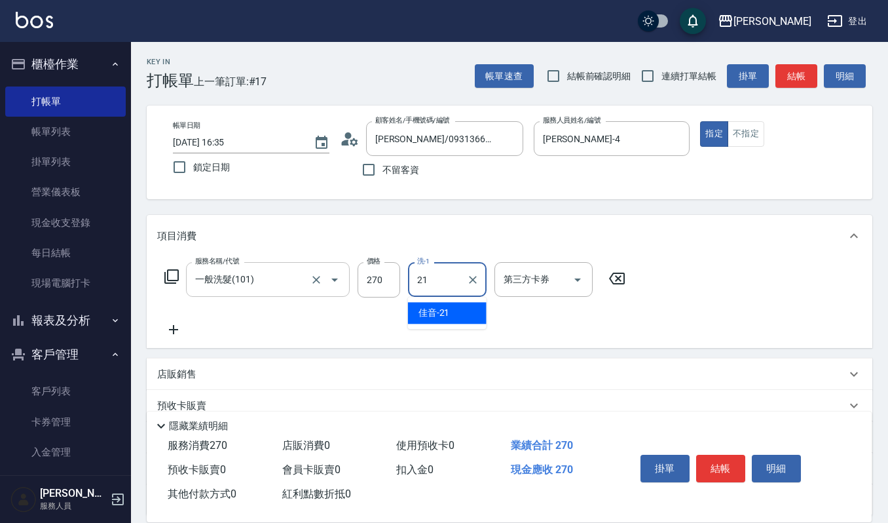
type input "佳音-21"
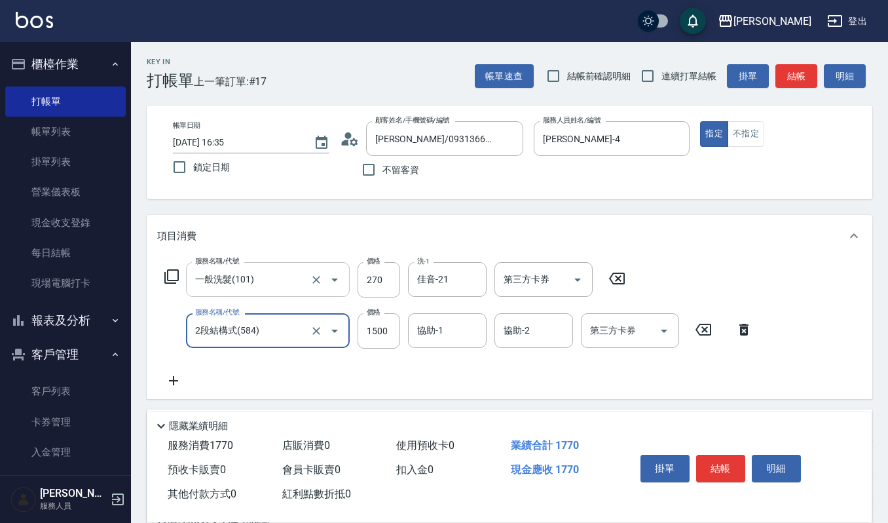
type input "2段結構式(584)"
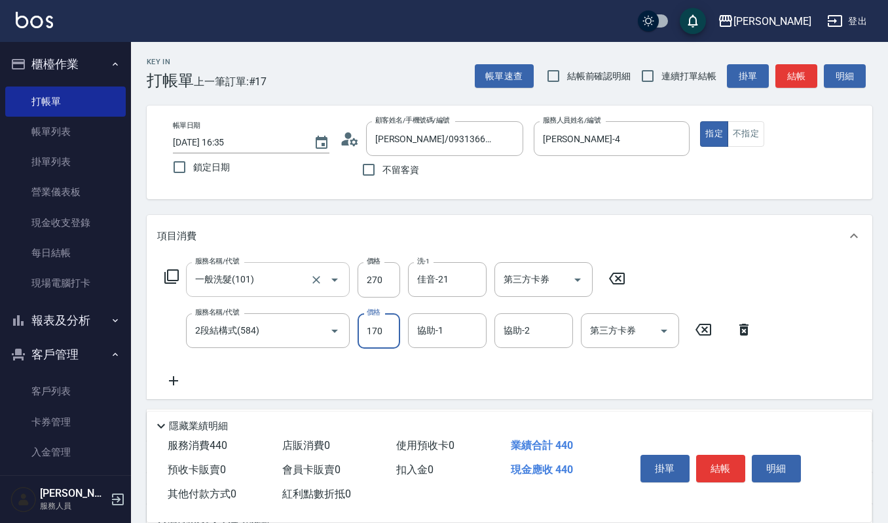
type input "170"
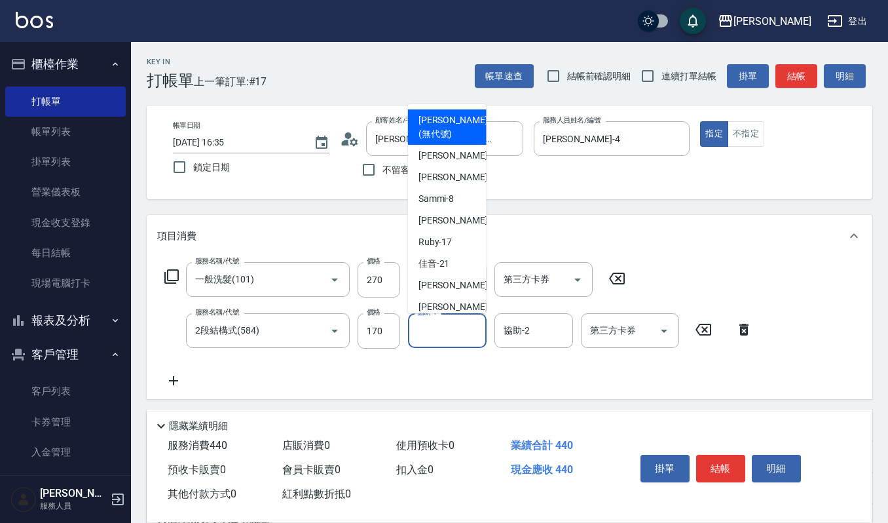
click at [464, 325] on input "協助-1" at bounding box center [447, 330] width 67 height 23
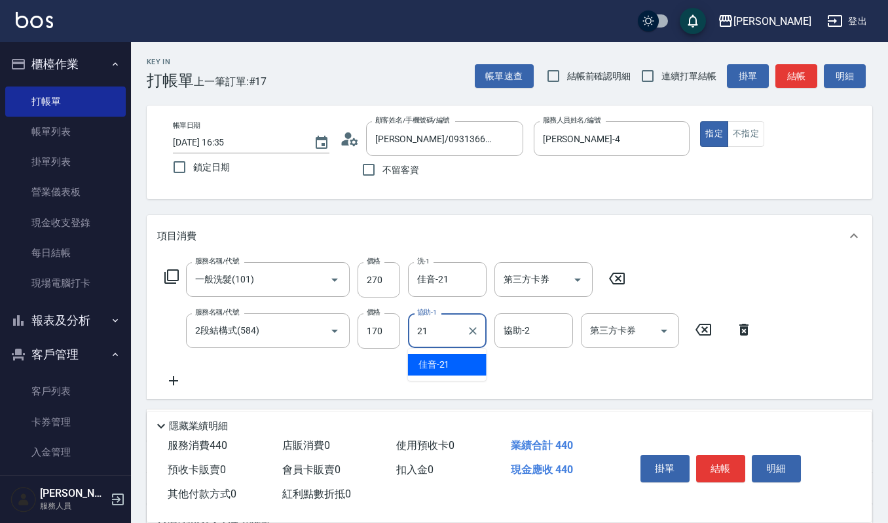
type input "佳音-21"
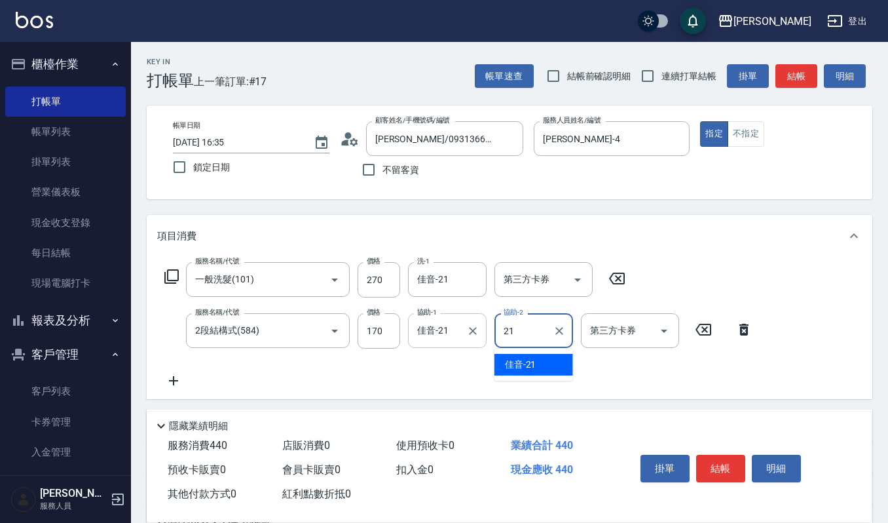
type input "佳音-21"
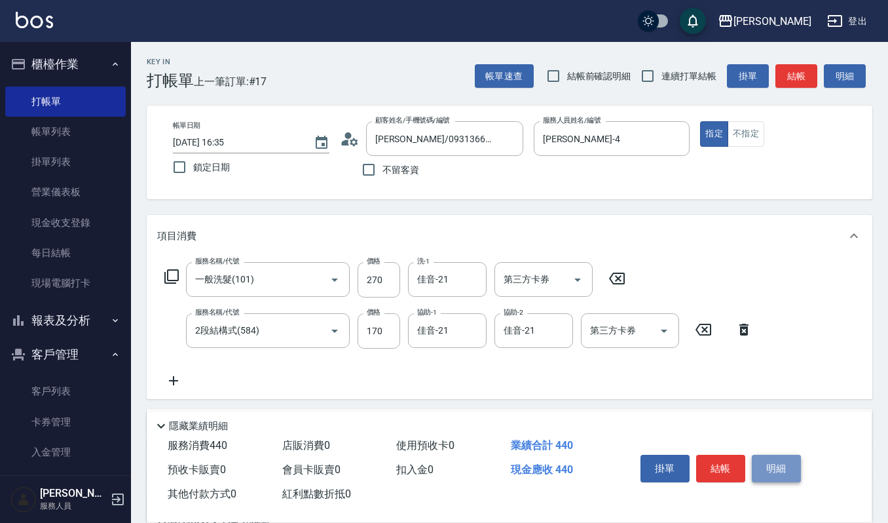
click at [773, 470] on button "明細" at bounding box center [776, 469] width 49 height 28
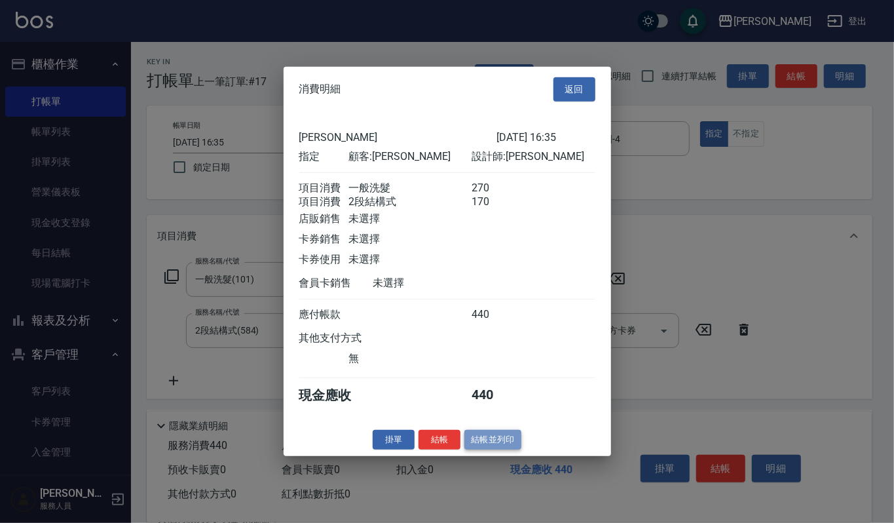
click at [514, 449] on button "結帳並列印" at bounding box center [492, 439] width 57 height 20
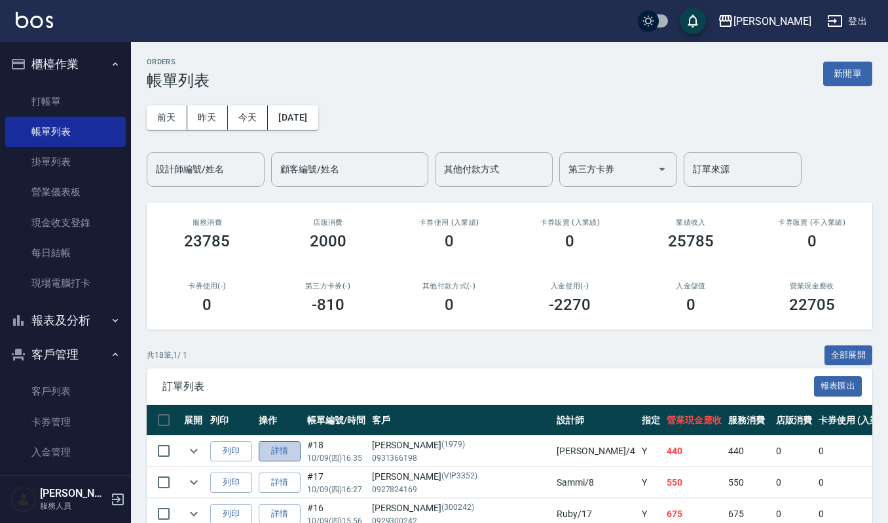
click at [268, 447] on link "詳情" at bounding box center [280, 451] width 42 height 20
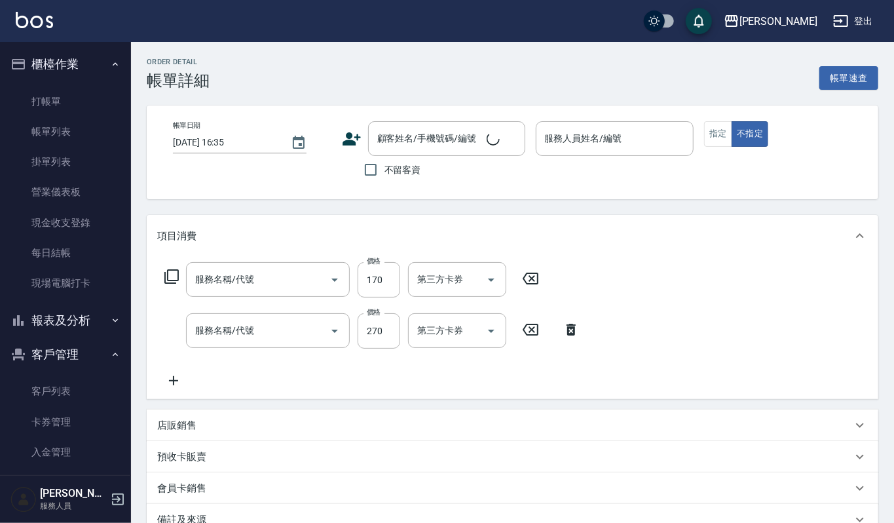
type input "[PERSON_NAME]-4"
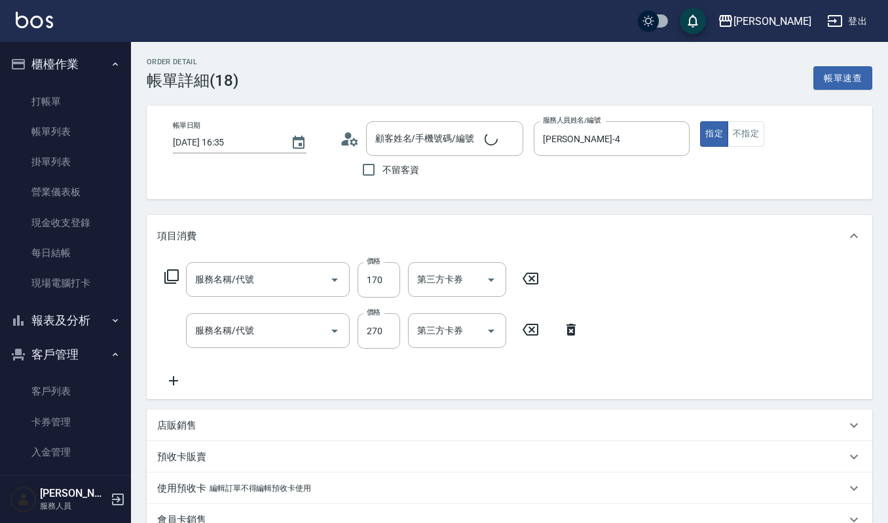
type input "2段結構式(584)"
type input "一般洗髮(101)"
type input "[PERSON_NAME]/0931366198/1979"
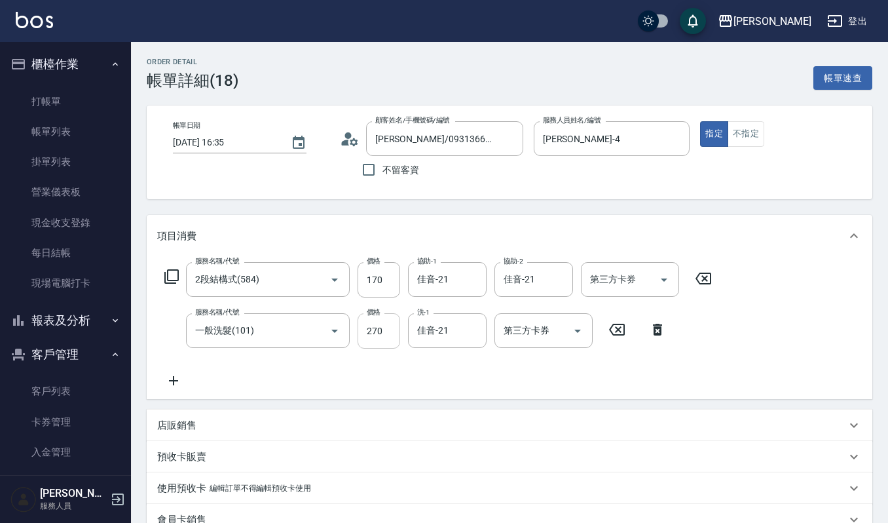
click at [376, 324] on input "270" at bounding box center [379, 330] width 43 height 35
click at [373, 293] on input "170" at bounding box center [379, 279] width 43 height 35
type input "1700"
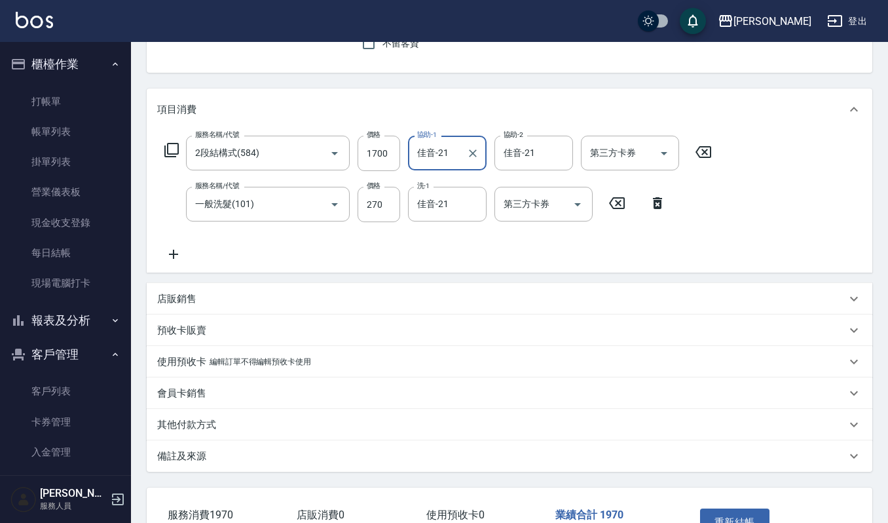
scroll to position [214, 0]
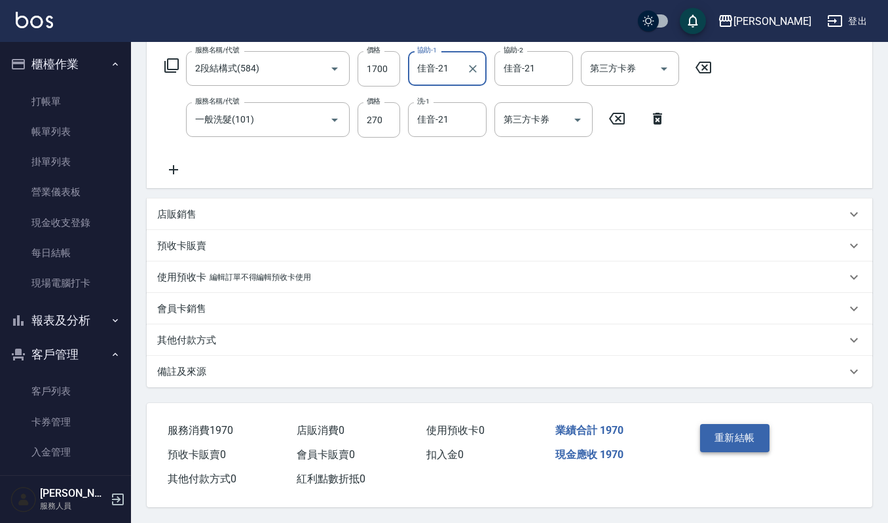
click at [722, 443] on button "重新結帳" at bounding box center [734, 438] width 69 height 28
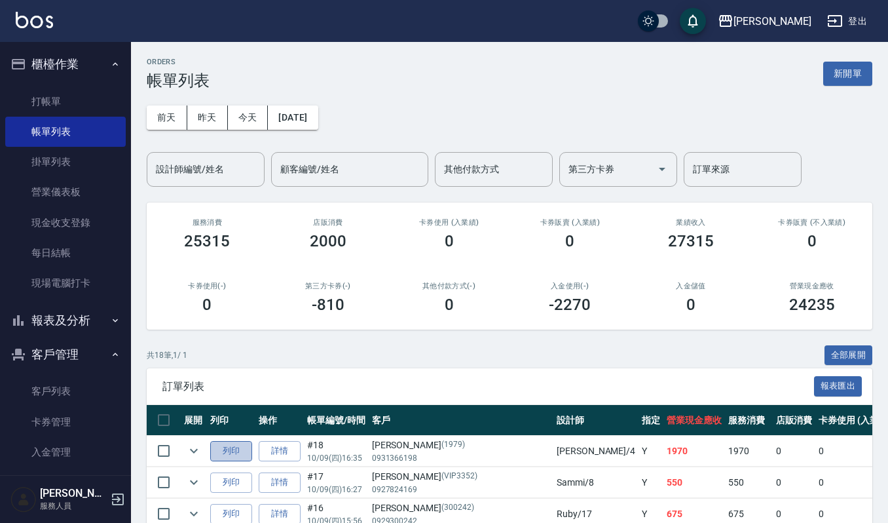
click at [242, 445] on button "列印" at bounding box center [231, 451] width 42 height 20
click at [239, 452] on button "列印" at bounding box center [231, 451] width 42 height 20
click at [231, 172] on input "設計師編號/姓名" at bounding box center [206, 169] width 106 height 23
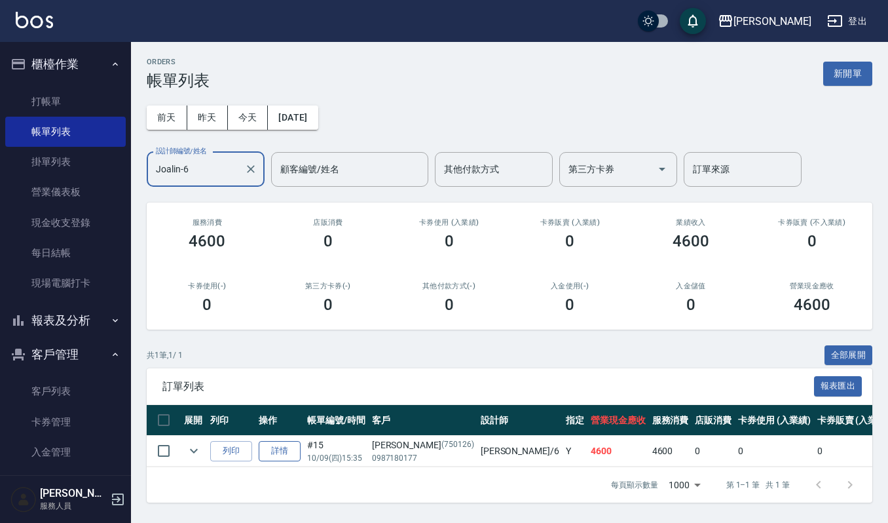
type input "Joalin-6"
click at [281, 452] on link "詳情" at bounding box center [280, 451] width 42 height 20
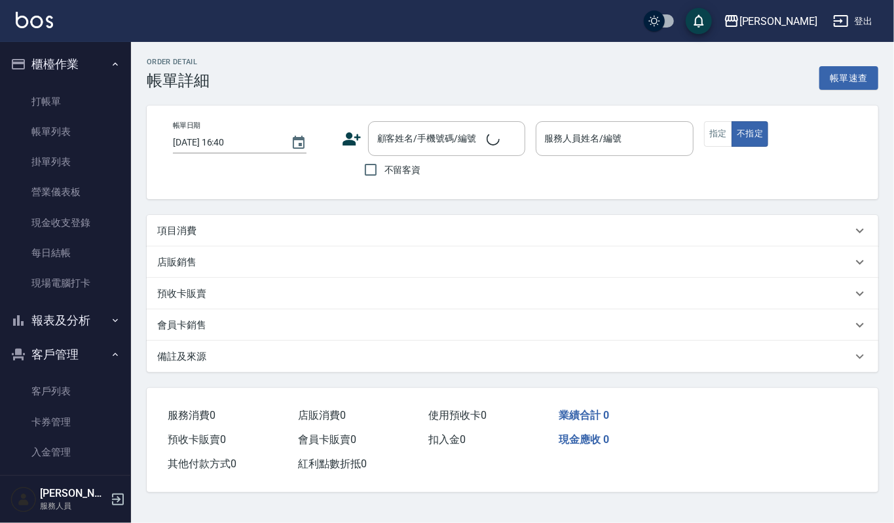
type input "[DATE] 15:35"
type input "Joalin-6"
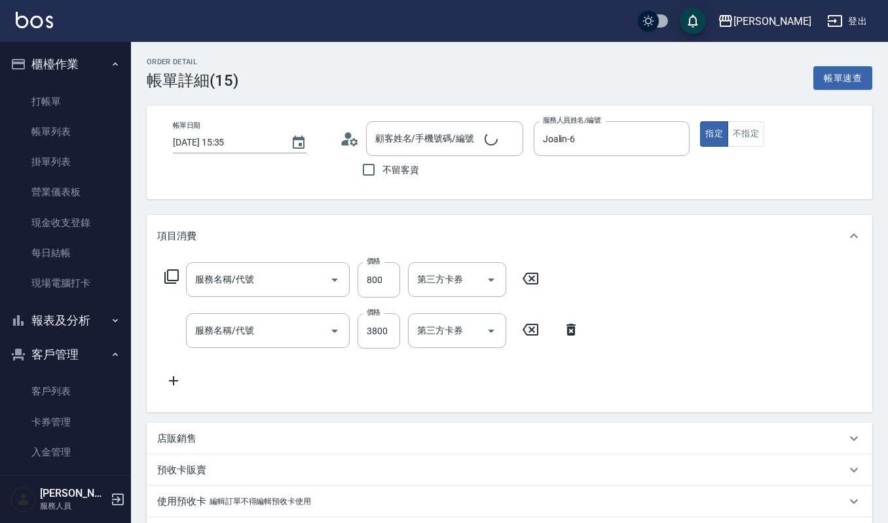
type input "[PERSON_NAME]/0987180177/750126"
type input "(設計師自備)藍色小精靈(570)"
type input "溫朔燙(220)"
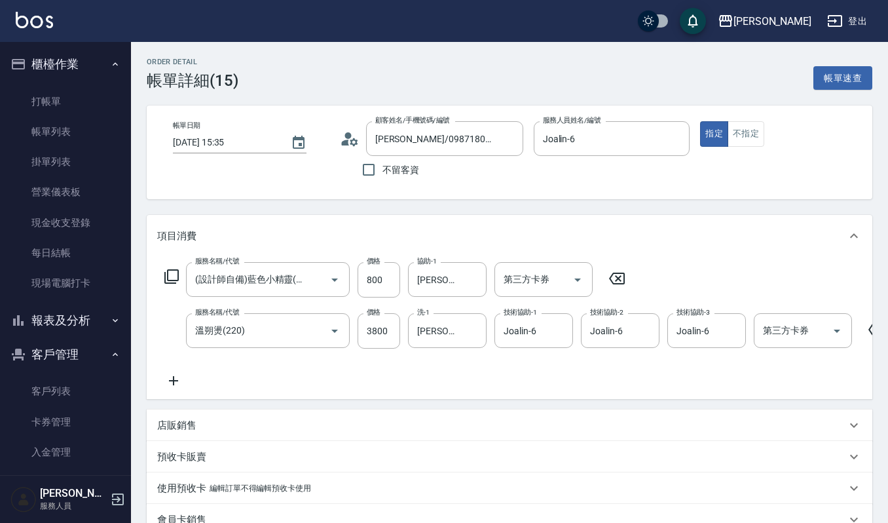
click at [166, 432] on p "店販銷售" at bounding box center [176, 425] width 39 height 14
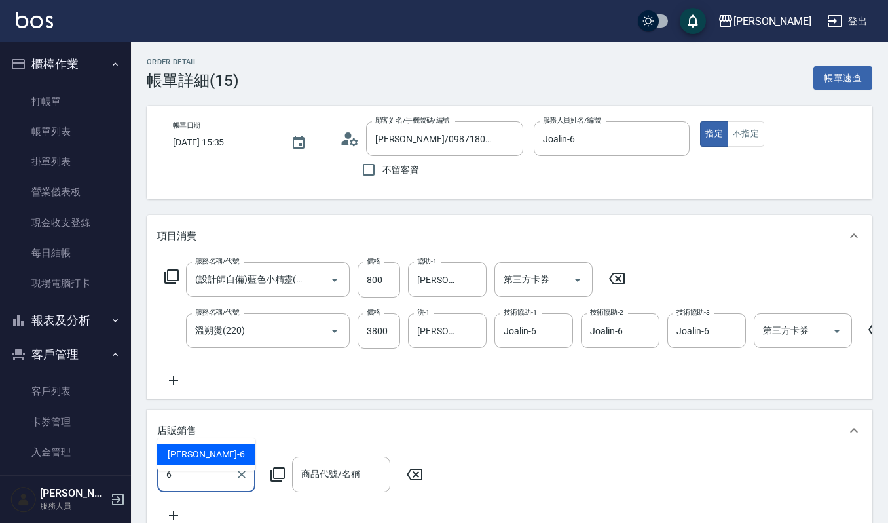
type input "Joalin-6"
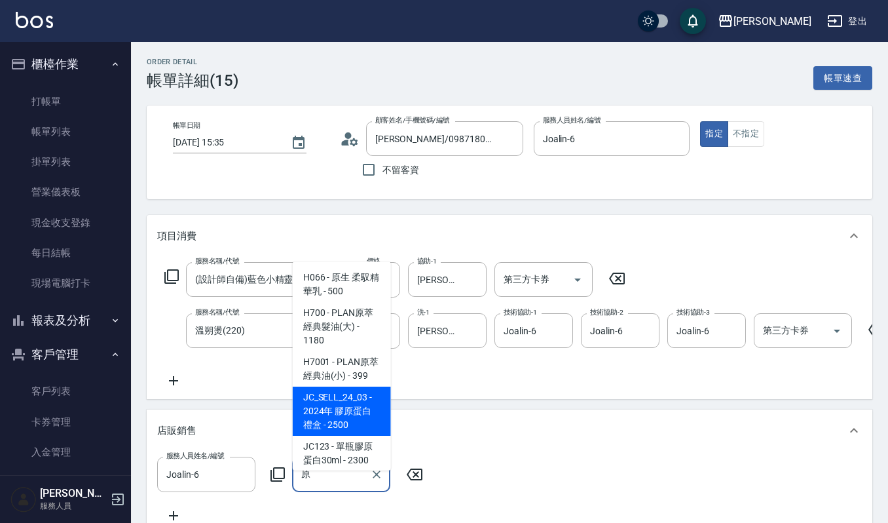
click at [367, 386] on span "H7001 - PLAN原萃經典油(小) - 399" at bounding box center [342, 368] width 98 height 35
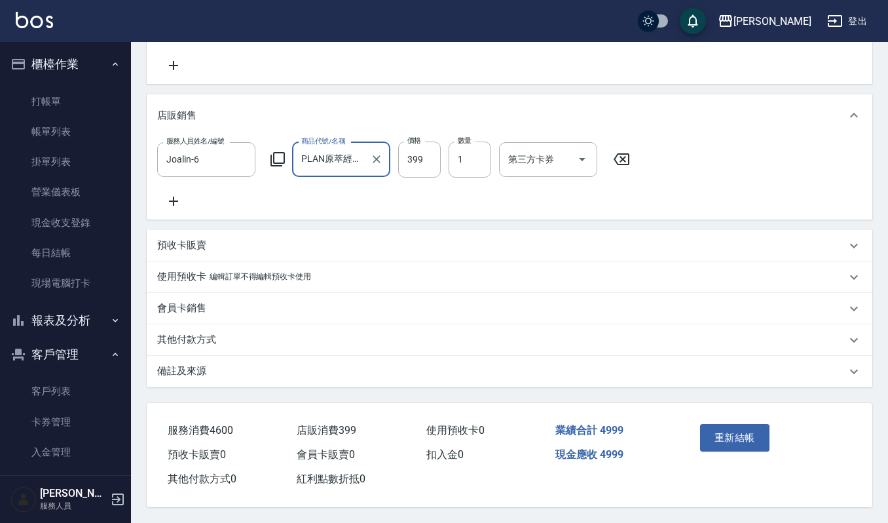
scroll to position [344, 0]
type input "PLAN原萃經典油(小)"
click at [750, 436] on button "重新結帳" at bounding box center [734, 438] width 69 height 28
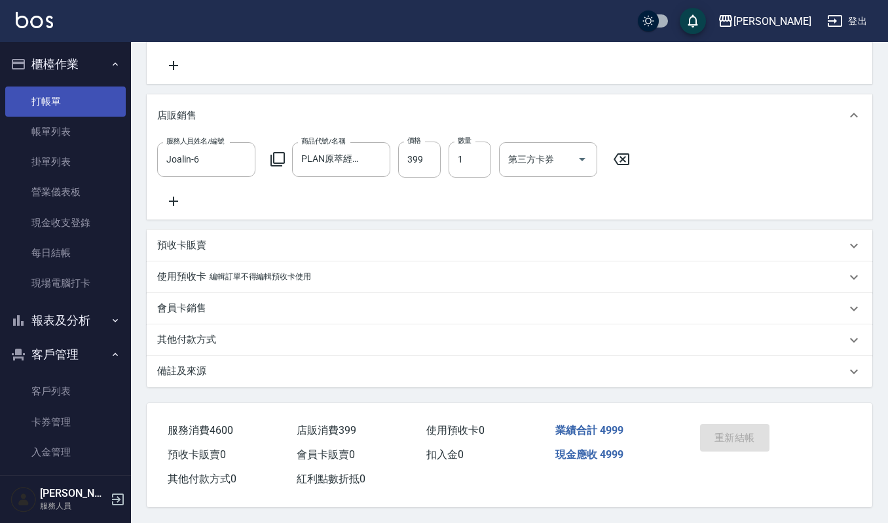
click at [75, 102] on link "打帳單" at bounding box center [65, 101] width 121 height 30
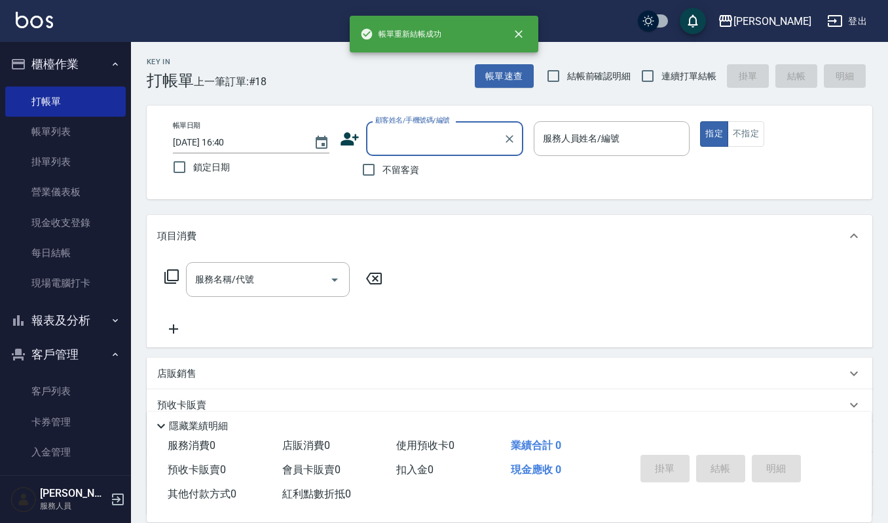
click at [423, 131] on input "顧客姓名/手機號碼/編號" at bounding box center [435, 138] width 126 height 23
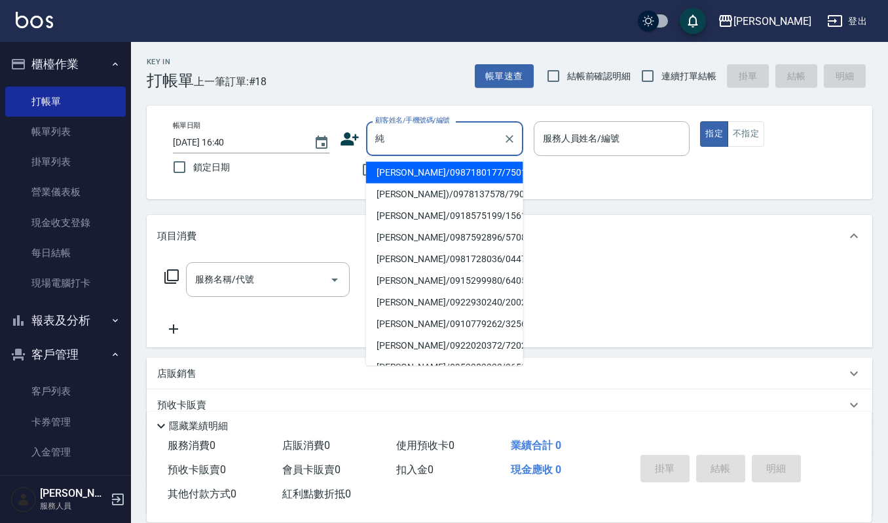
click at [493, 169] on li "[PERSON_NAME]/0987180177/750126" at bounding box center [444, 173] width 157 height 22
type input "[PERSON_NAME]/0987180177/750126"
type input "Joalin-6"
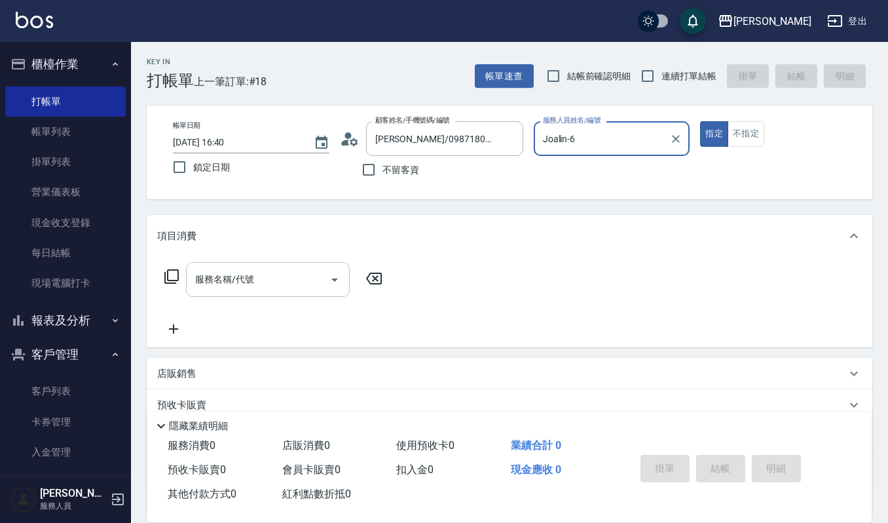
click at [295, 288] on input "服務名稱/代號" at bounding box center [258, 279] width 132 height 23
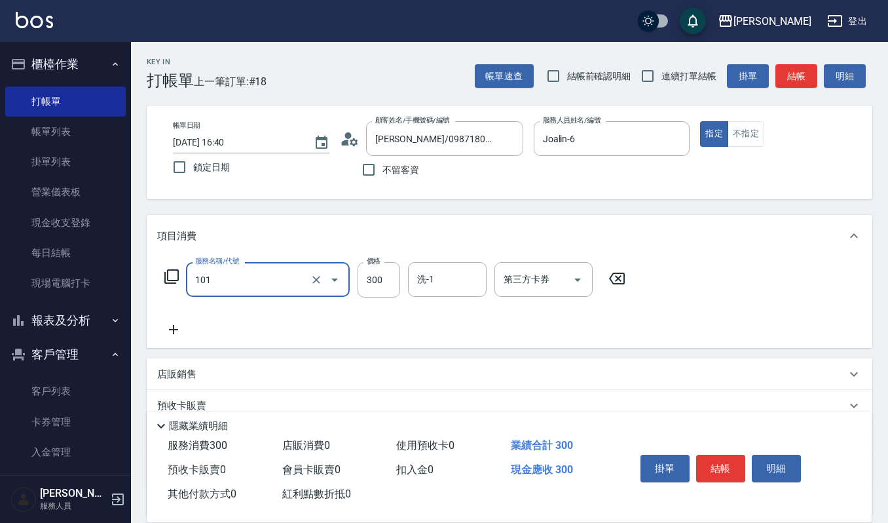
type input "一般洗髮(101)"
type input "270"
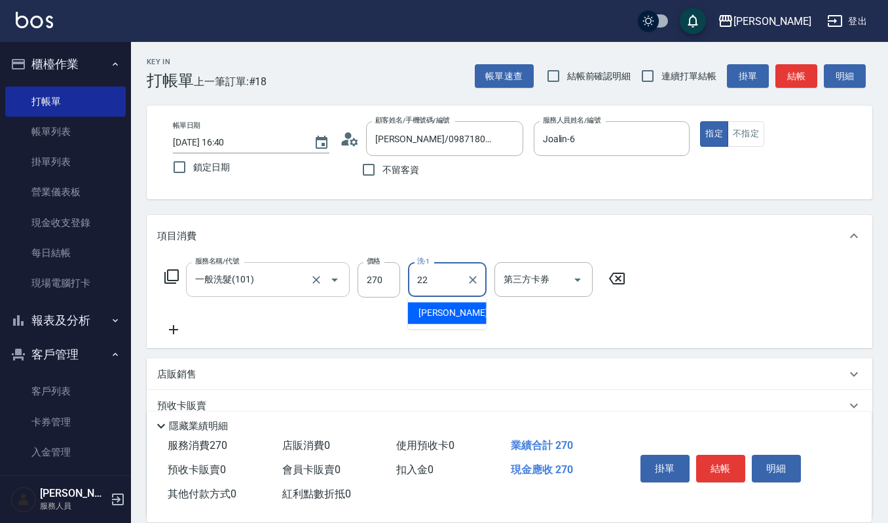
type input "[PERSON_NAME]-22"
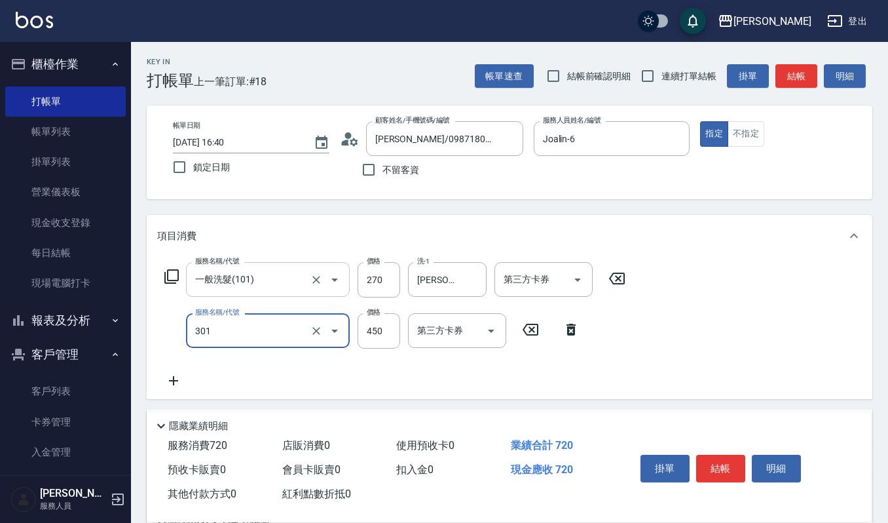
type input "創意剪髮(301)"
type input "405"
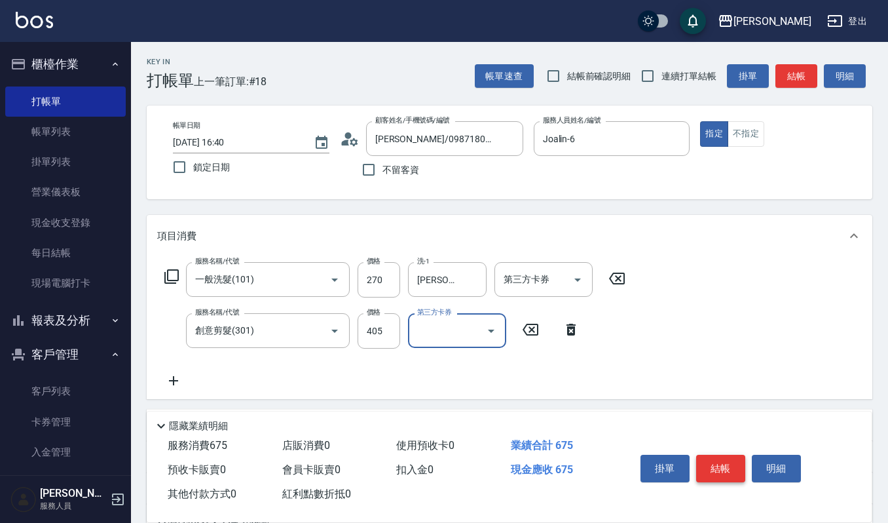
click at [711, 462] on button "結帳" at bounding box center [720, 469] width 49 height 28
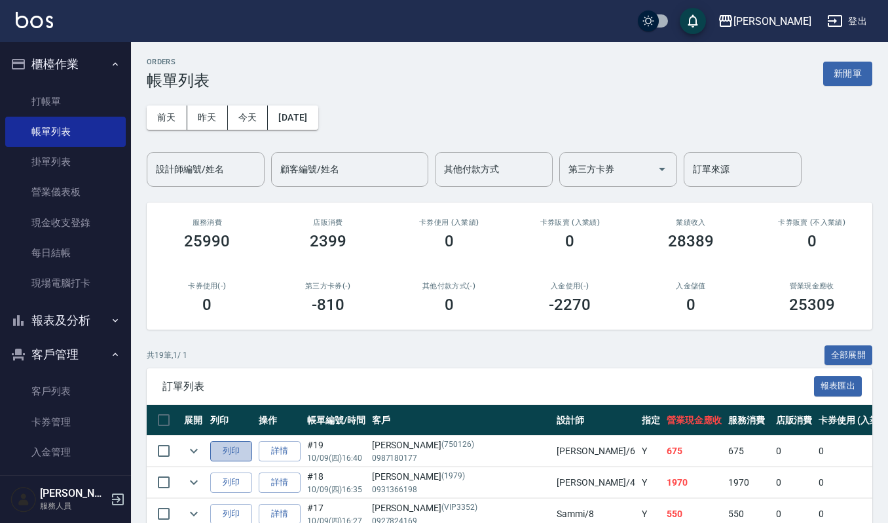
click at [229, 449] on button "列印" at bounding box center [231, 451] width 42 height 20
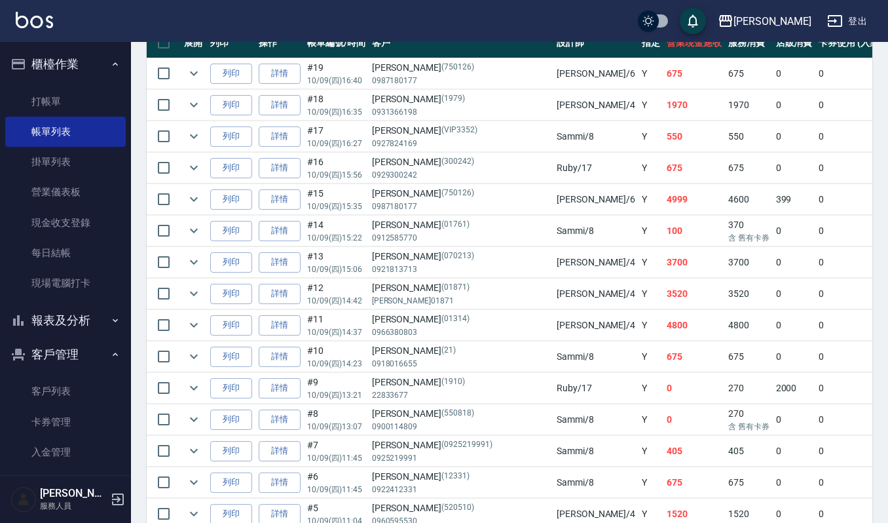
scroll to position [343, 0]
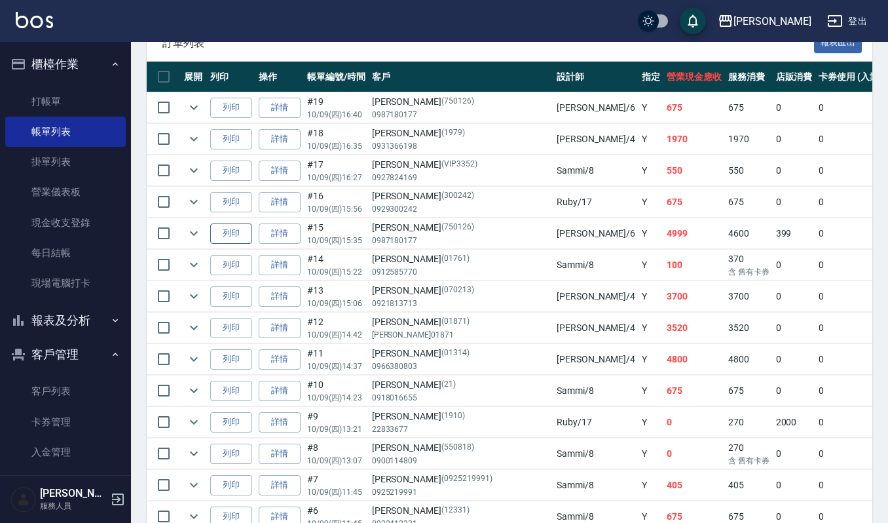
click at [225, 236] on button "列印" at bounding box center [231, 233] width 42 height 20
drag, startPoint x: 72, startPoint y: 96, endPoint x: 84, endPoint y: 101, distance: 12.9
click at [72, 96] on link "打帳單" at bounding box center [65, 101] width 121 height 30
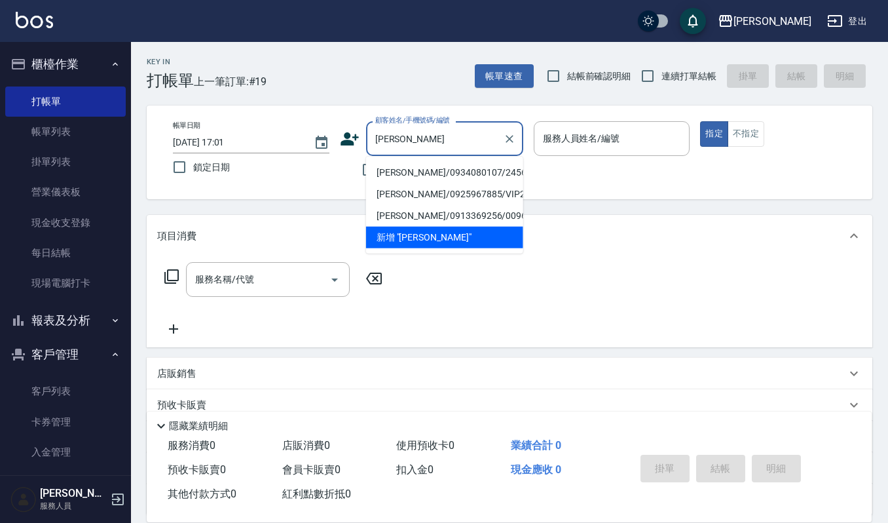
type input "[PERSON_NAME]/0934080107/24563"
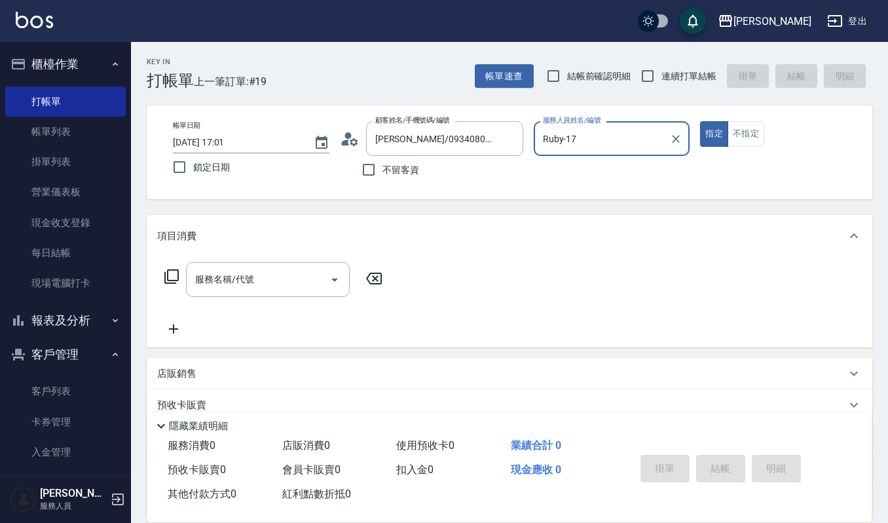
type input "Ruby-17"
click at [700, 121] on button "指定" at bounding box center [714, 134] width 28 height 26
type button "true"
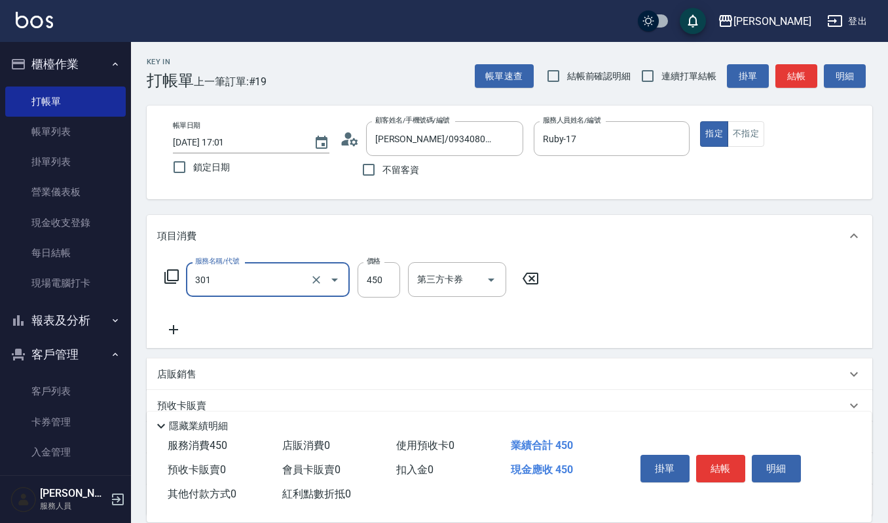
type input "創意剪髮(301)"
type input "250"
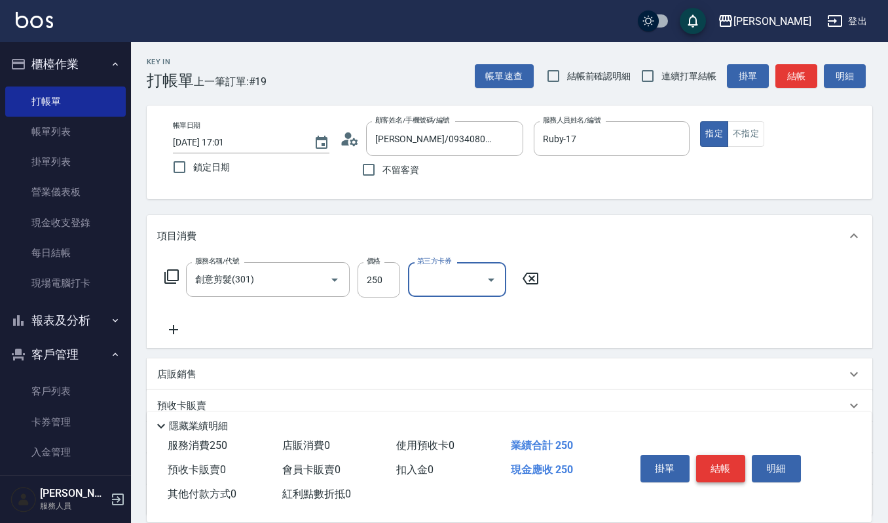
click at [732, 466] on button "結帳" at bounding box center [720, 469] width 49 height 28
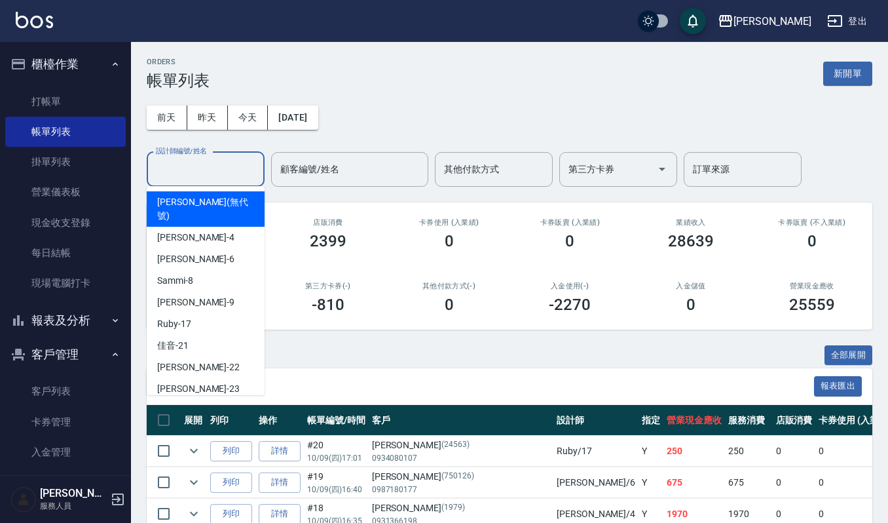
click at [236, 174] on input "設計師編號/姓名" at bounding box center [206, 169] width 106 height 23
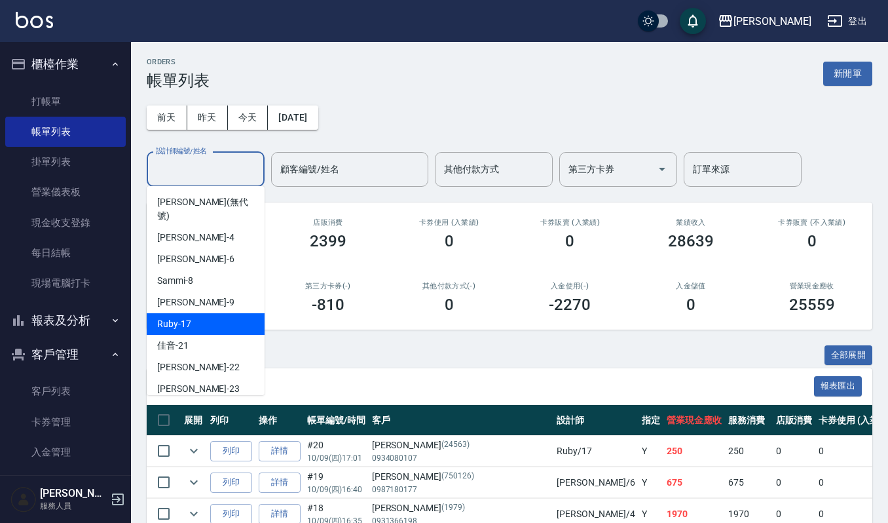
click at [207, 313] on div "Ruby -17" at bounding box center [206, 324] width 118 height 22
type input "Ruby-17"
